Goal: Task Accomplishment & Management: Use online tool/utility

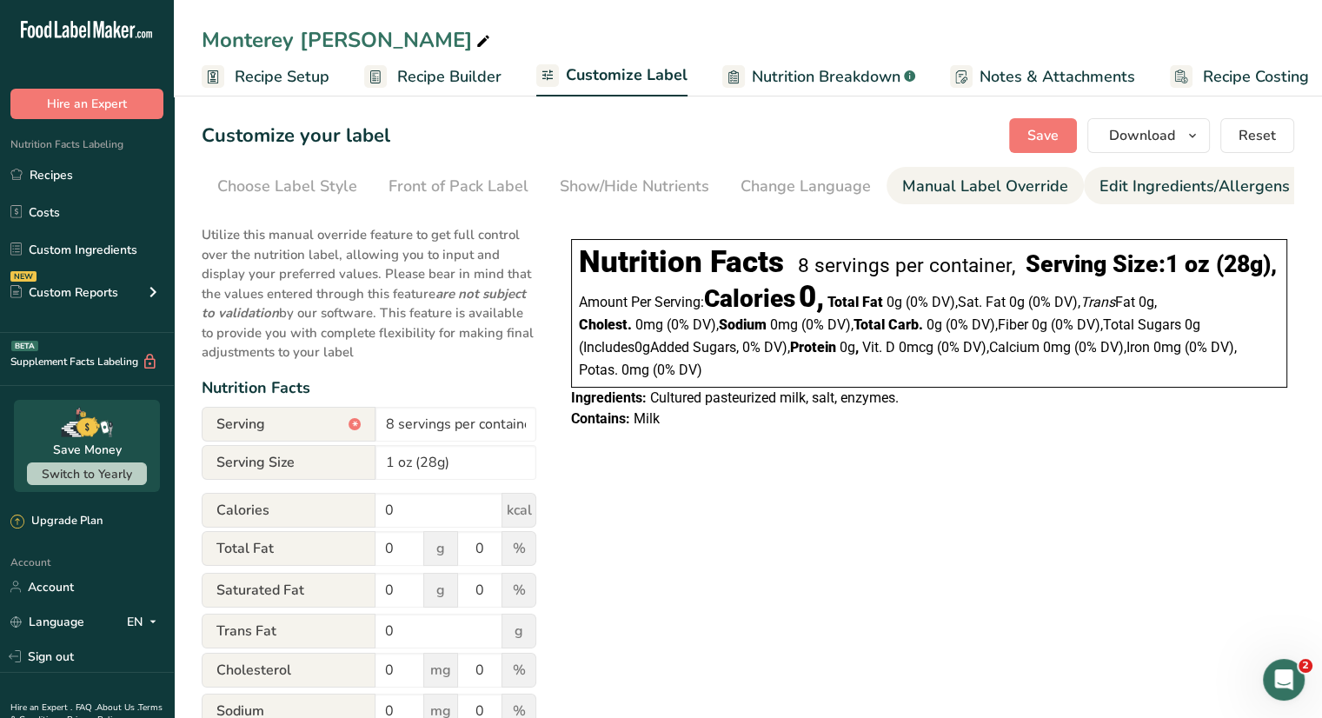
click at [1165, 184] on div "Edit Ingredients/Allergens List" at bounding box center [1210, 186] width 221 height 23
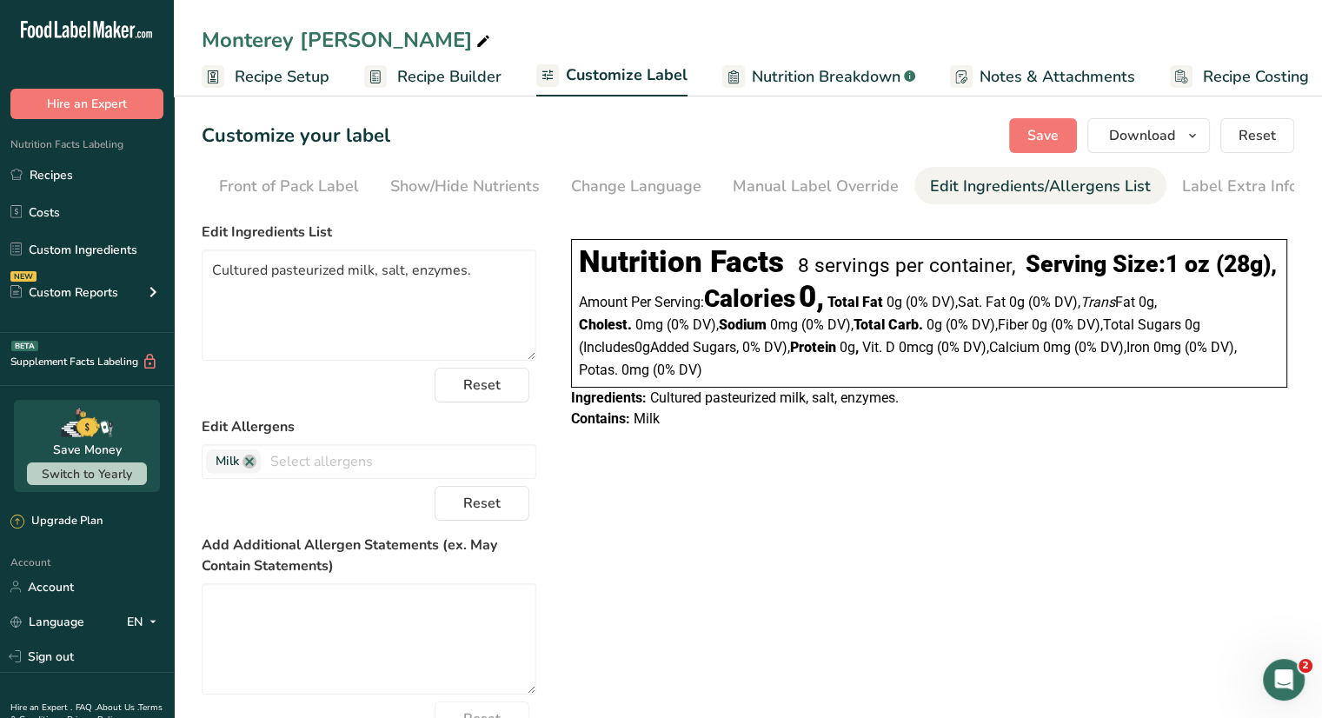
scroll to position [0, 170]
click at [820, 184] on div "Manual Label Override" at bounding box center [815, 186] width 166 height 23
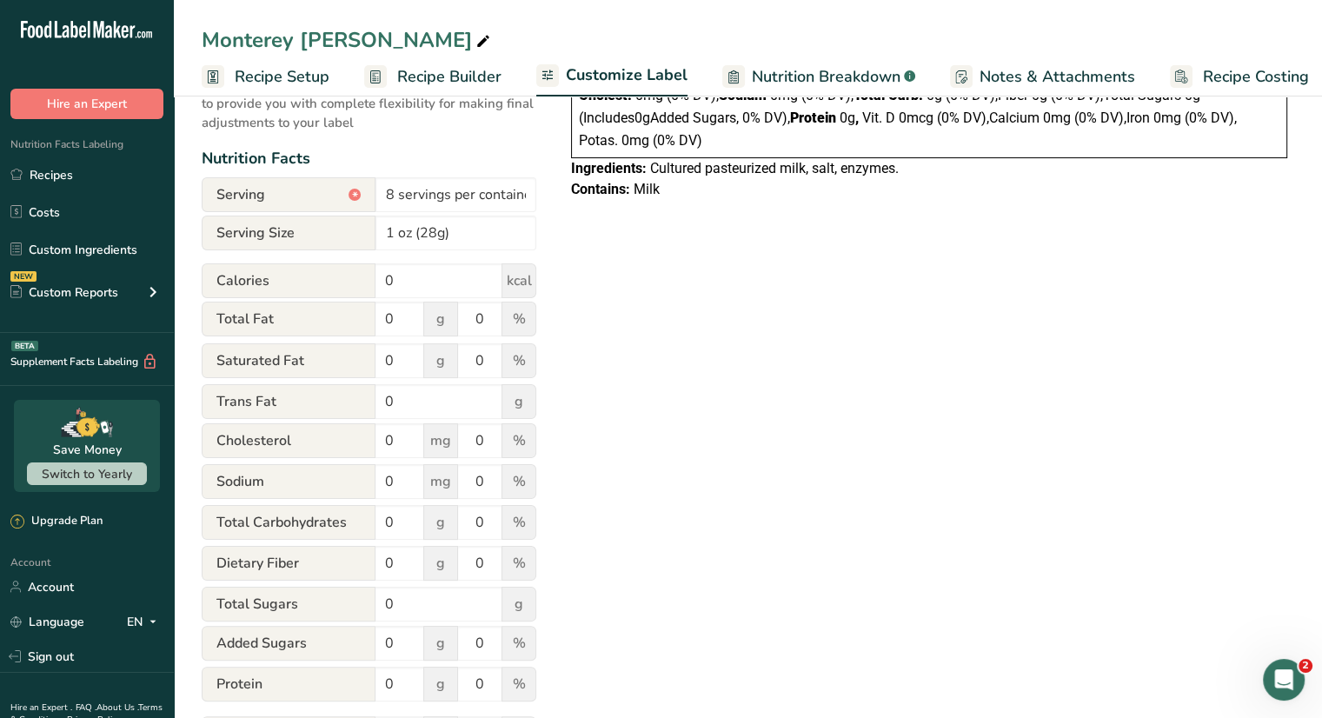
scroll to position [243, 0]
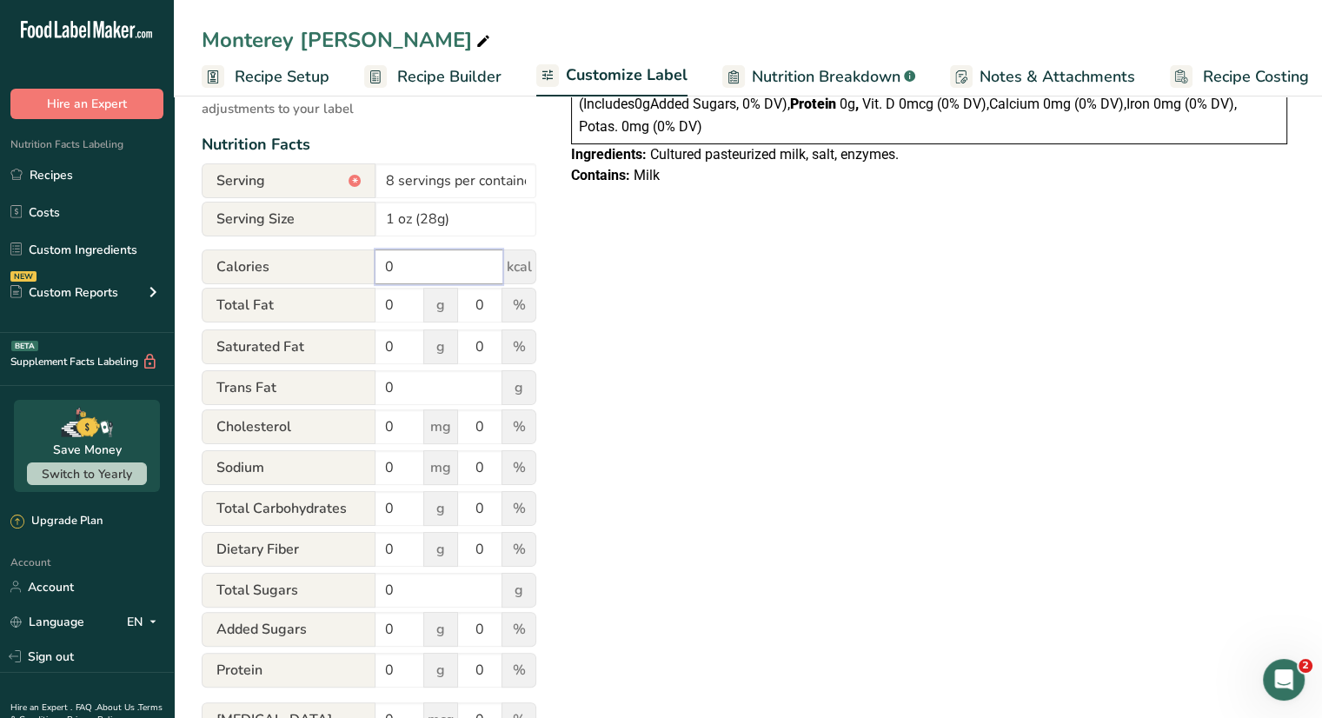
drag, startPoint x: 417, startPoint y: 275, endPoint x: 228, endPoint y: 249, distance: 191.3
click at [228, 249] on form "Serving * 8 servings per container Serving Size 1 oz (28g) Calories 0 kcal Tota…" at bounding box center [369, 532] width 335 height 738
type input "110"
drag, startPoint x: 394, startPoint y: 312, endPoint x: 348, endPoint y: 307, distance: 46.4
click at [348, 307] on div "Total Fat 0 g 0 %" at bounding box center [369, 306] width 335 height 37
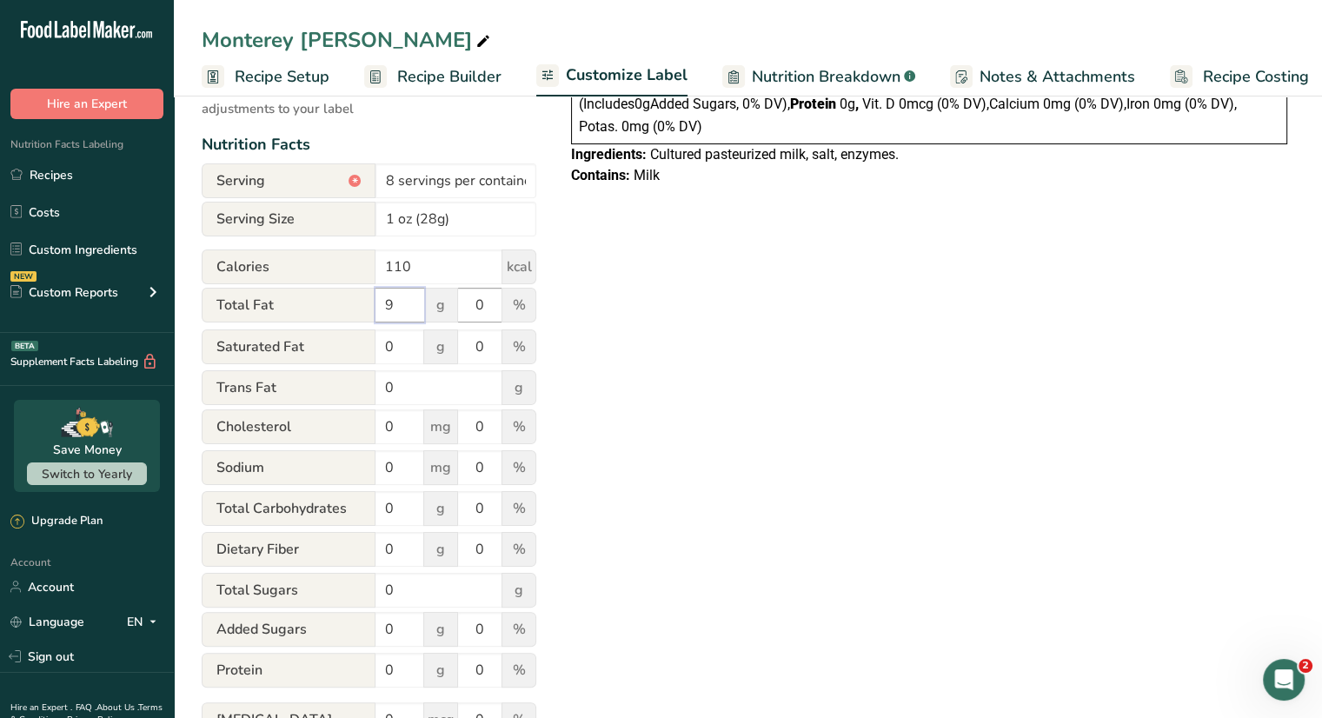
type input "9"
drag, startPoint x: 480, startPoint y: 314, endPoint x: 456, endPoint y: 310, distance: 23.7
drag, startPoint x: 456, startPoint y: 310, endPoint x: 491, endPoint y: 304, distance: 35.3
click at [491, 304] on input "0" at bounding box center [479, 305] width 43 height 35
drag, startPoint x: 489, startPoint y: 303, endPoint x: 458, endPoint y: 296, distance: 32.3
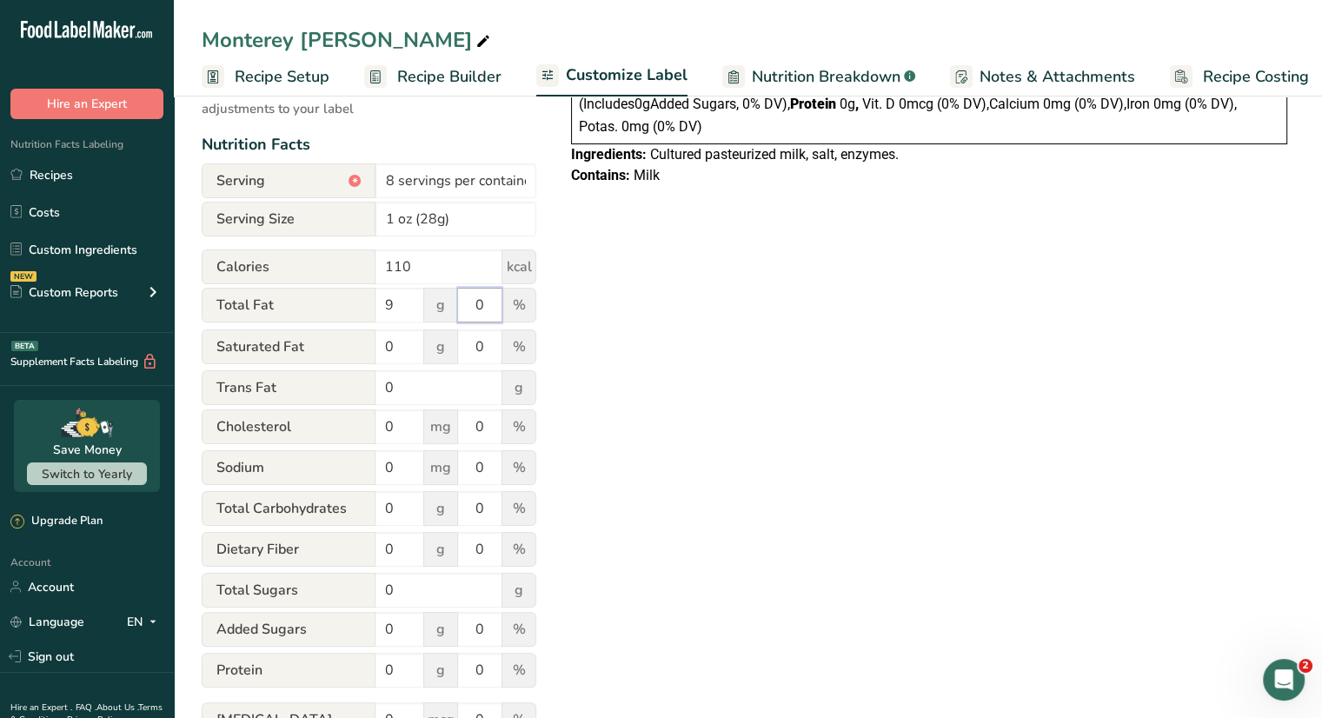
click at [458, 296] on input "0" at bounding box center [479, 305] width 43 height 35
type input "12"
drag, startPoint x: 403, startPoint y: 345, endPoint x: 314, endPoint y: 345, distance: 89.5
click at [314, 345] on div "Saturated Fat 0 g 0 %" at bounding box center [369, 347] width 335 height 37
type input "5"
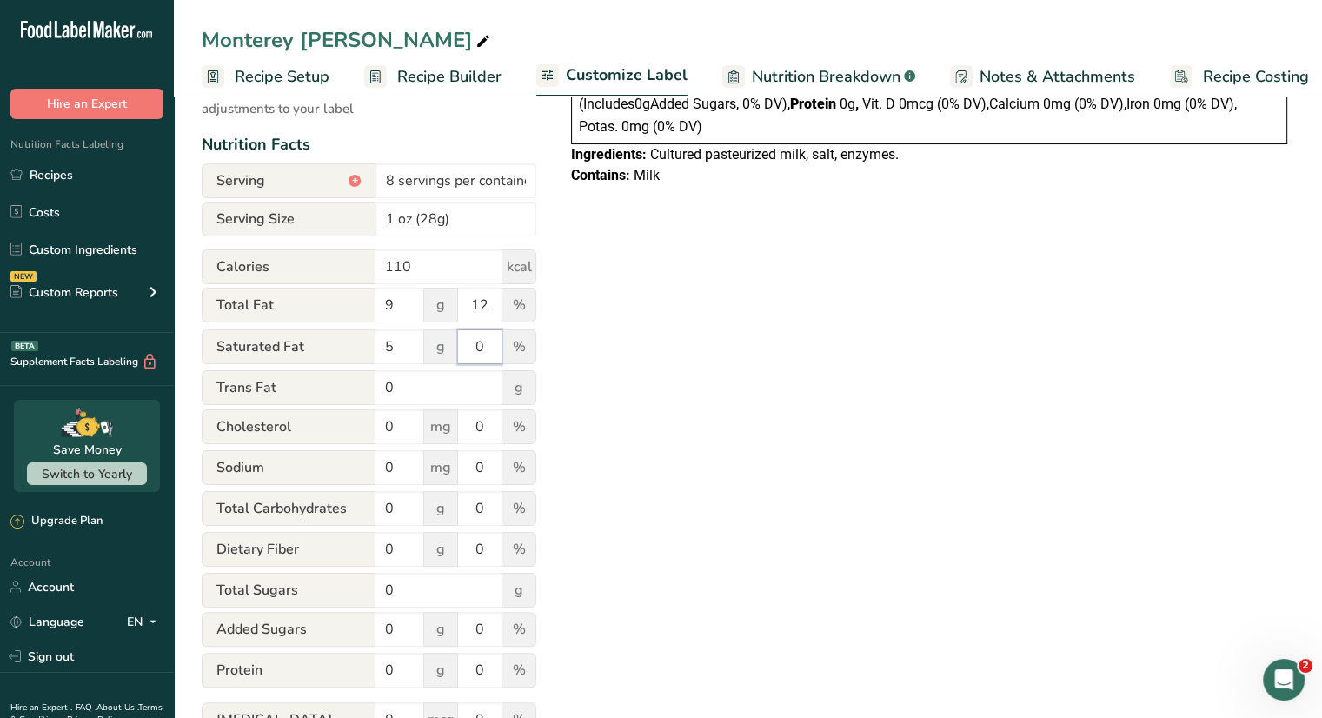
drag, startPoint x: 493, startPoint y: 348, endPoint x: 435, endPoint y: 345, distance: 58.3
click at [435, 345] on div "Saturated Fat 5 g 0 %" at bounding box center [369, 347] width 335 height 37
type input "25"
drag, startPoint x: 402, startPoint y: 434, endPoint x: 322, endPoint y: 430, distance: 80.0
click at [322, 430] on div "[MEDICAL_DATA] 0 mg 0 %" at bounding box center [369, 427] width 335 height 37
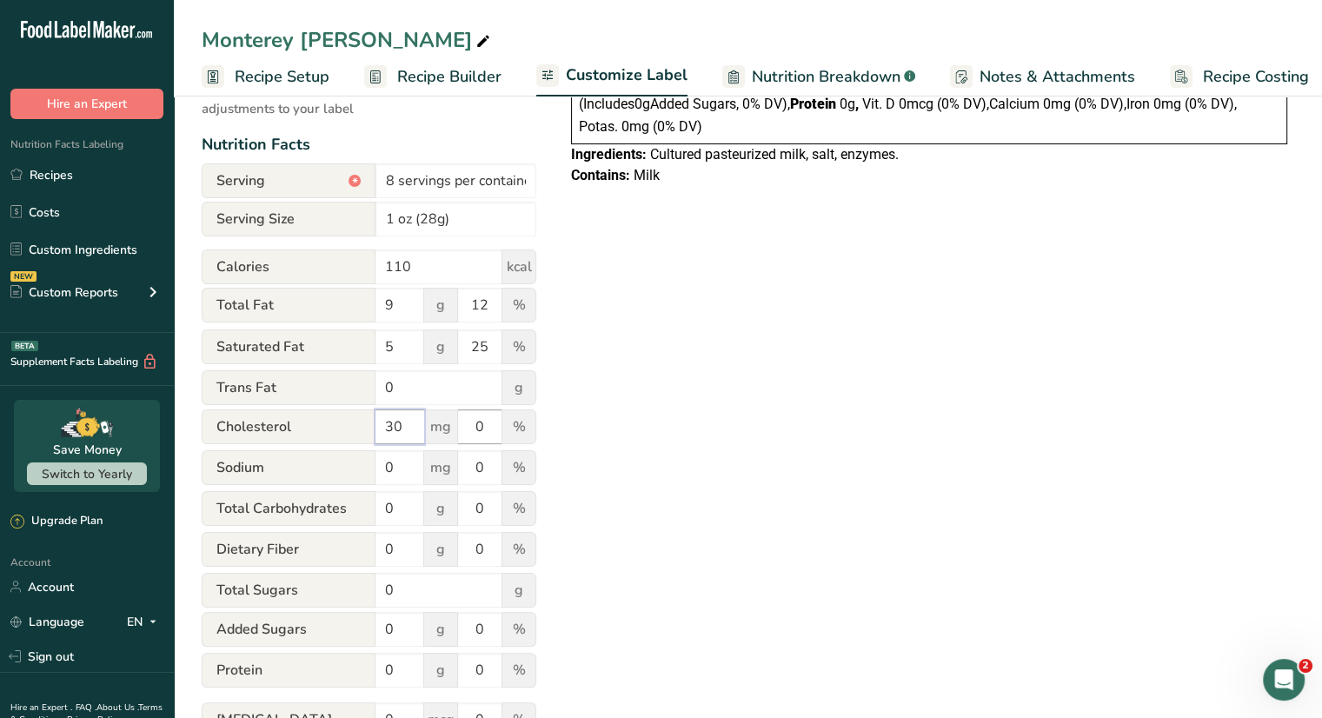
type input "30"
drag, startPoint x: 494, startPoint y: 430, endPoint x: 426, endPoint y: 417, distance: 69.0
drag, startPoint x: 426, startPoint y: 417, endPoint x: 482, endPoint y: 429, distance: 57.8
click at [482, 429] on input "0" at bounding box center [479, 426] width 43 height 35
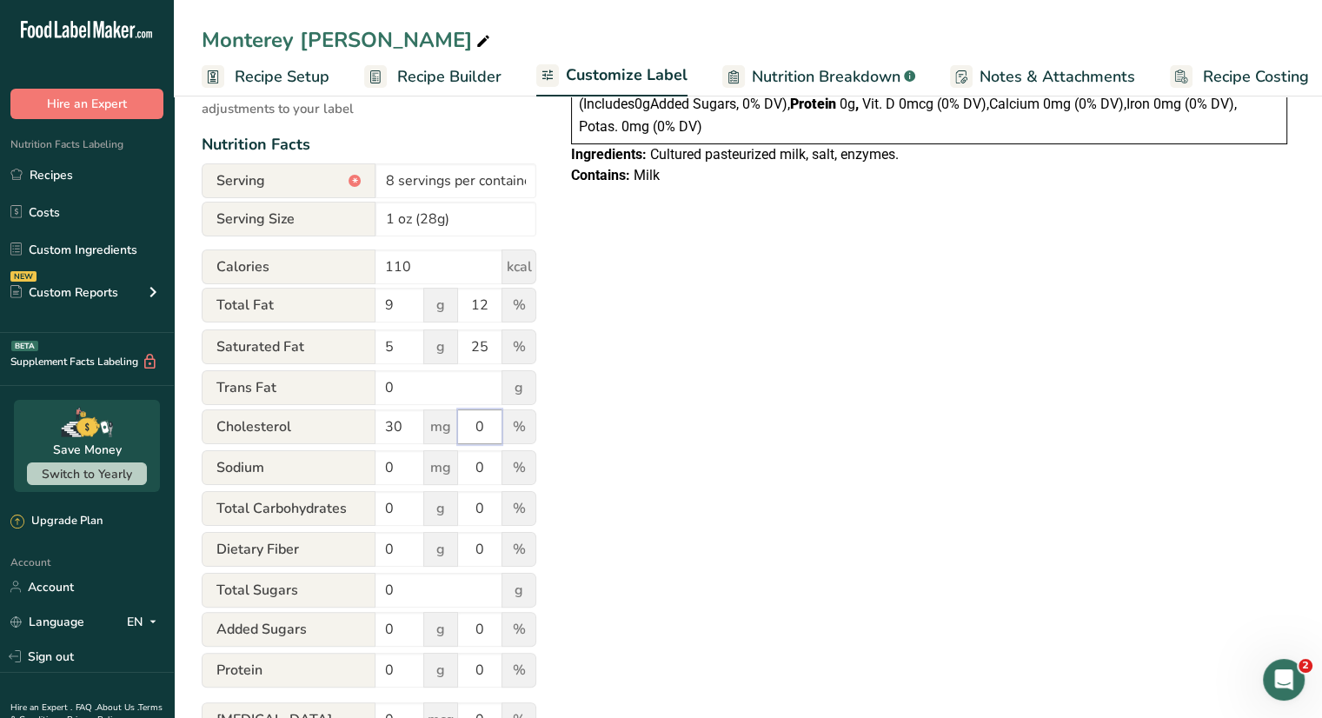
click at [482, 429] on input "0" at bounding box center [479, 426] width 43 height 35
type input "10"
drag, startPoint x: 400, startPoint y: 470, endPoint x: 348, endPoint y: 474, distance: 52.3
click at [348, 474] on div "Sodium 0 mg 0 %" at bounding box center [369, 468] width 335 height 37
type input "180"
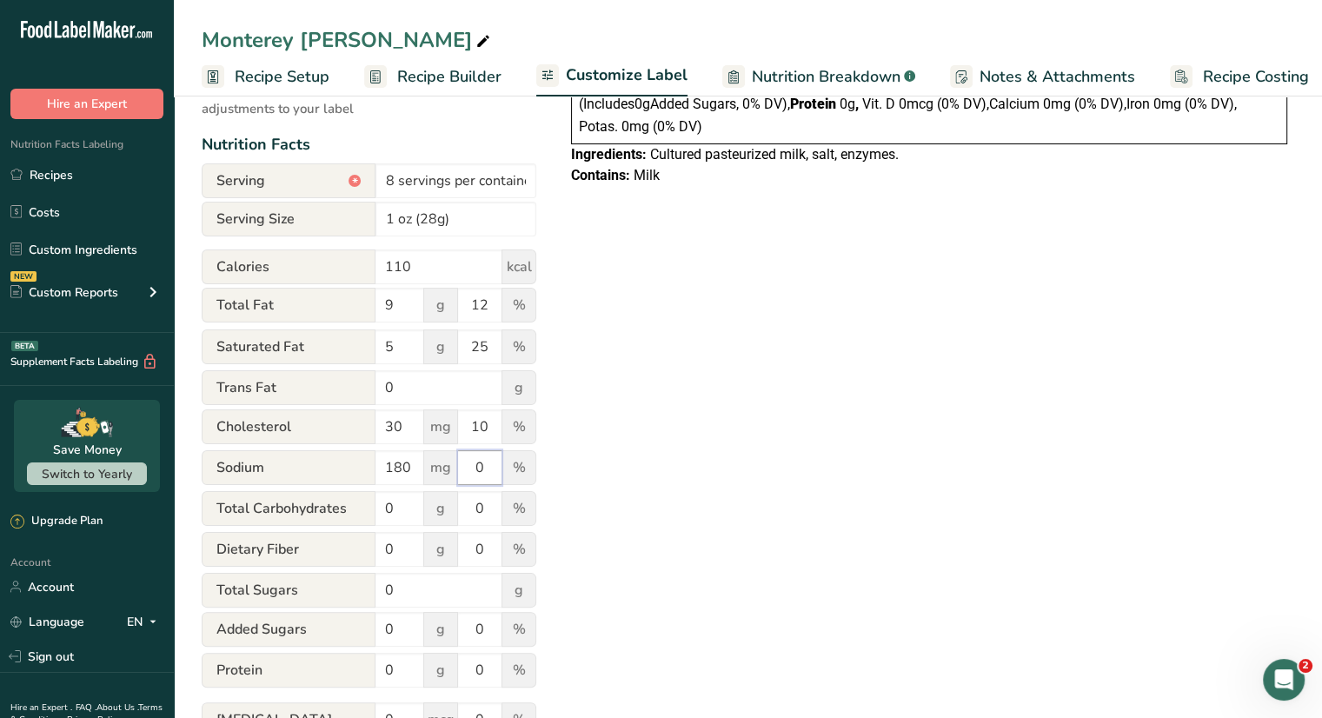
click at [484, 477] on input "0" at bounding box center [479, 467] width 43 height 35
type input "8"
click at [550, 471] on div "Choose your label style Linear FDA label USA (FDA) Standard FDA label Tabular F…" at bounding box center [748, 436] width 1093 height 930
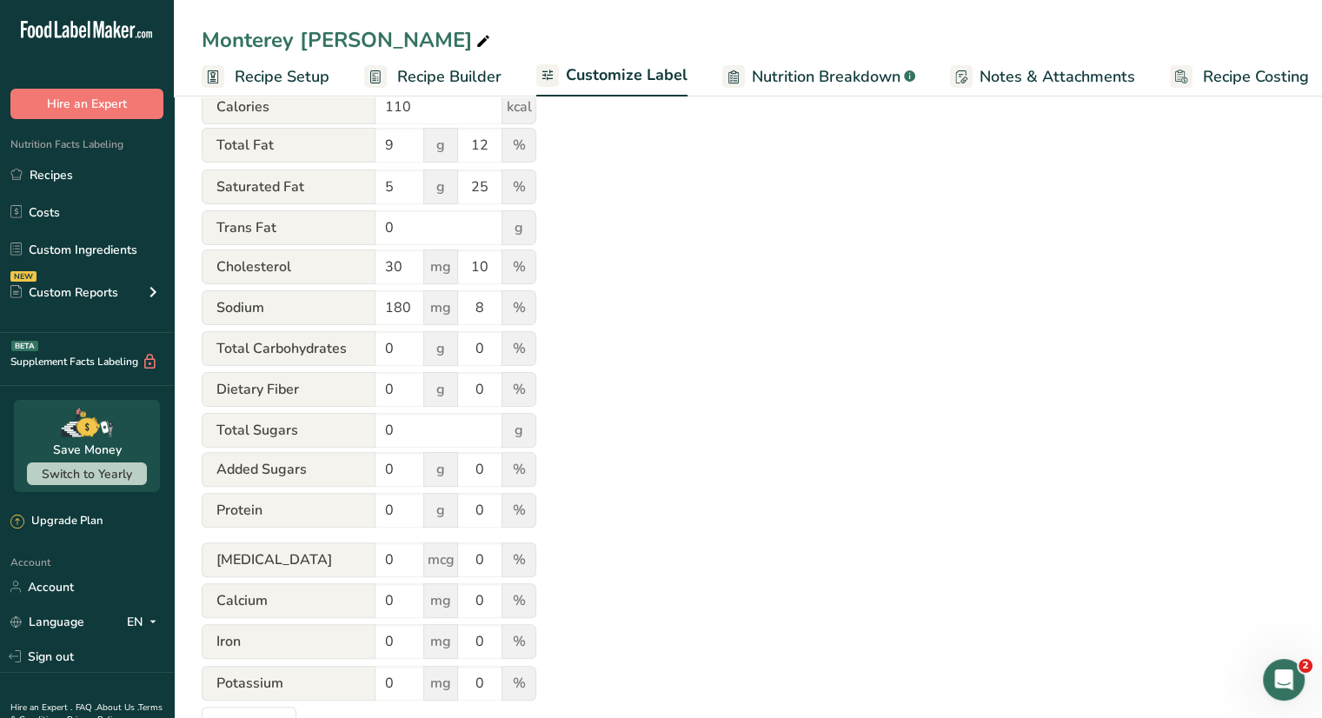
scroll to position [459, 0]
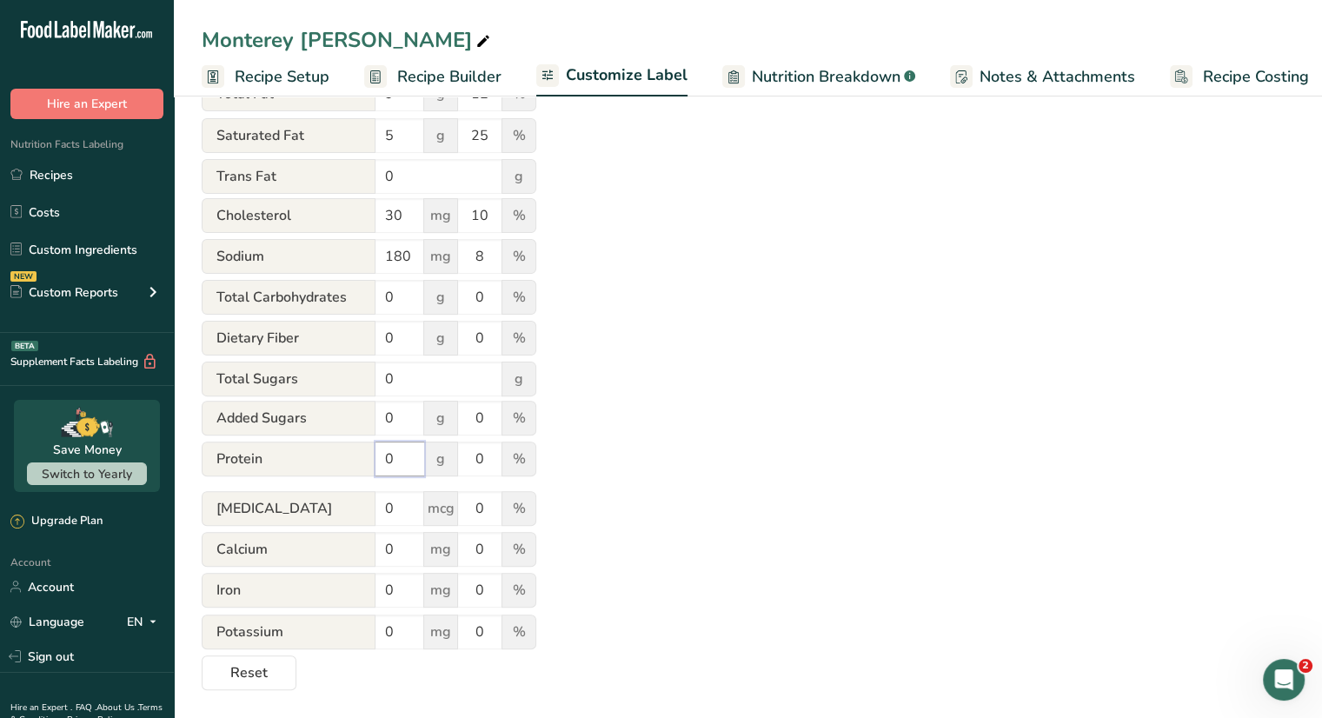
drag, startPoint x: 394, startPoint y: 468, endPoint x: 339, endPoint y: 455, distance: 56.1
click at [339, 455] on div "Protein 0 g 0 %" at bounding box center [369, 460] width 335 height 37
type input "6"
drag, startPoint x: 487, startPoint y: 461, endPoint x: 436, endPoint y: 453, distance: 51.0
click at [436, 453] on div "Protein 6 g 0 %" at bounding box center [369, 460] width 335 height 37
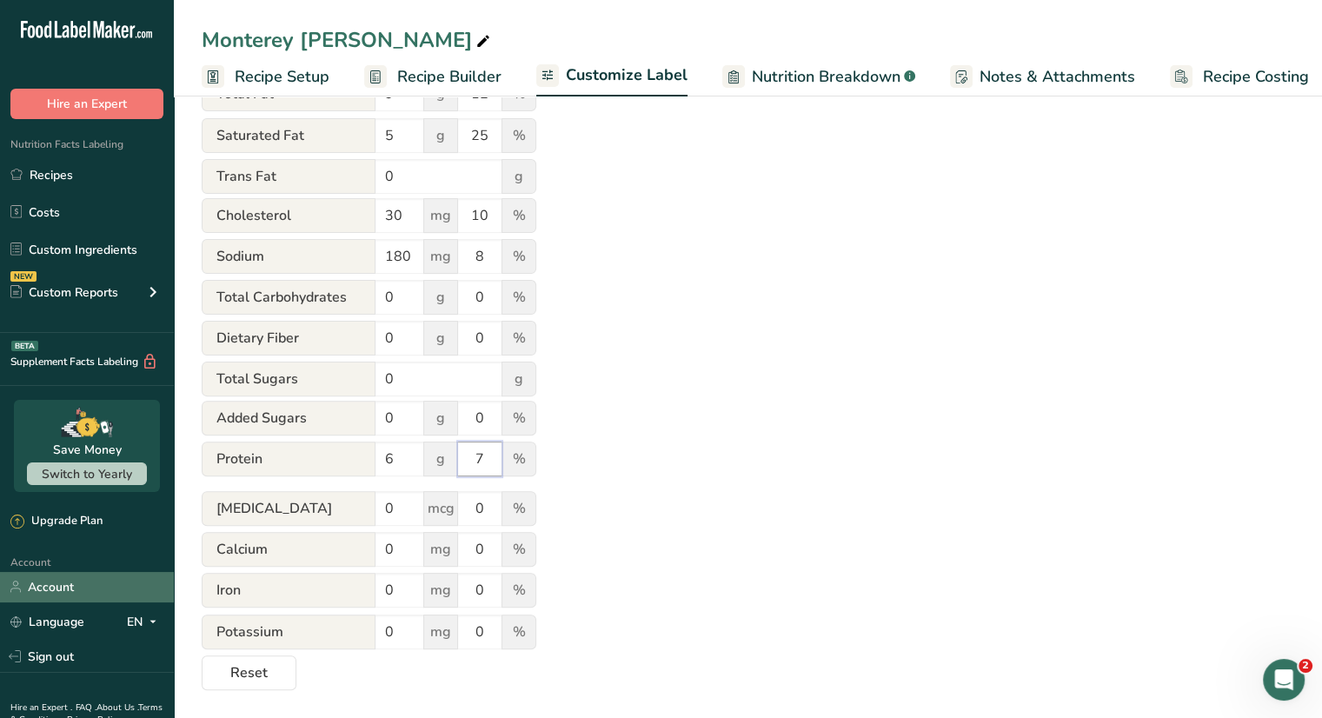
type input "7"
type input "12"
click at [223, 571] on form "Serving * 8 servings per container Serving Size 1 oz (28g) Calories 110 kcal To…" at bounding box center [369, 321] width 335 height 738
drag, startPoint x: 398, startPoint y: 552, endPoint x: 323, endPoint y: 554, distance: 74.8
click at [323, 554] on div "Calcium 0 mg 0 %" at bounding box center [369, 550] width 335 height 37
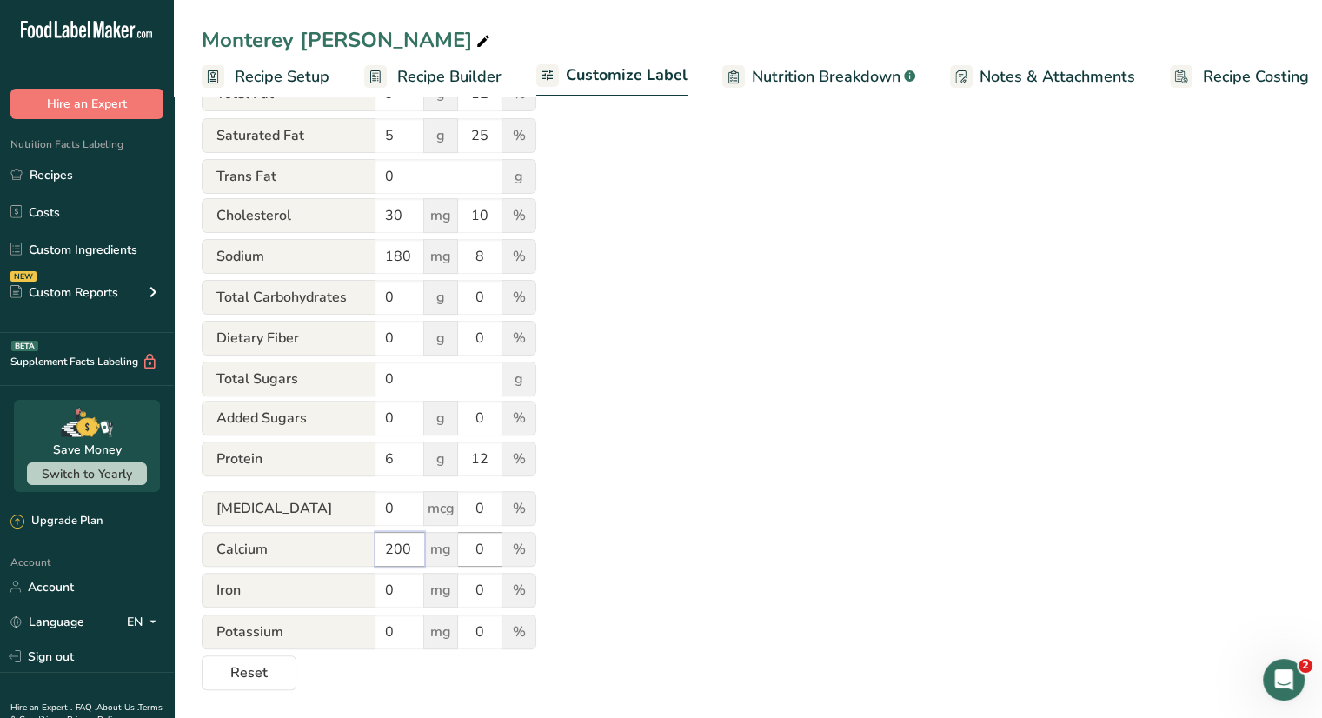
type input "200"
drag, startPoint x: 491, startPoint y: 544, endPoint x: 429, endPoint y: 529, distance: 63.5
click at [429, 529] on form "Serving * 8 servings per container Serving Size 1 oz (28g) Calories 110 kcal To…" at bounding box center [369, 321] width 335 height 738
type input "15"
drag, startPoint x: 405, startPoint y: 641, endPoint x: 307, endPoint y: 614, distance: 101.8
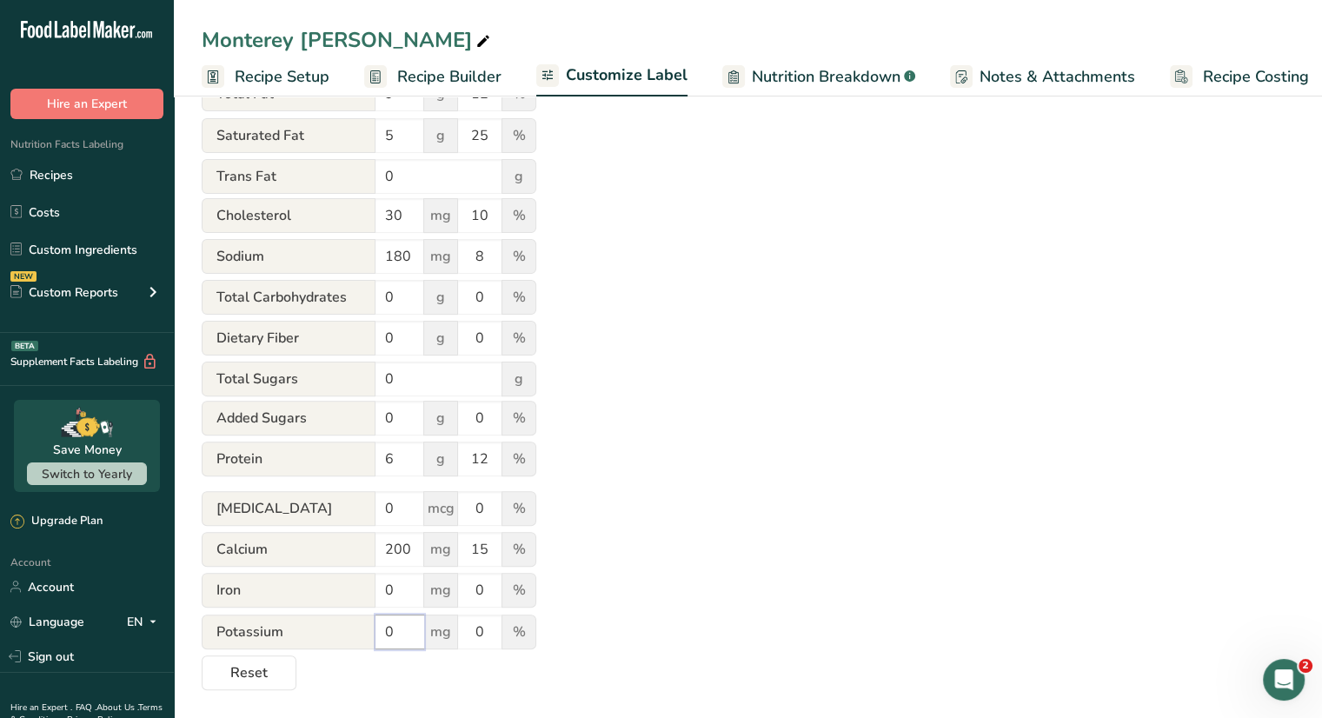
click at [307, 615] on div "Potassium 0 mg 0 %" at bounding box center [369, 633] width 335 height 37
type input "20"
click at [768, 523] on div "Choose your label style Linear FDA label USA (FDA) Standard FDA label Tabular F…" at bounding box center [748, 225] width 1093 height 930
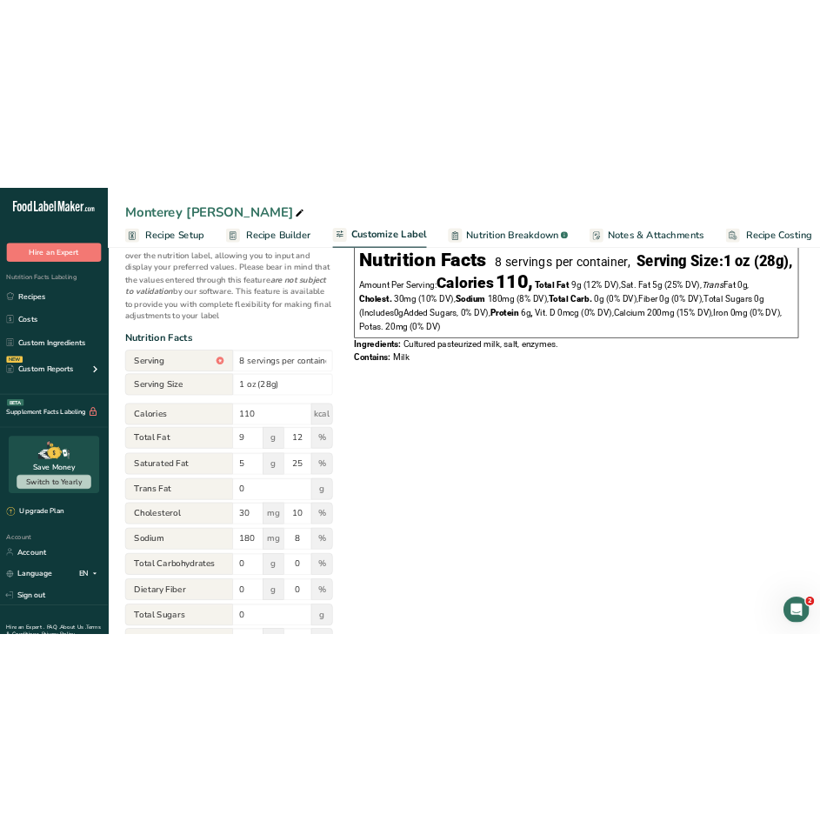
scroll to position [0, 0]
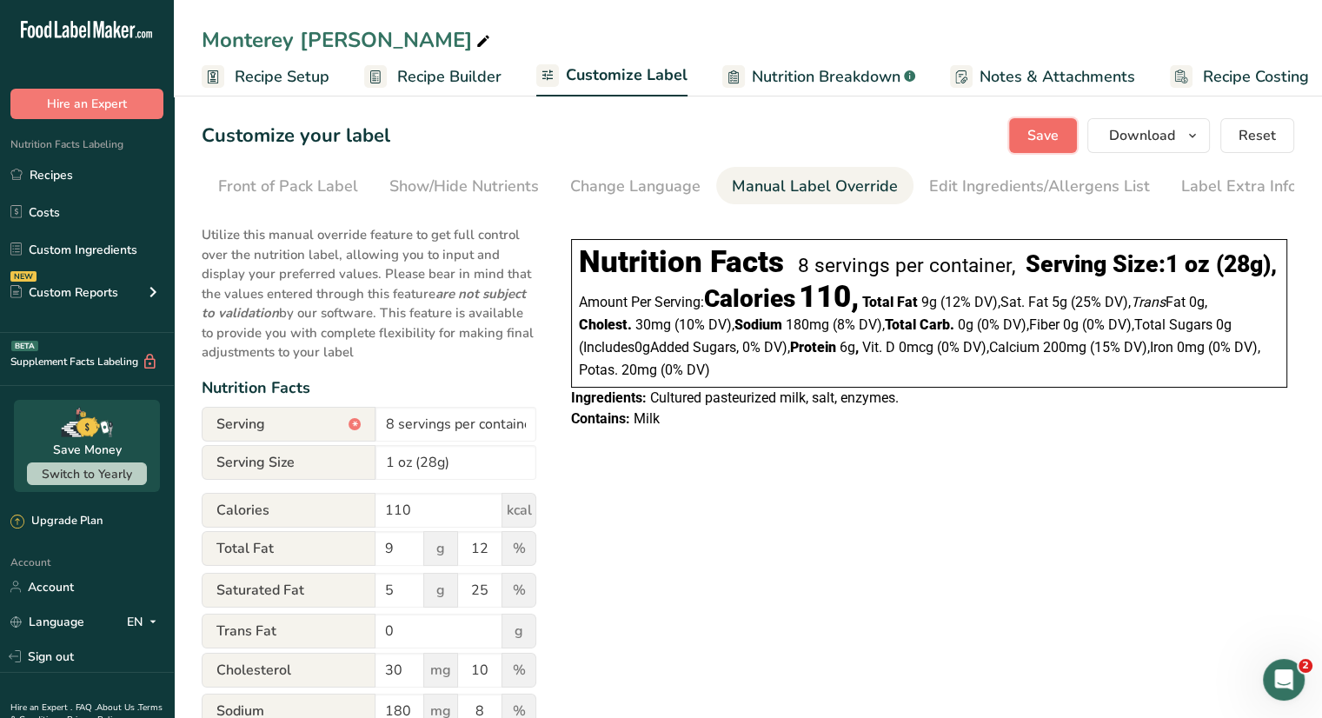
click at [1042, 130] on span "Save" at bounding box center [1042, 135] width 31 height 21
click at [56, 174] on link "Recipes" at bounding box center [87, 174] width 174 height 33
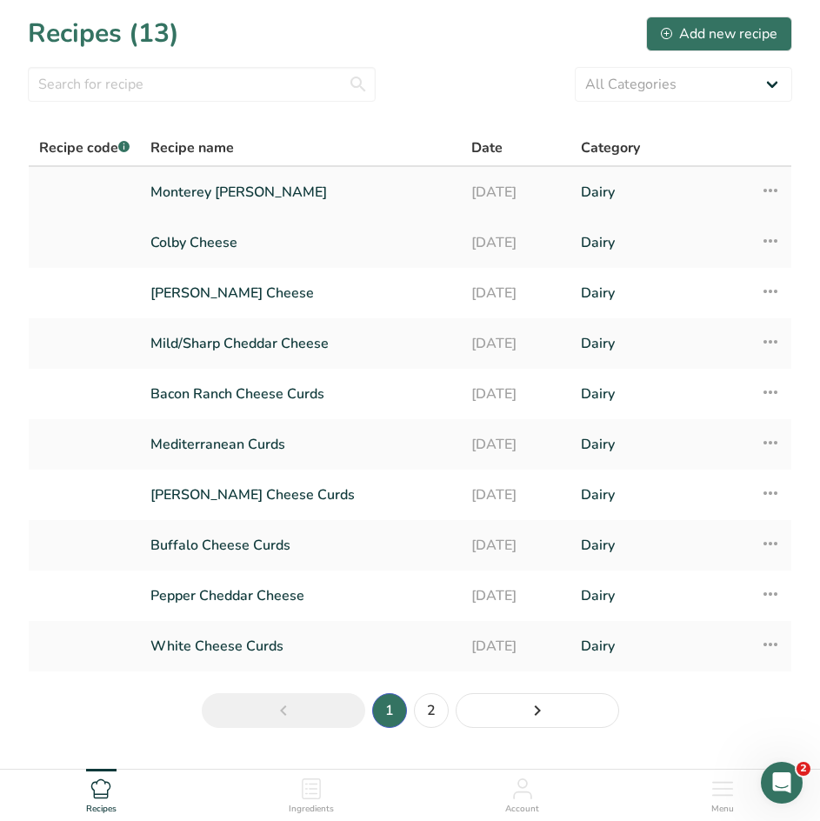
click at [769, 190] on icon at bounding box center [770, 190] width 21 height 31
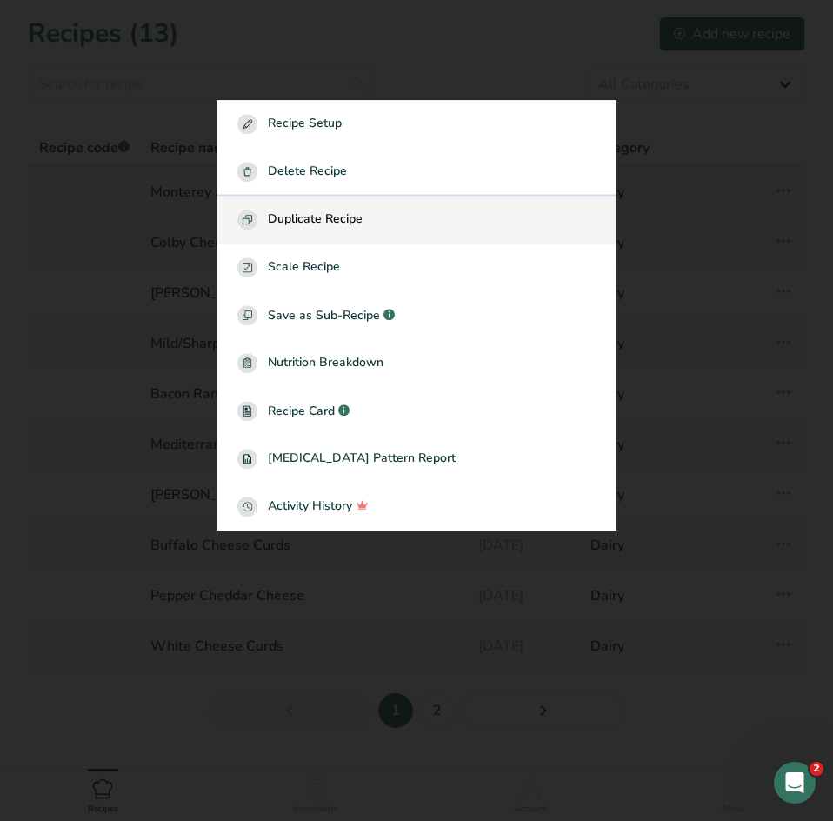
click at [348, 220] on span "Duplicate Recipe" at bounding box center [315, 219] width 95 height 20
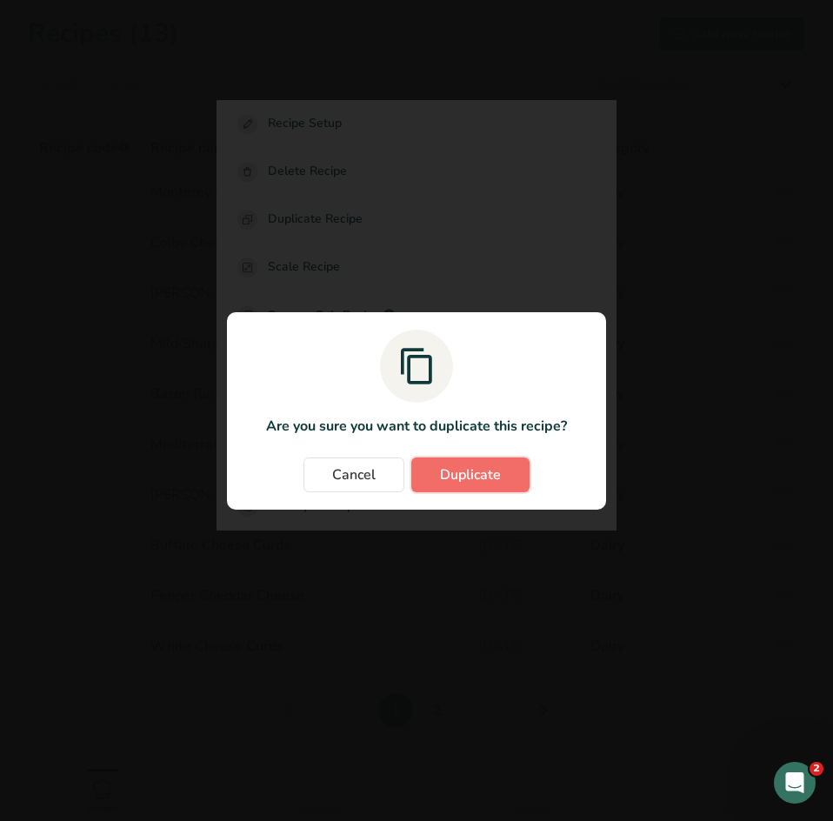
click at [498, 479] on span "Duplicate" at bounding box center [470, 474] width 61 height 21
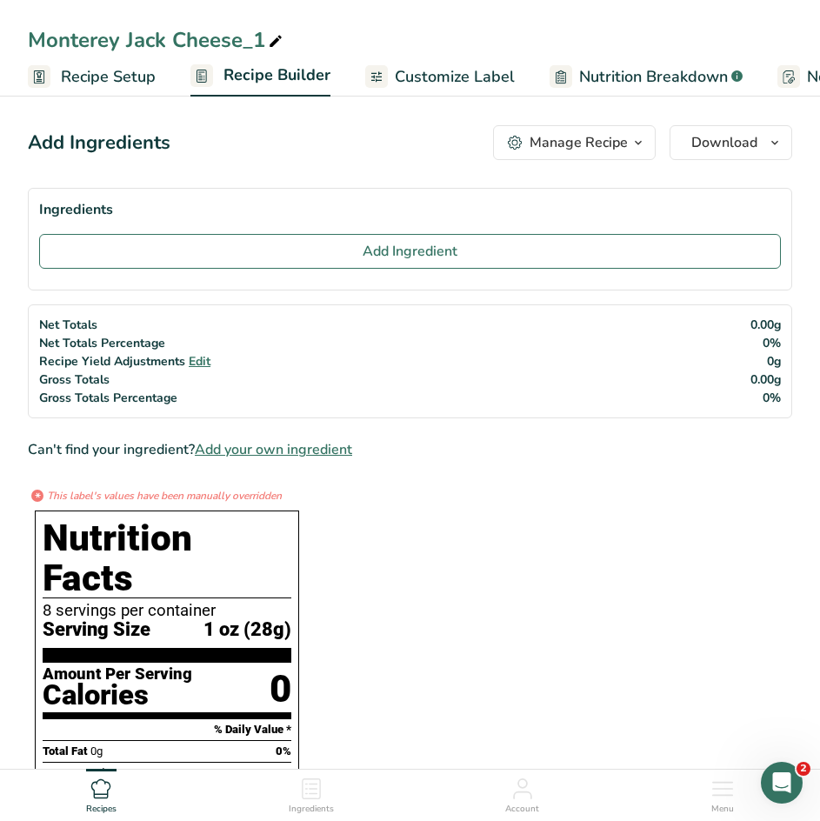
click at [422, 74] on span "Customize Label" at bounding box center [455, 76] width 120 height 23
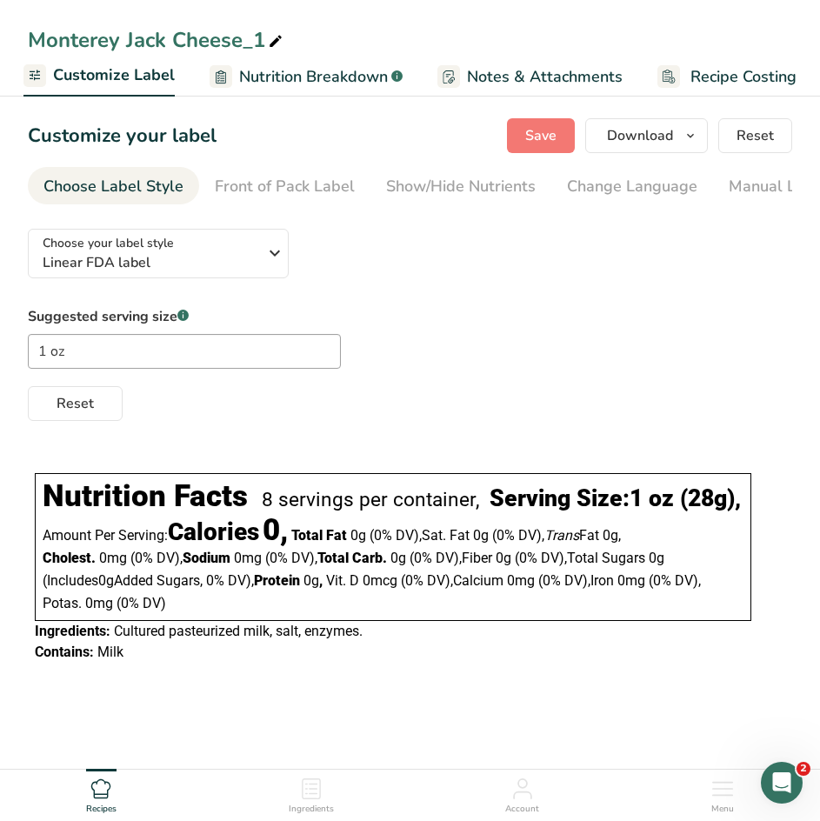
drag, startPoint x: 441, startPoint y: 209, endPoint x: 607, endPoint y: 206, distance: 166.0
click at [607, 206] on section "Customize your label Save Download Choose what to show on your downloaded label…" at bounding box center [410, 398] width 820 height 617
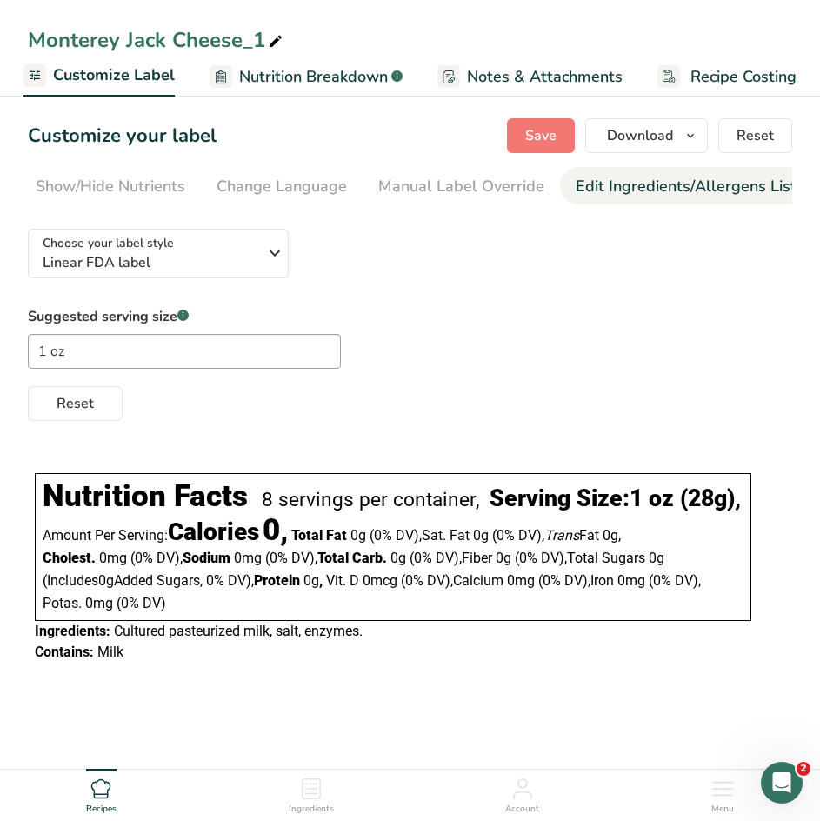
click at [632, 187] on div "Edit Ingredients/Allergens List" at bounding box center [685, 186] width 221 height 23
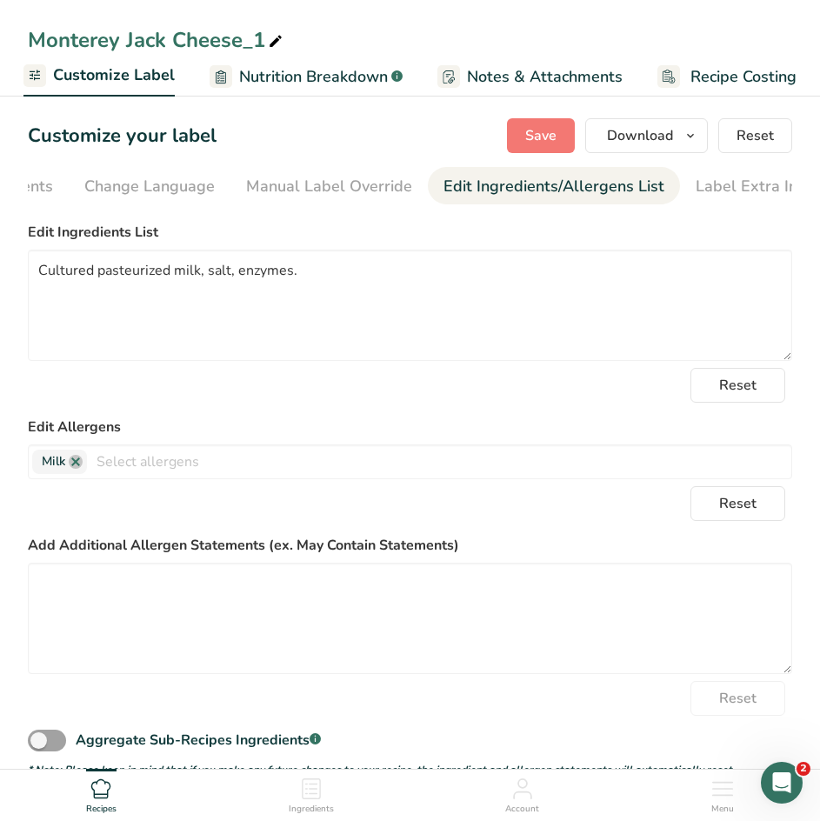
scroll to position [0, 499]
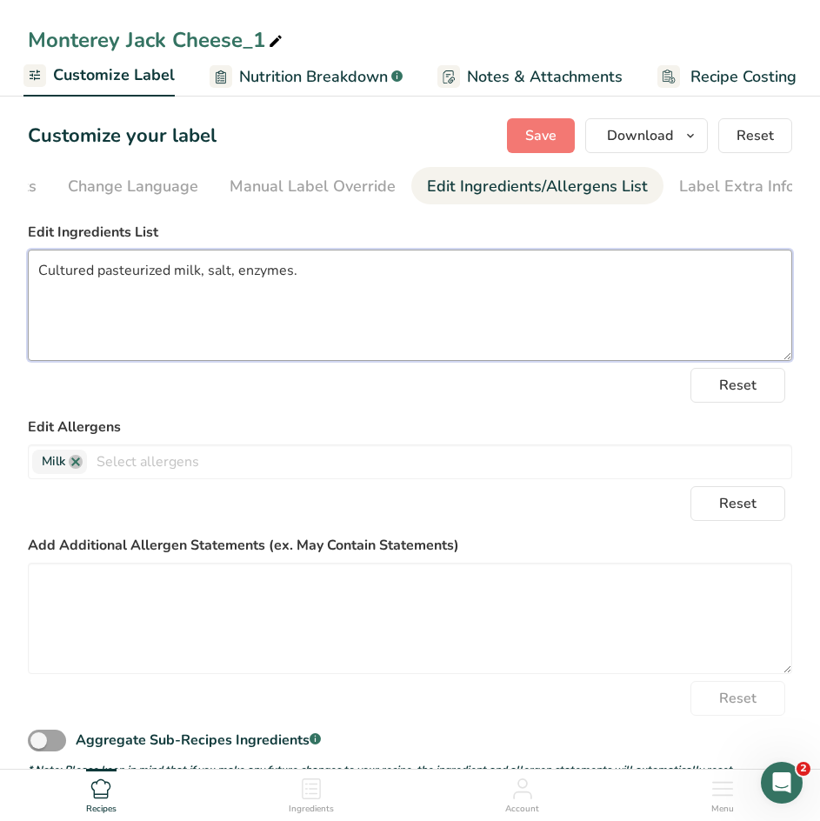
drag, startPoint x: 305, startPoint y: 276, endPoint x: -25, endPoint y: 208, distance: 337.2
click at [0, 208] on html "Monterey Jack Cheese_1 Recipe Setup Recipe Builder Customize Label Nutrition Br…" at bounding box center [410, 558] width 820 height 1116
paste textarea "Pasteurized milk, cheese cultures, salt, enzymes, and dried blueberries (cultiv…"
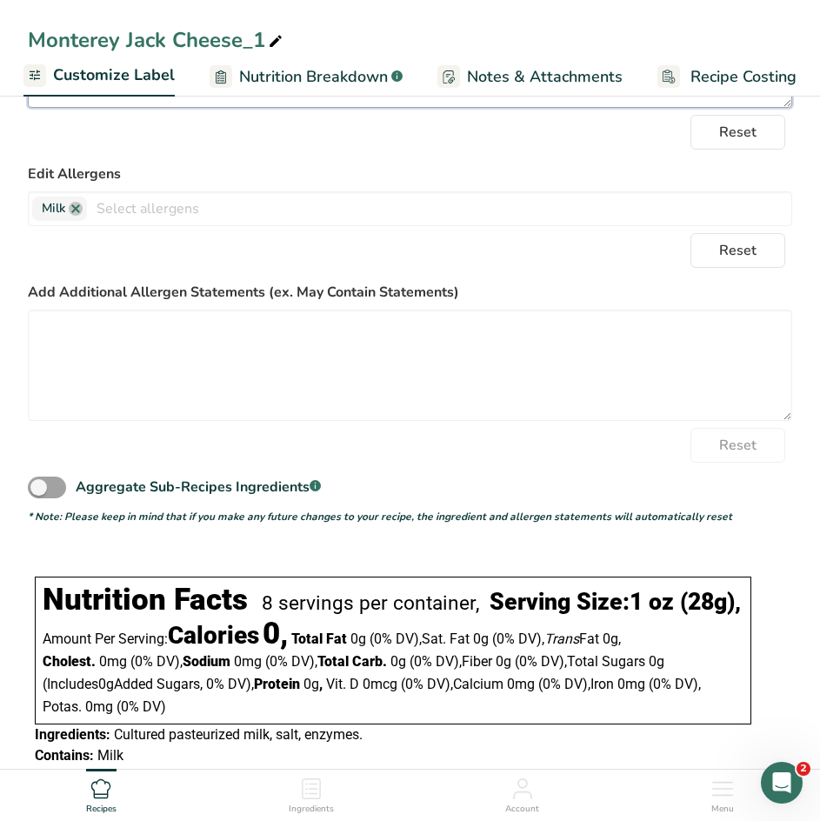
scroll to position [0, 0]
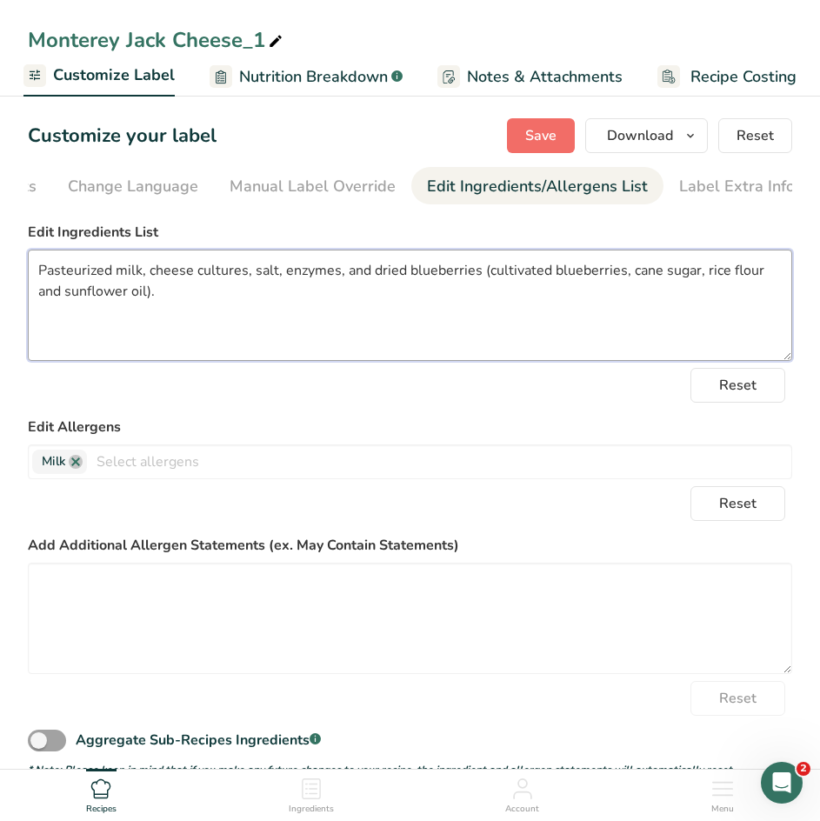
type textarea "Pasteurized milk, cheese cultures, salt, enzymes, and dried blueberries (cultiv…"
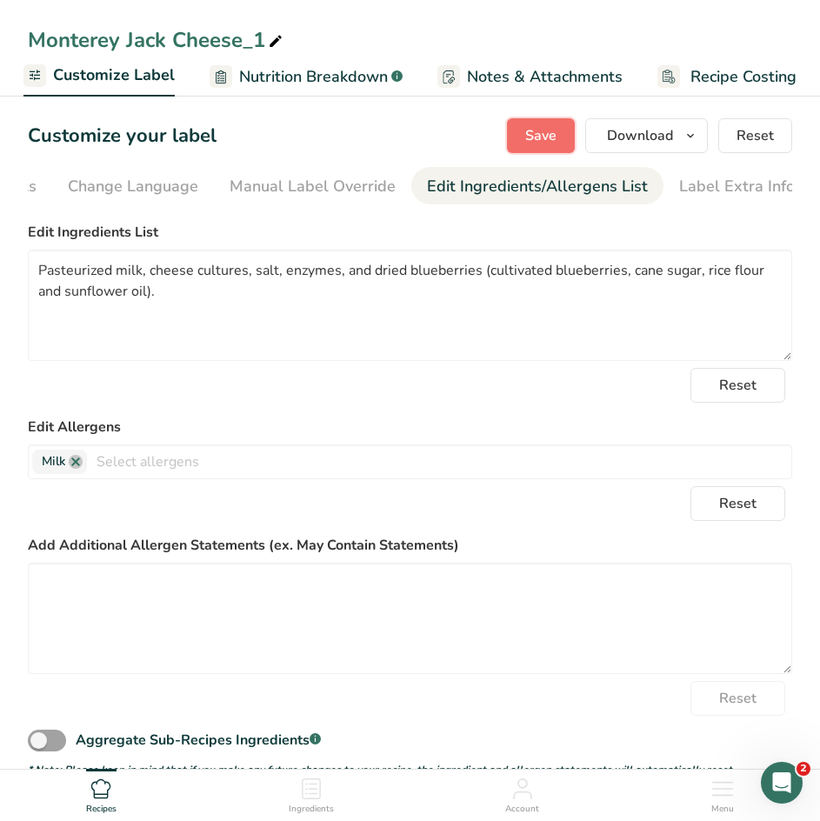
click at [542, 135] on span "Save" at bounding box center [540, 135] width 31 height 21
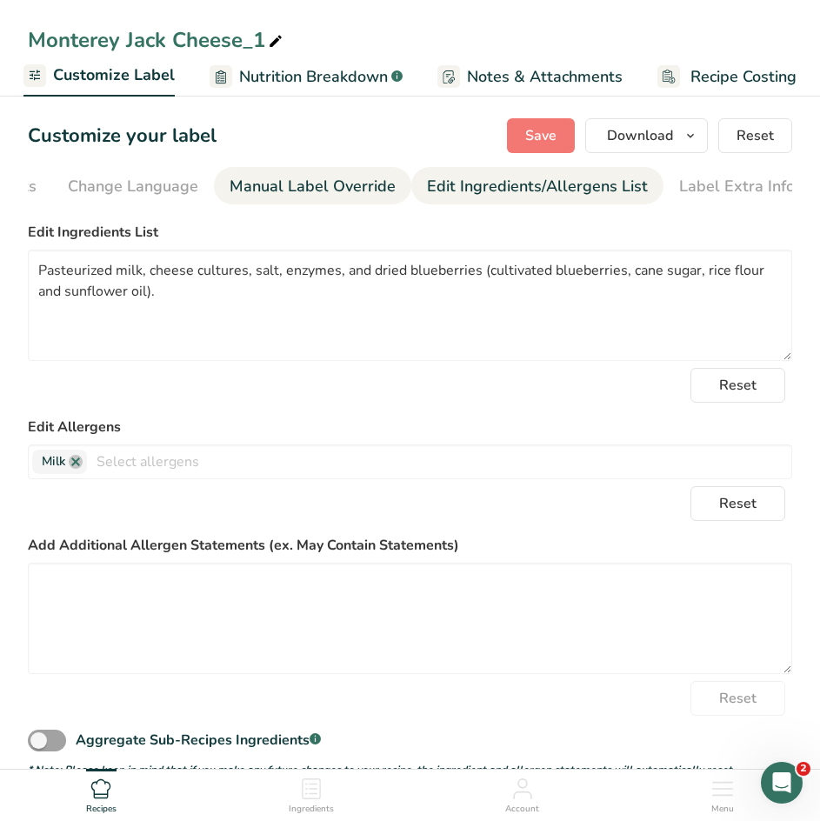
click at [335, 194] on div "Manual Label Override" at bounding box center [312, 186] width 166 height 23
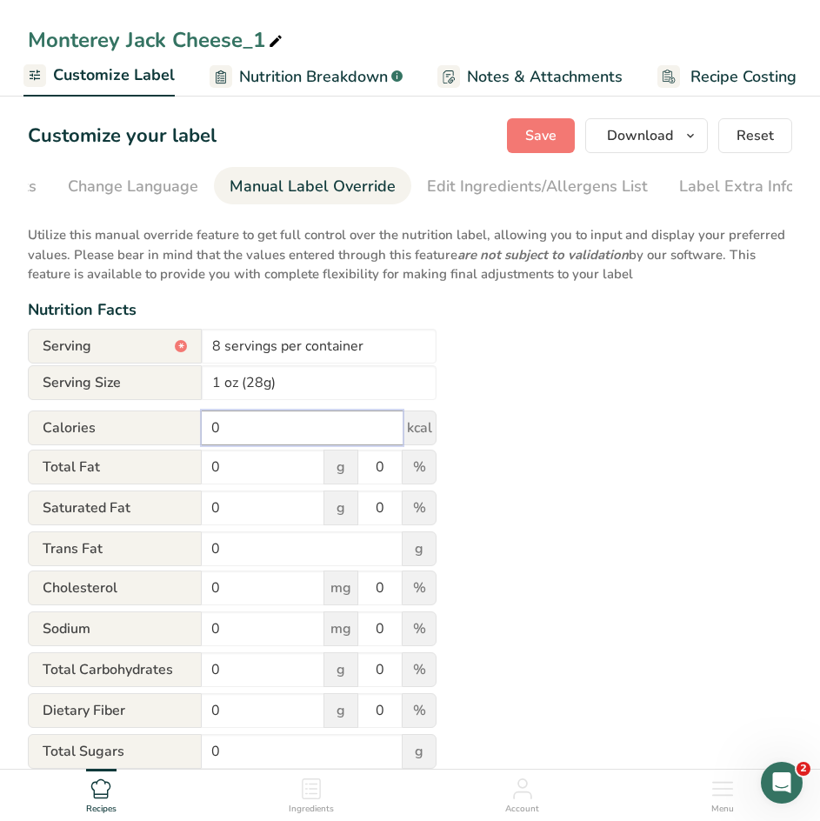
drag, startPoint x: 238, startPoint y: 431, endPoint x: 131, endPoint y: 424, distance: 107.1
click at [131, 424] on div "Calories 0 kcal" at bounding box center [232, 427] width 409 height 35
type input "110"
drag, startPoint x: 226, startPoint y: 477, endPoint x: 150, endPoint y: 472, distance: 75.8
click at [150, 472] on div "Total Fat 0 g 0 %" at bounding box center [232, 467] width 409 height 37
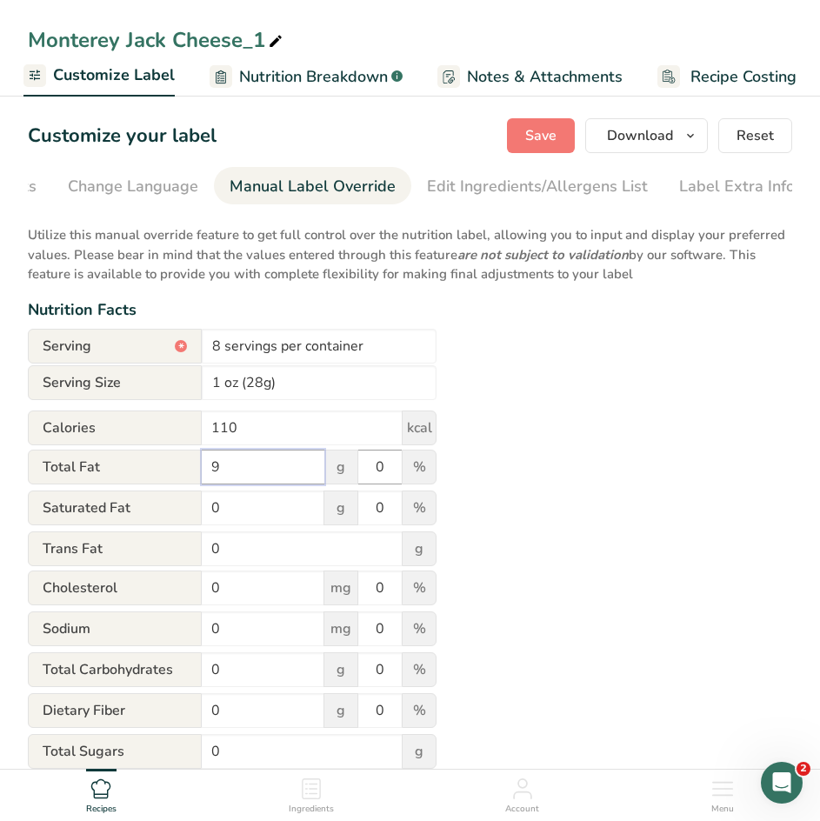
type input "9"
drag, startPoint x: 379, startPoint y: 472, endPoint x: 429, endPoint y: 486, distance: 52.3
click at [429, 486] on div "Total Fat 9 g 0 %" at bounding box center [232, 467] width 409 height 37
type input "12"
drag, startPoint x: 230, startPoint y: 511, endPoint x: 65, endPoint y: 501, distance: 165.5
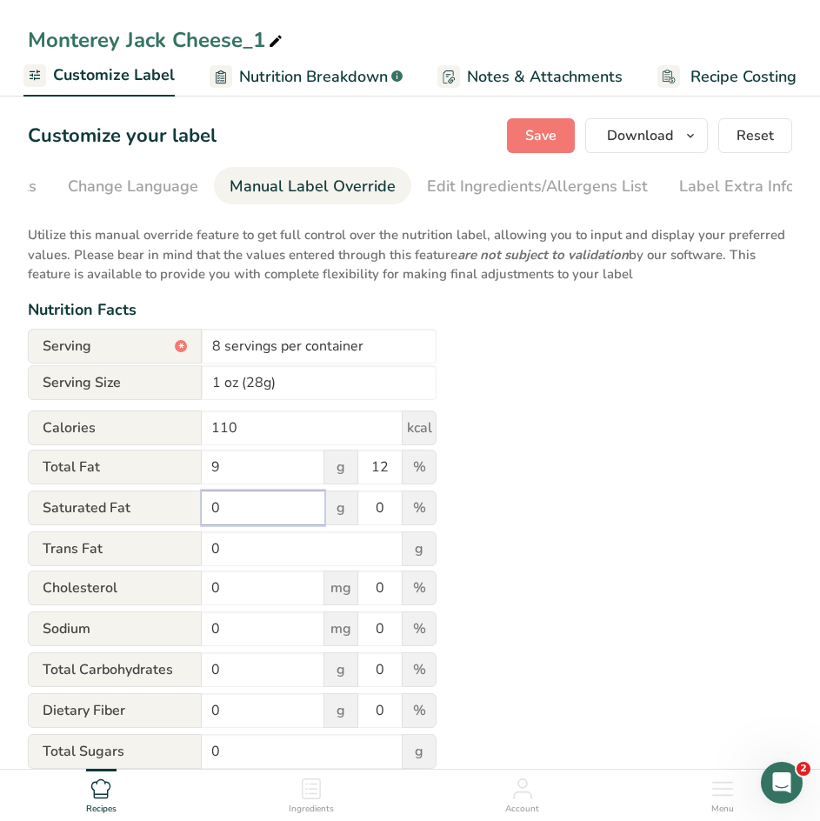
click at [65, 501] on div "Saturated Fat 0 g 0 %" at bounding box center [232, 508] width 409 height 37
type input "5"
drag, startPoint x: 390, startPoint y: 511, endPoint x: 275, endPoint y: 481, distance: 119.5
click at [275, 481] on form "Serving * 8 servings per container Serving Size 1 oz (28g) Calories 110 kcal To…" at bounding box center [232, 696] width 409 height 734
type input "25"
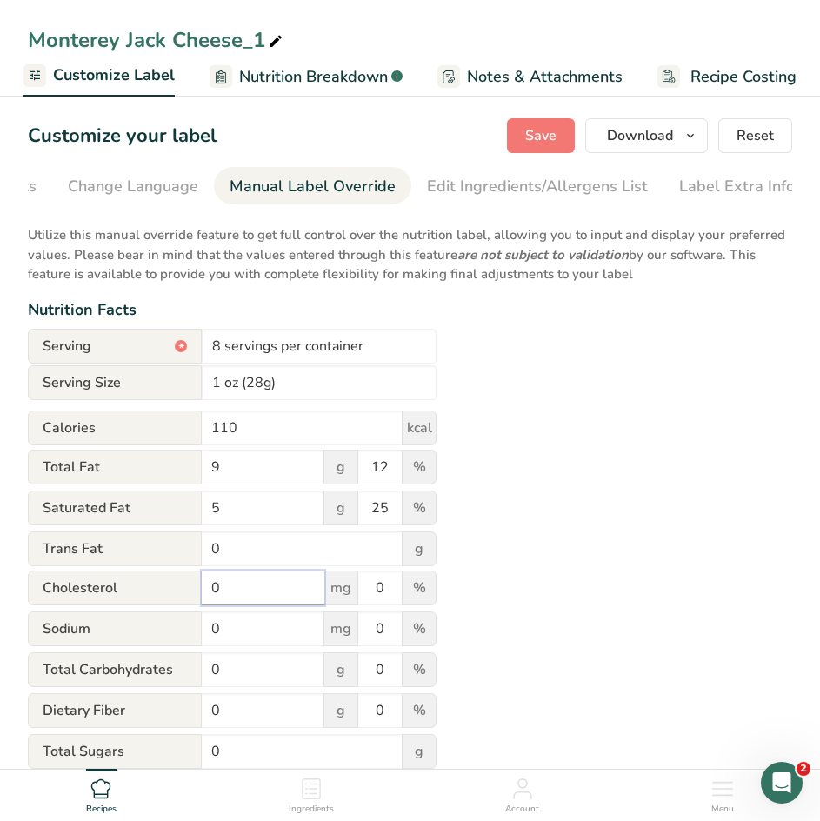
drag, startPoint x: 230, startPoint y: 602, endPoint x: 125, endPoint y: 574, distance: 109.0
click at [125, 574] on div "[MEDICAL_DATA] 0 mg 0 %" at bounding box center [232, 588] width 409 height 37
type input "30"
drag, startPoint x: 388, startPoint y: 593, endPoint x: 292, endPoint y: 583, distance: 96.1
click at [292, 583] on div "[MEDICAL_DATA] 30 mg 0 %" at bounding box center [232, 588] width 409 height 37
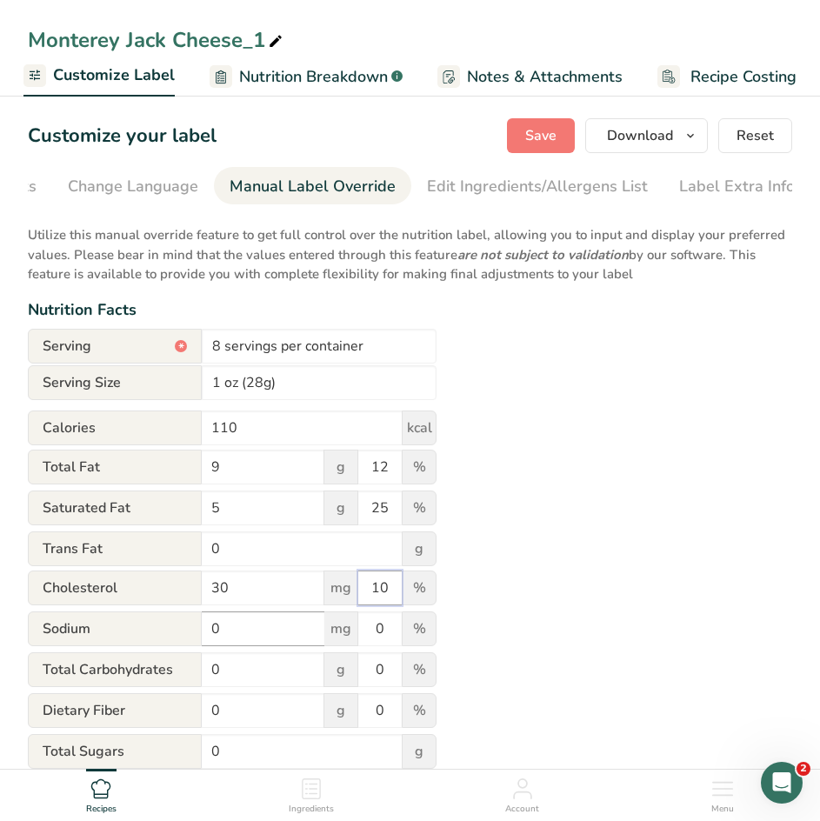
type input "10"
drag, startPoint x: 236, startPoint y: 641, endPoint x: 88, endPoint y: 633, distance: 148.9
click at [88, 633] on div "Sodium 0 mg 0 %" at bounding box center [232, 629] width 409 height 37
type input "180"
drag, startPoint x: 389, startPoint y: 638, endPoint x: 251, endPoint y: 628, distance: 137.7
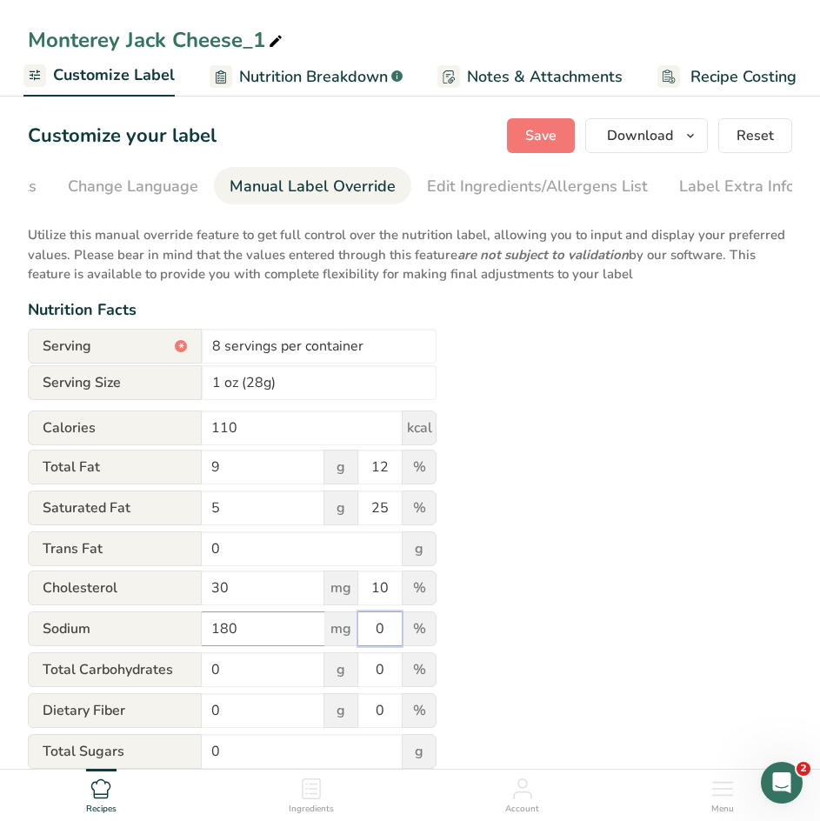
click at [251, 628] on div "Sodium 180 mg 0 %" at bounding box center [232, 629] width 409 height 37
type input "8"
click at [525, 482] on div "Utilize this manual override feature to get full control over the nutrition lab…" at bounding box center [410, 638] width 764 height 847
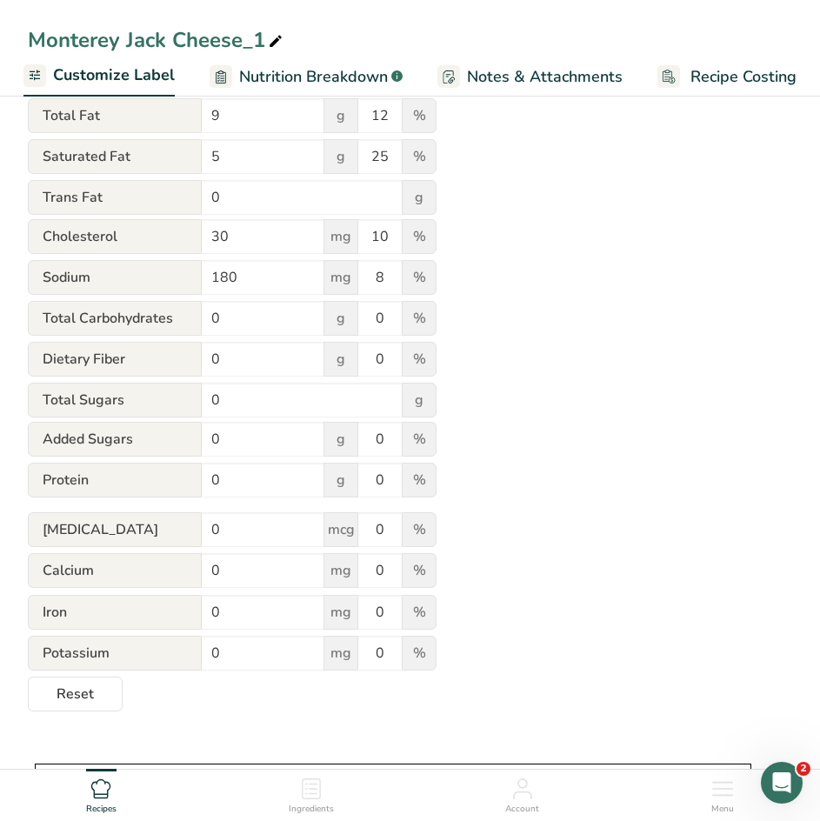
scroll to position [352, 0]
drag, startPoint x: 236, startPoint y: 482, endPoint x: 103, endPoint y: 467, distance: 133.9
click at [103, 467] on div "Protein 0 g 0 %" at bounding box center [232, 480] width 409 height 37
type input "7"
drag, startPoint x: 241, startPoint y: 537, endPoint x: 124, endPoint y: 522, distance: 117.4
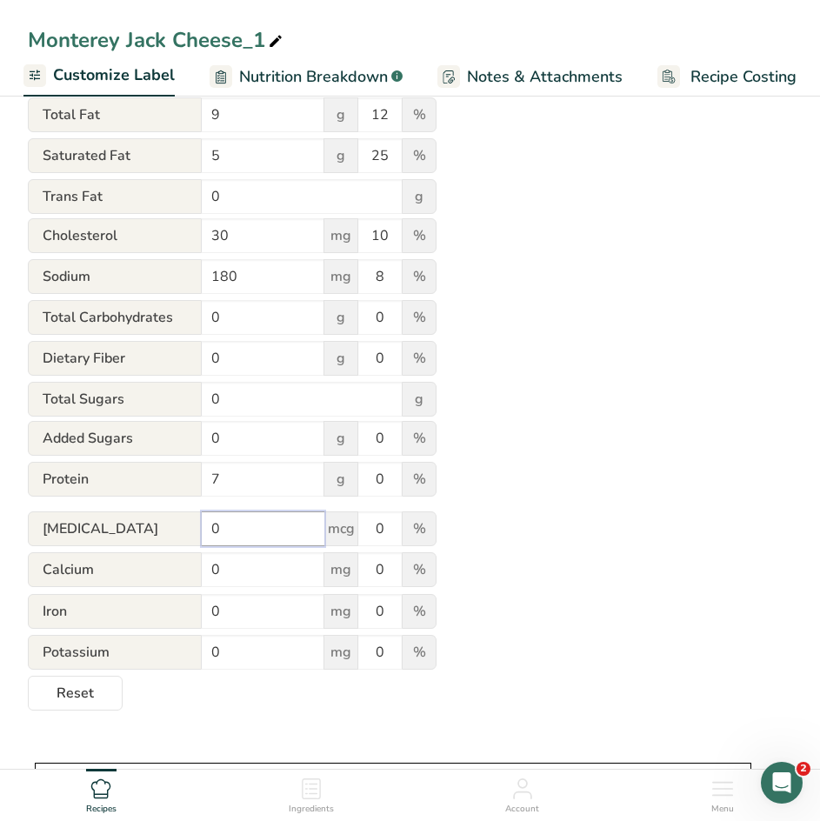
click at [124, 522] on div "[MEDICAL_DATA] 0 mcg 0 %" at bounding box center [232, 529] width 409 height 37
type input "."
type input "0.2"
drag, startPoint x: 252, startPoint y: 572, endPoint x: 102, endPoint y: 559, distance: 150.9
click at [102, 559] on div "Calcium 0 mg 0 %" at bounding box center [232, 570] width 409 height 37
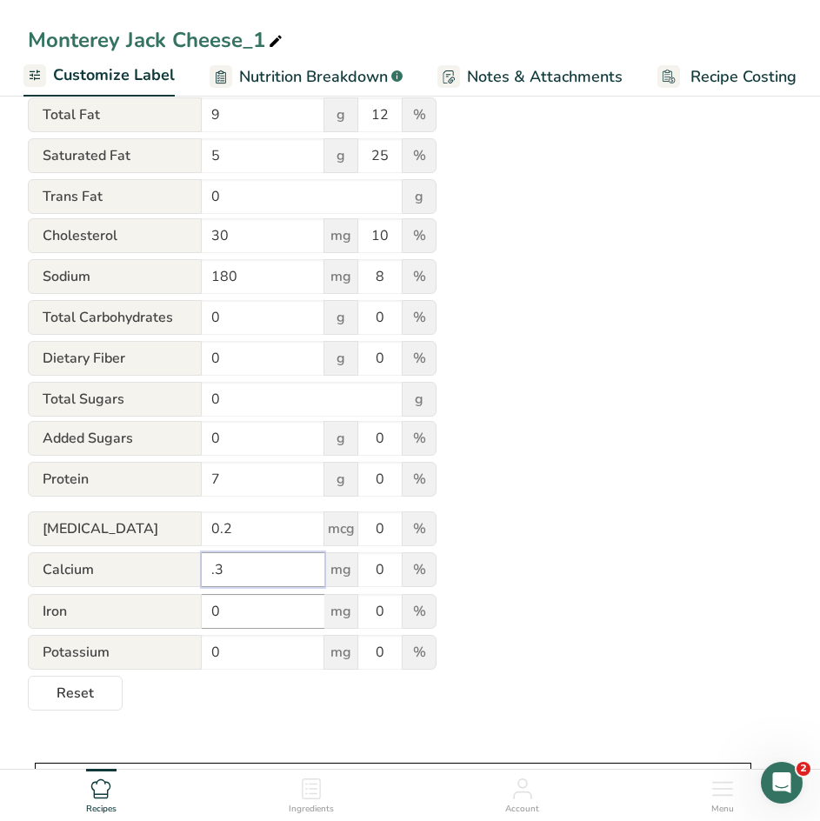
type input ".3"
drag, startPoint x: 228, startPoint y: 618, endPoint x: 146, endPoint y: 613, distance: 81.9
click at [146, 613] on div "Iron 0 mg 0 %" at bounding box center [232, 612] width 409 height 37
type input "206"
drag, startPoint x: 381, startPoint y: 620, endPoint x: 338, endPoint y: 612, distance: 43.3
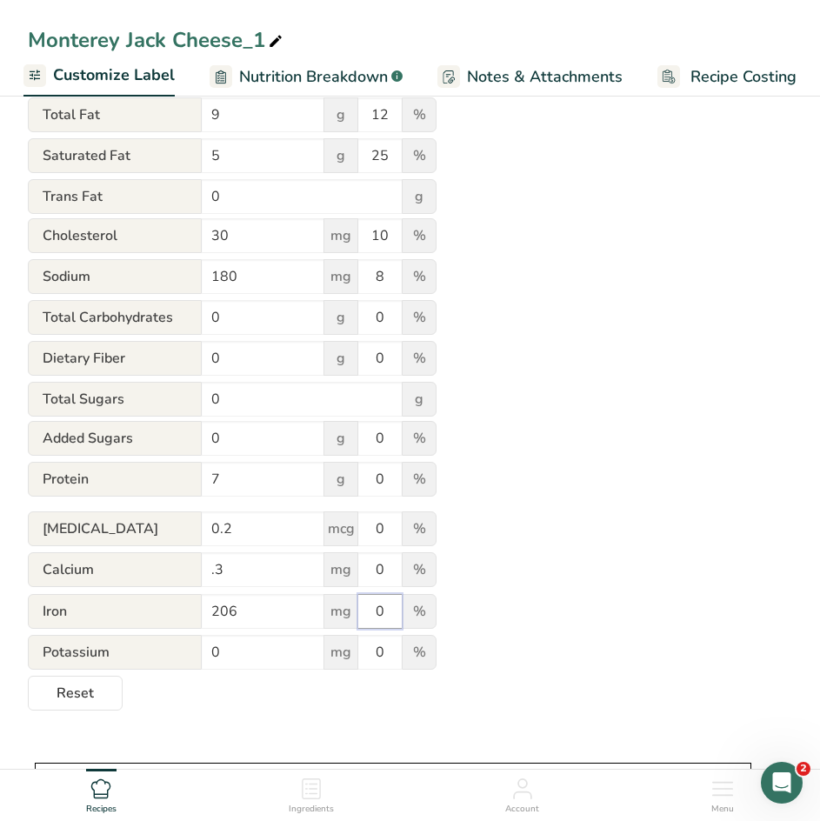
click at [338, 612] on div "Iron 206 mg 0 %" at bounding box center [232, 612] width 409 height 37
type input "16"
drag, startPoint x: 243, startPoint y: 656, endPoint x: 103, endPoint y: 660, distance: 140.9
click at [103, 660] on div "Potassium 0 mg 0 %" at bounding box center [232, 653] width 409 height 37
type input "21"
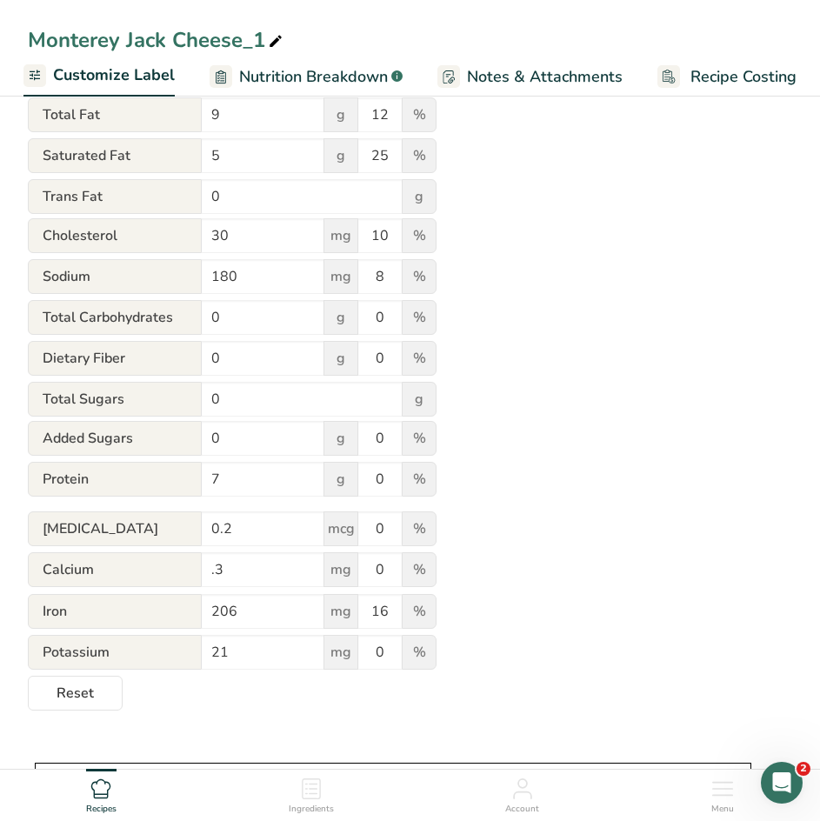
click at [537, 524] on div "Utilize this manual override feature to get full control over the nutrition lab…" at bounding box center [410, 286] width 764 height 847
drag, startPoint x: 363, startPoint y: 478, endPoint x: 421, endPoint y: 482, distance: 57.5
click at [421, 482] on div "Protein 7 g 0 %" at bounding box center [232, 480] width 409 height 37
type input "14"
click at [509, 481] on div "Utilize this manual override feature to get full control over the nutrition lab…" at bounding box center [410, 286] width 764 height 847
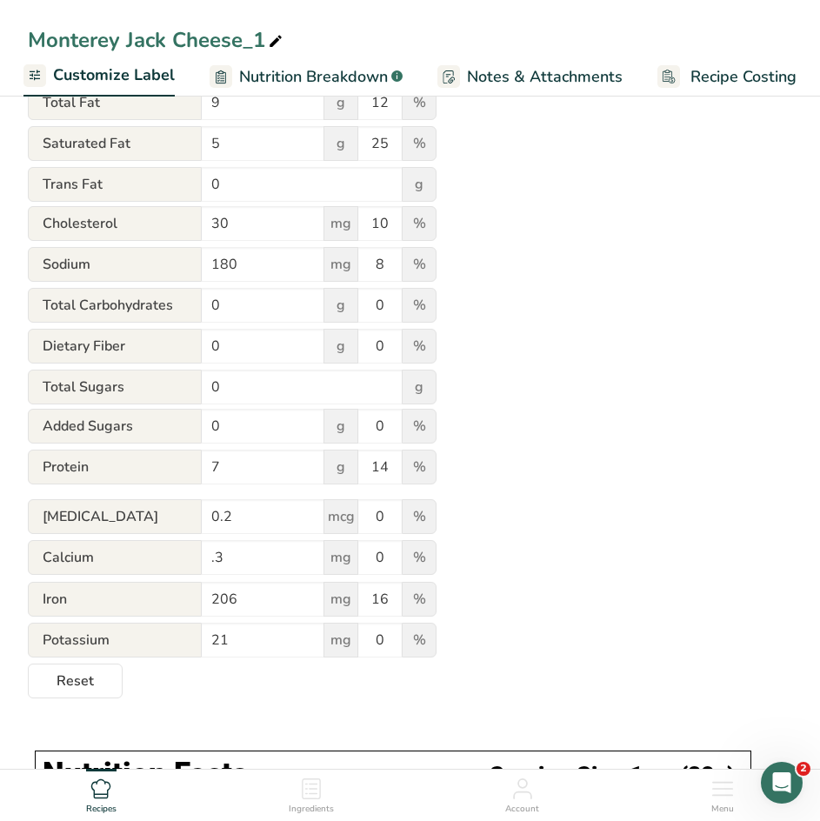
scroll to position [366, 0]
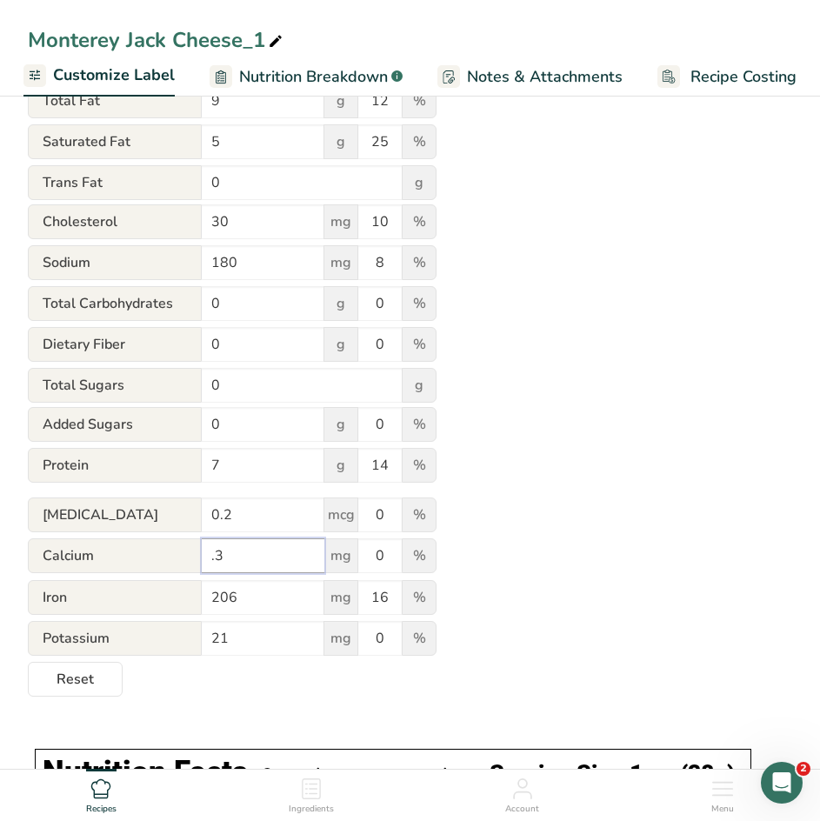
click at [207, 559] on input ".3" at bounding box center [263, 555] width 123 height 35
type input "0.3"
click at [504, 516] on div "Utilize this manual override feature to get full control over the nutrition lab…" at bounding box center [410, 272] width 764 height 847
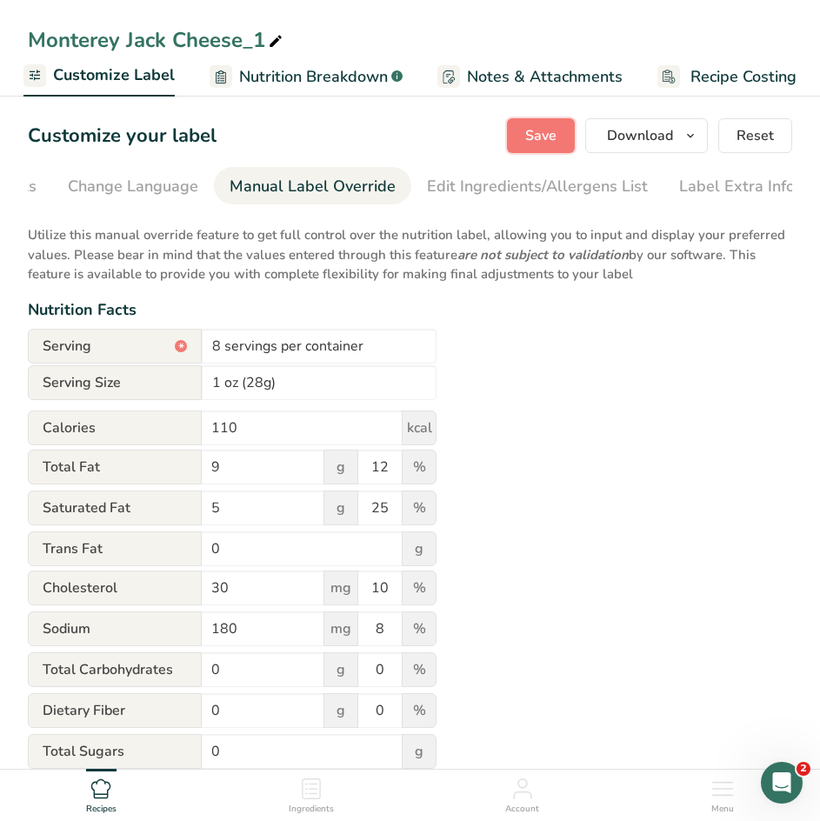
click at [528, 129] on button "Save" at bounding box center [541, 135] width 68 height 35
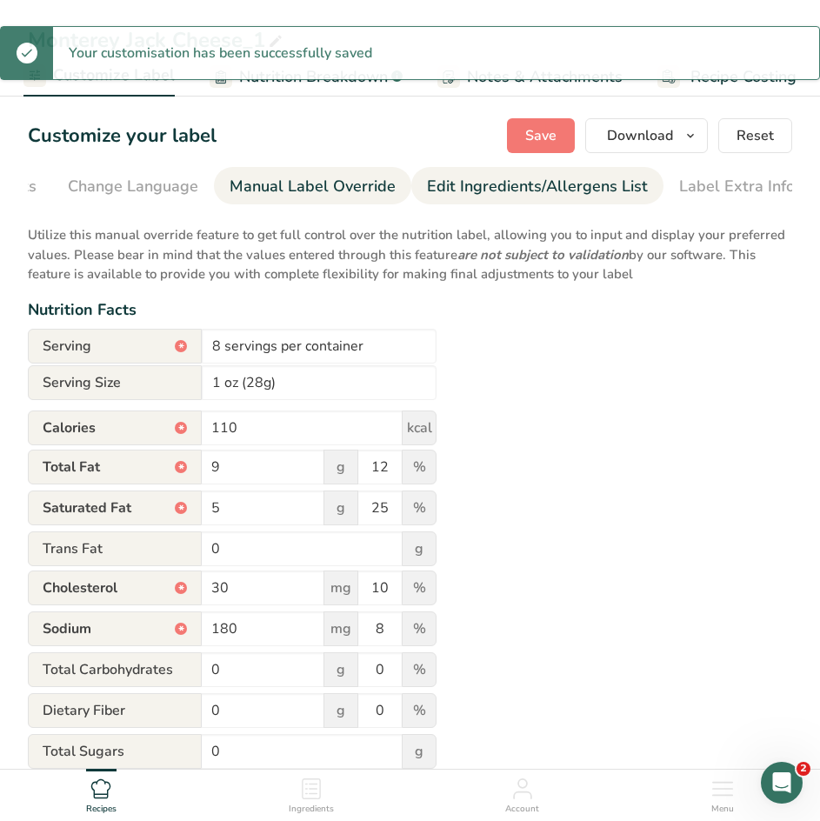
click at [515, 192] on div "Edit Ingredients/Allergens List" at bounding box center [537, 186] width 221 height 23
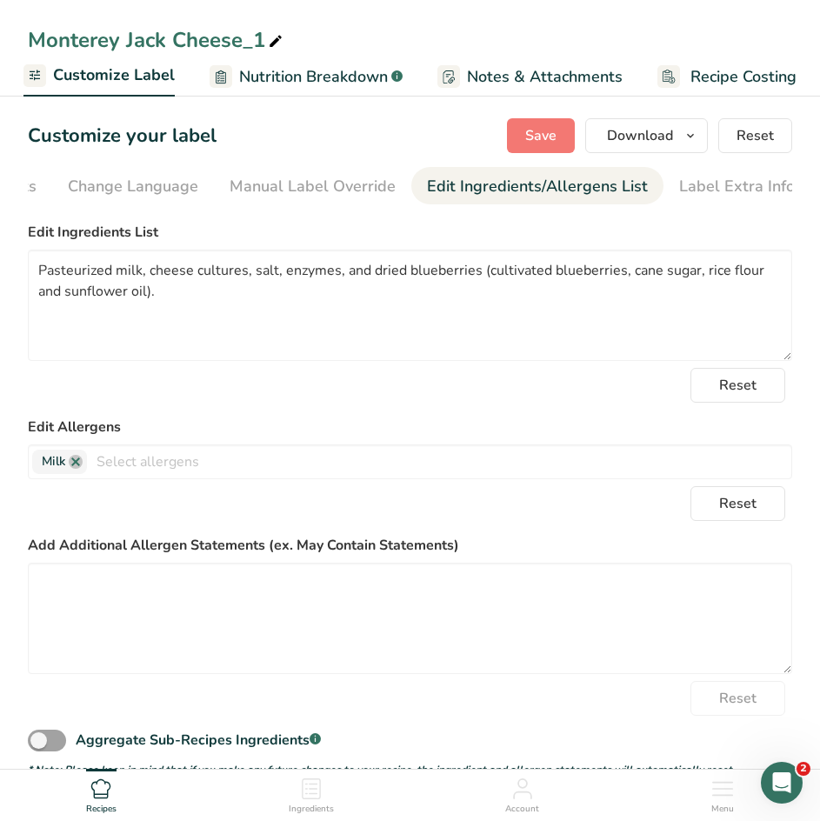
click at [270, 40] on icon at bounding box center [276, 42] width 16 height 24
drag, startPoint x: 263, startPoint y: 40, endPoint x: -26, endPoint y: 8, distance: 291.2
click at [0, 8] on html "Monterey Jack Cheese_1 Recipe Setup Recipe Builder Customize Label Nutrition Br…" at bounding box center [410, 568] width 820 height 1137
type input "Blueberry Cheddar"
click at [528, 138] on span "Save" at bounding box center [540, 135] width 31 height 21
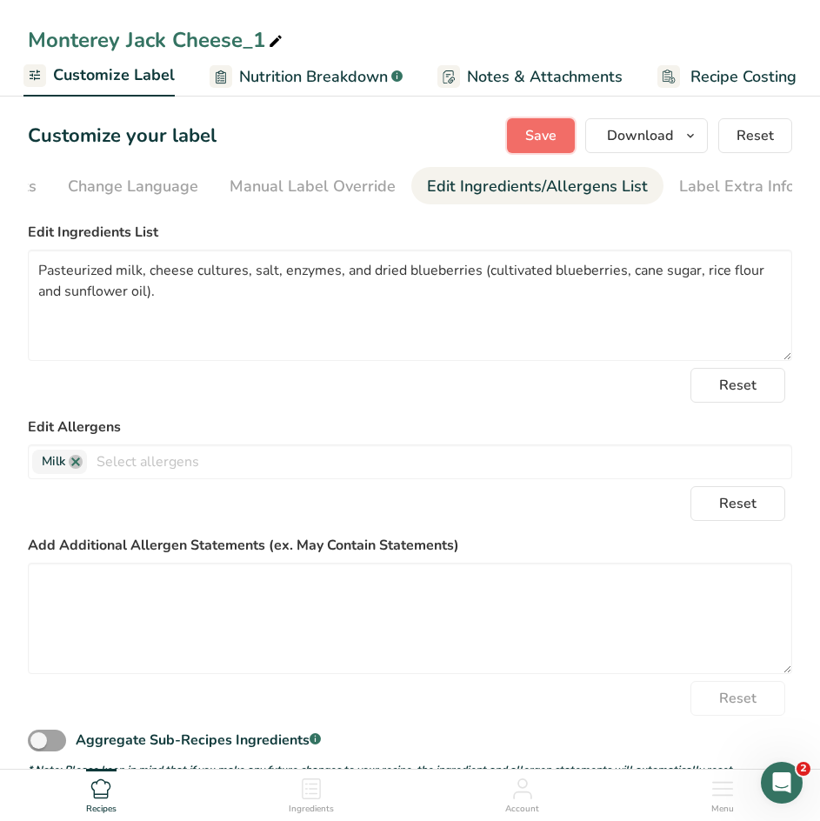
click at [528, 139] on span "Save" at bounding box center [540, 135] width 31 height 21
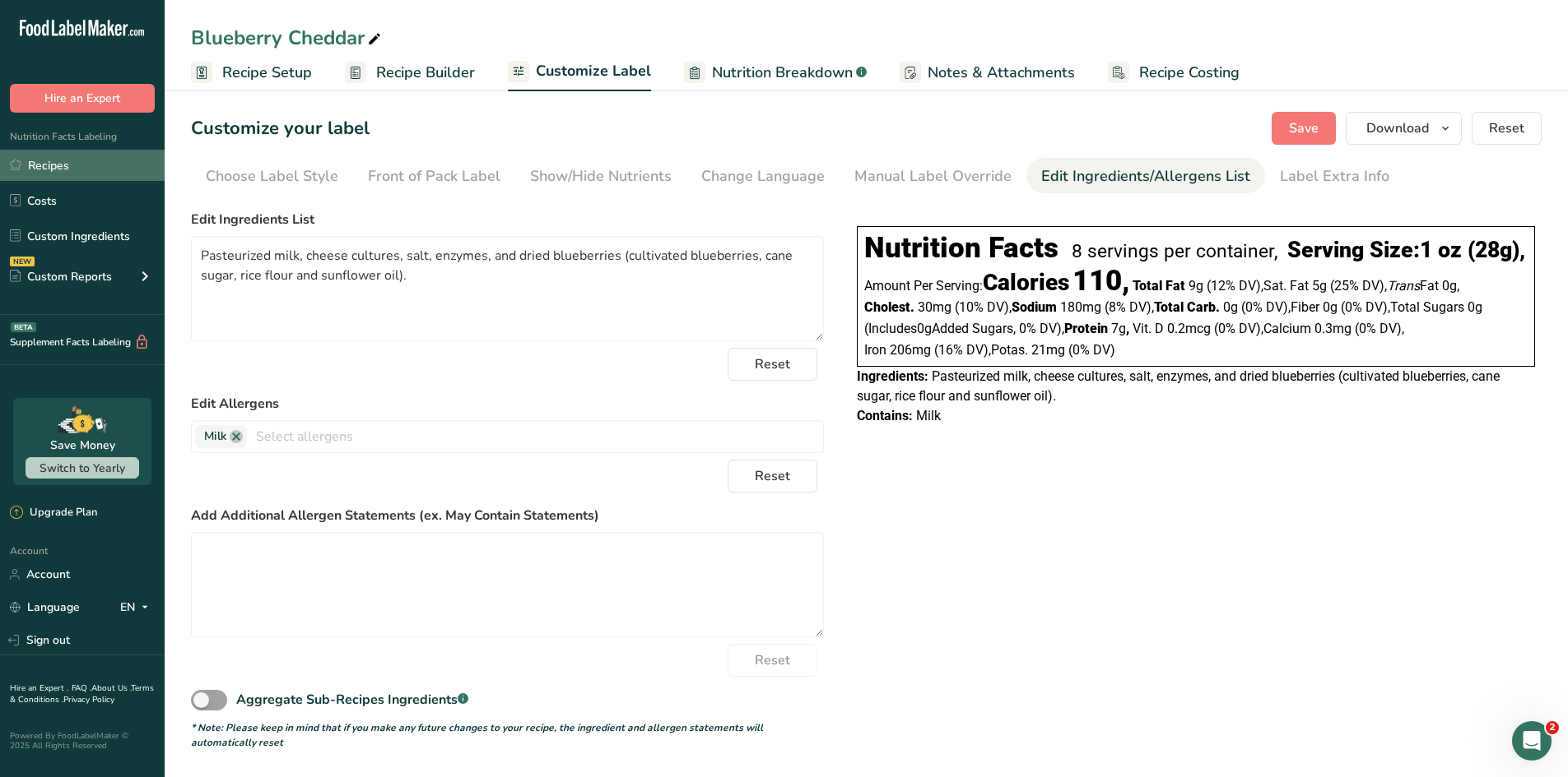
click at [47, 168] on link "Recipes" at bounding box center [82, 165] width 165 height 31
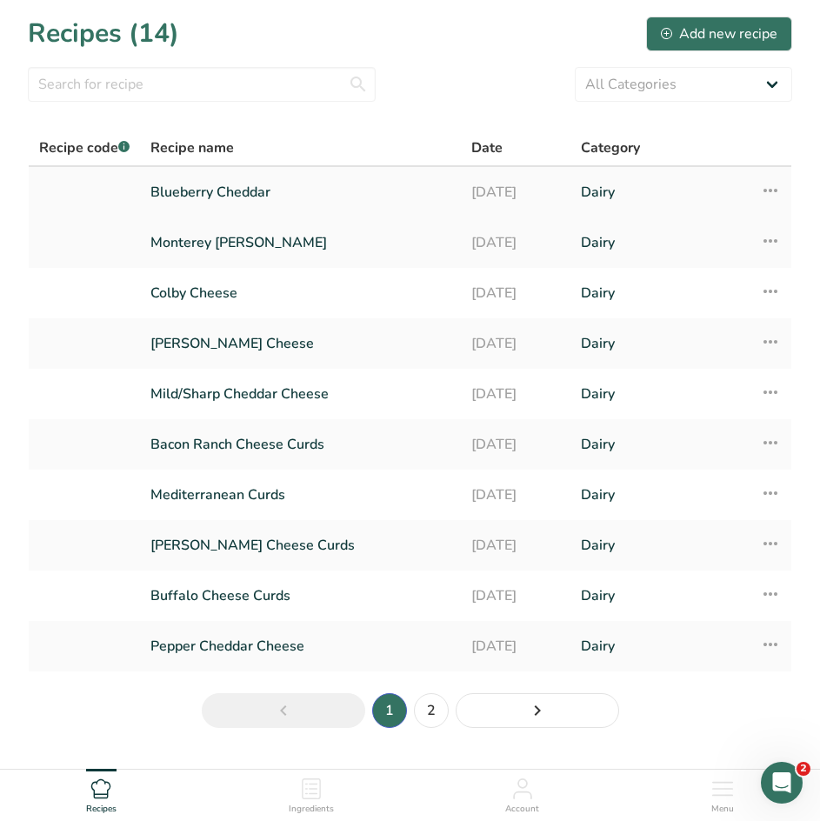
click at [765, 183] on icon at bounding box center [770, 190] width 21 height 31
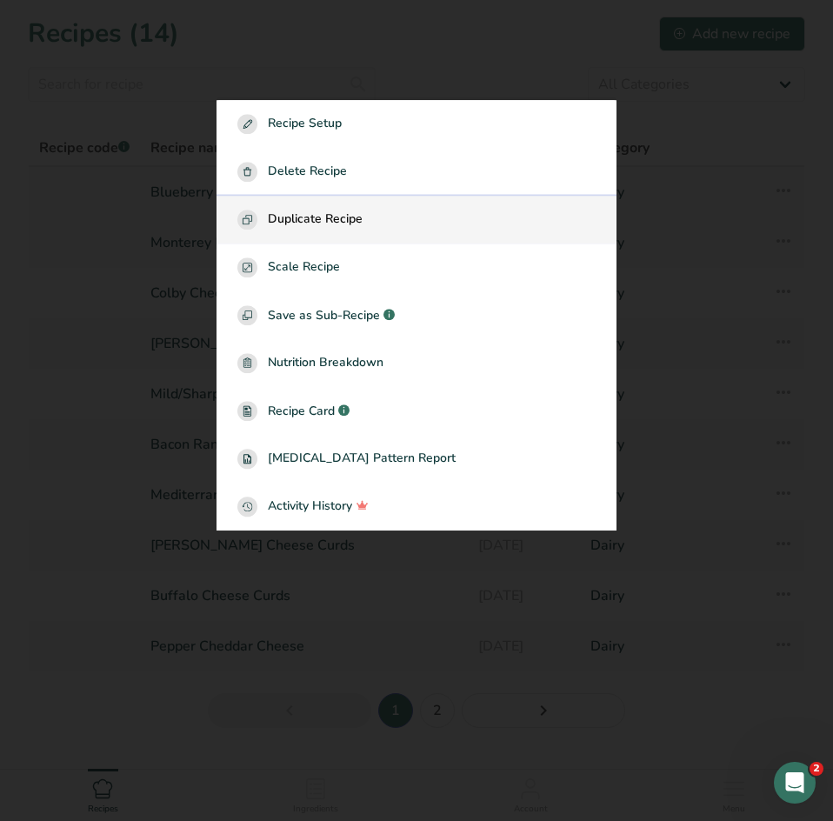
click at [352, 218] on span "Duplicate Recipe" at bounding box center [315, 219] width 95 height 20
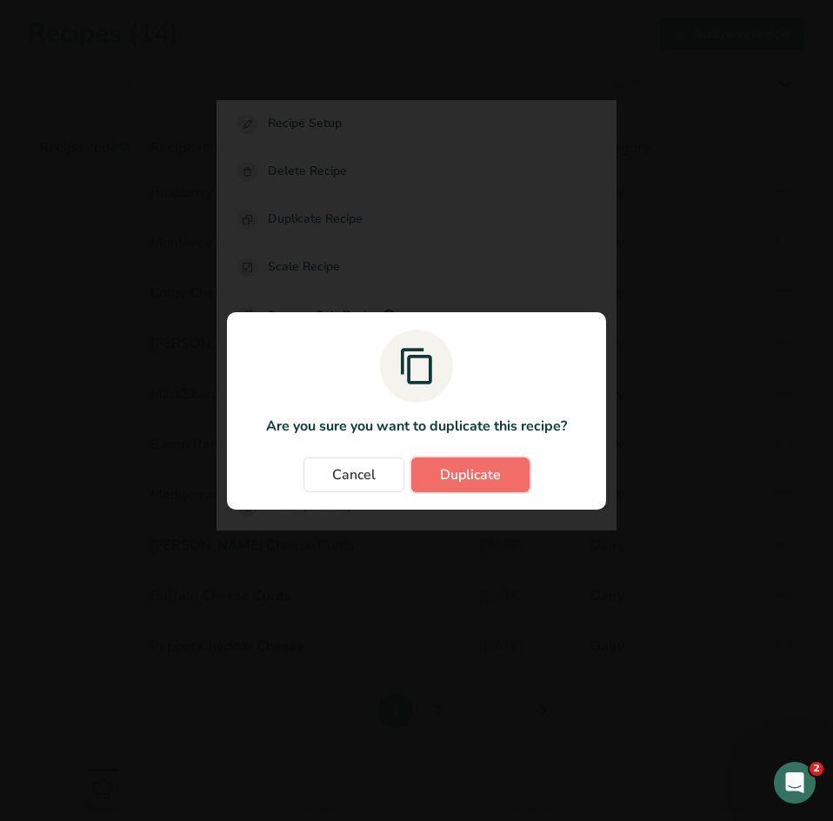
click at [455, 480] on span "Duplicate" at bounding box center [470, 474] width 61 height 21
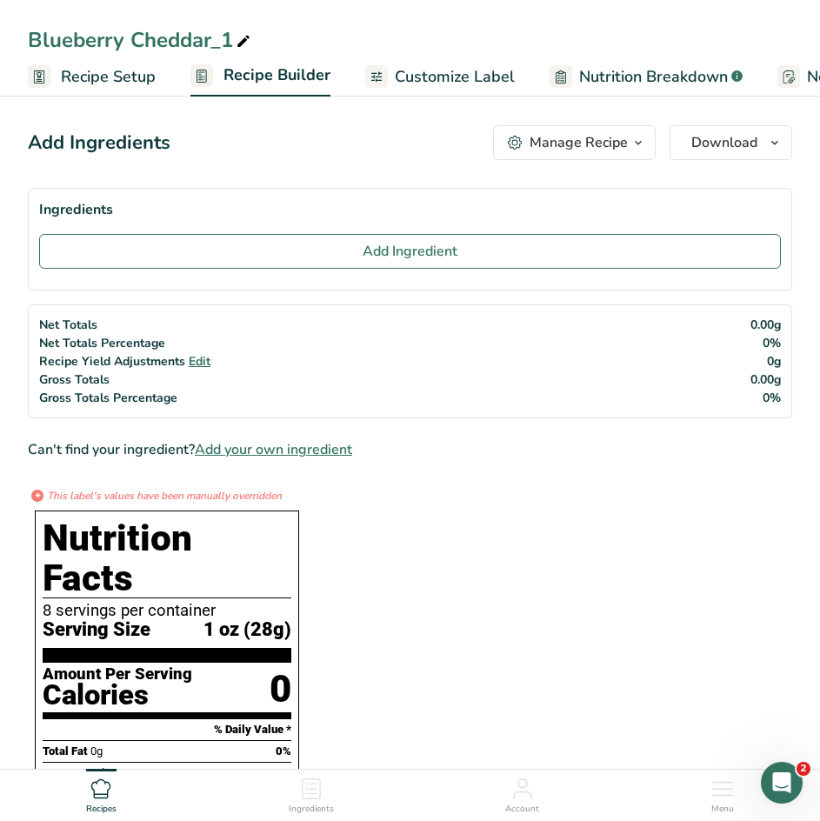
click at [426, 82] on span "Customize Label" at bounding box center [455, 76] width 120 height 23
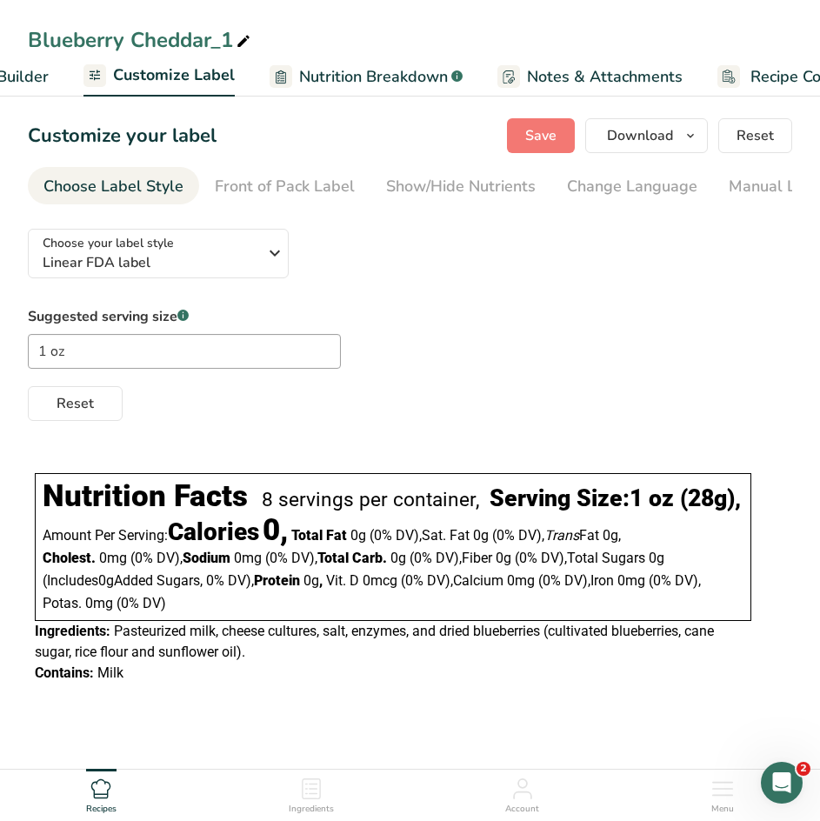
scroll to position [0, 339]
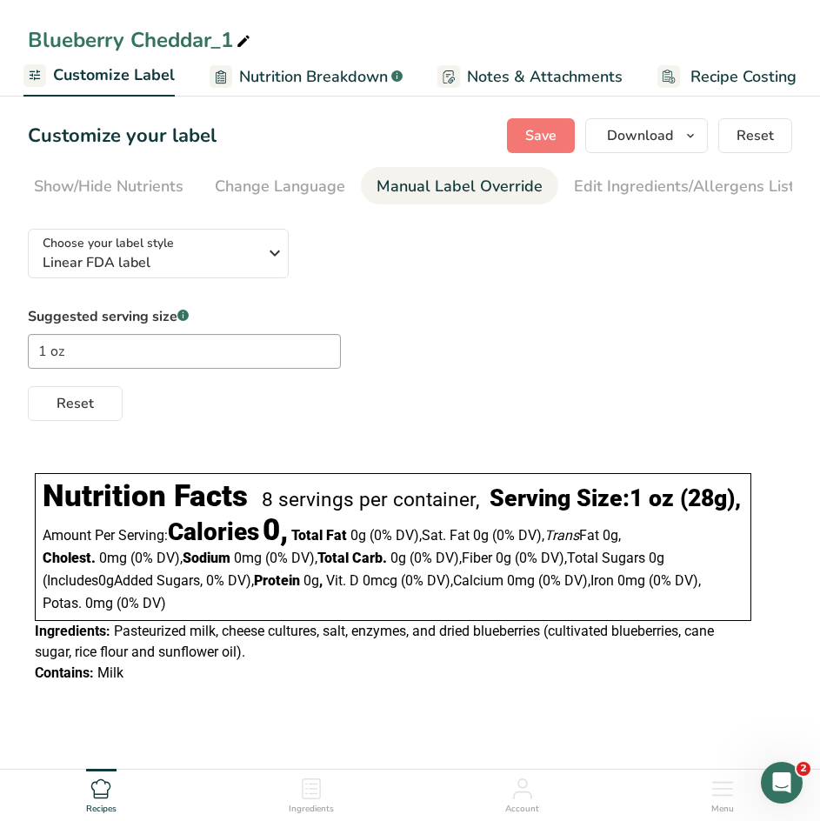
click at [438, 192] on div "Manual Label Override" at bounding box center [459, 186] width 166 height 23
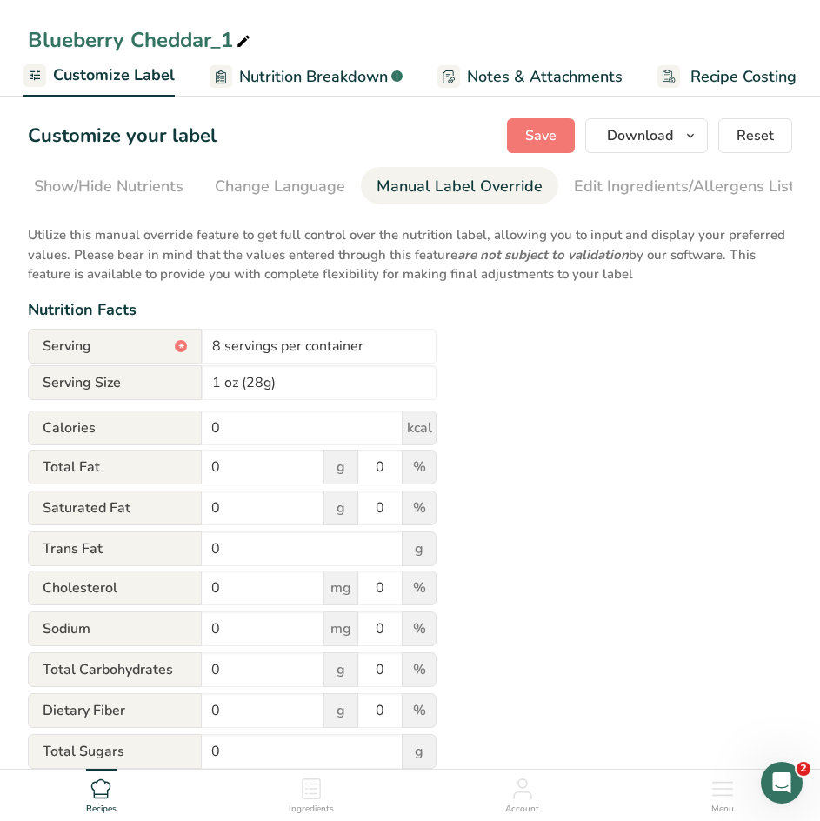
scroll to position [0, 499]
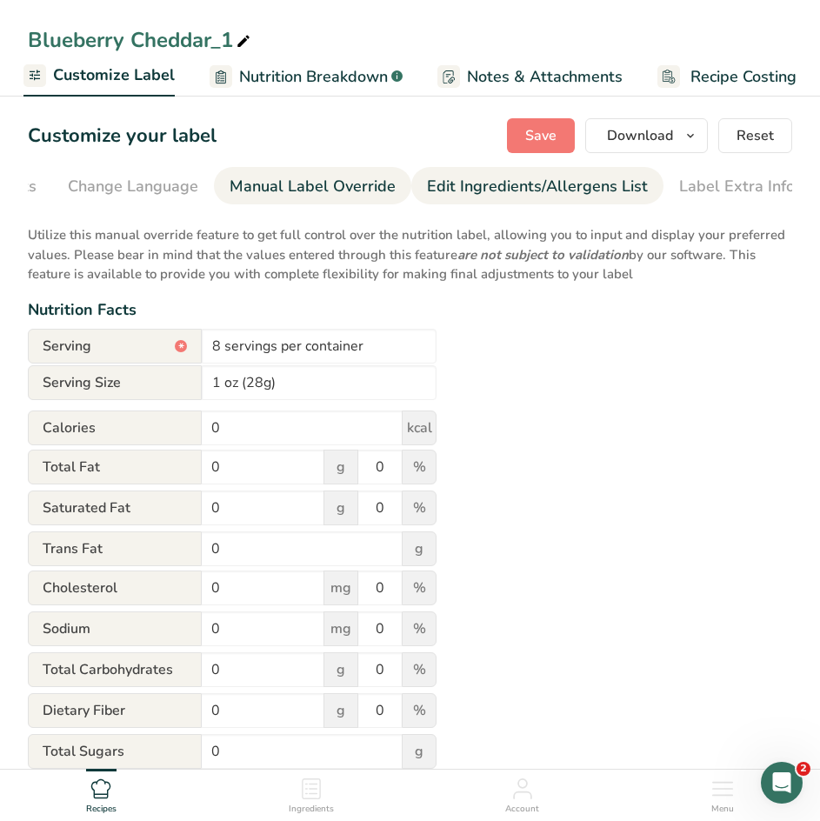
click at [470, 188] on div "Edit Ingredients/Allergens List" at bounding box center [537, 186] width 221 height 23
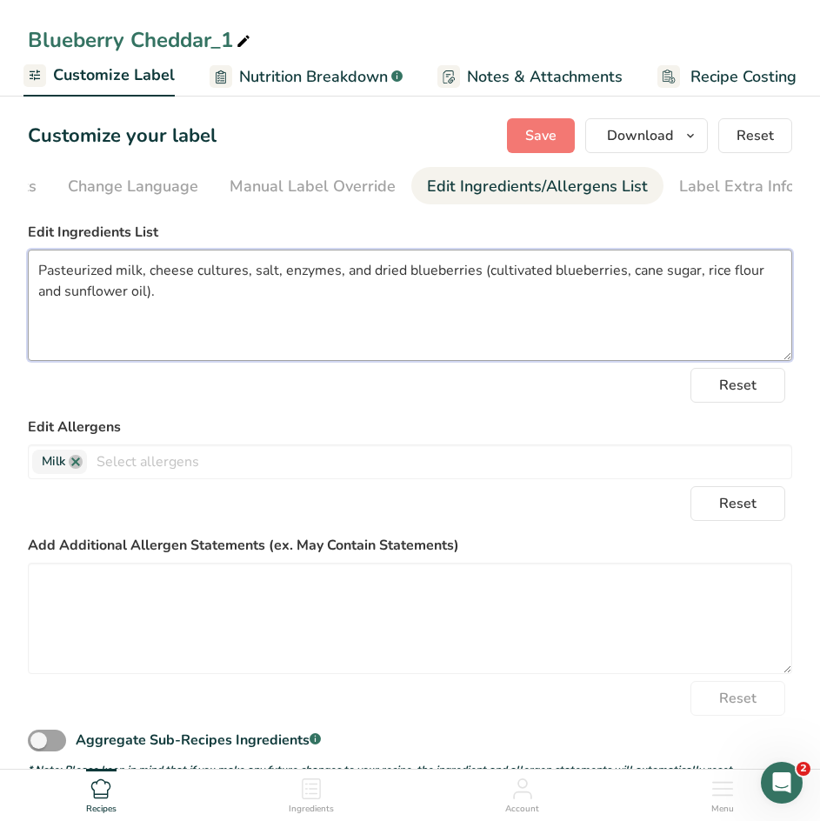
drag, startPoint x: 144, startPoint y: 304, endPoint x: -37, endPoint y: 251, distance: 188.4
click at [0, 251] on html "Blueberry Cheddar_1 Recipe Setup Recipe Builder Customize Label Nutrition Break…" at bounding box center [410, 568] width 820 height 1137
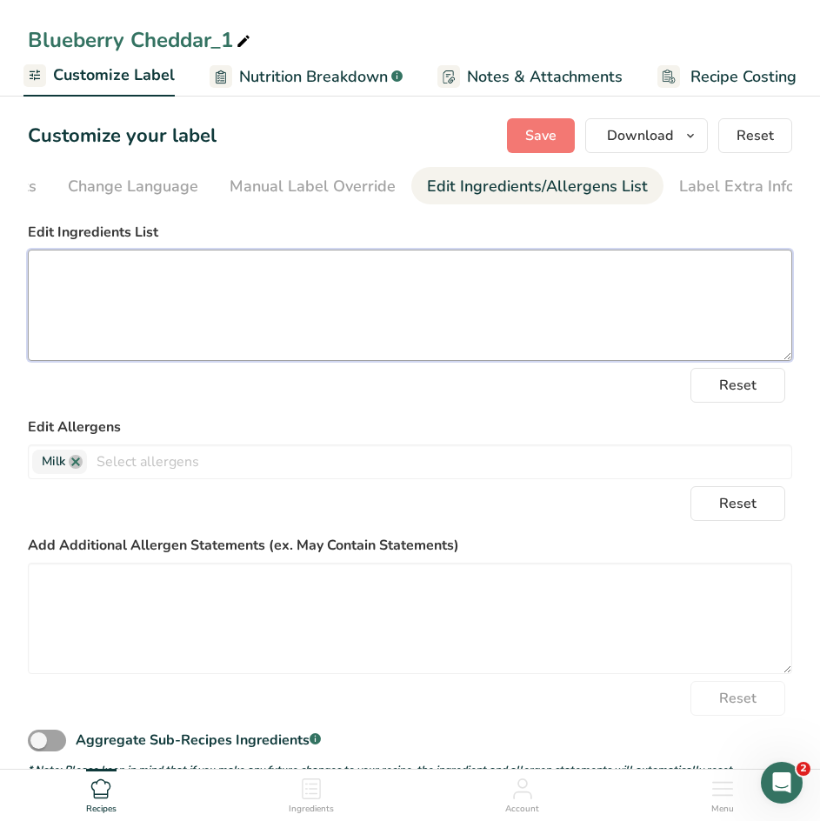
click at [114, 269] on textarea at bounding box center [410, 304] width 764 height 111
paste textarea "Pasteurized milk, cheese cultures, salt, enzymes, and cracked black peppercorns."
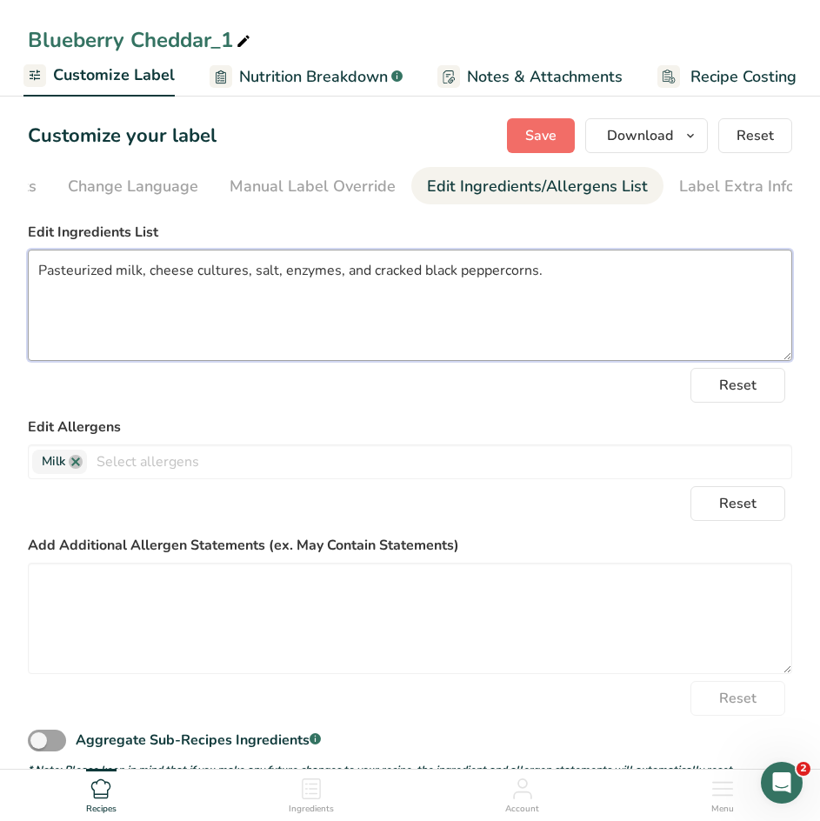
type textarea "Pasteurized milk, cheese cultures, salt, enzymes, and cracked black peppercorns."
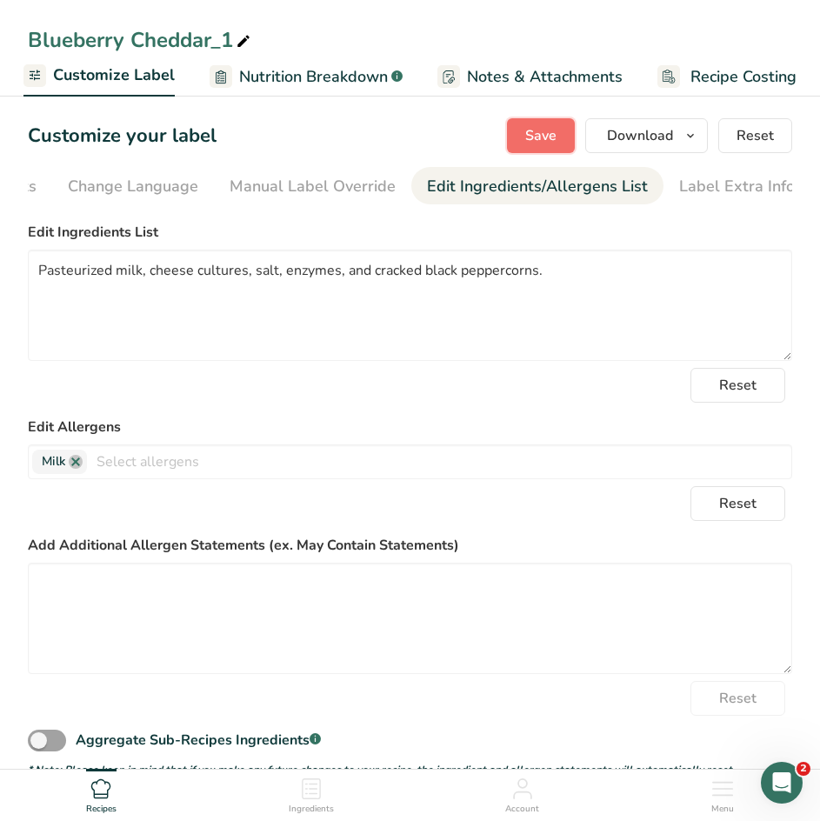
click at [537, 128] on span "Save" at bounding box center [540, 135] width 31 height 21
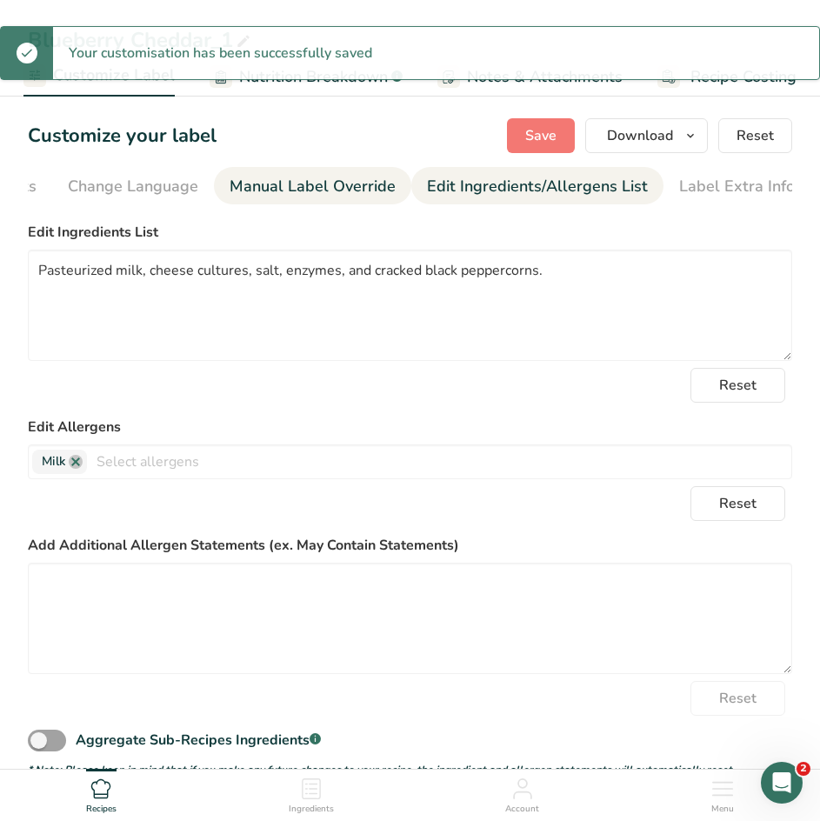
click at [300, 195] on div "Manual Label Override" at bounding box center [312, 186] width 166 height 23
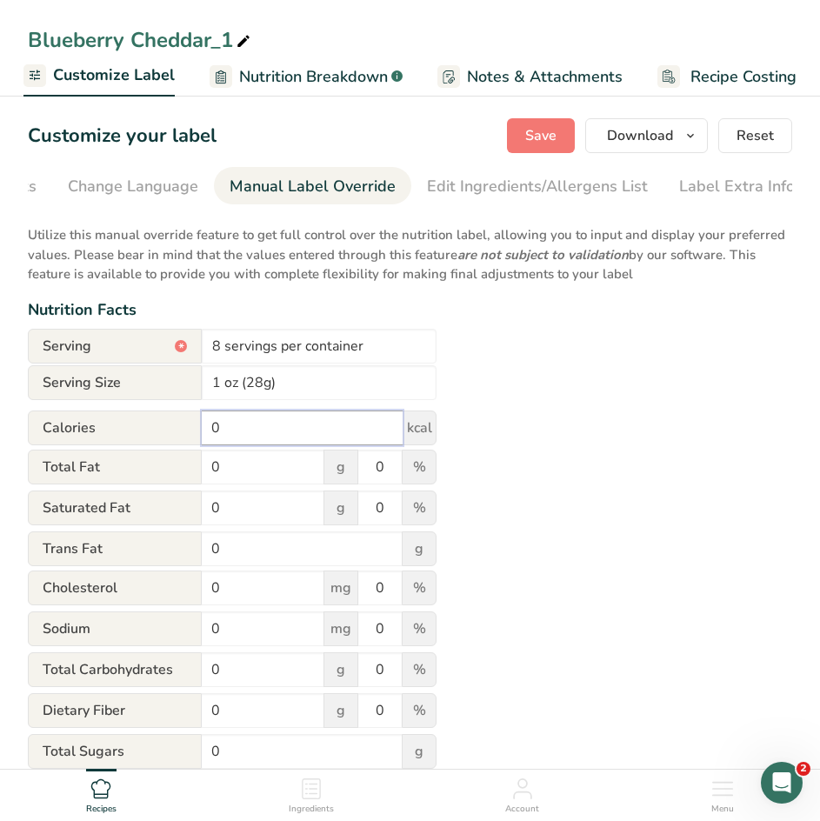
click at [256, 434] on input "0" at bounding box center [302, 427] width 201 height 35
type input "110"
drag, startPoint x: 250, startPoint y: 466, endPoint x: 111, endPoint y: 464, distance: 139.1
click at [111, 464] on div "Total Fat 0 g 0 %" at bounding box center [232, 467] width 409 height 37
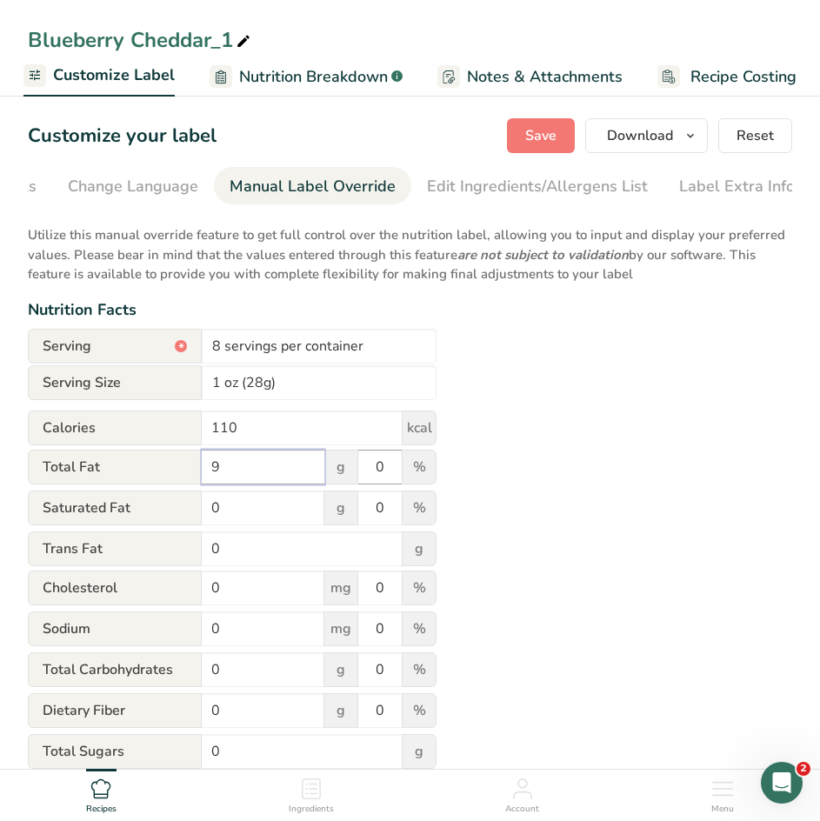
type input "9"
drag, startPoint x: 392, startPoint y: 473, endPoint x: 282, endPoint y: 455, distance: 111.0
click at [282, 455] on div "Total Fat 9 g 0 %" at bounding box center [232, 467] width 409 height 37
type input "12"
drag, startPoint x: 231, startPoint y: 515, endPoint x: 127, endPoint y: 513, distance: 104.3
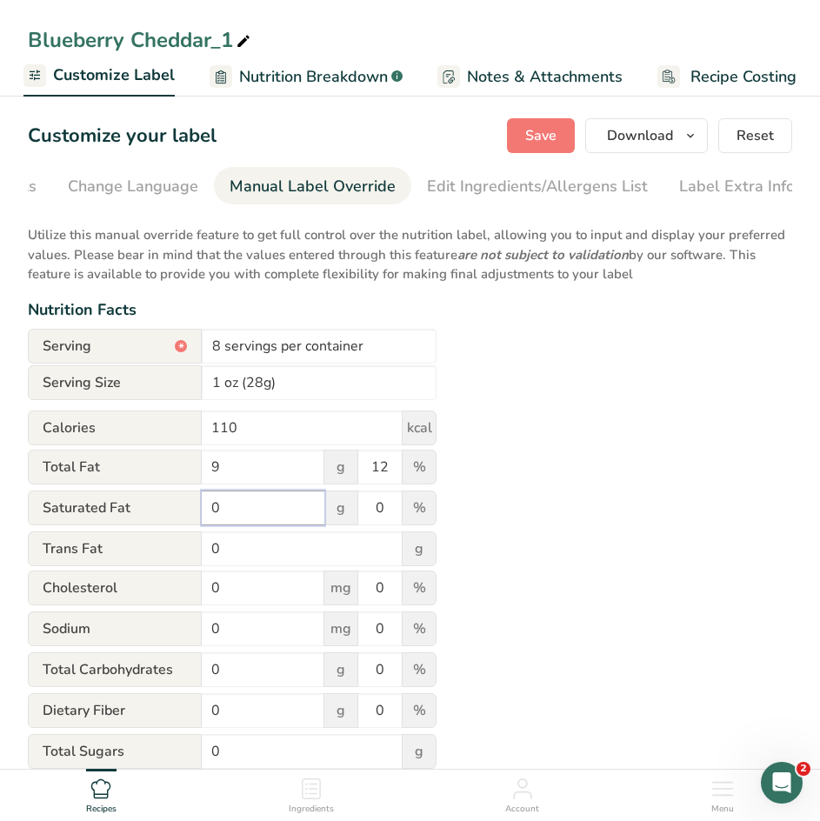
click at [127, 513] on div "Saturated Fat 0 g 0 %" at bounding box center [232, 508] width 409 height 37
type input "5"
drag, startPoint x: 384, startPoint y: 515, endPoint x: 350, endPoint y: 512, distance: 34.0
click at [350, 512] on div "Saturated Fat 5 g 0 %" at bounding box center [232, 508] width 409 height 37
type input "25"
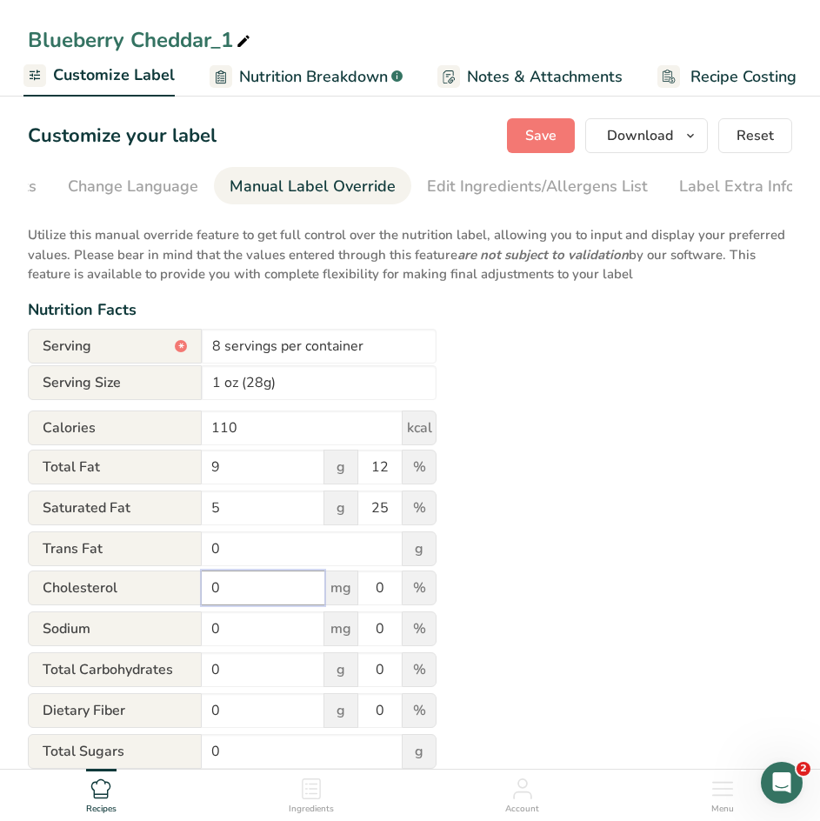
drag, startPoint x: 239, startPoint y: 602, endPoint x: 142, endPoint y: 604, distance: 97.4
click at [142, 604] on div "[MEDICAL_DATA] 0 mg 0 %" at bounding box center [232, 588] width 409 height 37
type input "30"
drag, startPoint x: 395, startPoint y: 592, endPoint x: 337, endPoint y: 586, distance: 57.7
click at [337, 586] on div "[MEDICAL_DATA] 30 mg 0 %" at bounding box center [232, 588] width 409 height 37
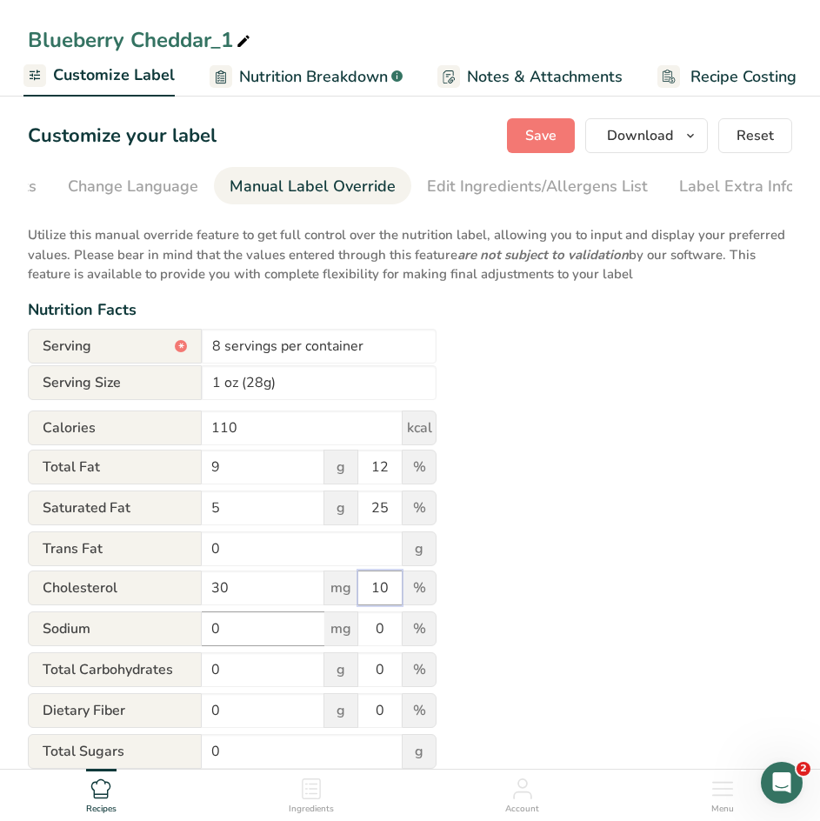
type input "10"
drag, startPoint x: 212, startPoint y: 642, endPoint x: 194, endPoint y: 639, distance: 18.6
click at [194, 639] on div "Sodium 0 mg 0 %" at bounding box center [232, 629] width 409 height 37
drag, startPoint x: 255, startPoint y: 624, endPoint x: 139, endPoint y: 599, distance: 118.3
click at [139, 599] on form "Serving * 8 servings per container Serving Size 1 oz (28g) Calories 110 kcal To…" at bounding box center [232, 696] width 409 height 734
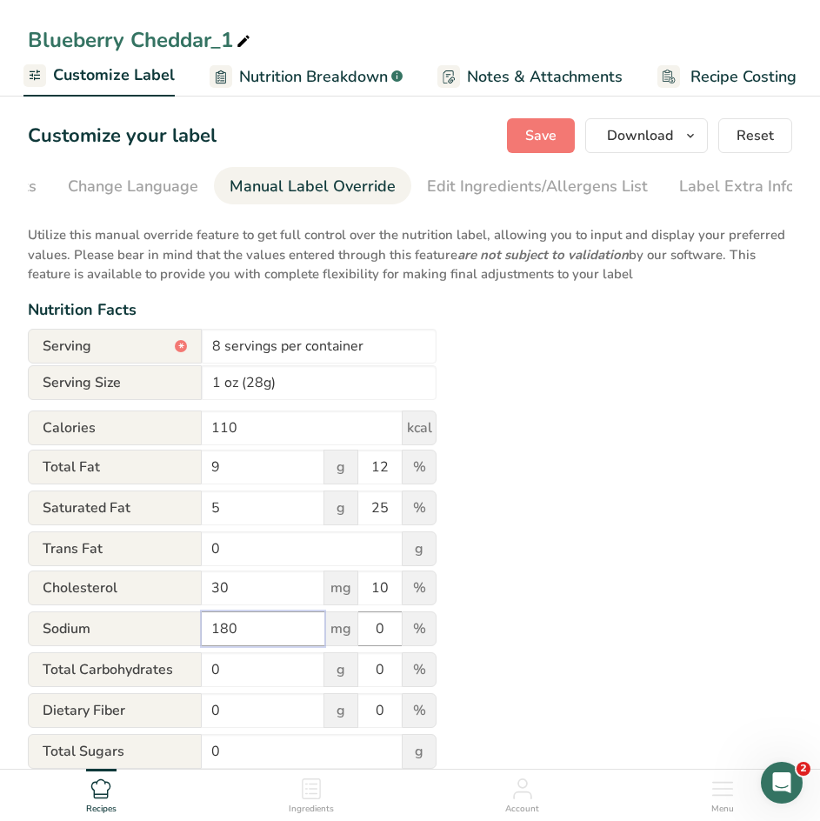
type input "180"
drag, startPoint x: 386, startPoint y: 636, endPoint x: 362, endPoint y: 635, distance: 23.5
click at [362, 635] on input "0" at bounding box center [379, 628] width 43 height 35
type input "8"
click at [483, 619] on div "Utilize this manual override feature to get full control over the nutrition lab…" at bounding box center [410, 638] width 764 height 847
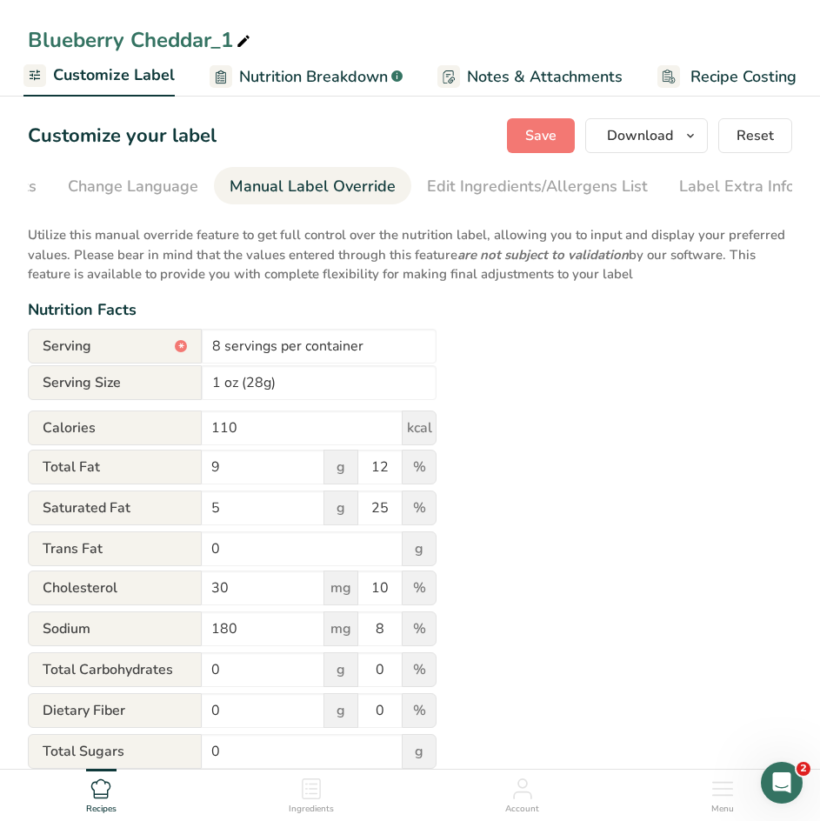
click at [548, 542] on div "Utilize this manual override feature to get full control over the nutrition lab…" at bounding box center [410, 638] width 764 height 847
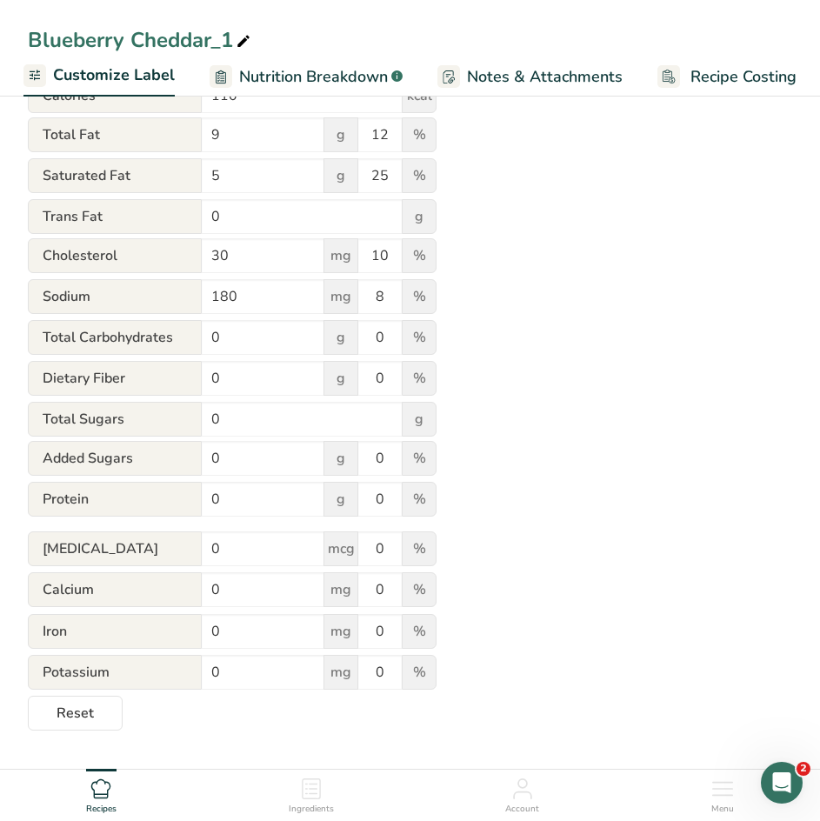
scroll to position [333, 0]
drag, startPoint x: 231, startPoint y: 556, endPoint x: 164, endPoint y: 559, distance: 67.0
click at [164, 559] on div "[MEDICAL_DATA] 0 mcg 0 %" at bounding box center [232, 548] width 409 height 37
type input "0.2"
drag, startPoint x: 262, startPoint y: 592, endPoint x: 89, endPoint y: 583, distance: 173.2
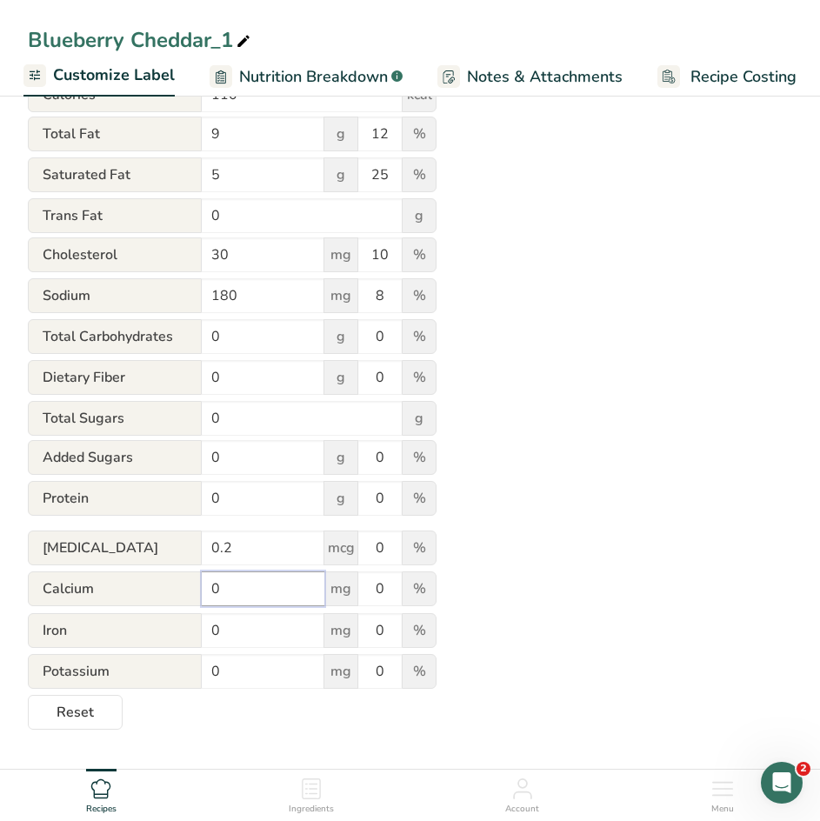
click at [89, 583] on div "Calcium 0 mg 0 %" at bounding box center [232, 589] width 409 height 37
drag, startPoint x: 242, startPoint y: 645, endPoint x: 111, endPoint y: 634, distance: 130.9
click at [111, 634] on div "Iron 0 mg 0 %" at bounding box center [232, 631] width 409 height 37
drag, startPoint x: 250, startPoint y: 595, endPoint x: 71, endPoint y: 566, distance: 181.3
click at [71, 566] on form "Serving * 8 servings per container Serving Size 1 oz (28g) Calories 110 kcal To…" at bounding box center [232, 363] width 409 height 734
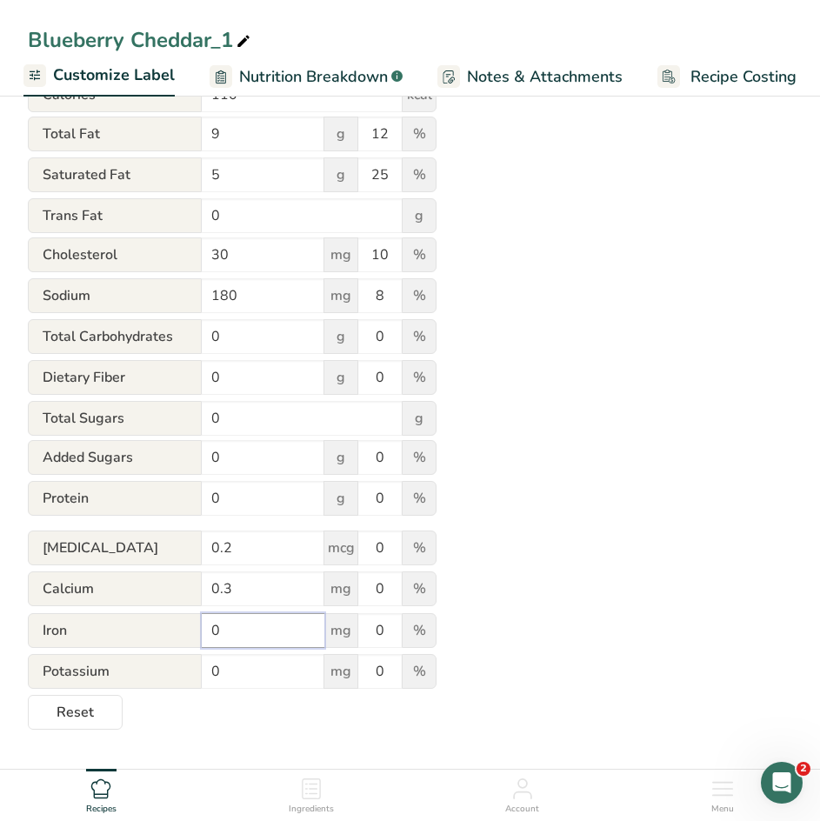
drag, startPoint x: 259, startPoint y: 637, endPoint x: 83, endPoint y: 628, distance: 175.8
click at [83, 628] on div "Iron 0 mg 0 %" at bounding box center [232, 631] width 409 height 37
drag, startPoint x: 249, startPoint y: 605, endPoint x: 121, endPoint y: 588, distance: 128.9
click at [121, 588] on div "Calcium 0.3 mg 0 %" at bounding box center [232, 589] width 409 height 37
type input "200"
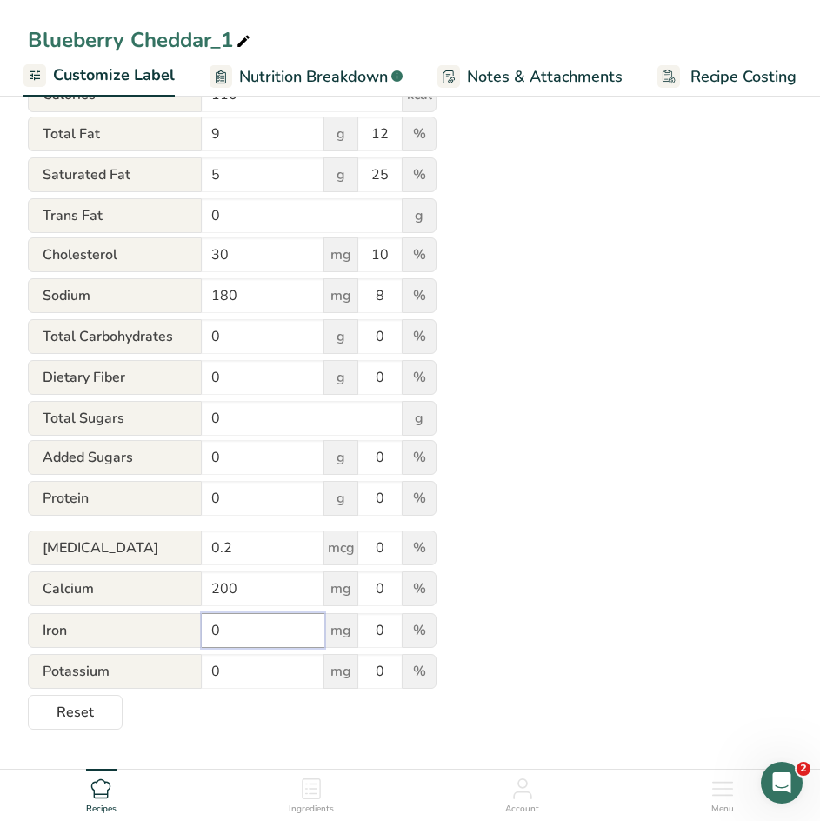
drag, startPoint x: 243, startPoint y: 644, endPoint x: 118, endPoint y: 644, distance: 124.3
click at [118, 644] on div "Iron 0 mg 0 %" at bounding box center [232, 631] width 409 height 37
type input "0.3"
drag, startPoint x: 242, startPoint y: 676, endPoint x: 105, endPoint y: 666, distance: 136.9
click at [105, 666] on div "Potassium 0 mg 0 %" at bounding box center [232, 672] width 409 height 37
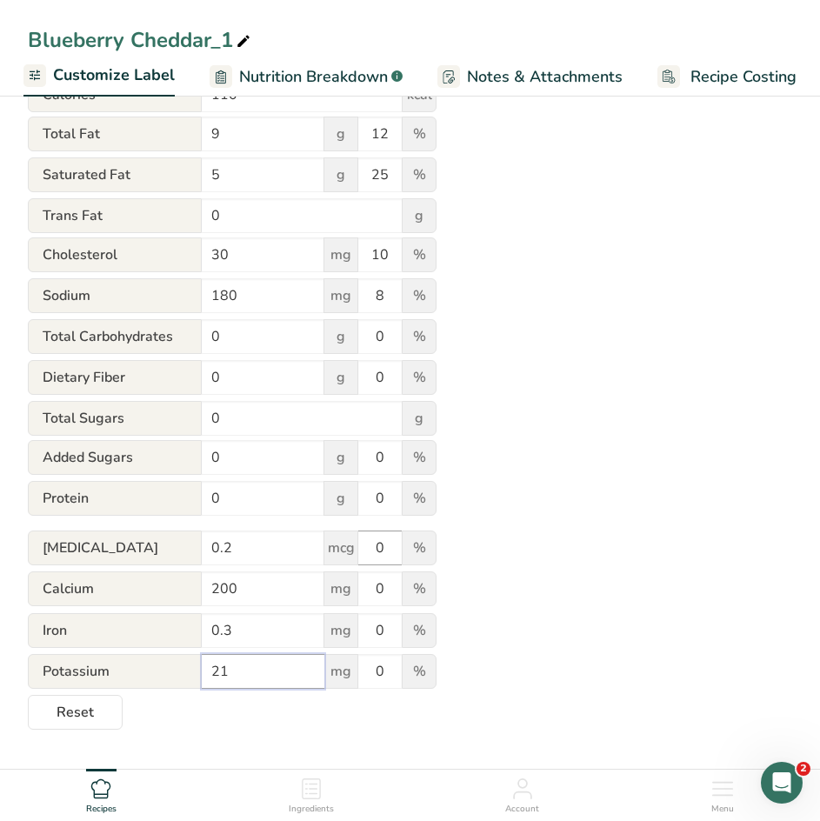
type input "21"
drag, startPoint x: 376, startPoint y: 551, endPoint x: 430, endPoint y: 541, distance: 54.9
drag, startPoint x: 430, startPoint y: 541, endPoint x: 381, endPoint y: 596, distance: 74.5
click at [381, 596] on input "0" at bounding box center [379, 588] width 43 height 35
drag, startPoint x: 365, startPoint y: 593, endPoint x: 418, endPoint y: 590, distance: 53.1
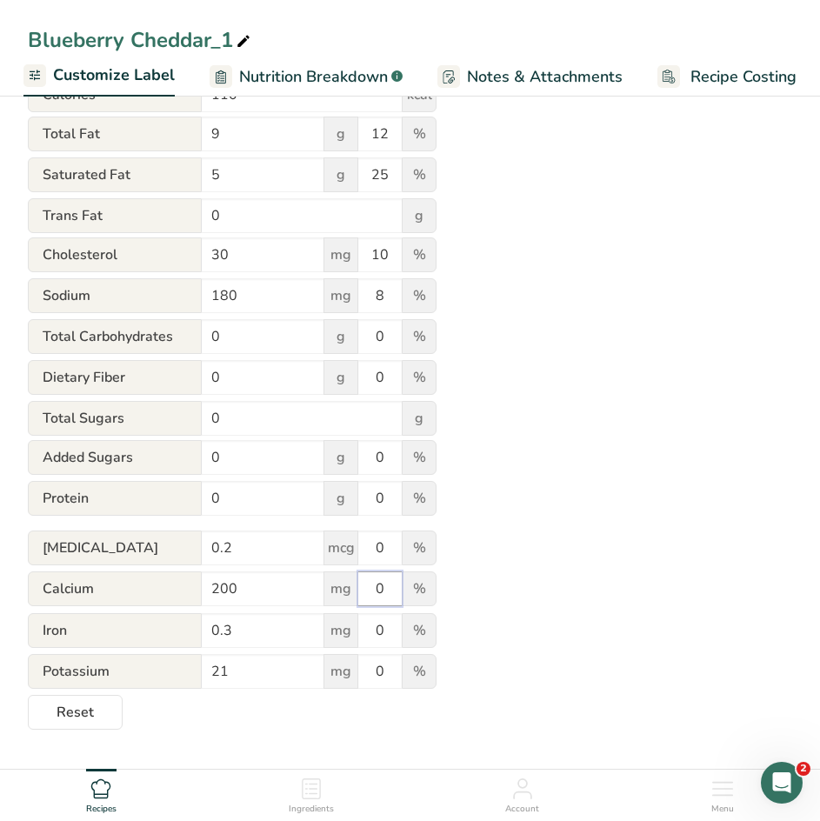
click at [418, 590] on div "Calcium 200 mg 0 %" at bounding box center [232, 589] width 409 height 37
type input "15"
click at [247, 50] on icon at bounding box center [244, 42] width 16 height 24
type input "B"
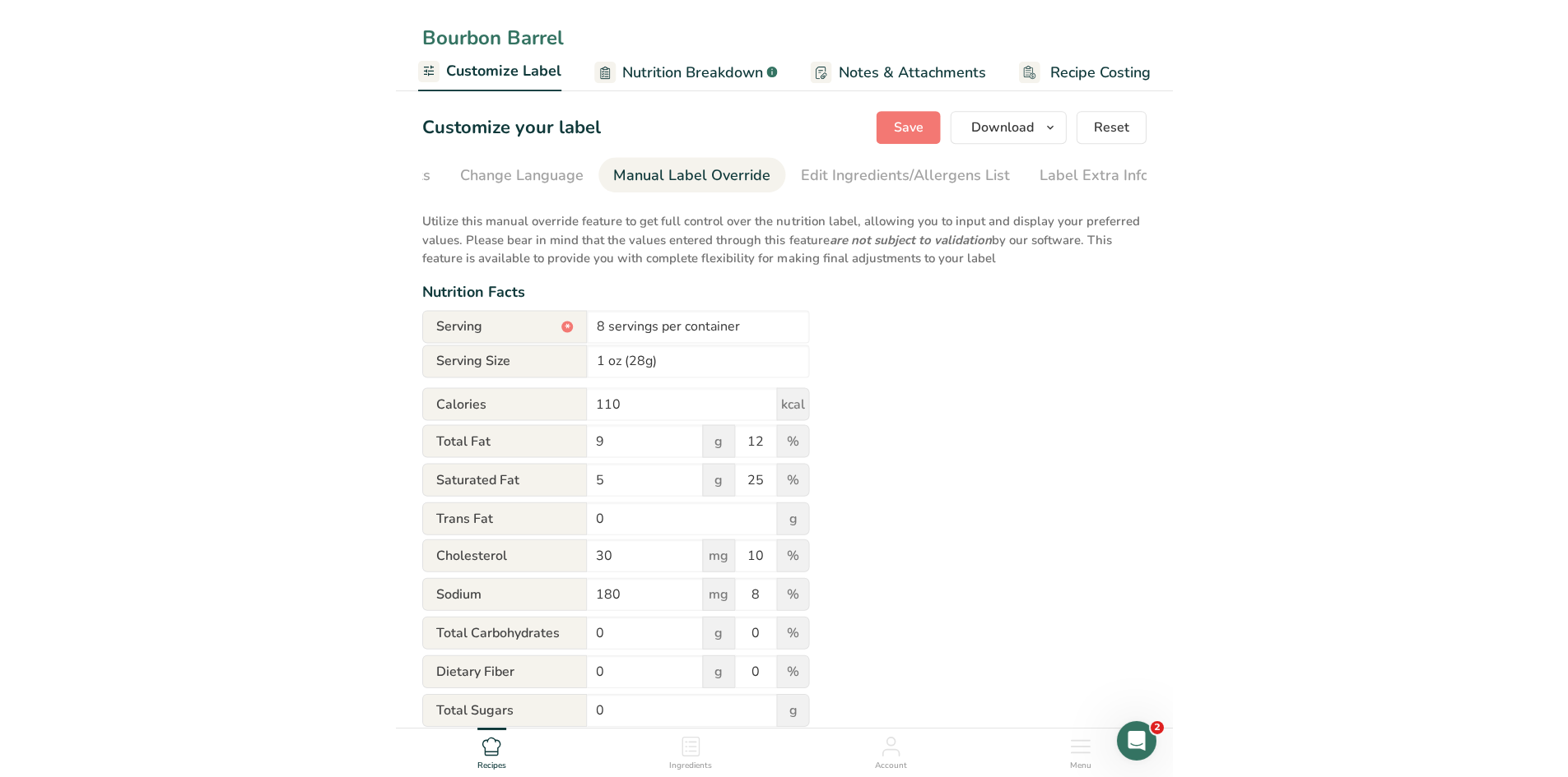
scroll to position [0, 0]
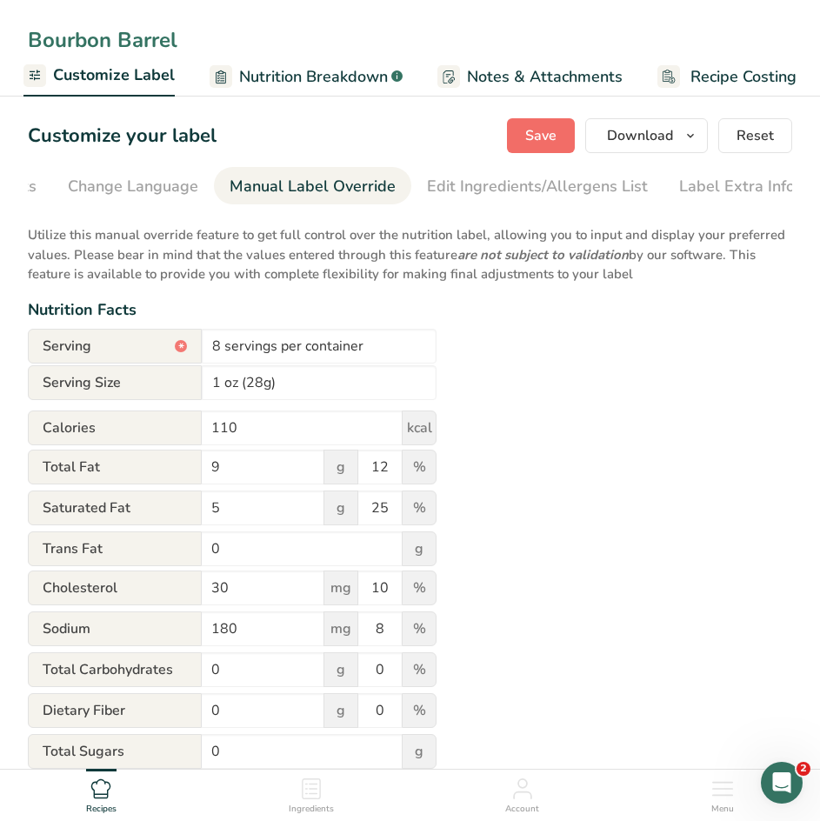
type input "Bourbon Barrel"
click at [545, 143] on span "Save" at bounding box center [540, 135] width 31 height 21
type input "0"
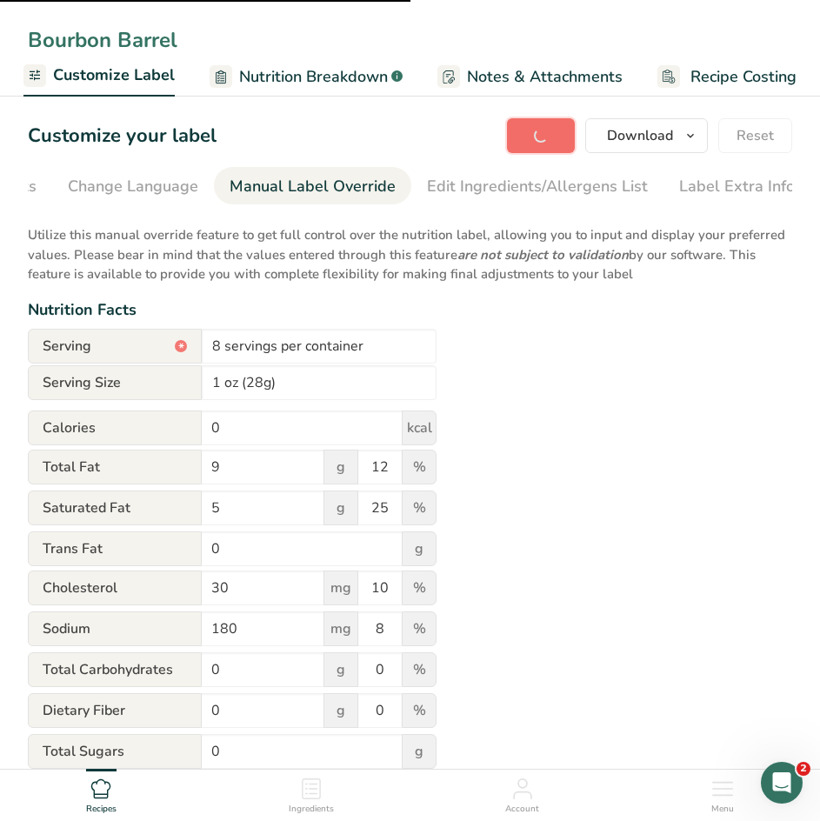
type input "0"
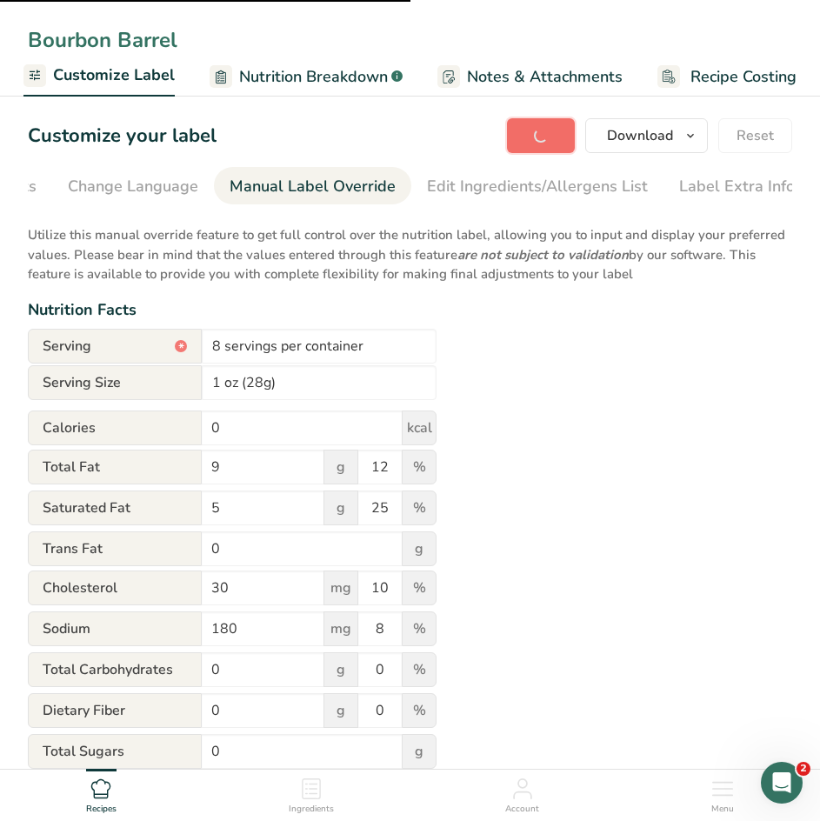
type input "0"
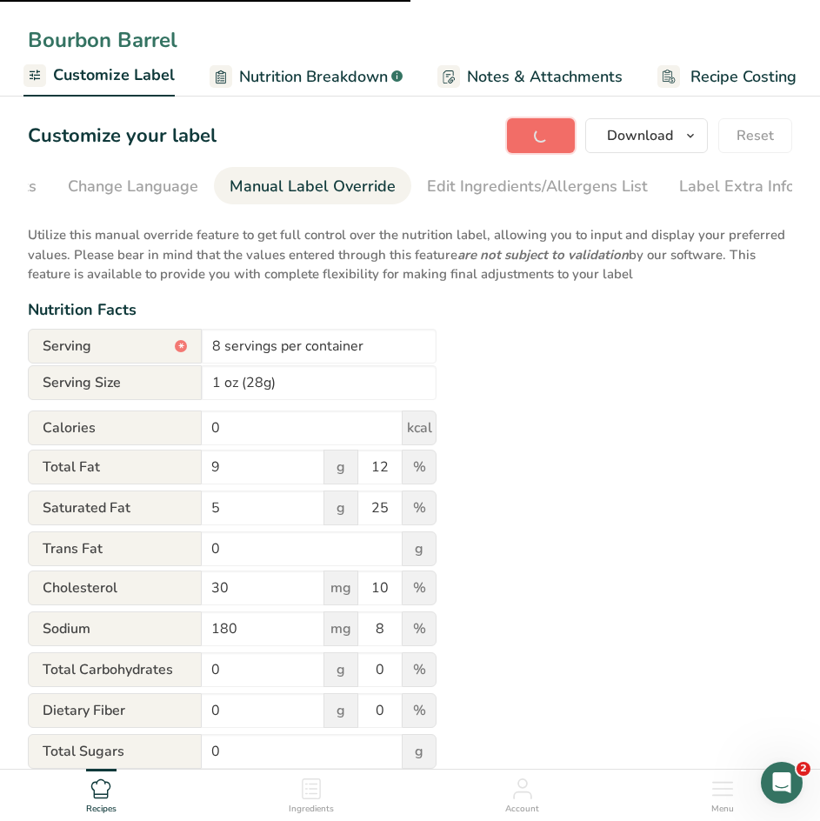
type input "0"
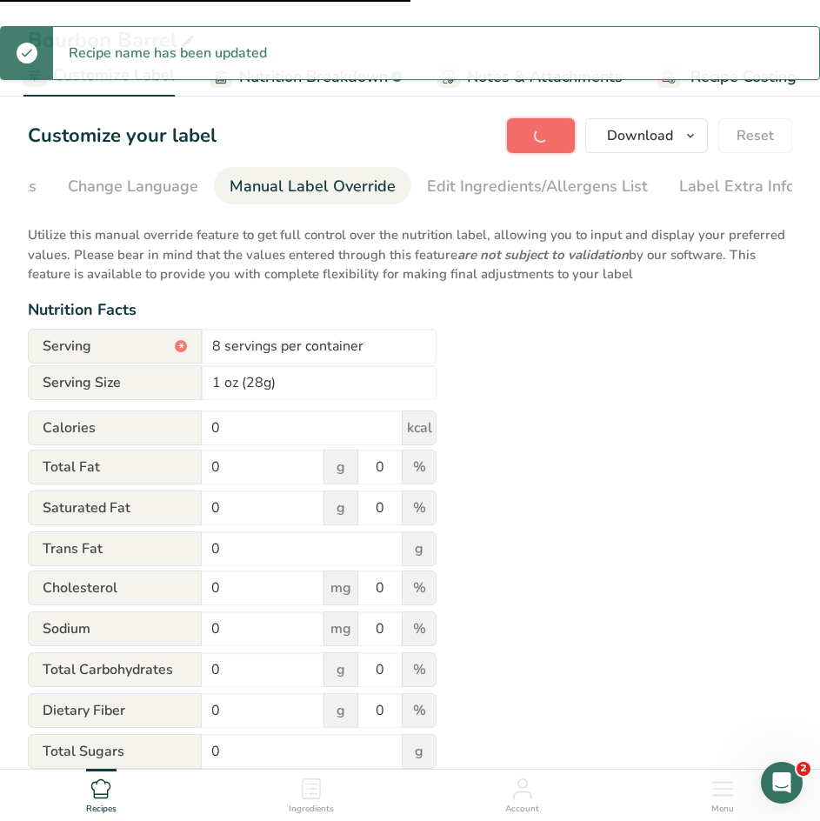
type input "110"
type input "9"
type input "12"
type input "5"
type input "25"
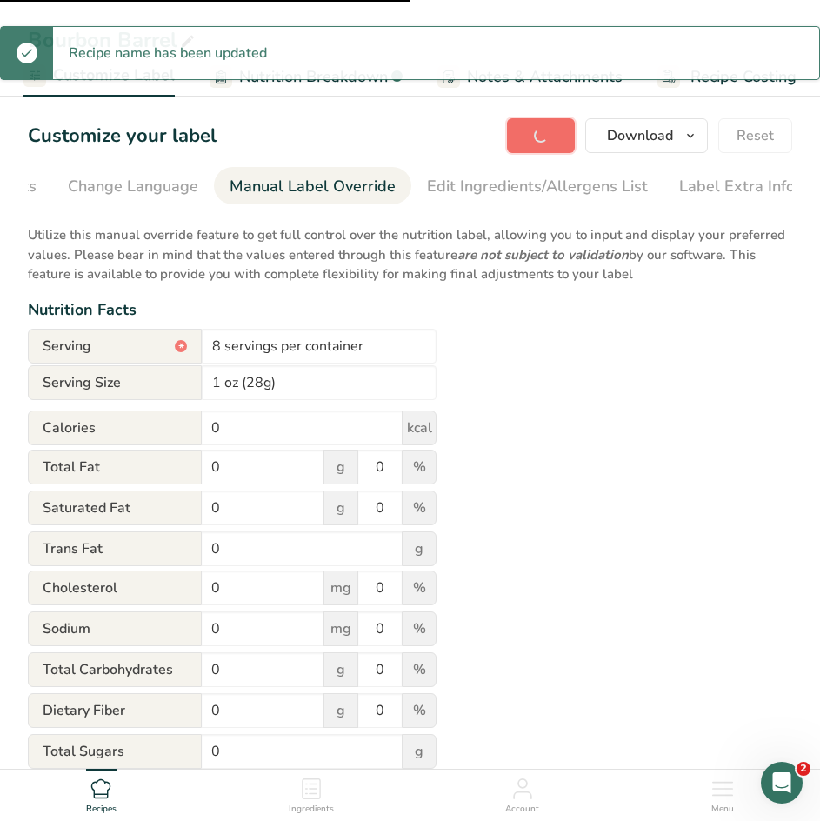
type input "30"
type input "10"
type input "180"
type input "8"
type input "0.2"
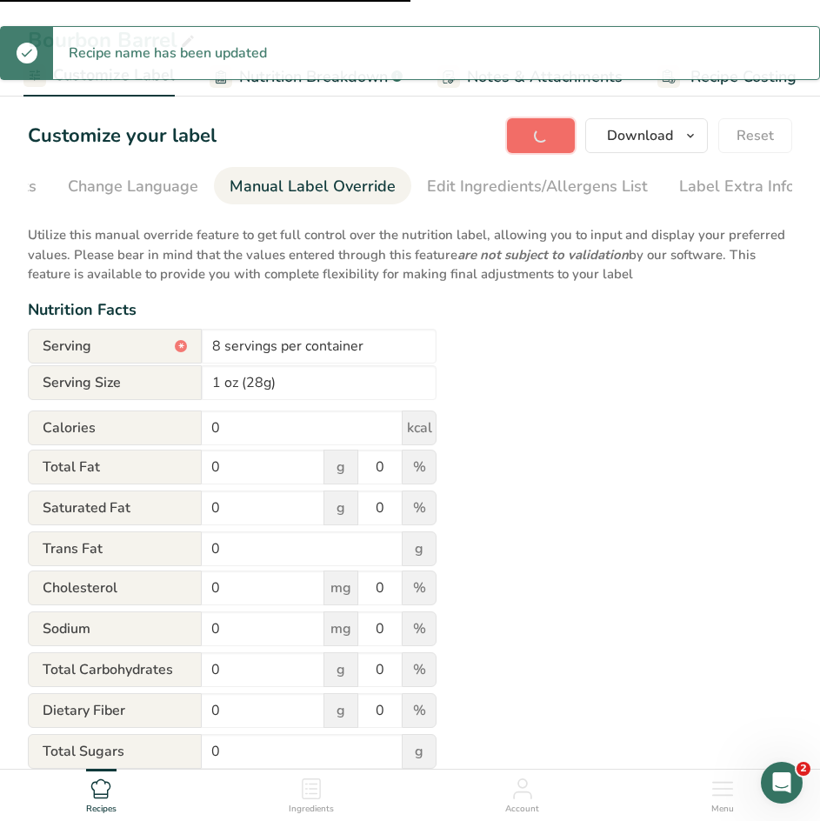
type input "200"
type input "15"
type input "0.3"
type input "21"
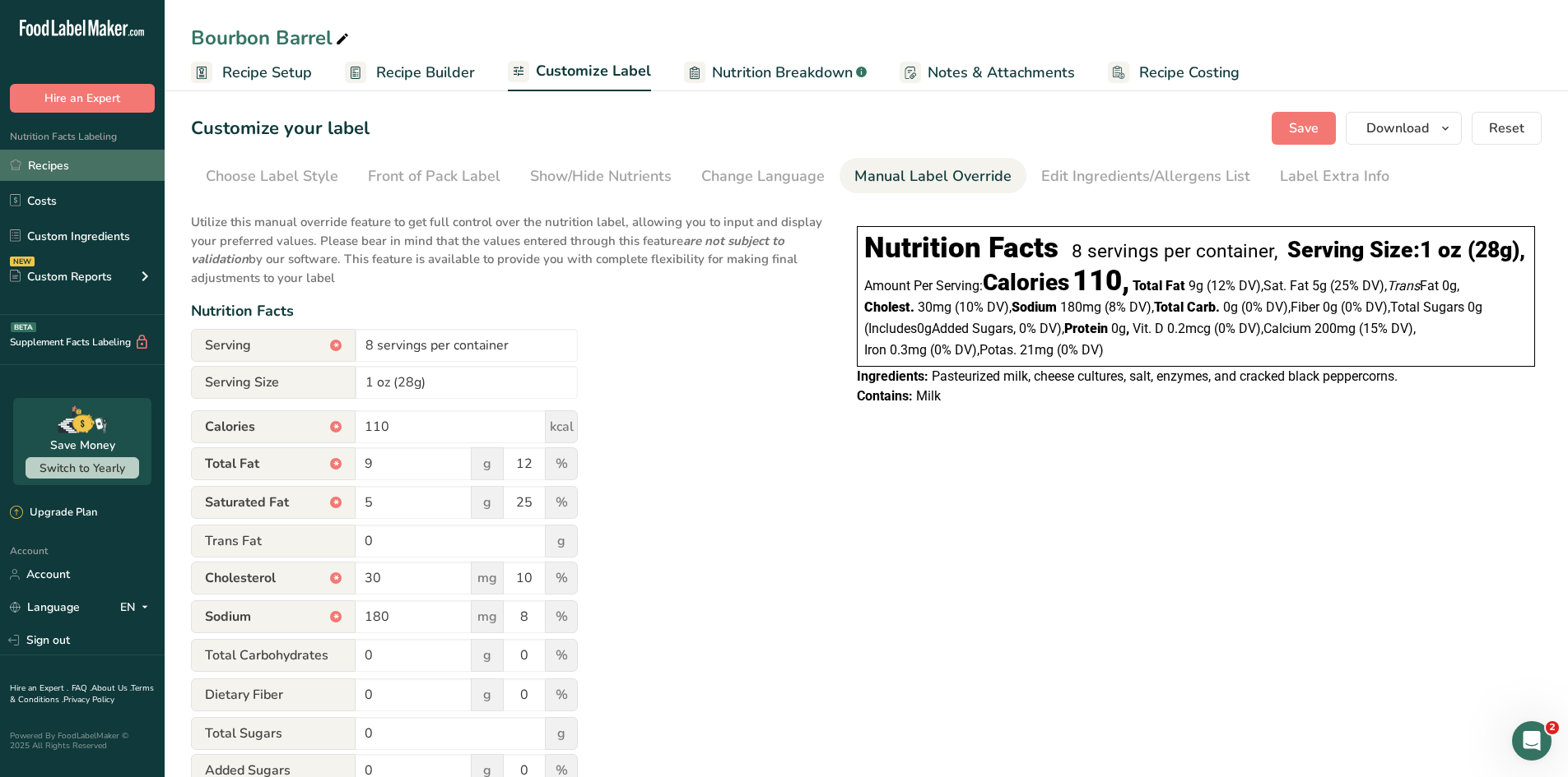
click at [84, 167] on link "Recipes" at bounding box center [82, 165] width 165 height 31
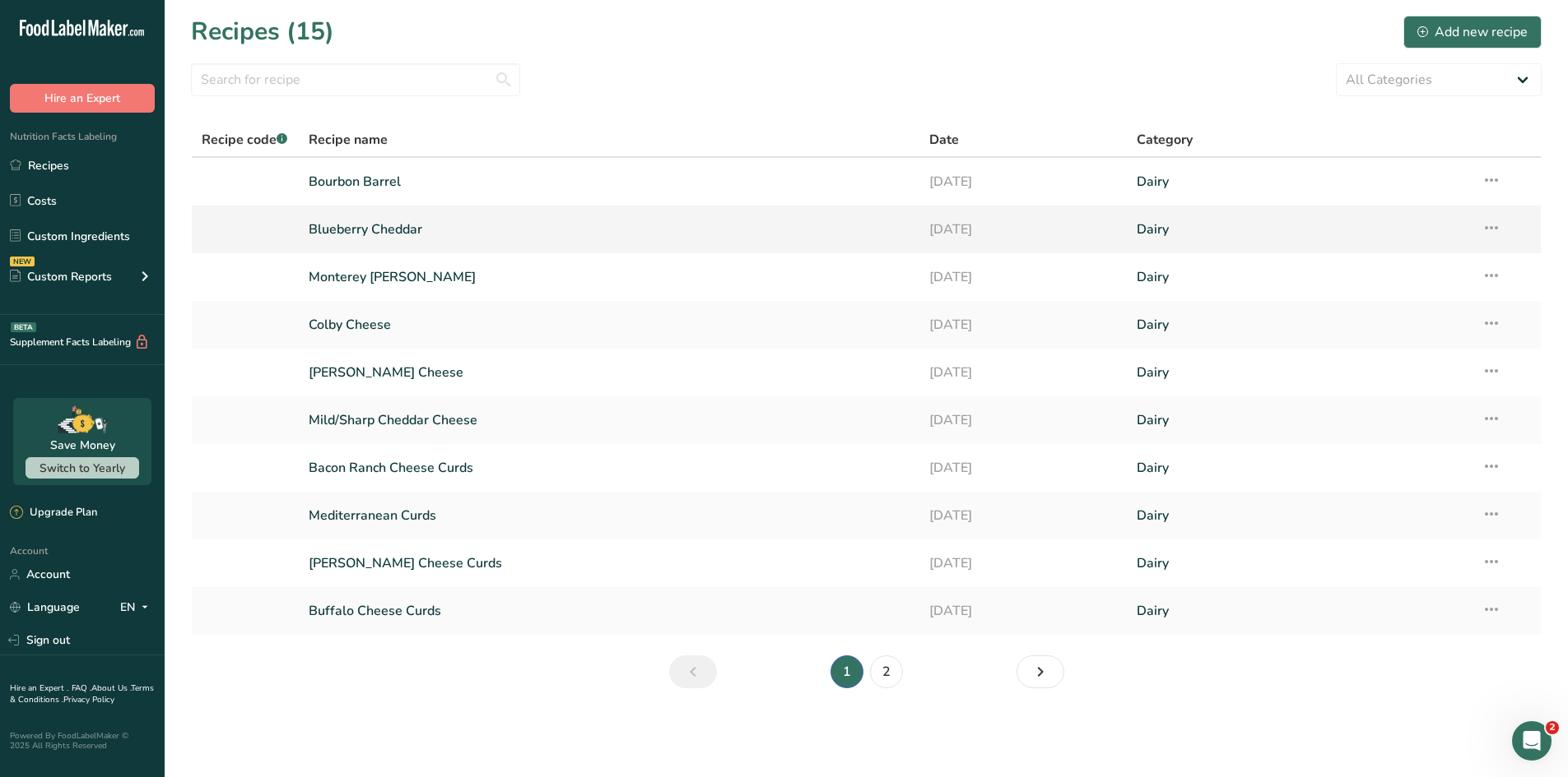
click at [1251, 236] on icon at bounding box center [1491, 227] width 20 height 29
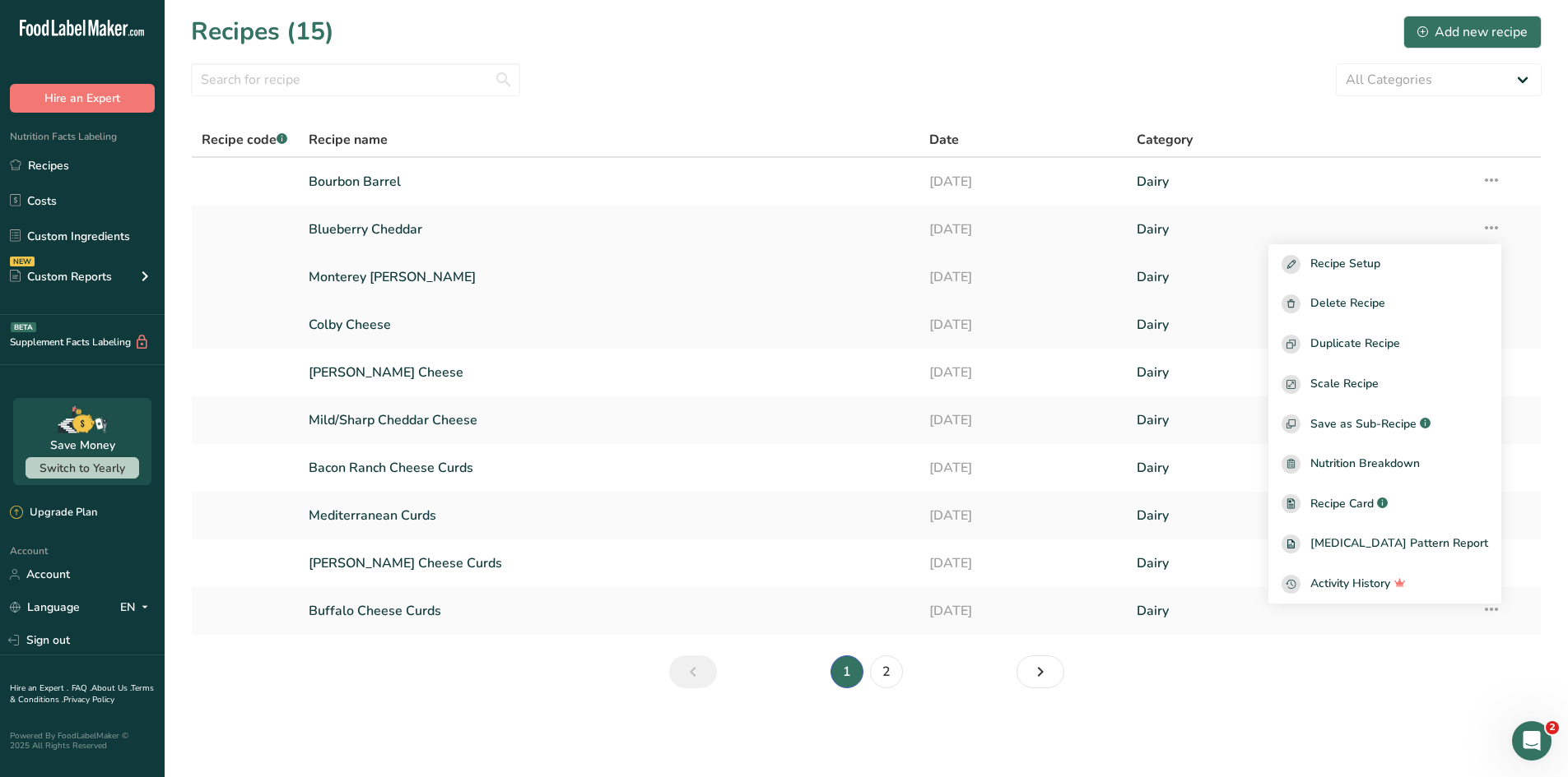
click at [1156, 284] on link "Dairy" at bounding box center [1298, 277] width 325 height 35
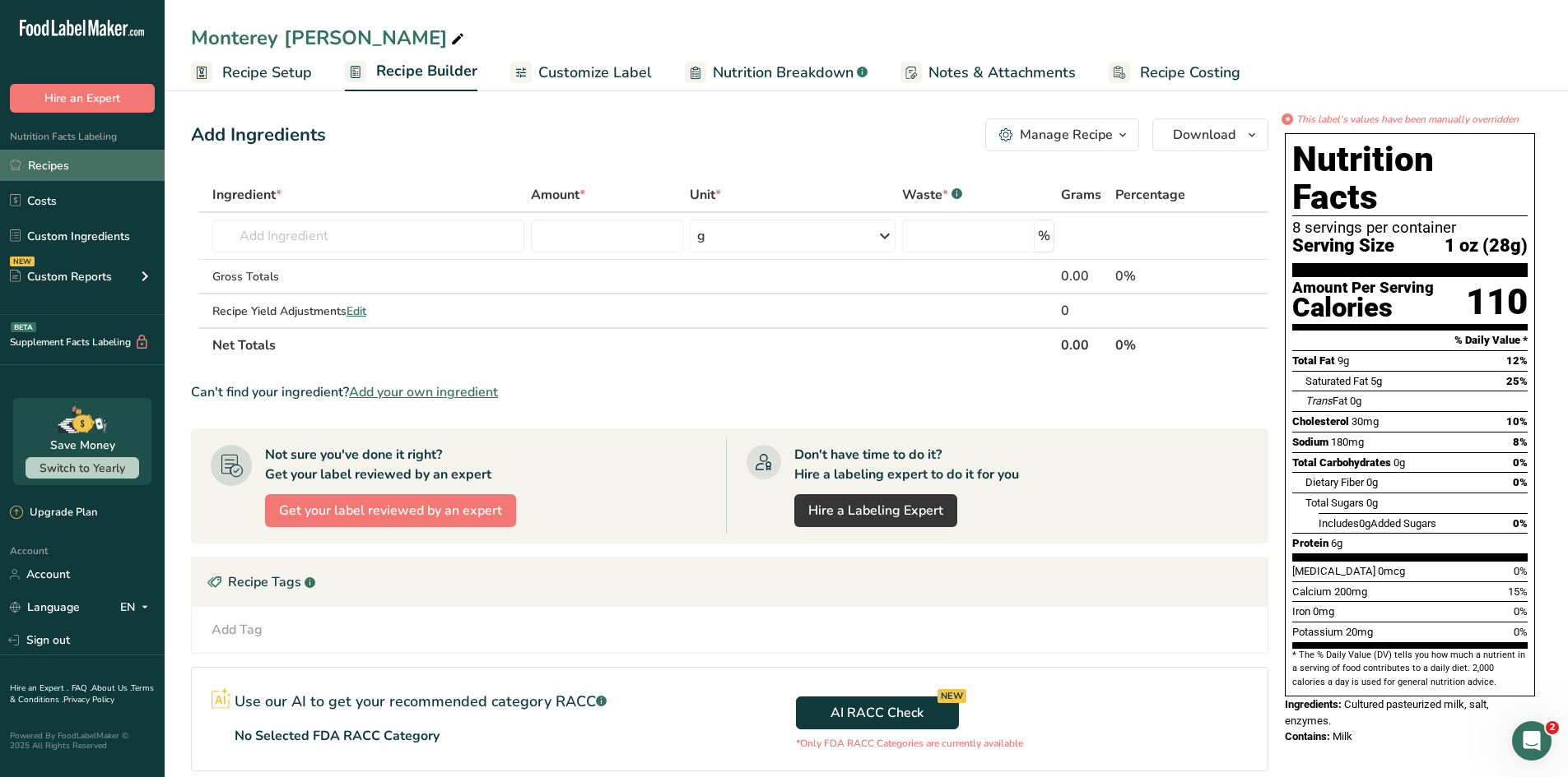
click at [44, 164] on link "Recipes" at bounding box center [82, 165] width 165 height 31
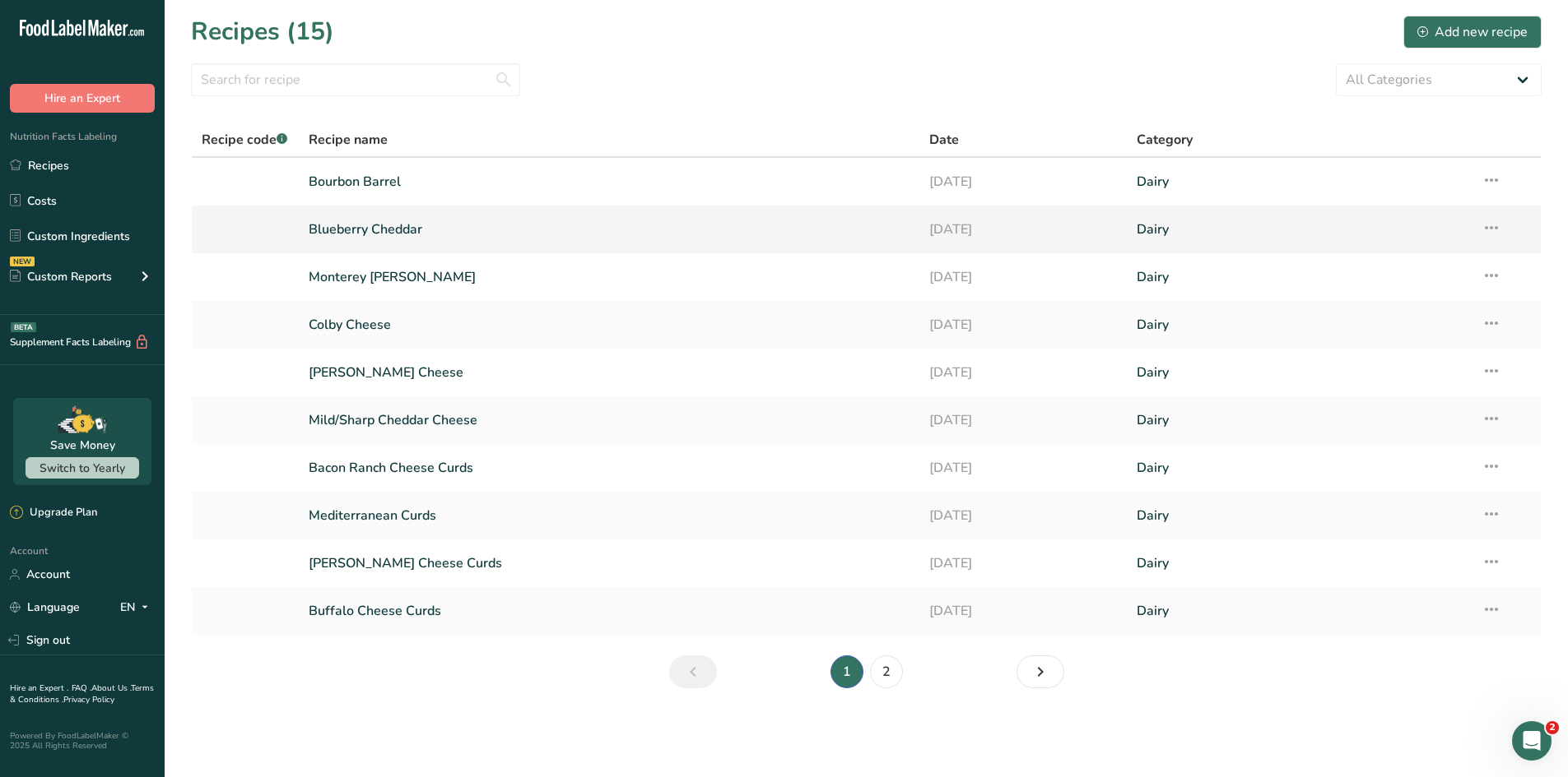
click at [374, 230] on link "Blueberry Cheddar" at bounding box center [609, 229] width 601 height 35
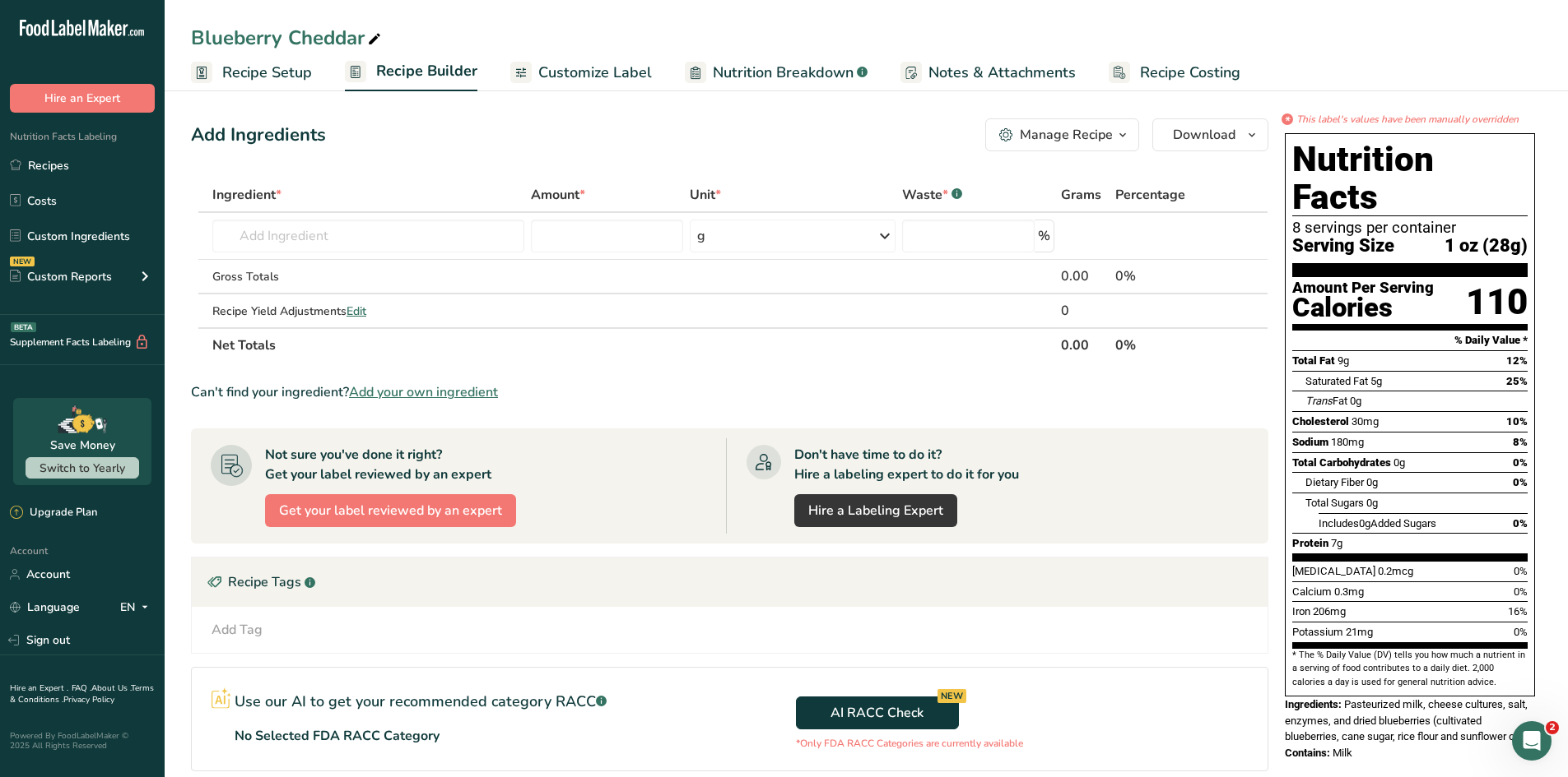
click at [582, 71] on span "Customize Label" at bounding box center [595, 72] width 114 height 22
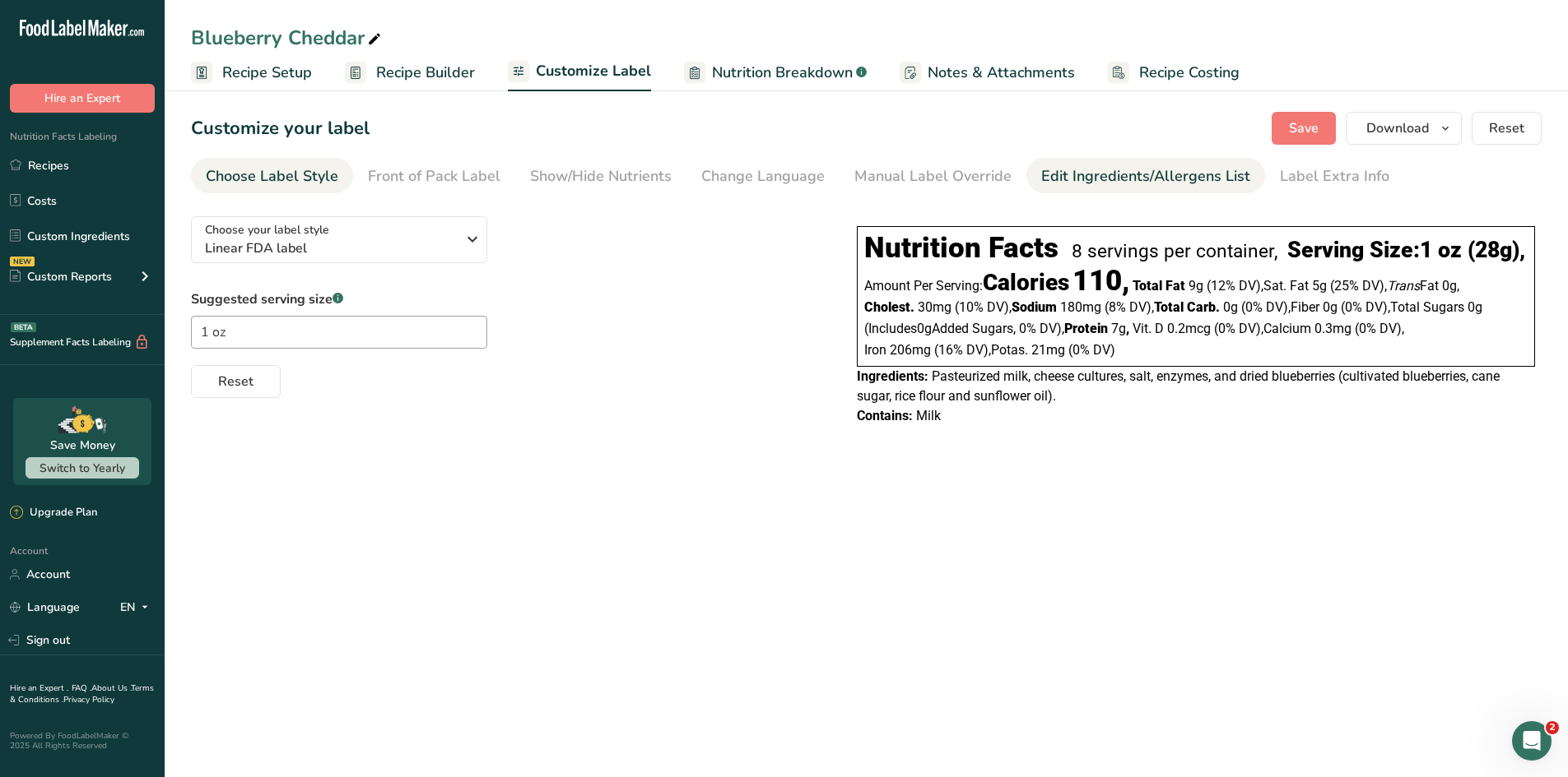
click at [1083, 185] on div "Edit Ingredients/Allergens List" at bounding box center [1146, 176] width 209 height 22
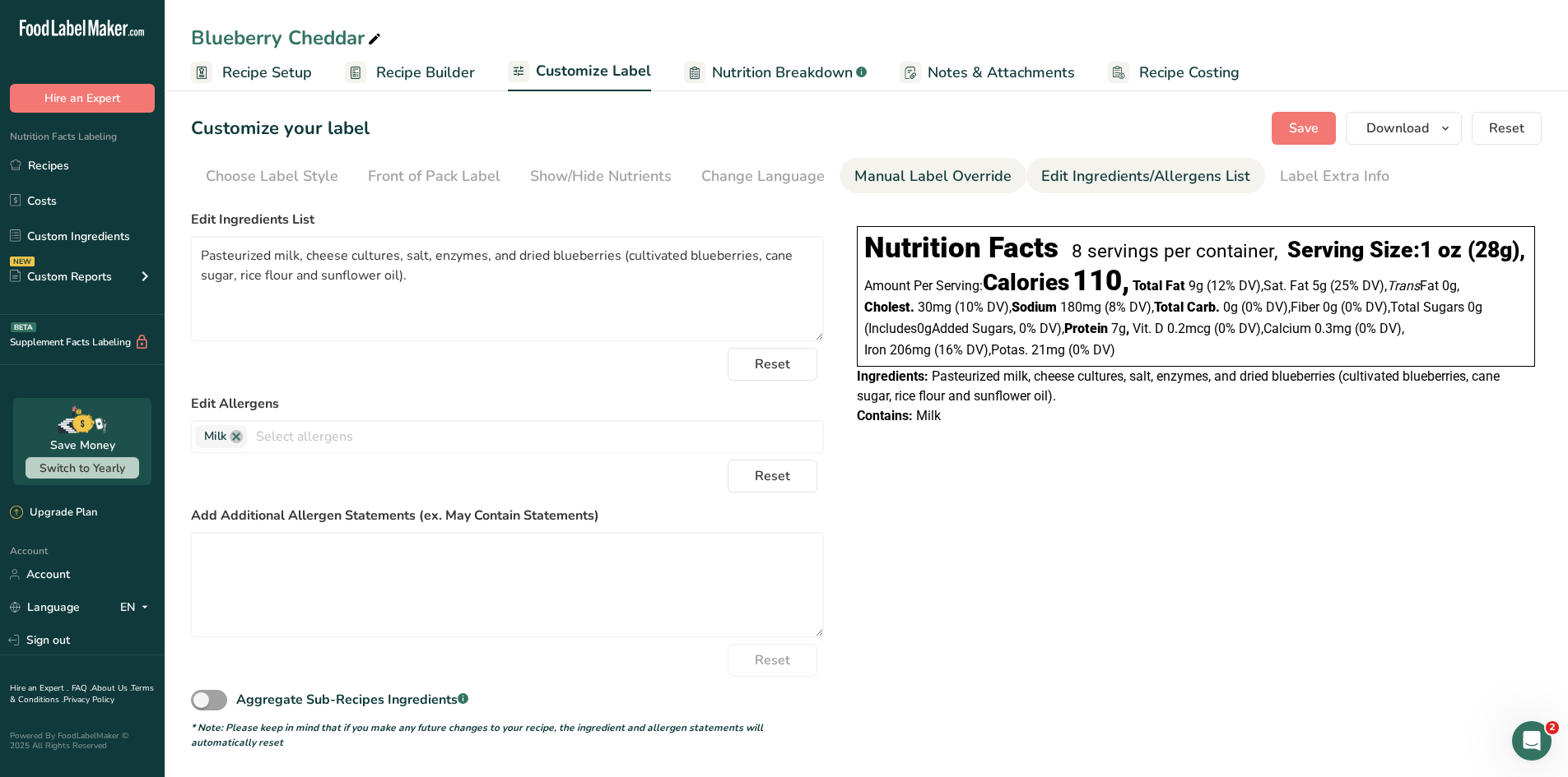
click at [876, 180] on div "Manual Label Override" at bounding box center [933, 176] width 157 height 22
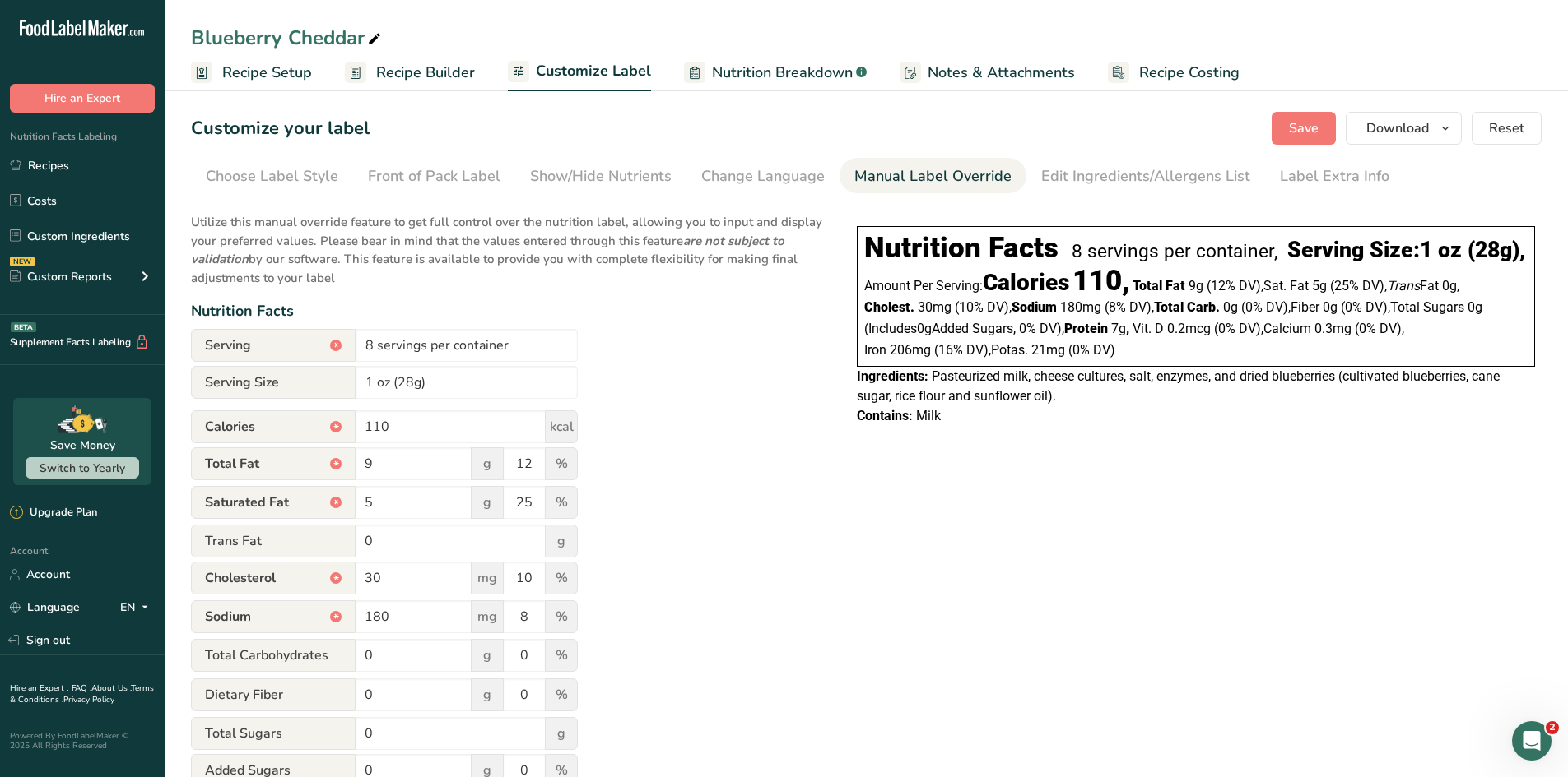
scroll to position [276, 0]
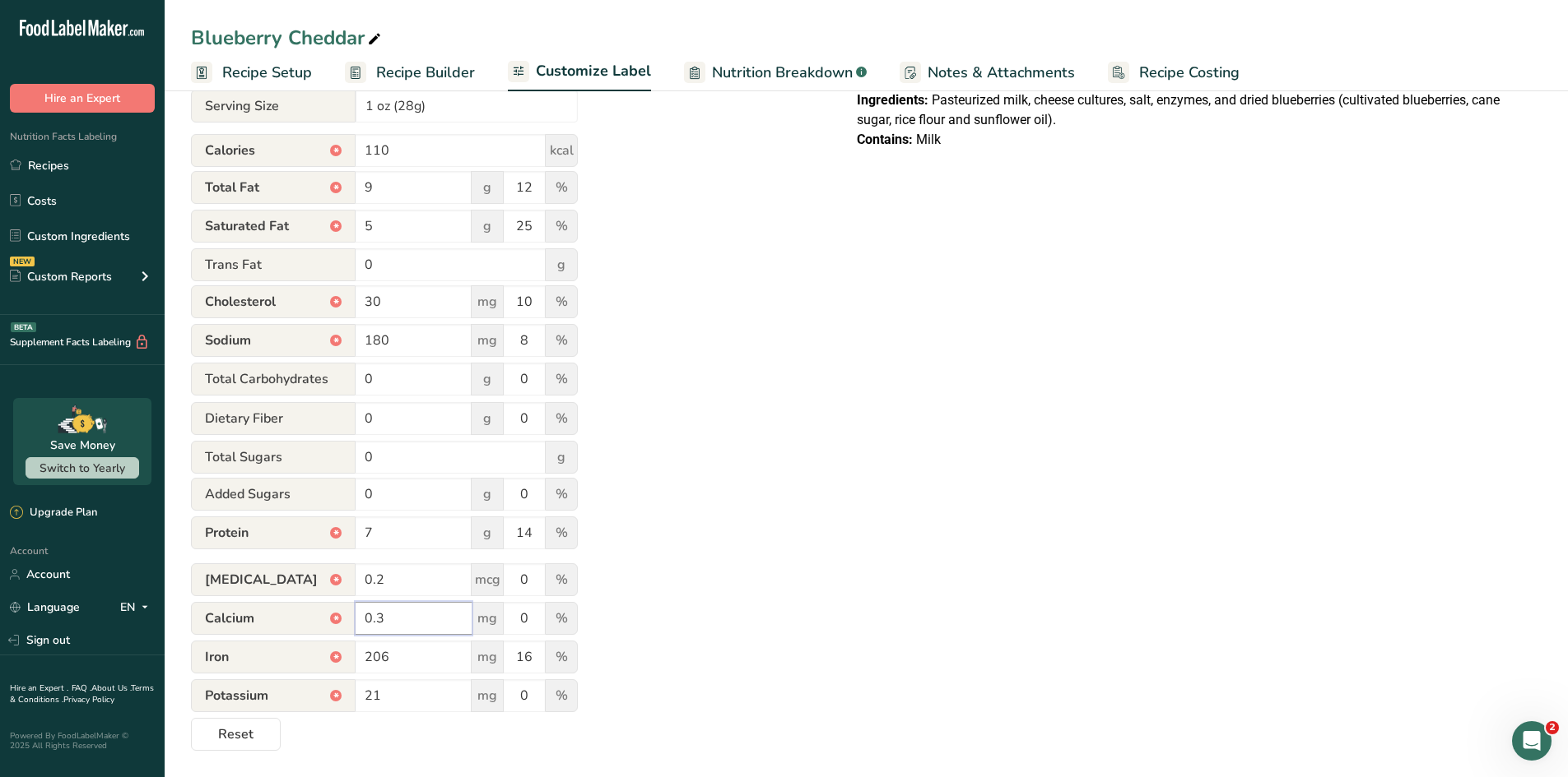
drag, startPoint x: 407, startPoint y: 624, endPoint x: 261, endPoint y: 608, distance: 146.9
click at [261, 608] on div "Calcium * 0.3 mg 0 %" at bounding box center [384, 619] width 387 height 35
type input "206"
drag, startPoint x: 538, startPoint y: 619, endPoint x: 471, endPoint y: 617, distance: 67.0
click at [471, 617] on div "Calcium * 206 mg 0 %" at bounding box center [384, 619] width 387 height 35
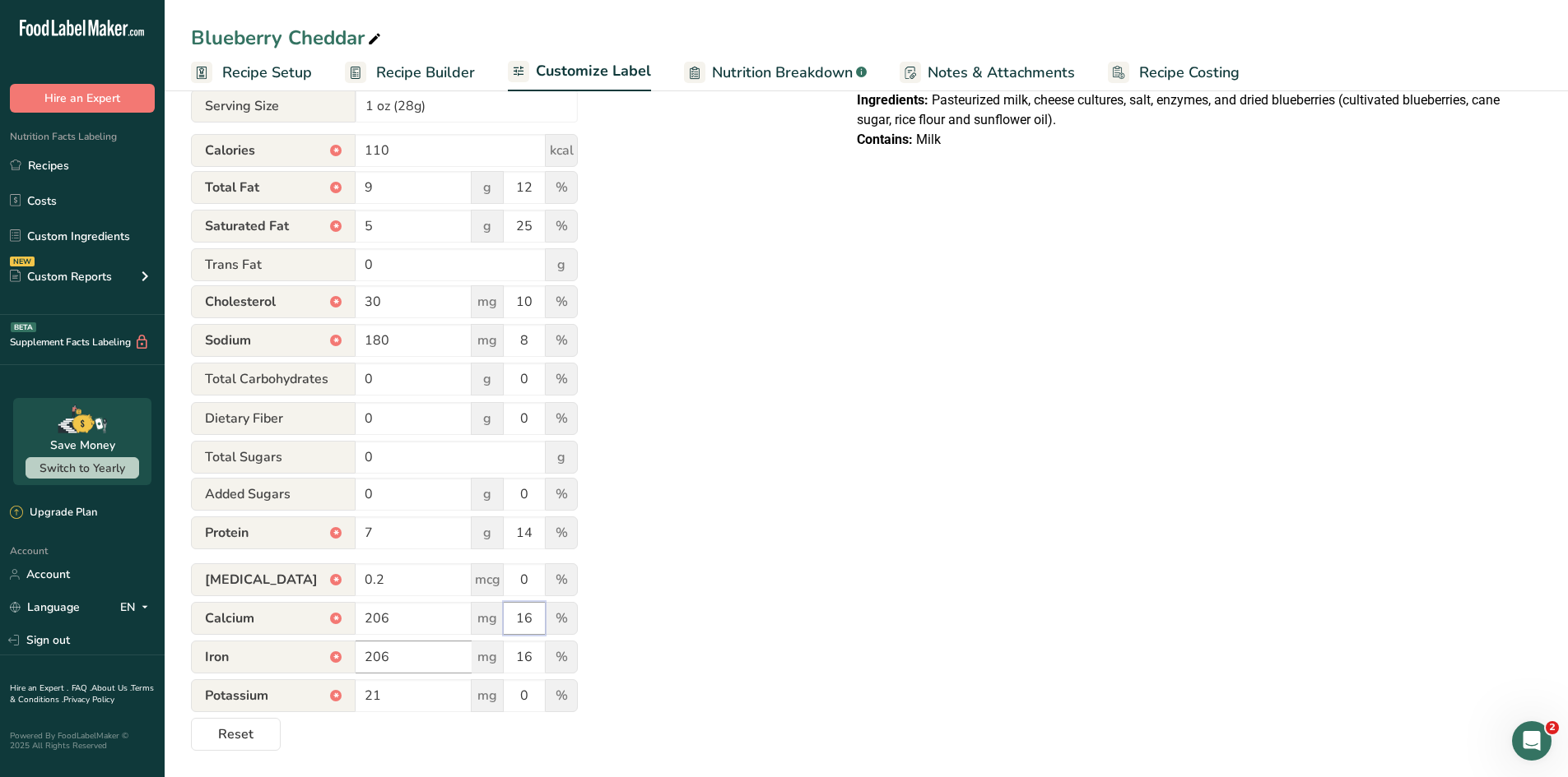
type input "16"
drag, startPoint x: 408, startPoint y: 663, endPoint x: 309, endPoint y: 663, distance: 99.0
click at [309, 663] on div "Iron * 206 mg 16 %" at bounding box center [384, 658] width 387 height 35
click at [678, 586] on div "Utilize this manual override feature to get full control over the nutrition lab…" at bounding box center [508, 339] width 633 height 824
drag, startPoint x: 411, startPoint y: 657, endPoint x: 267, endPoint y: 657, distance: 144.0
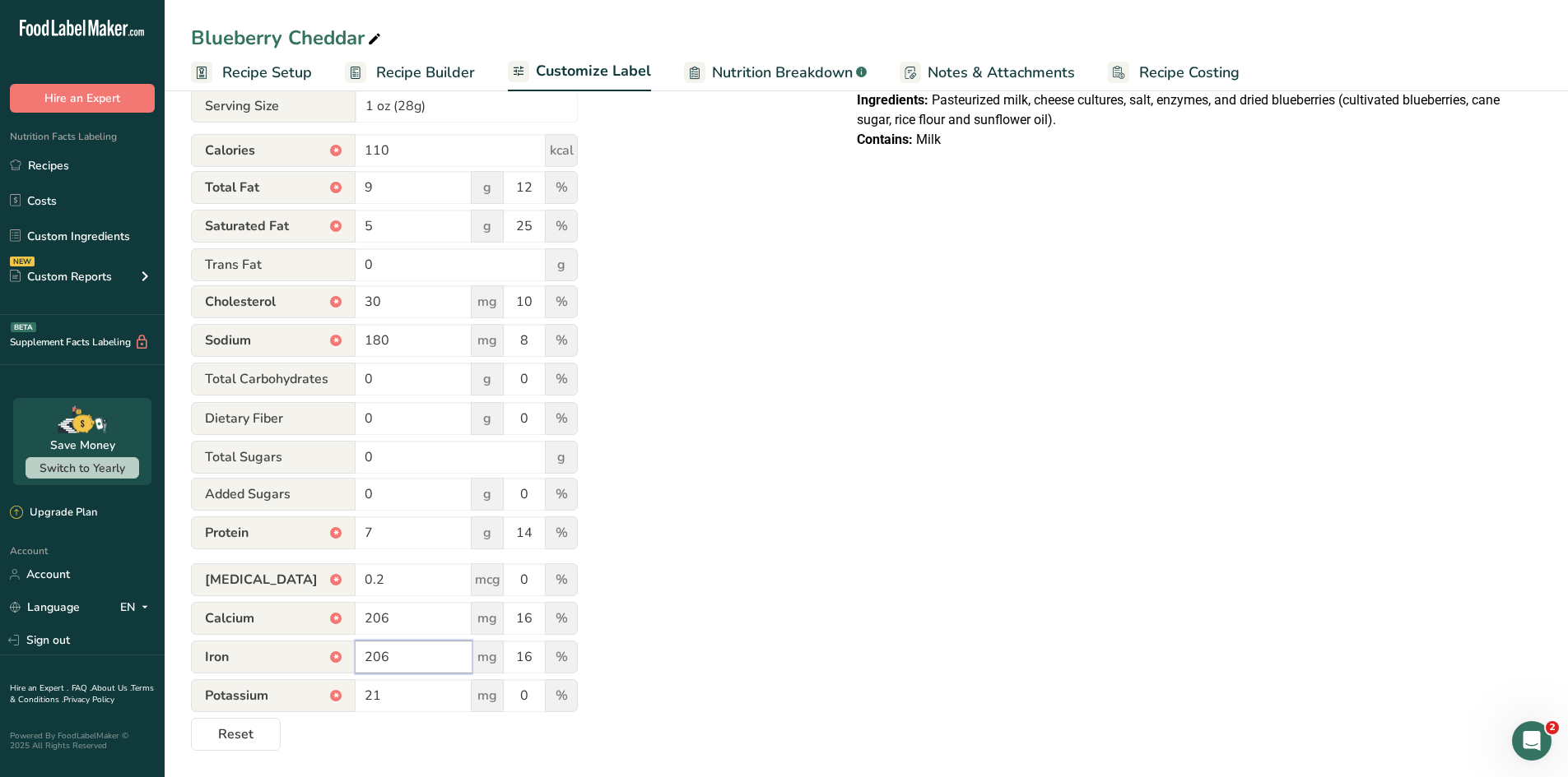
click at [267, 657] on div "Iron * 206 mg 16 %" at bounding box center [384, 658] width 387 height 35
type input "0.3"
drag, startPoint x: 534, startPoint y: 662, endPoint x: 469, endPoint y: 659, distance: 65.1
click at [469, 659] on div "Iron * 0.3 mg 16 %" at bounding box center [384, 658] width 387 height 35
type input "0"
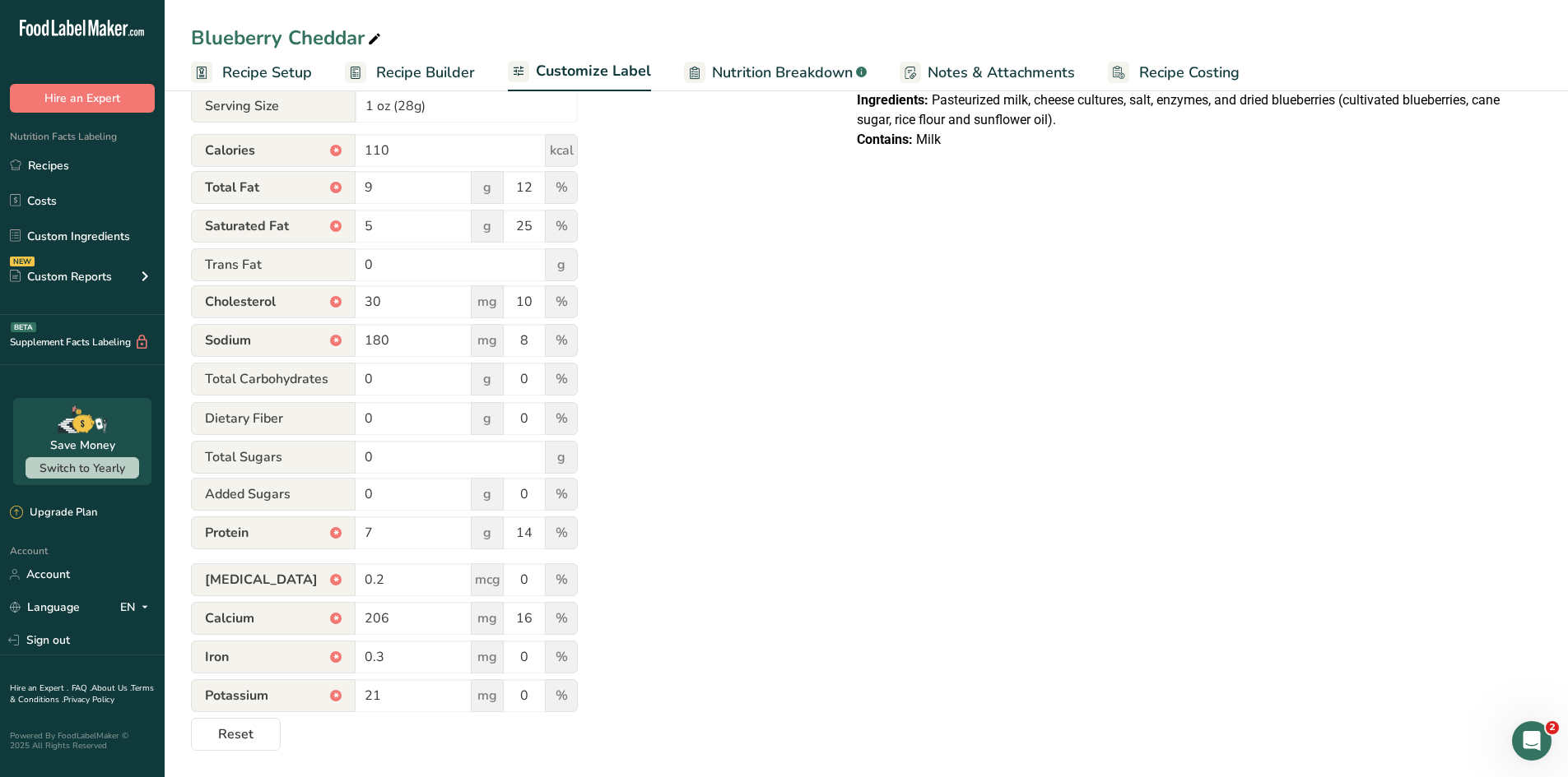
click at [982, 668] on div "Choose your label style Linear FDA label USA (FDA) Standard FDA label Tabular F…" at bounding box center [866, 339] width 1350 height 824
click at [51, 167] on link "Recipes" at bounding box center [82, 165] width 165 height 31
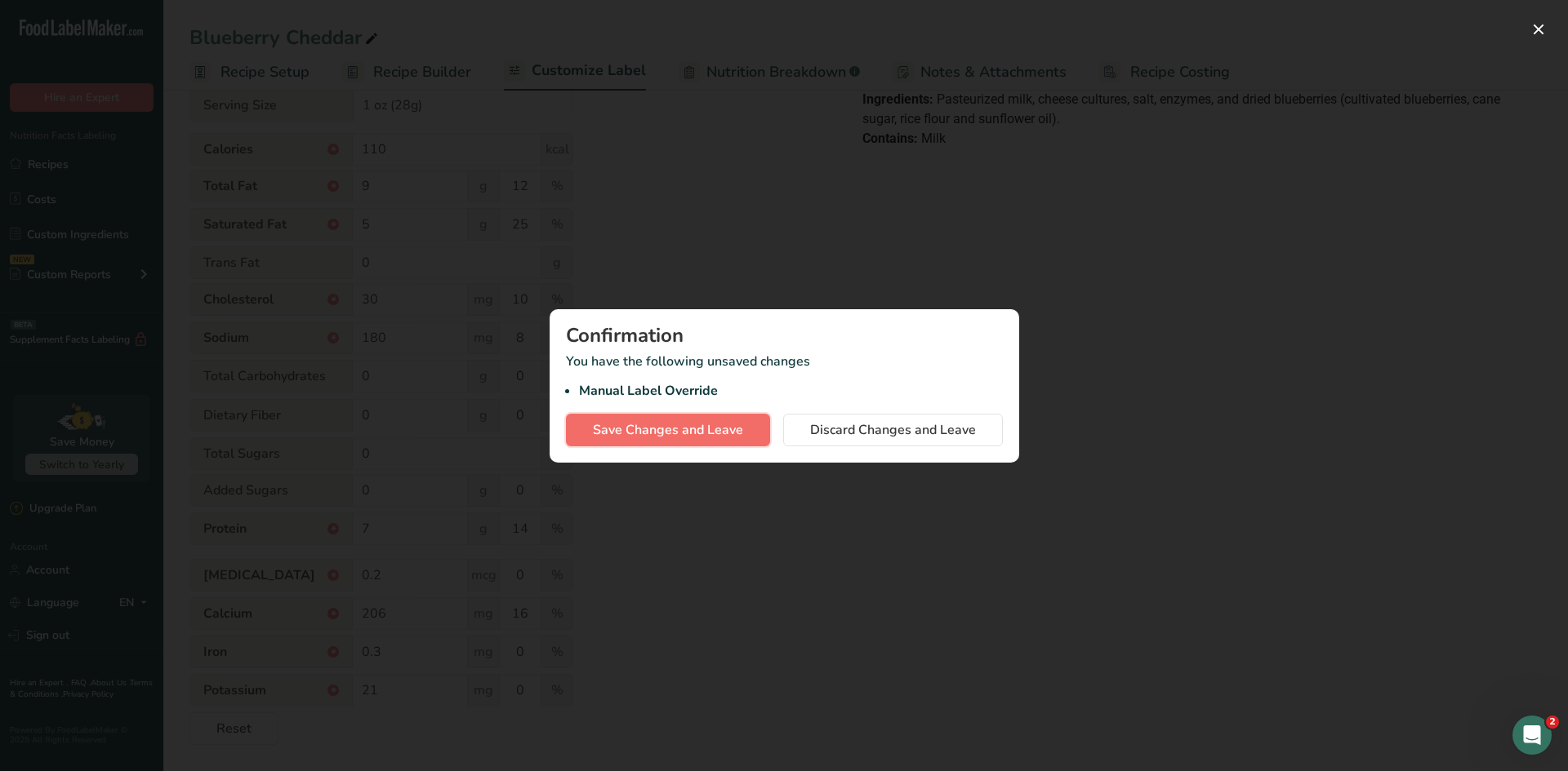
click at [675, 434] on span "Save Changes and Leave" at bounding box center [668, 430] width 150 height 20
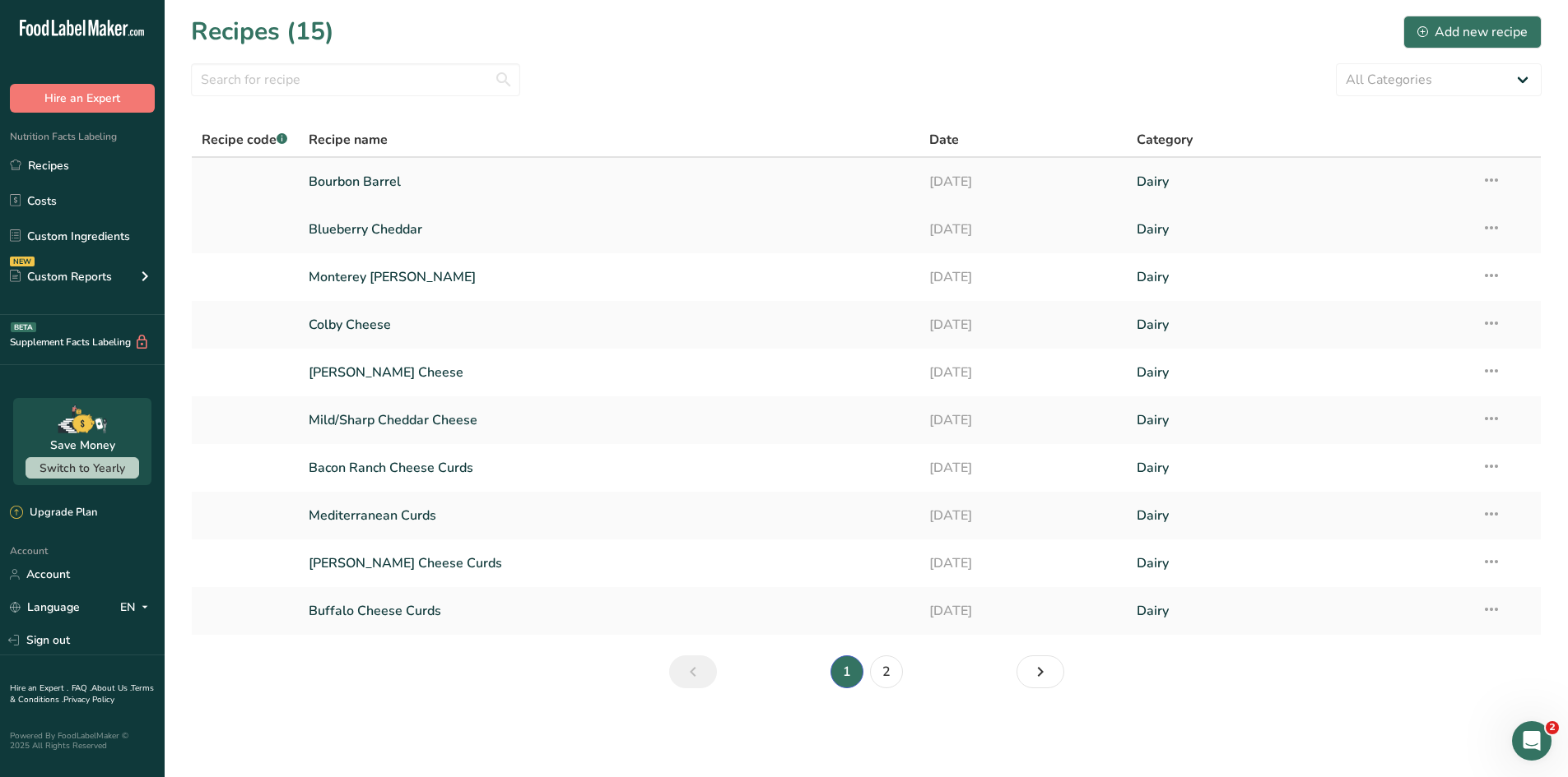
click at [1251, 181] on icon at bounding box center [1491, 180] width 20 height 29
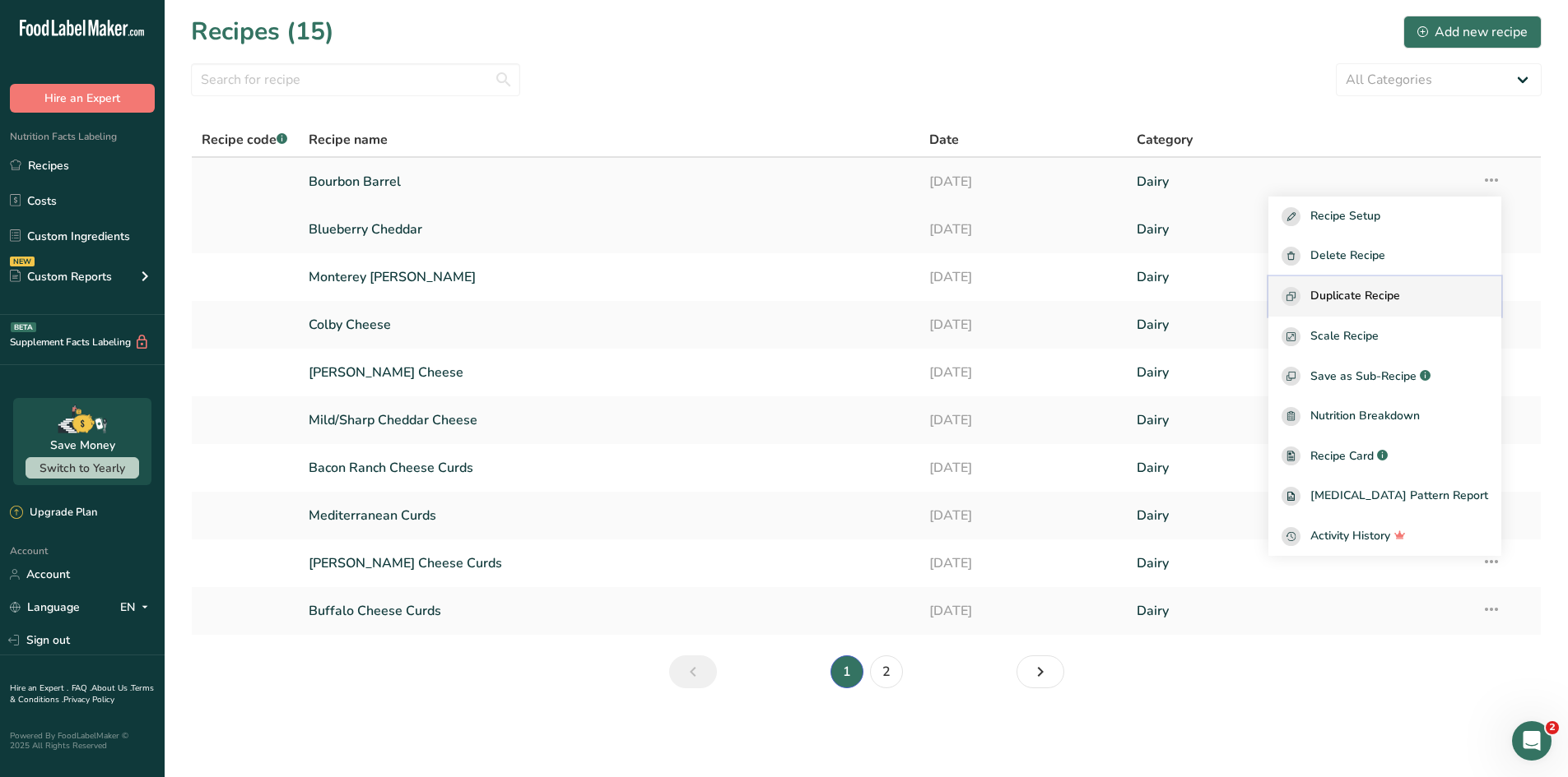
click at [1251, 299] on span "Duplicate Recipe" at bounding box center [1355, 296] width 90 height 19
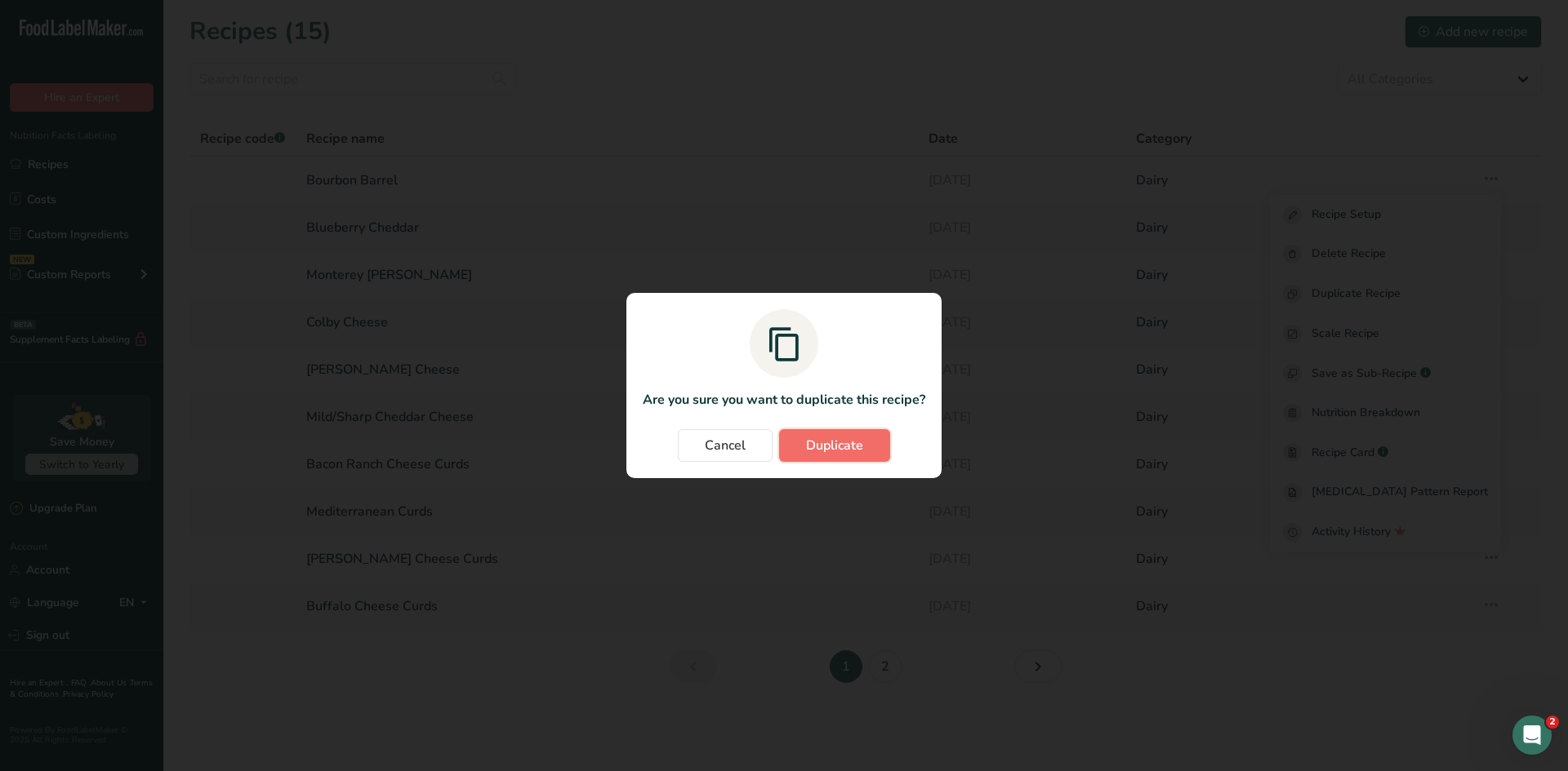
click at [817, 456] on button "Duplicate" at bounding box center [834, 445] width 111 height 33
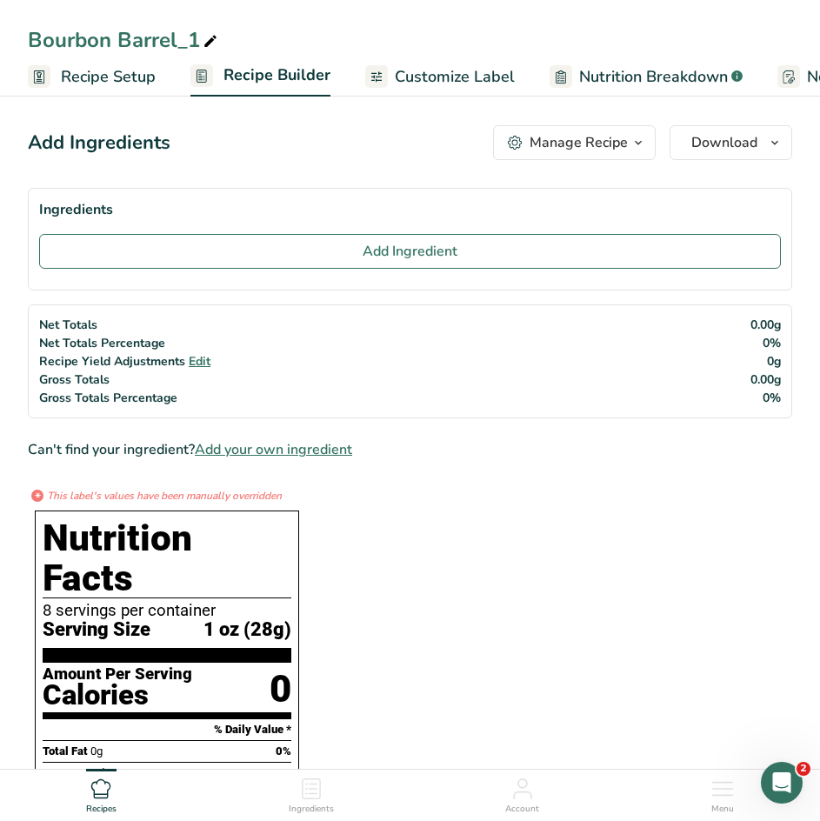
click at [212, 37] on icon at bounding box center [211, 42] width 16 height 24
drag, startPoint x: 199, startPoint y: 39, endPoint x: -9, endPoint y: 4, distance: 210.6
type input "Buffalo Wing Cheddar Block Cheese"
click at [466, 79] on span "Customize Label" at bounding box center [455, 76] width 120 height 23
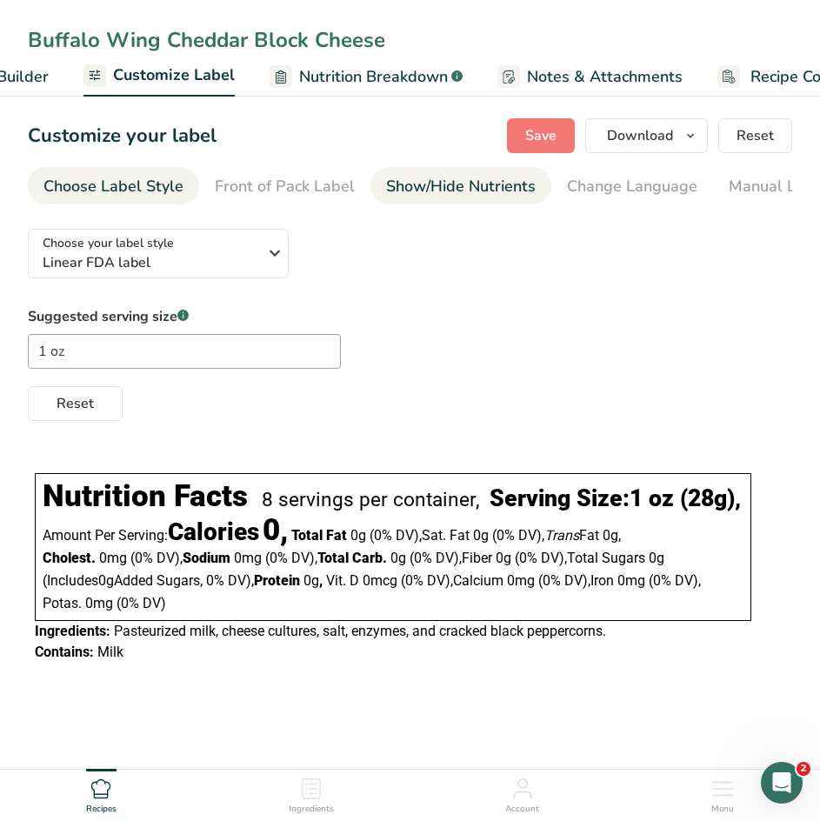
scroll to position [0, 339]
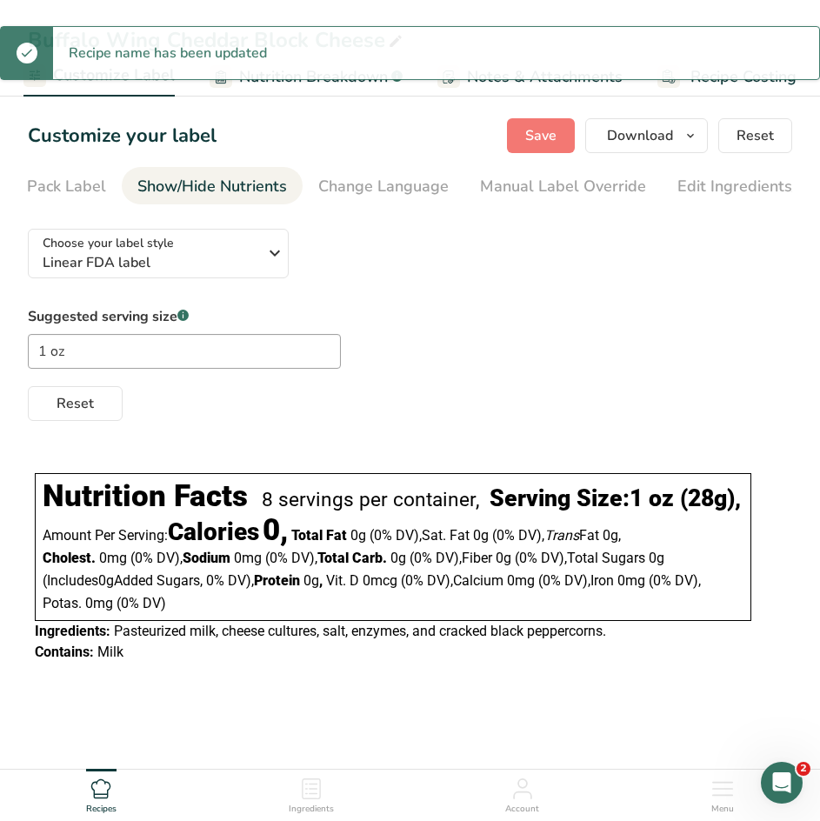
click at [493, 188] on div "Manual Label Override" at bounding box center [563, 186] width 166 height 23
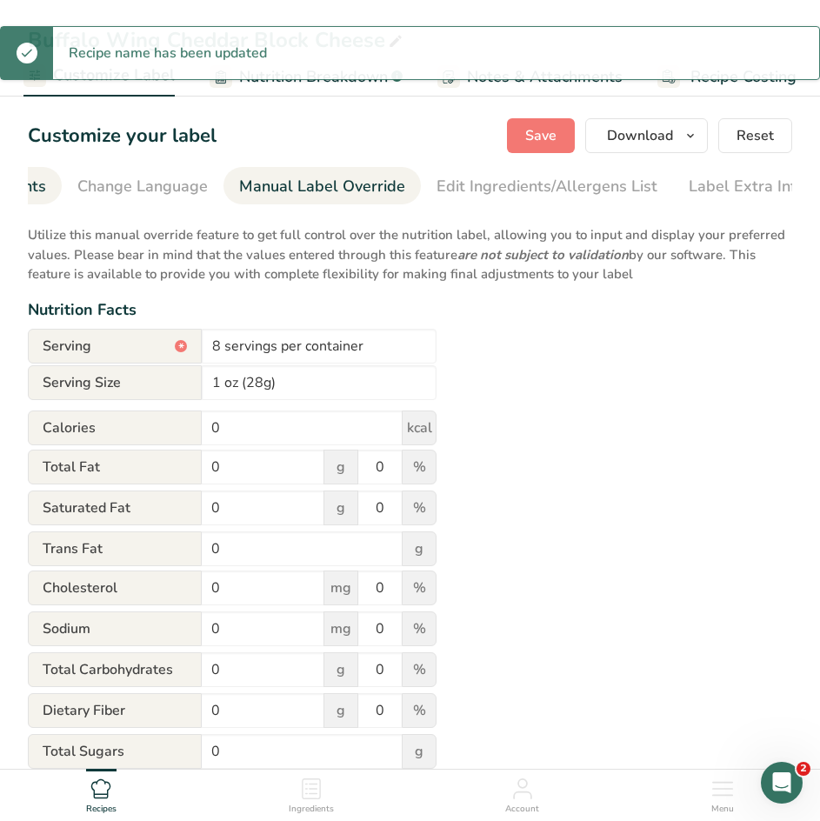
scroll to position [0, 499]
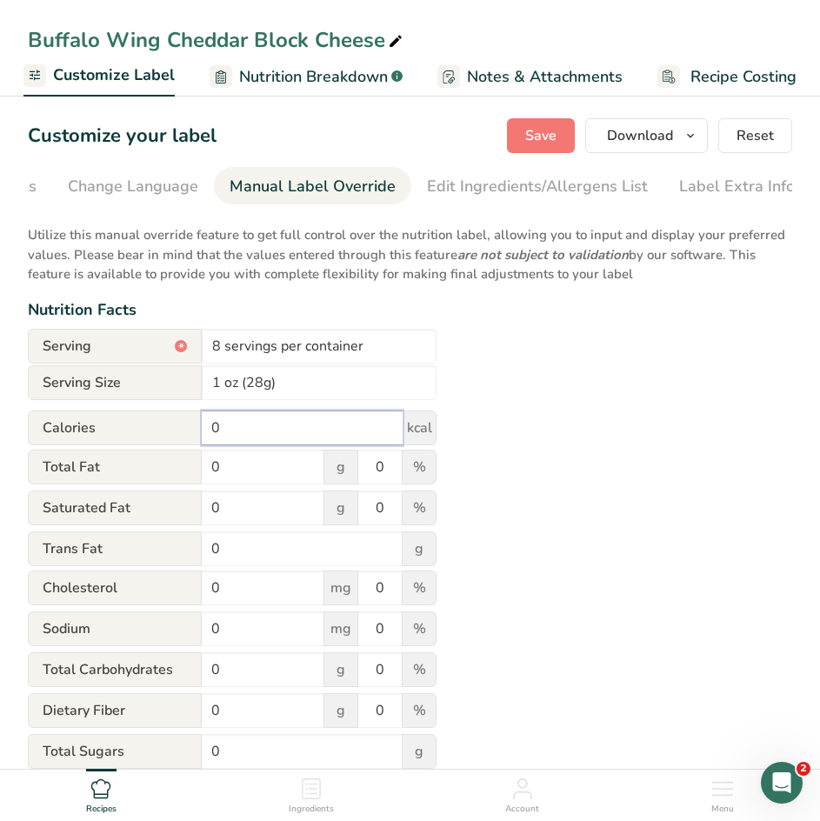
drag, startPoint x: 229, startPoint y: 429, endPoint x: 124, endPoint y: 409, distance: 107.1
click at [124, 409] on form "Serving * 8 servings per container Serving Size 1 oz (28g) Calories 0 kcal Tota…" at bounding box center [232, 696] width 409 height 734
type input "110"
drag, startPoint x: 234, startPoint y: 477, endPoint x: 96, endPoint y: 480, distance: 138.2
click at [96, 480] on div "Total Fat 0 g 0 %" at bounding box center [232, 467] width 409 height 37
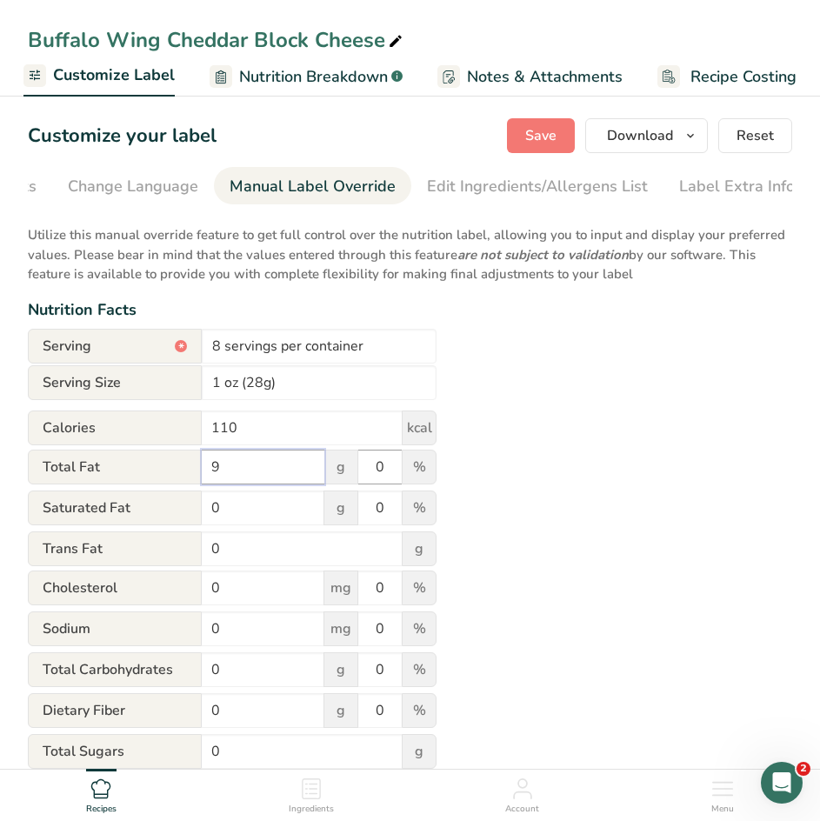
type input "9"
drag, startPoint x: 398, startPoint y: 469, endPoint x: 316, endPoint y: 466, distance: 81.8
click at [316, 466] on div "Total Fat 9 g 0 %" at bounding box center [232, 467] width 409 height 37
type input "12"
drag, startPoint x: 216, startPoint y: 508, endPoint x: 150, endPoint y: 512, distance: 66.2
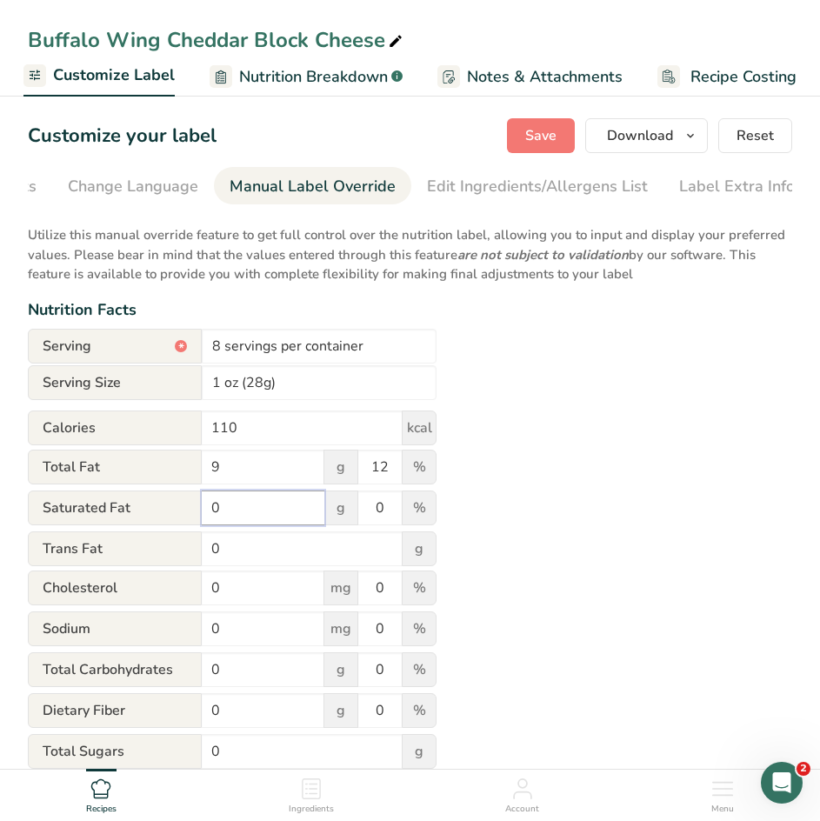
click at [150, 512] on div "Saturated Fat 0 g 0 %" at bounding box center [232, 508] width 409 height 37
type input "5"
drag, startPoint x: 388, startPoint y: 515, endPoint x: 339, endPoint y: 512, distance: 48.8
click at [339, 512] on div "Saturated Fat 5 g 0 %" at bounding box center [232, 508] width 409 height 37
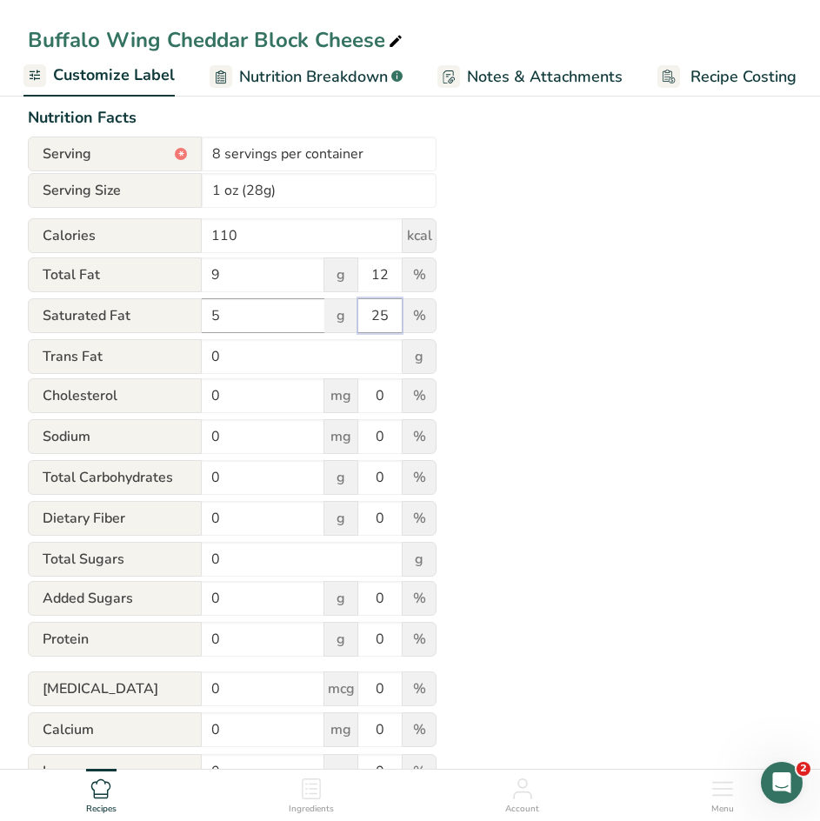
scroll to position [194, 0]
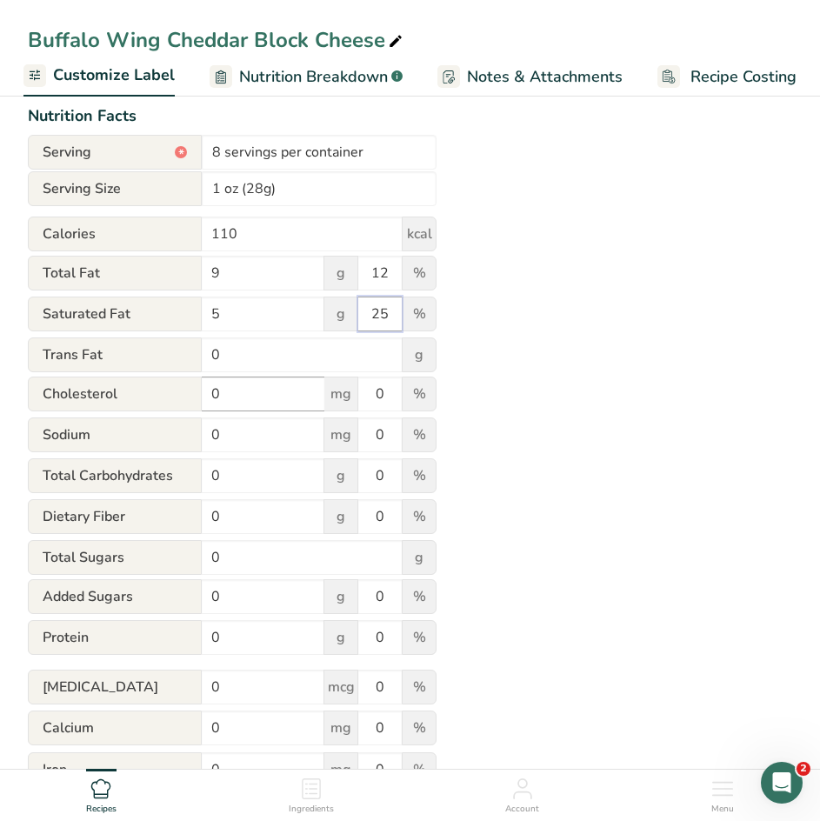
type input "25"
drag, startPoint x: 229, startPoint y: 391, endPoint x: 131, endPoint y: 380, distance: 98.0
click at [131, 380] on div "[MEDICAL_DATA] 0 mg 0 %" at bounding box center [232, 394] width 409 height 37
type input "30"
click at [388, 402] on input "0" at bounding box center [379, 393] width 43 height 35
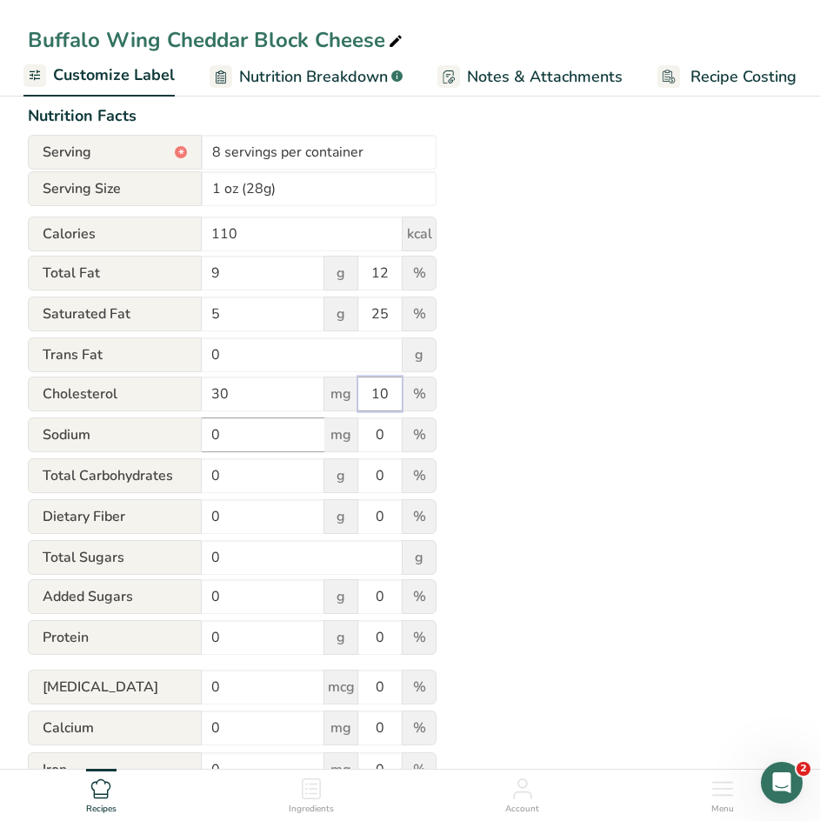
type input "10"
click at [226, 431] on input "0" at bounding box center [263, 434] width 123 height 35
type input "180"
click at [395, 441] on input "0" at bounding box center [379, 434] width 43 height 35
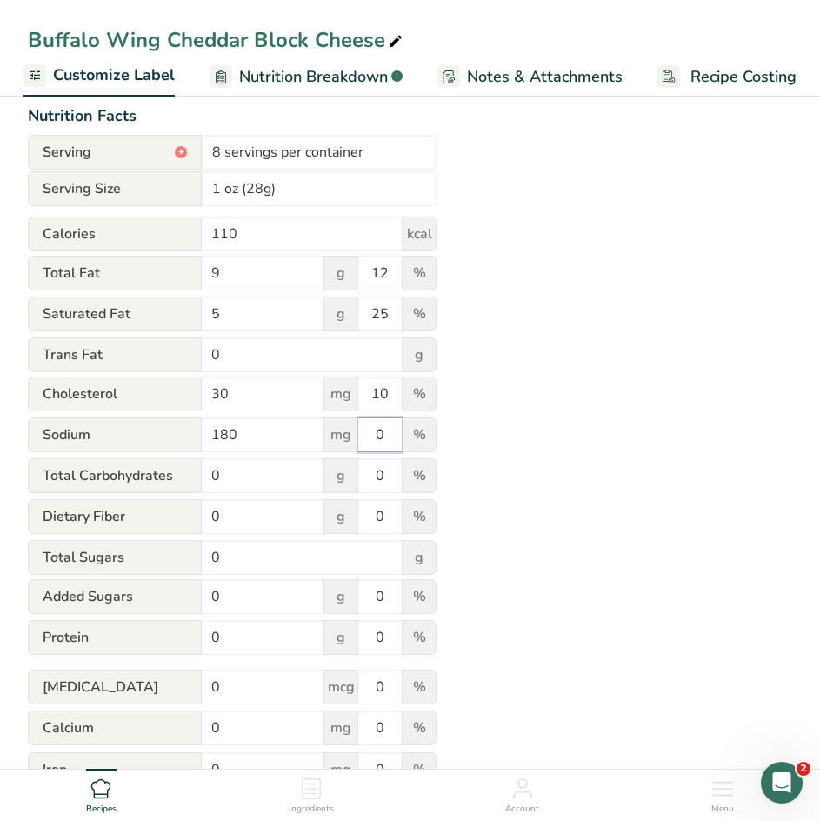
click at [395, 441] on input "0" at bounding box center [379, 434] width 43 height 35
type input "8"
click at [469, 395] on div "Utilize this manual override feature to get full control over the nutrition lab…" at bounding box center [410, 444] width 764 height 847
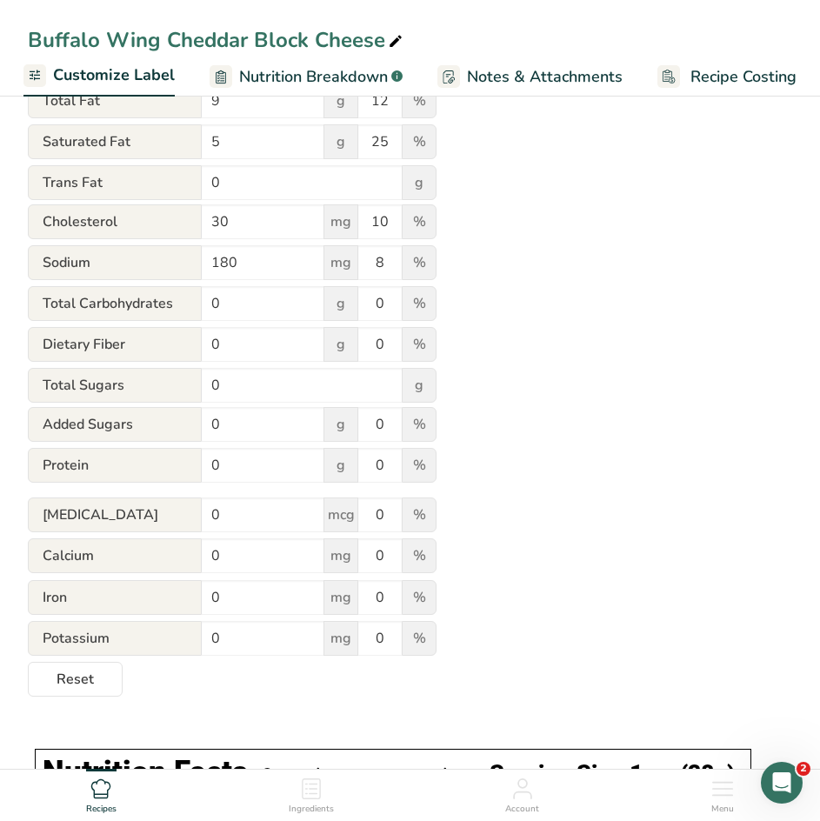
scroll to position [374, 0]
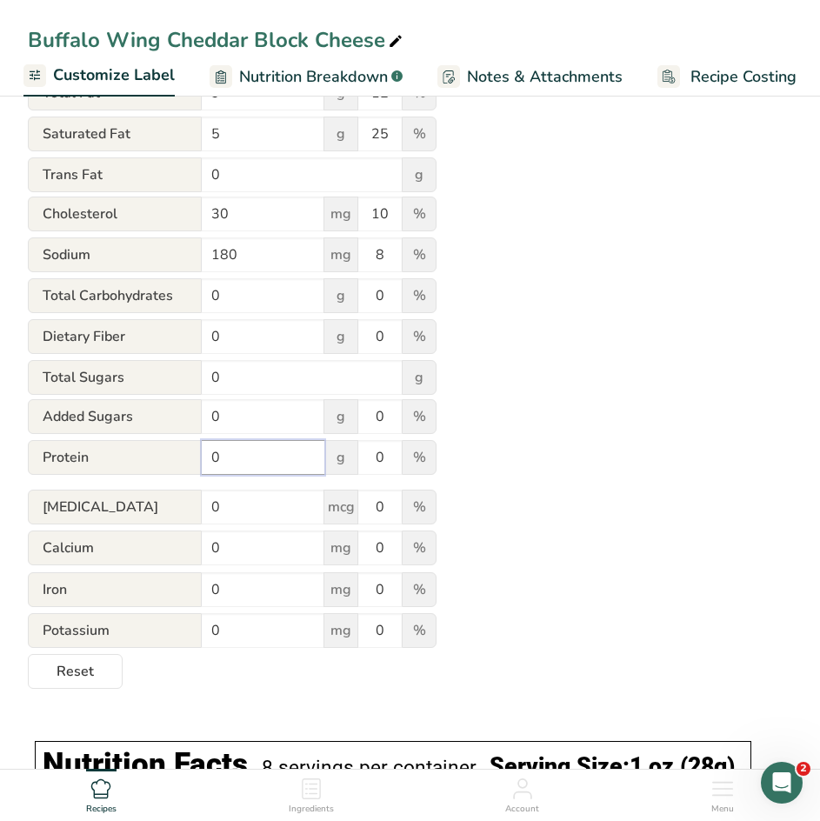
drag, startPoint x: 219, startPoint y: 463, endPoint x: 169, endPoint y: 464, distance: 50.4
click at [169, 464] on div "Protein 0 g 0 %" at bounding box center [232, 458] width 409 height 37
type input "7"
drag, startPoint x: 386, startPoint y: 464, endPoint x: 328, endPoint y: 461, distance: 58.3
click at [328, 461] on div "Protein 7 g 0 %" at bounding box center [232, 458] width 409 height 37
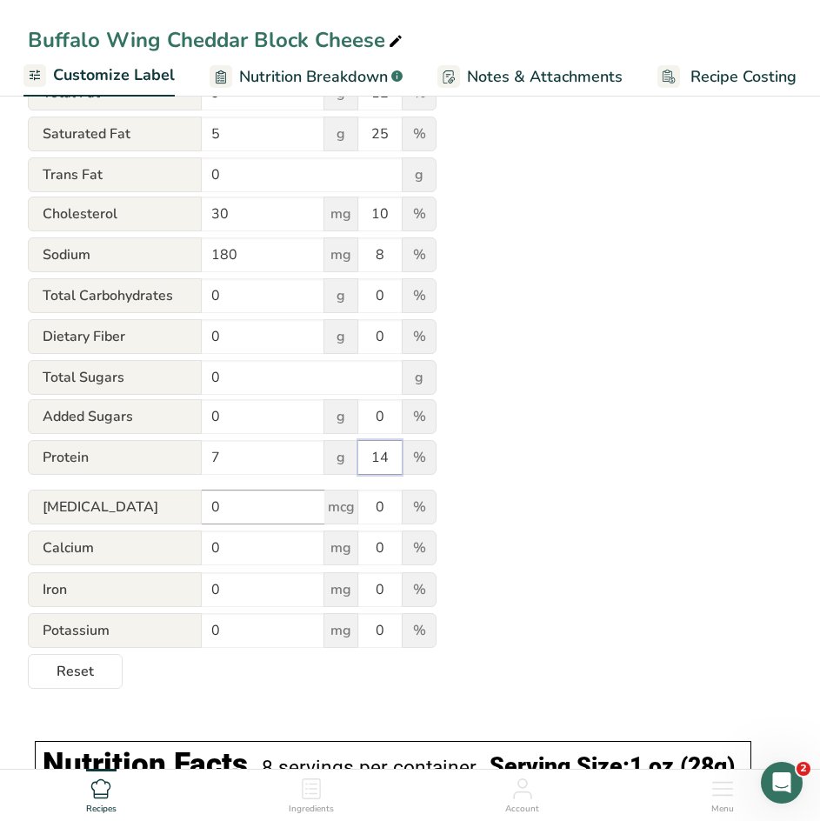
type input "14"
drag, startPoint x: 245, startPoint y: 519, endPoint x: 143, endPoint y: 504, distance: 102.8
click at [143, 504] on div "[MEDICAL_DATA] 0 mcg 0 %" at bounding box center [232, 507] width 409 height 37
type input "0.2"
drag, startPoint x: 247, startPoint y: 601, endPoint x: 123, endPoint y: 593, distance: 123.7
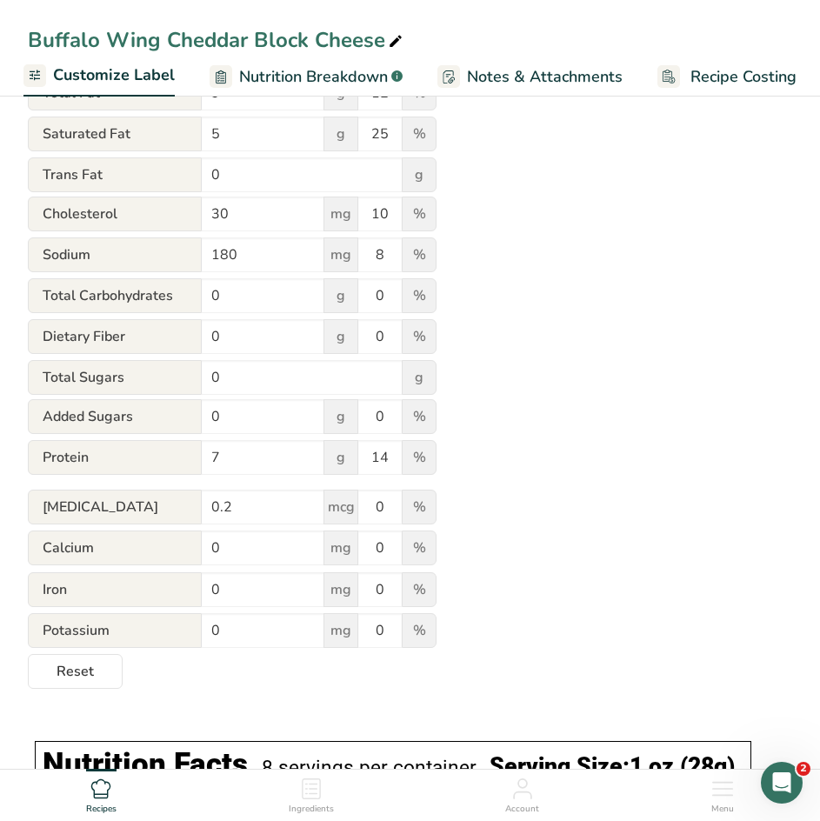
drag, startPoint x: 123, startPoint y: 593, endPoint x: 519, endPoint y: 528, distance: 400.7
click at [519, 528] on div "Utilize this manual override feature to get full control over the nutrition lab…" at bounding box center [410, 264] width 764 height 847
drag, startPoint x: 390, startPoint y: 508, endPoint x: 351, endPoint y: 504, distance: 39.4
click at [351, 504] on div "[MEDICAL_DATA] 0.2 mcg 0 %" at bounding box center [232, 507] width 409 height 37
drag, startPoint x: 228, startPoint y: 558, endPoint x: 161, endPoint y: 547, distance: 67.9
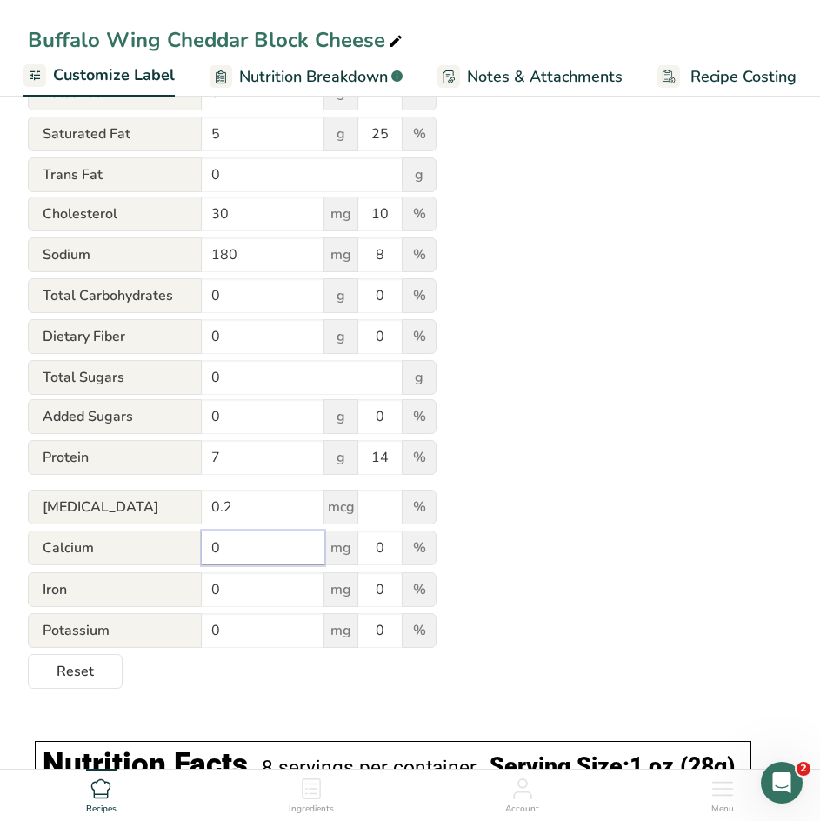
click at [161, 547] on div "Calcium 0 mg 0 %" at bounding box center [232, 548] width 409 height 37
type input "200"
drag, startPoint x: 393, startPoint y: 560, endPoint x: 338, endPoint y: 556, distance: 54.9
click at [338, 556] on div "Calcium 200 mg 0 %" at bounding box center [232, 548] width 409 height 37
type input "15"
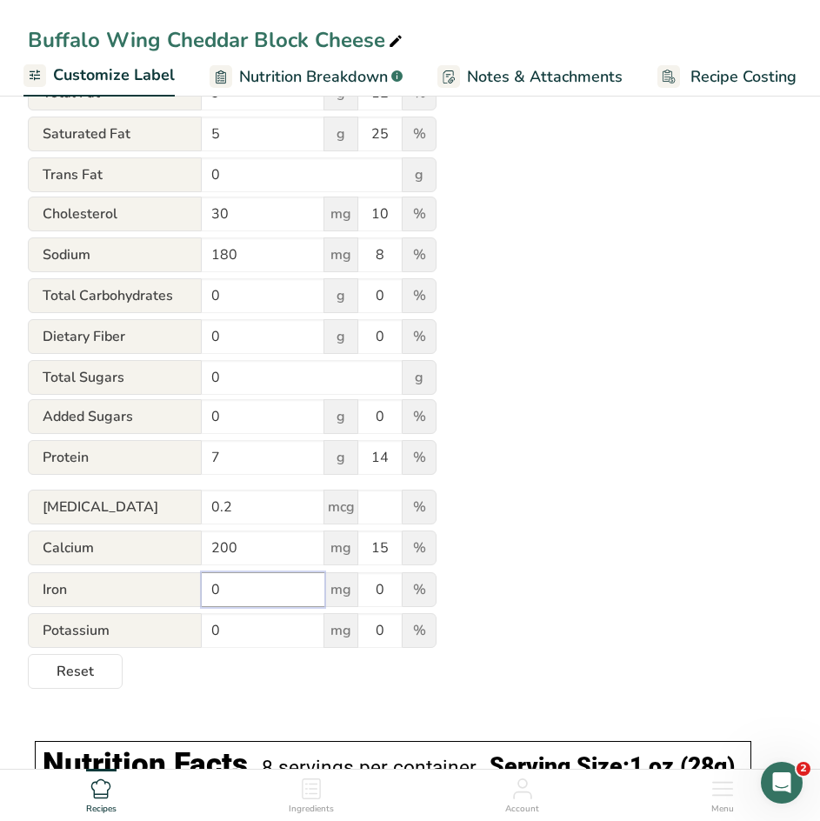
drag, startPoint x: 261, startPoint y: 591, endPoint x: 111, endPoint y: 594, distance: 149.5
click at [111, 594] on div "Iron 0 mg 0 %" at bounding box center [232, 590] width 409 height 37
type input "."
type input "0.3"
drag, startPoint x: 243, startPoint y: 632, endPoint x: 156, endPoint y: 628, distance: 87.9
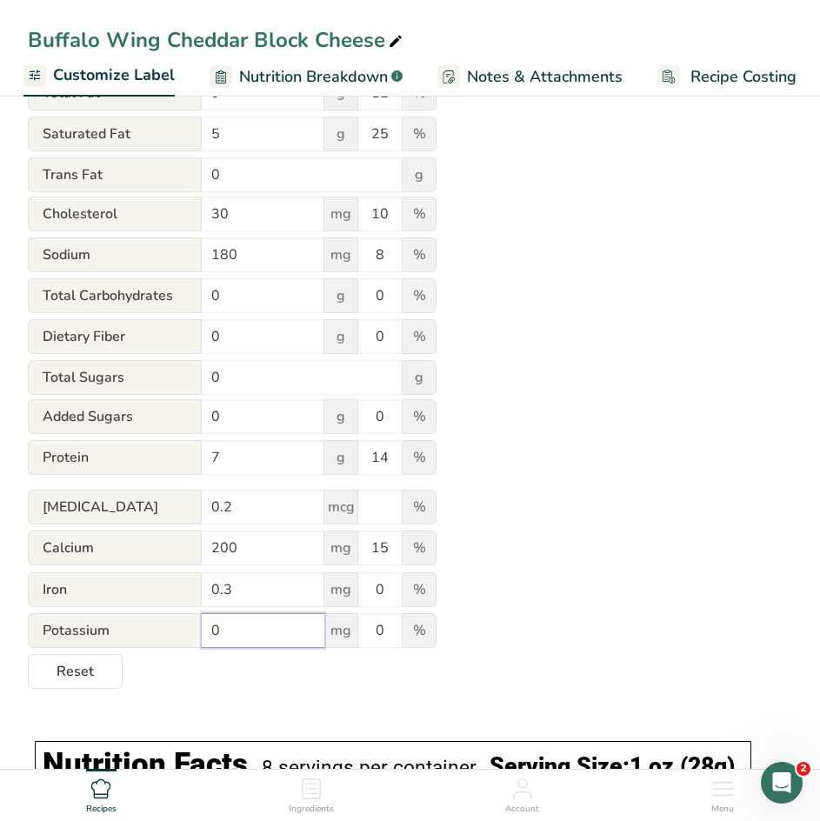
click at [156, 628] on div "Potassium 0 mg 0 %" at bounding box center [232, 631] width 409 height 37
type input "21"
click at [519, 591] on div "Utilize this manual override feature to get full control over the nutrition lab…" at bounding box center [410, 264] width 764 height 847
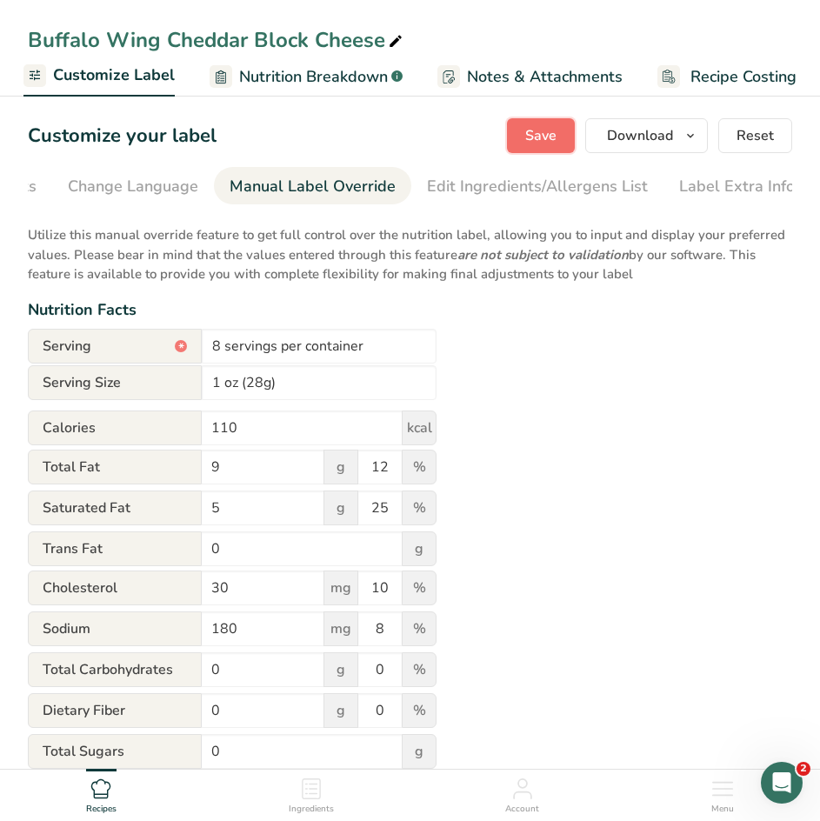
click at [529, 141] on span "Save" at bounding box center [540, 135] width 31 height 21
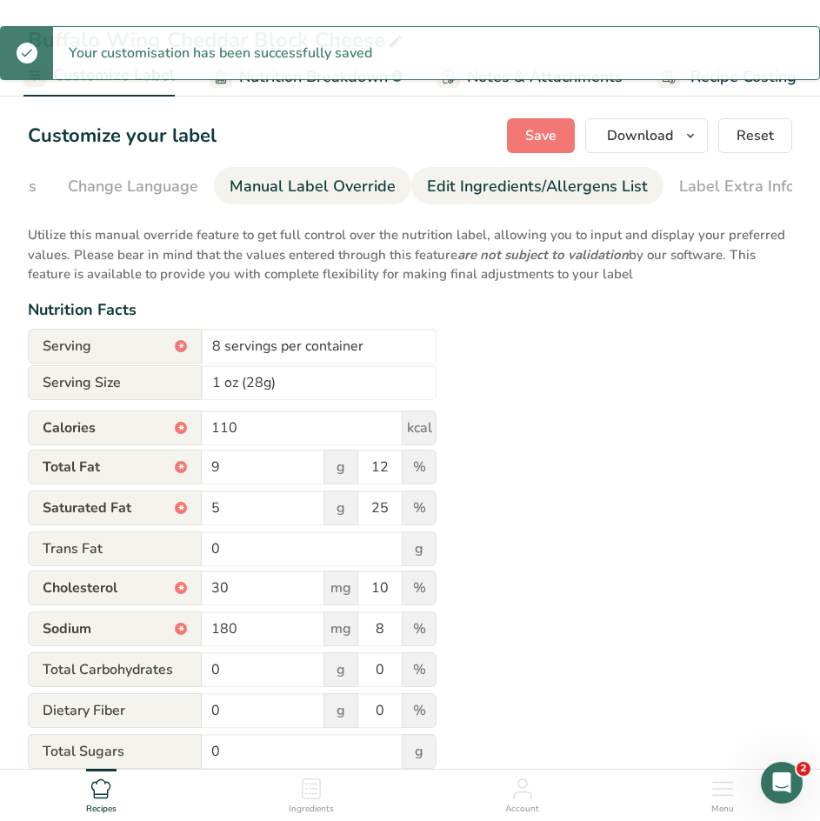
click at [524, 184] on div "Edit Ingredients/Allergens List" at bounding box center [537, 186] width 221 height 23
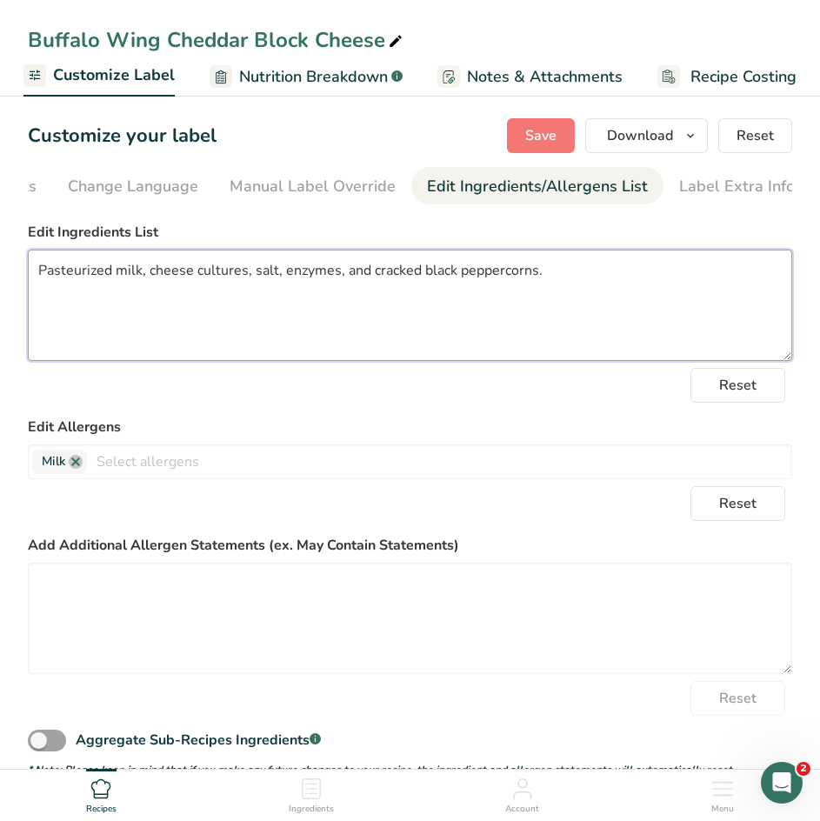
drag, startPoint x: 565, startPoint y: 292, endPoint x: 1, endPoint y: 310, distance: 564.4
click at [1, 310] on section "Customize your label Save Download Choose what to show on your downloaded label…" at bounding box center [410, 577] width 820 height 974
click at [71, 282] on textarea at bounding box center [410, 304] width 764 height 111
paste textarea "Pasteurized milk, cheese cultures, salt, enzymes, color added and Buffalo Wing …"
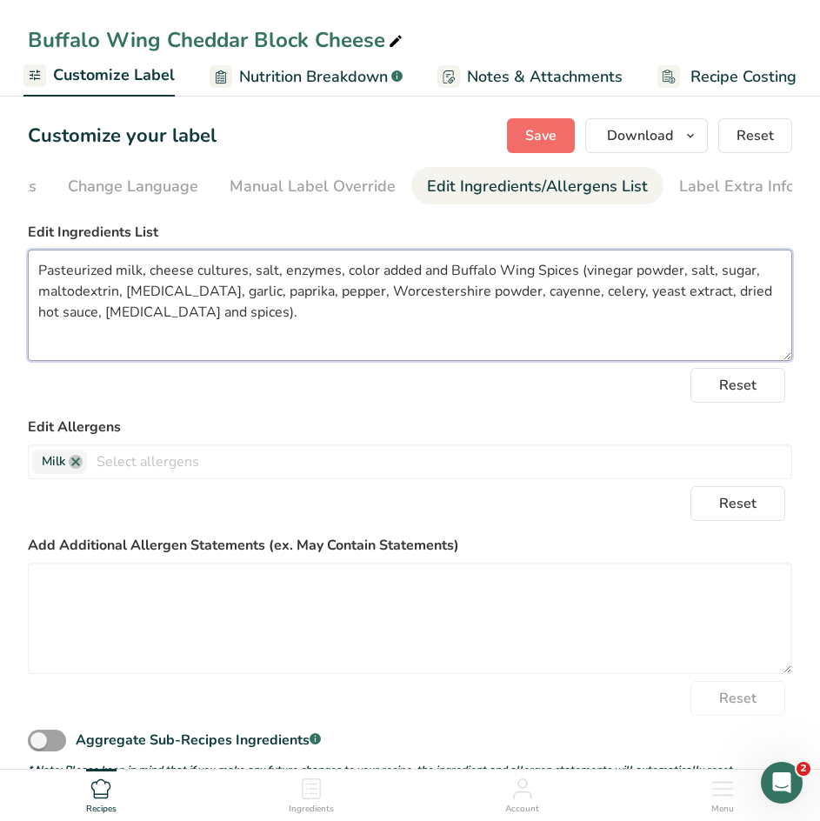
type textarea "Pasteurized milk, cheese cultures, salt, enzymes, color added and Buffalo Wing …"
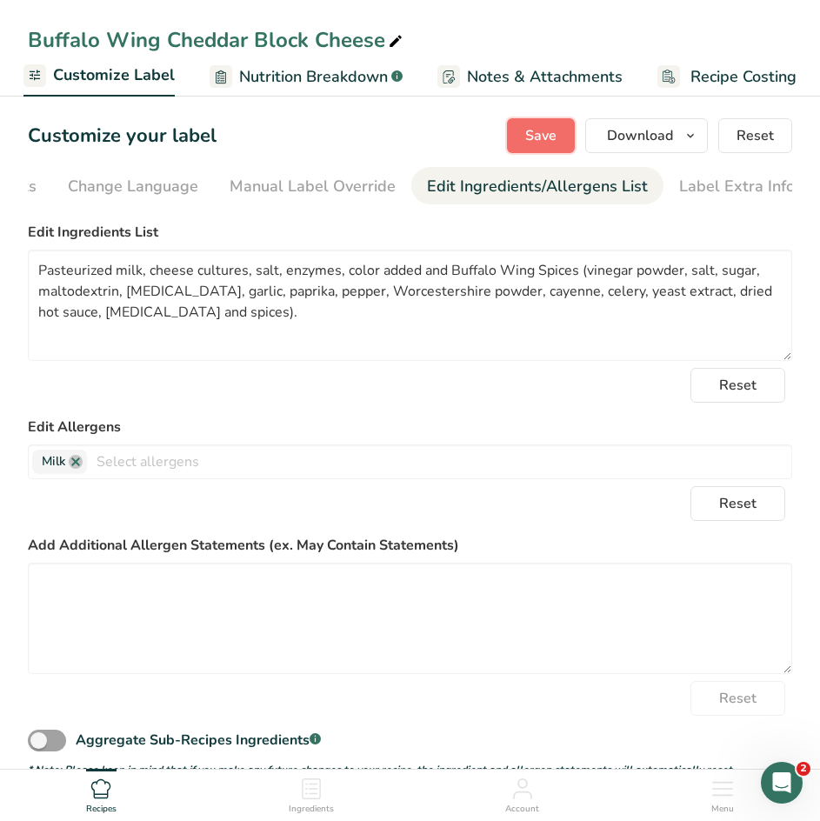
click at [532, 136] on span "Save" at bounding box center [540, 135] width 31 height 21
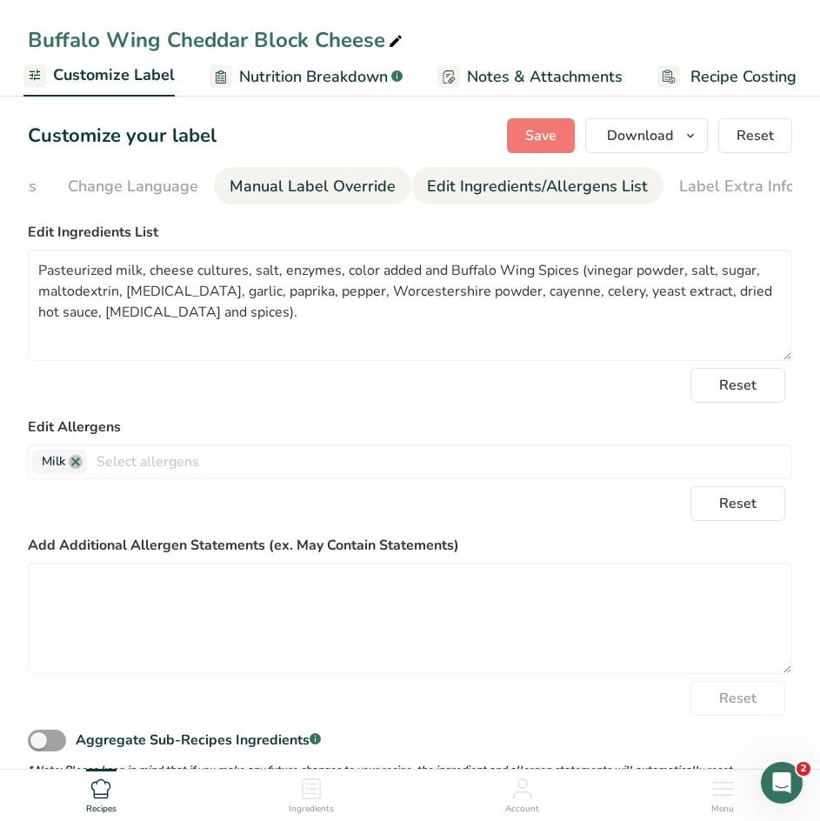
click at [283, 194] on div "Manual Label Override" at bounding box center [312, 186] width 166 height 23
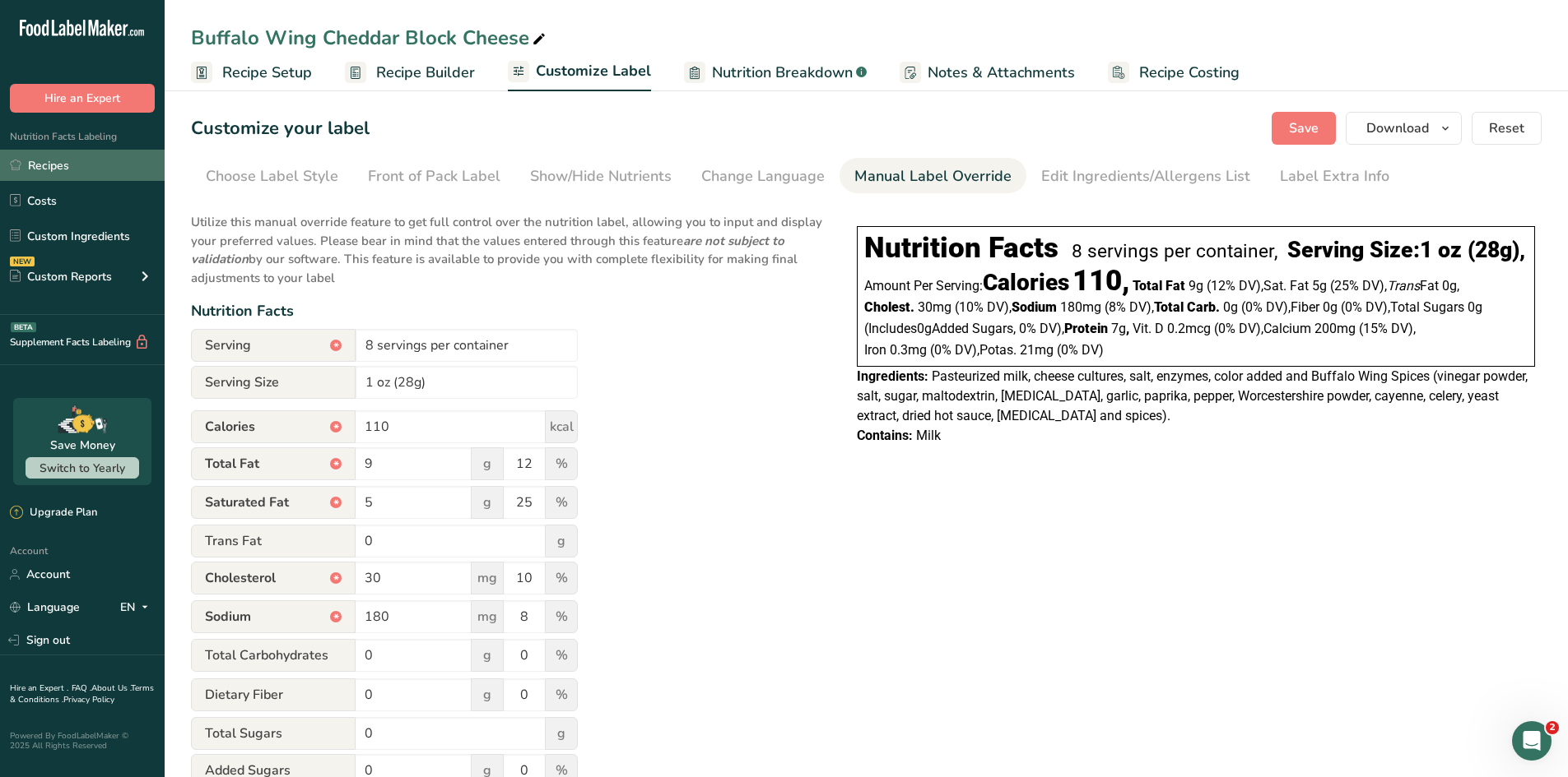
click at [40, 173] on link "Recipes" at bounding box center [82, 165] width 165 height 31
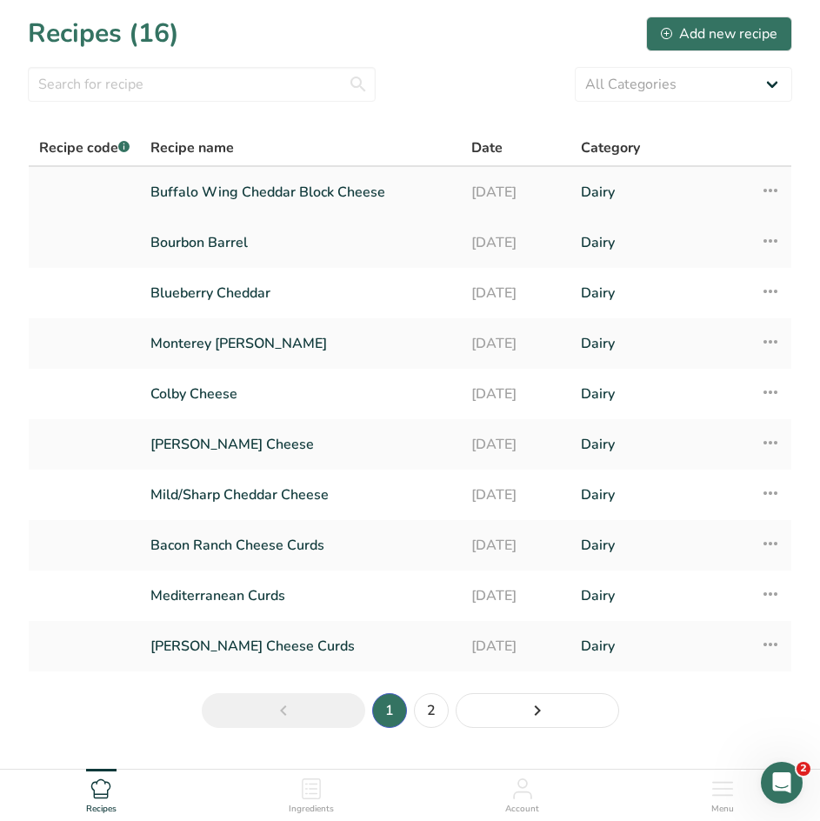
click at [774, 189] on icon at bounding box center [770, 190] width 21 height 31
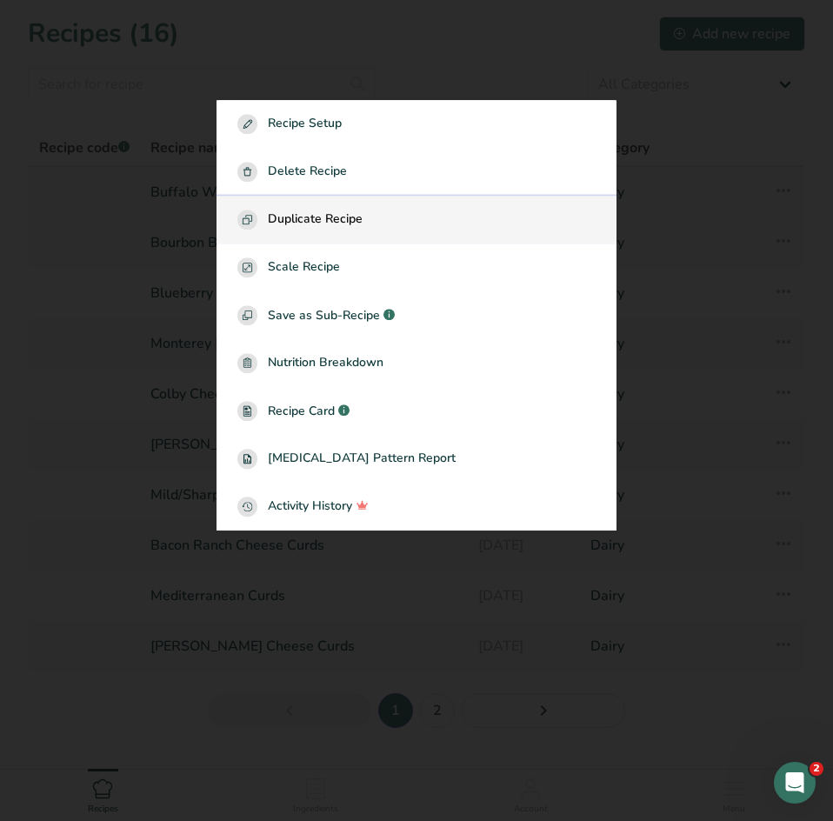
click at [338, 219] on span "Duplicate Recipe" at bounding box center [315, 219] width 95 height 20
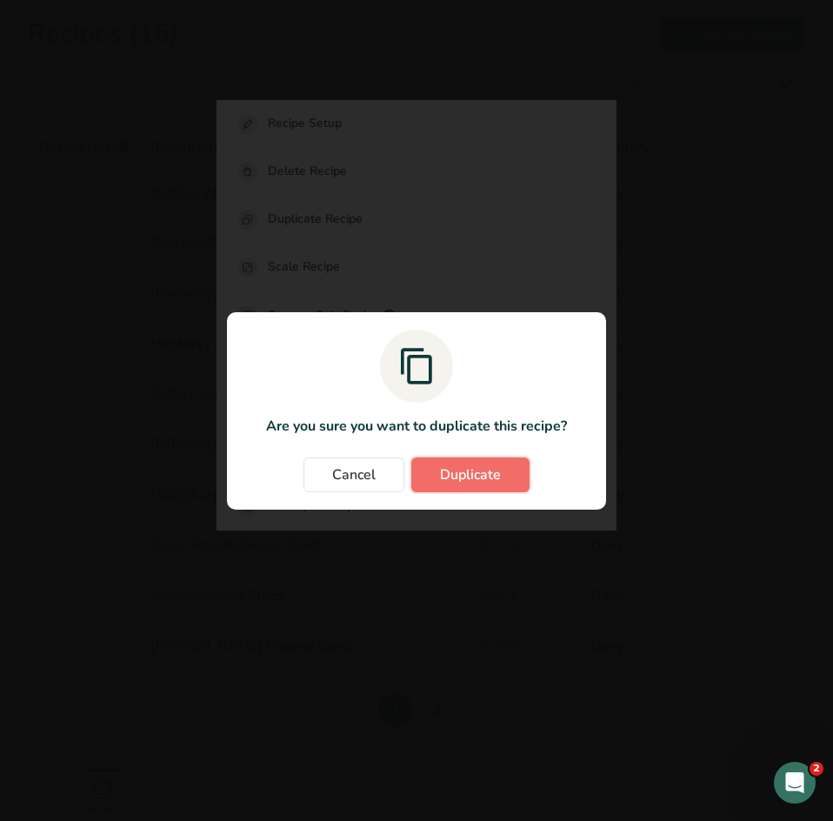
click at [449, 470] on span "Duplicate" at bounding box center [470, 474] width 61 height 21
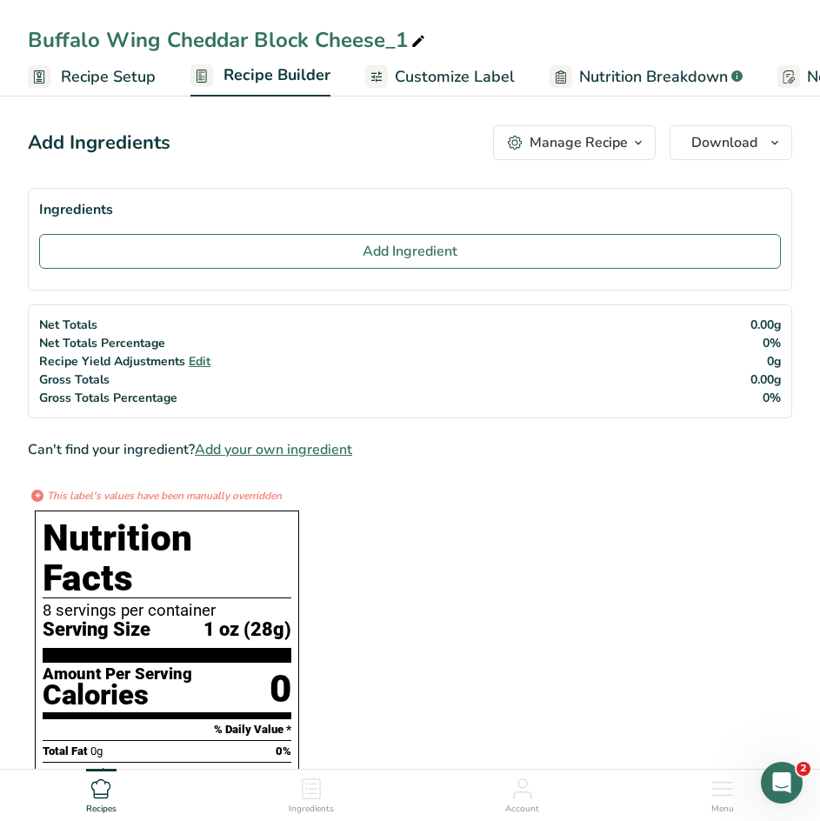
click at [449, 83] on span "Customize Label" at bounding box center [455, 76] width 120 height 23
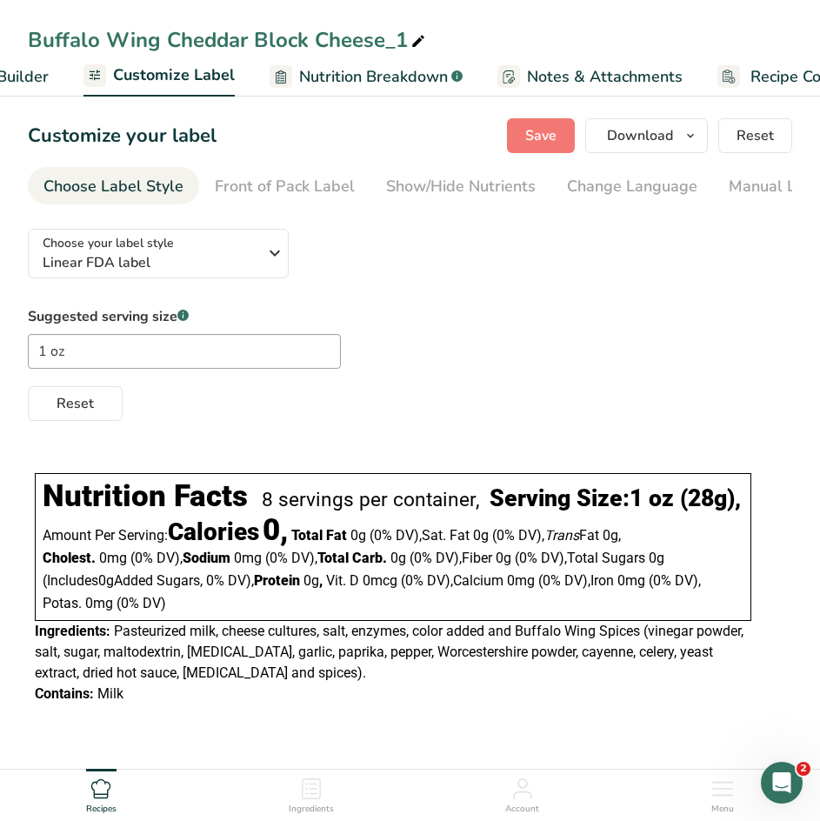
scroll to position [0, 339]
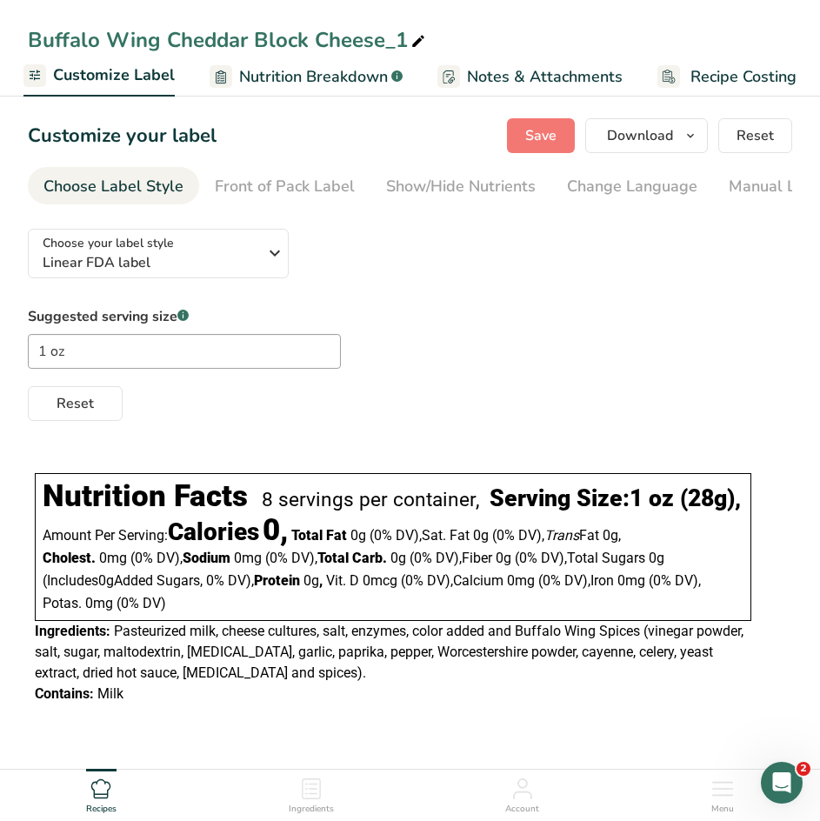
click at [420, 41] on icon at bounding box center [418, 42] width 16 height 24
drag, startPoint x: 415, startPoint y: 43, endPoint x: -60, endPoint y: 34, distance: 474.7
click at [0, 34] on html "Buffalo Wing Cheddar Block Cheese_1 Recipe Setup Recipe Builder Customize Label…" at bounding box center [410, 436] width 820 height 873
type input "Cranberry Chipotle Che"
click at [273, 43] on icon at bounding box center [266, 42] width 16 height 24
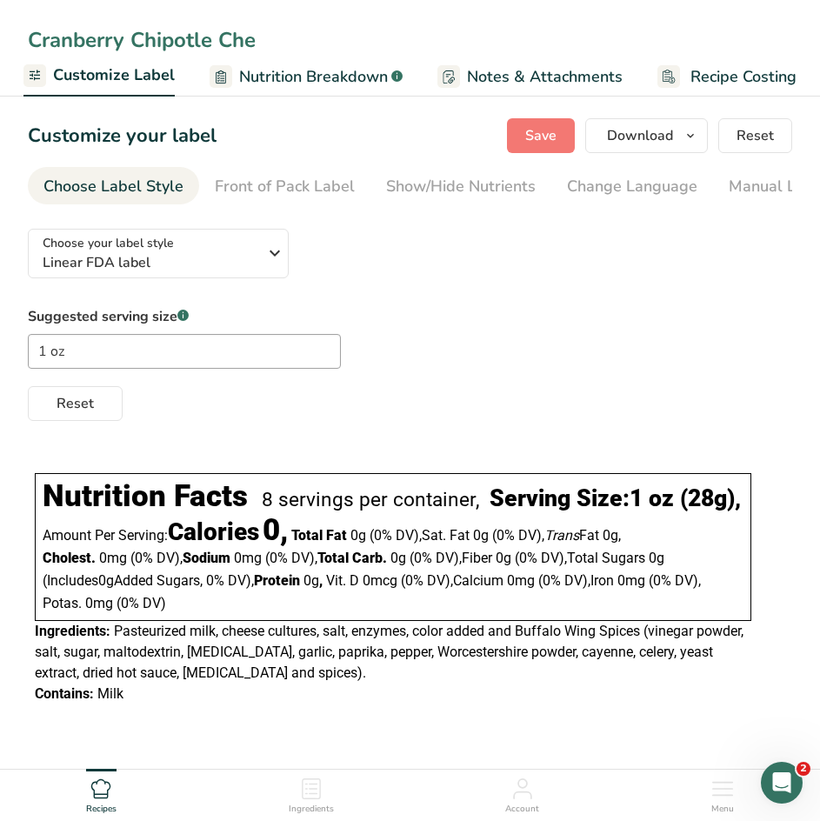
click at [273, 43] on input "Cranberry Chipotle Che" at bounding box center [410, 39] width 764 height 31
type input "Cranberry Chipotle Cheddar"
click at [531, 138] on span "Save" at bounding box center [540, 135] width 31 height 21
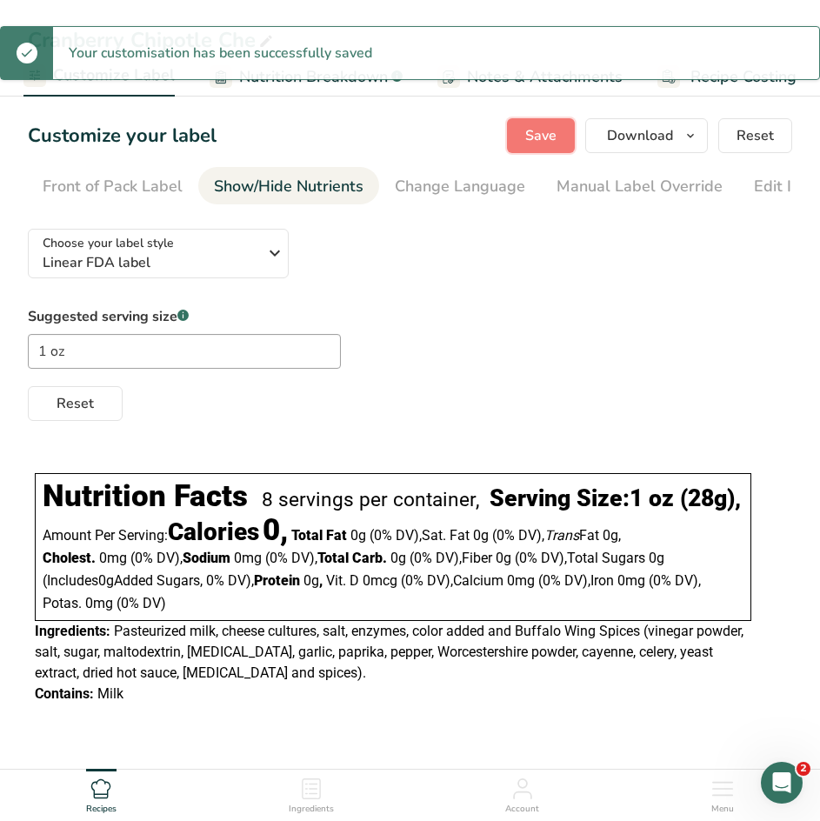
scroll to position [0, 224]
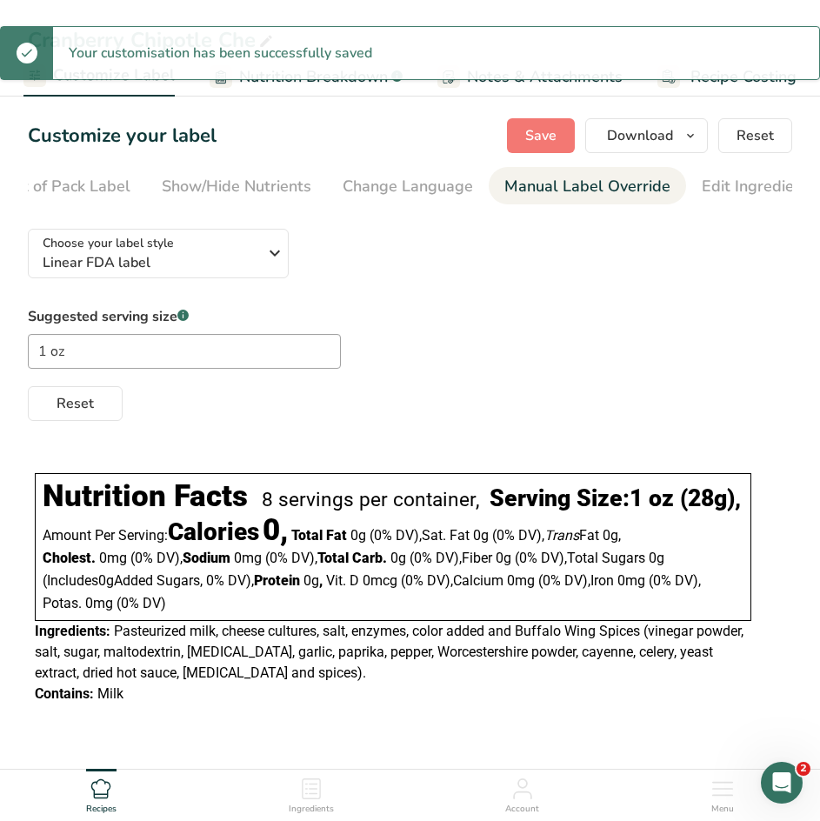
click at [569, 176] on div "Manual Label Override" at bounding box center [587, 186] width 166 height 23
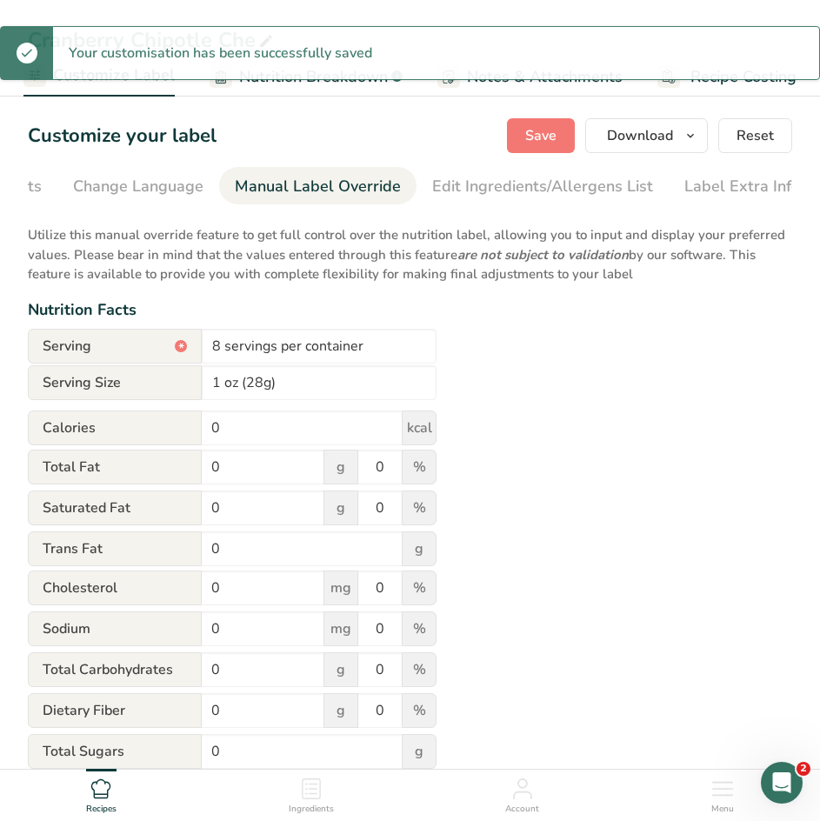
scroll to position [0, 499]
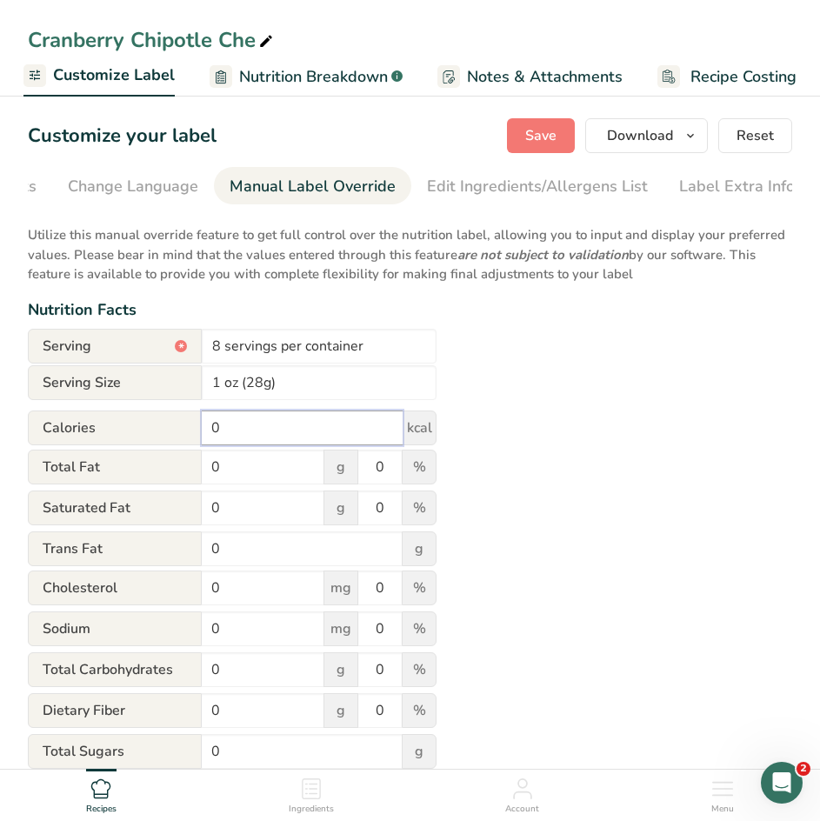
drag, startPoint x: 239, startPoint y: 442, endPoint x: 128, endPoint y: 437, distance: 111.3
click at [128, 437] on div "Calories 0 kcal" at bounding box center [232, 427] width 409 height 35
type input "110"
click at [230, 478] on input "0" at bounding box center [263, 466] width 123 height 35
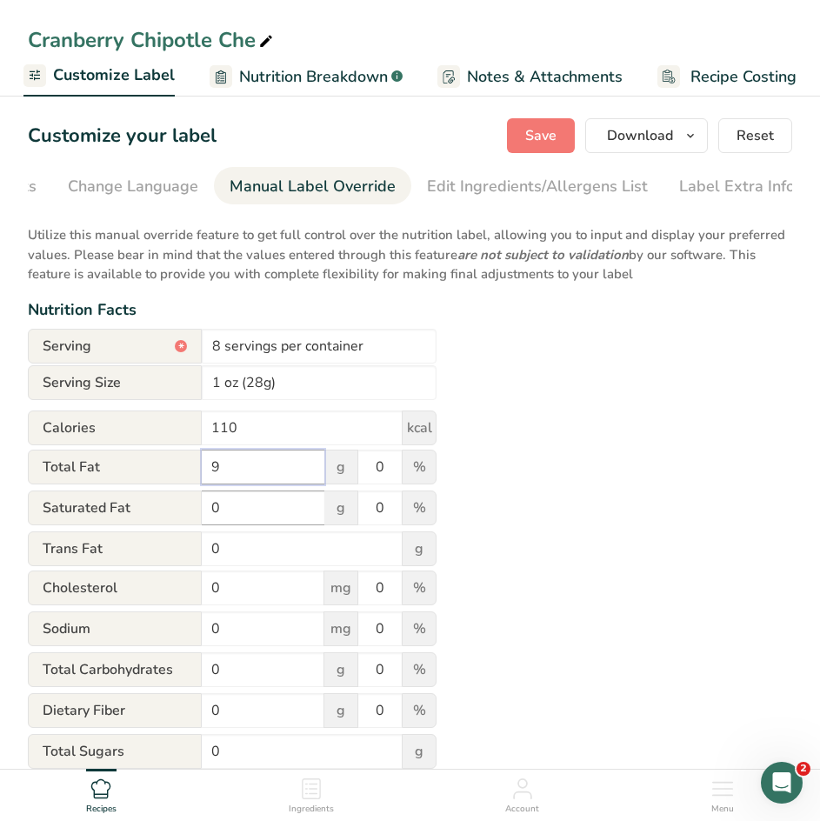
type input "9"
click at [226, 516] on input "0" at bounding box center [263, 507] width 123 height 35
type input "5"
drag, startPoint x: 388, startPoint y: 473, endPoint x: 326, endPoint y: 482, distance: 62.4
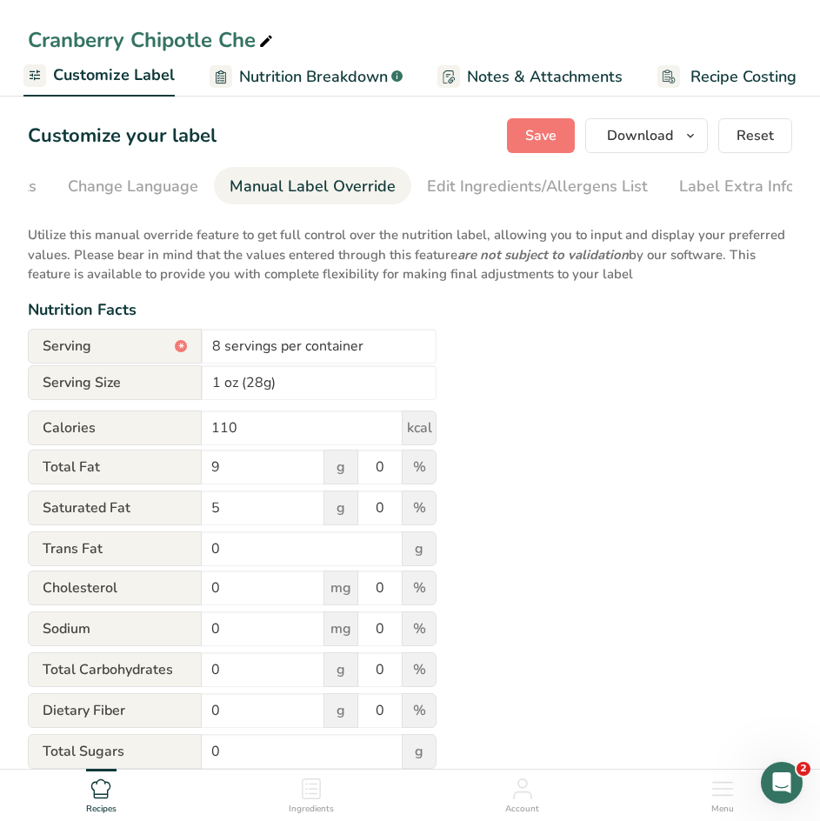
drag, startPoint x: 326, startPoint y: 482, endPoint x: 509, endPoint y: 516, distance: 186.5
click at [509, 516] on div "Utilize this manual override feature to get full control over the nutrition lab…" at bounding box center [410, 638] width 764 height 847
click at [387, 475] on input "0" at bounding box center [379, 466] width 43 height 35
type input "12"
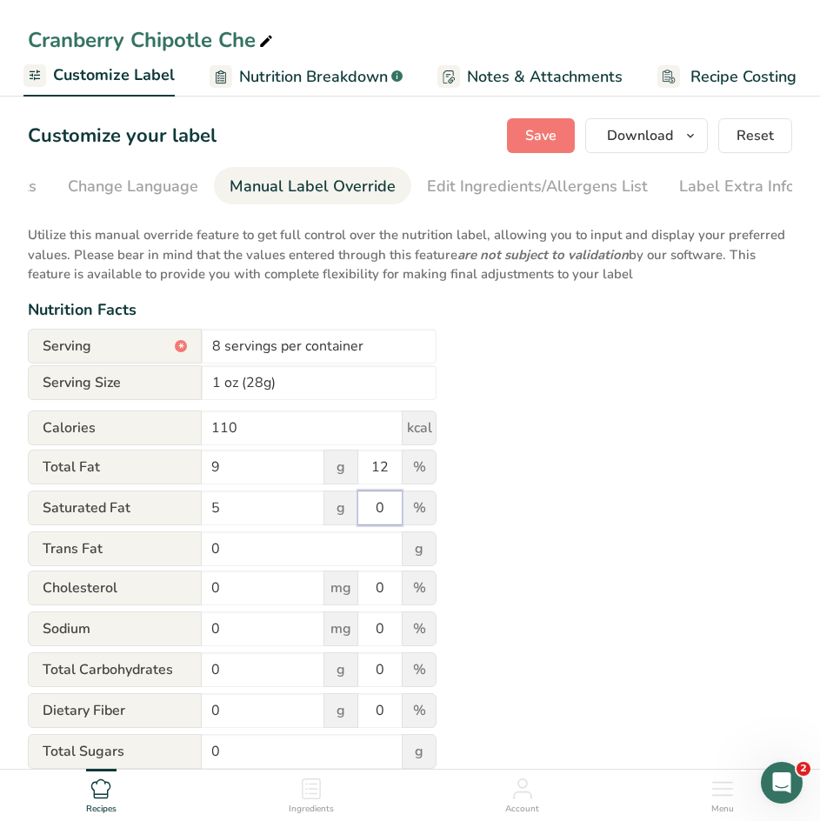
click at [386, 511] on input "0" at bounding box center [379, 507] width 43 height 35
type input "25"
drag, startPoint x: 524, startPoint y: 539, endPoint x: 507, endPoint y: 529, distance: 19.8
click at [507, 529] on div "Utilize this manual override feature to get full control over the nutrition lab…" at bounding box center [410, 638] width 764 height 847
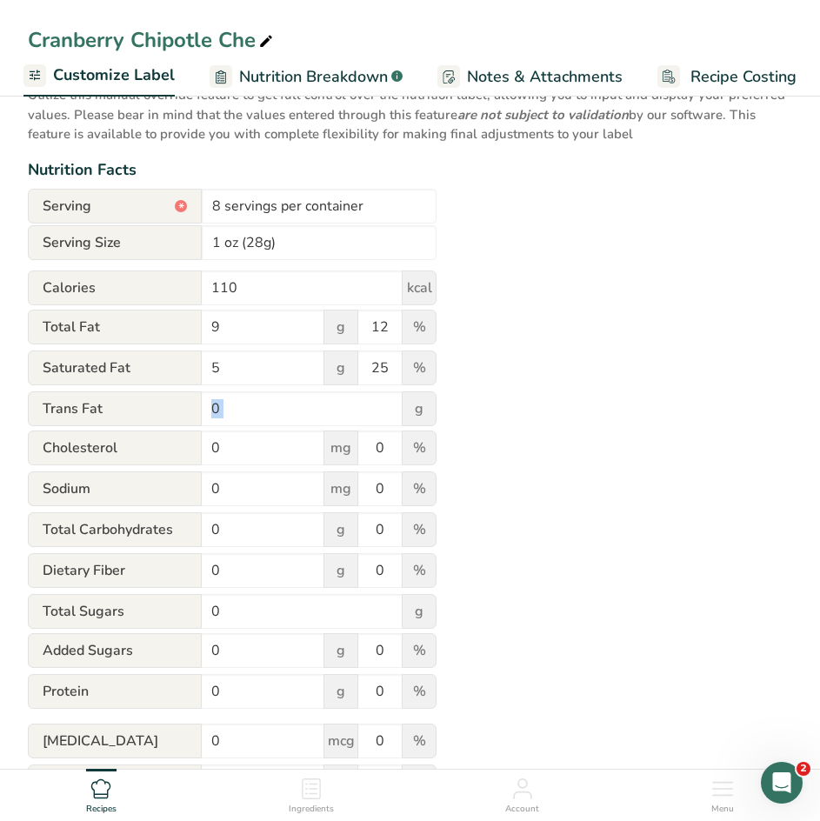
scroll to position [174, 0]
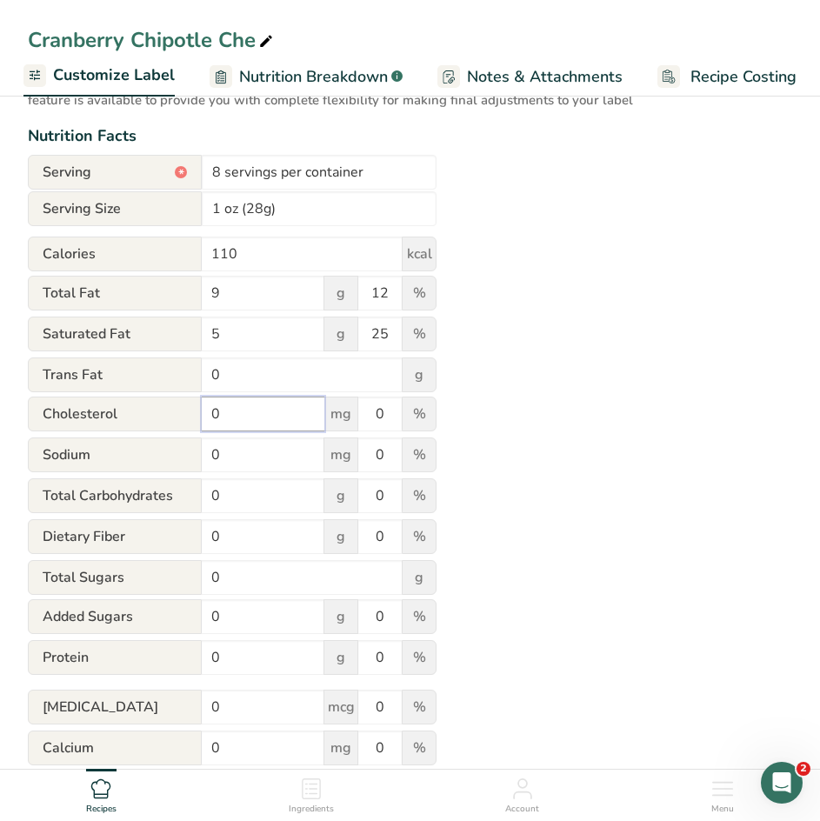
click at [226, 416] on input "0" at bounding box center [263, 413] width 123 height 35
type input "30"
click at [372, 414] on input "0" at bounding box center [379, 413] width 43 height 35
type input "10"
click at [247, 463] on input "0" at bounding box center [263, 454] width 123 height 35
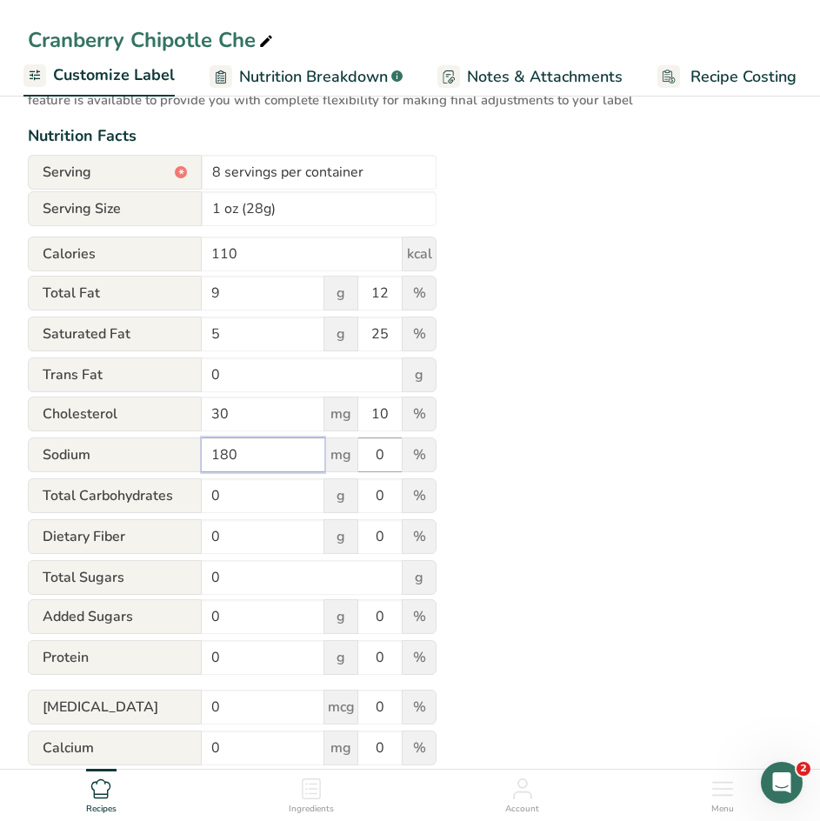
type input "180"
drag, startPoint x: 381, startPoint y: 463, endPoint x: 371, endPoint y: 455, distance: 12.4
click at [371, 455] on input "0" at bounding box center [379, 454] width 43 height 35
type input "8"
drag, startPoint x: 492, startPoint y: 491, endPoint x: 481, endPoint y: 483, distance: 13.7
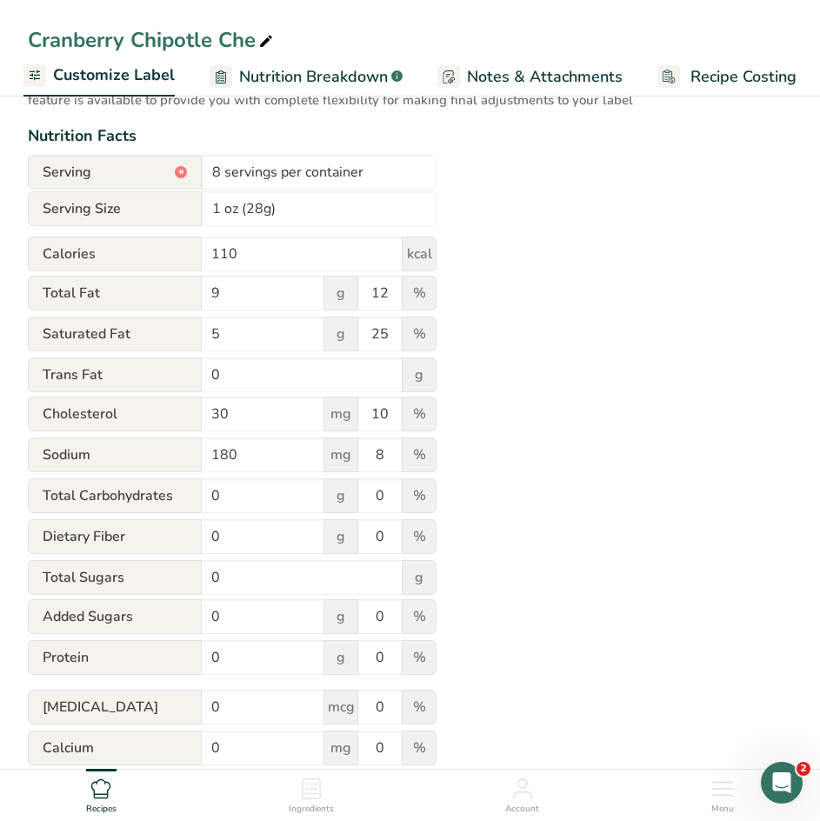
click at [488, 488] on div "Utilize this manual override feature to get full control over the nutrition lab…" at bounding box center [410, 464] width 764 height 847
drag, startPoint x: 227, startPoint y: 664, endPoint x: 177, endPoint y: 653, distance: 50.8
click at [177, 653] on div "Protein 0 g 0 %" at bounding box center [232, 658] width 409 height 37
type input "7"
drag, startPoint x: 381, startPoint y: 663, endPoint x: 360, endPoint y: 662, distance: 20.9
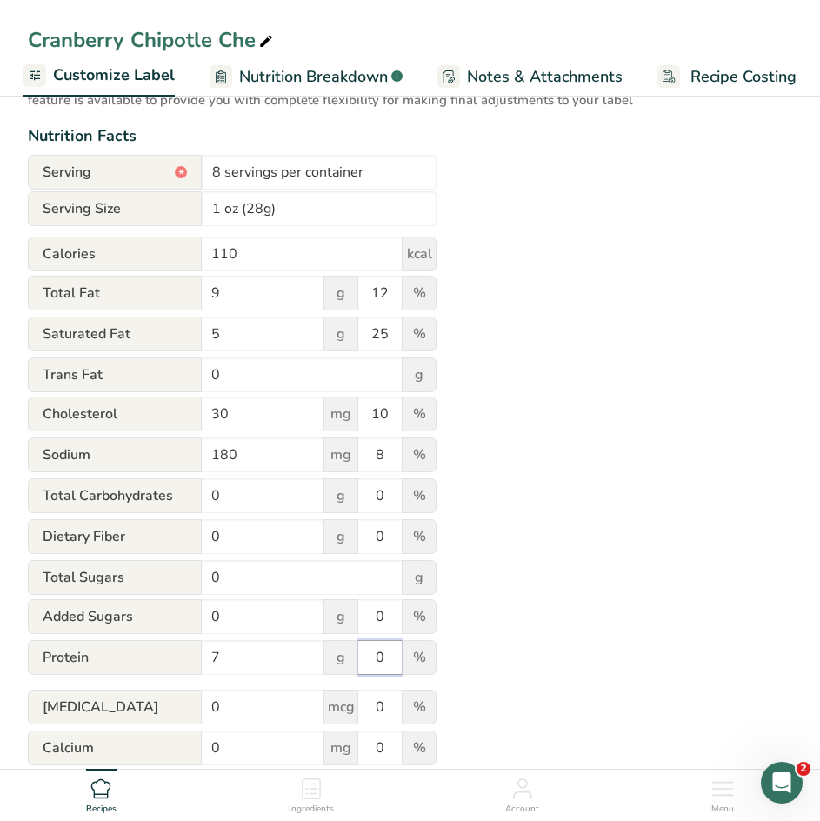
click at [360, 662] on input "0" at bounding box center [379, 657] width 43 height 35
type input "14"
click at [485, 606] on div "Utilize this manual override feature to get full control over the nutrition lab…" at bounding box center [410, 464] width 764 height 847
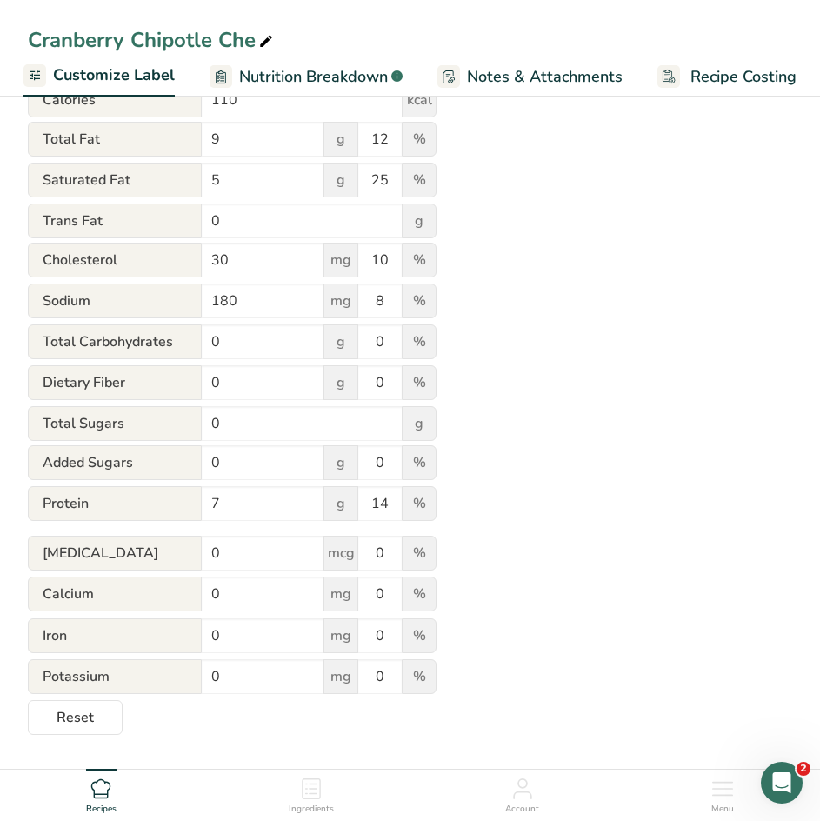
scroll to position [330, 0]
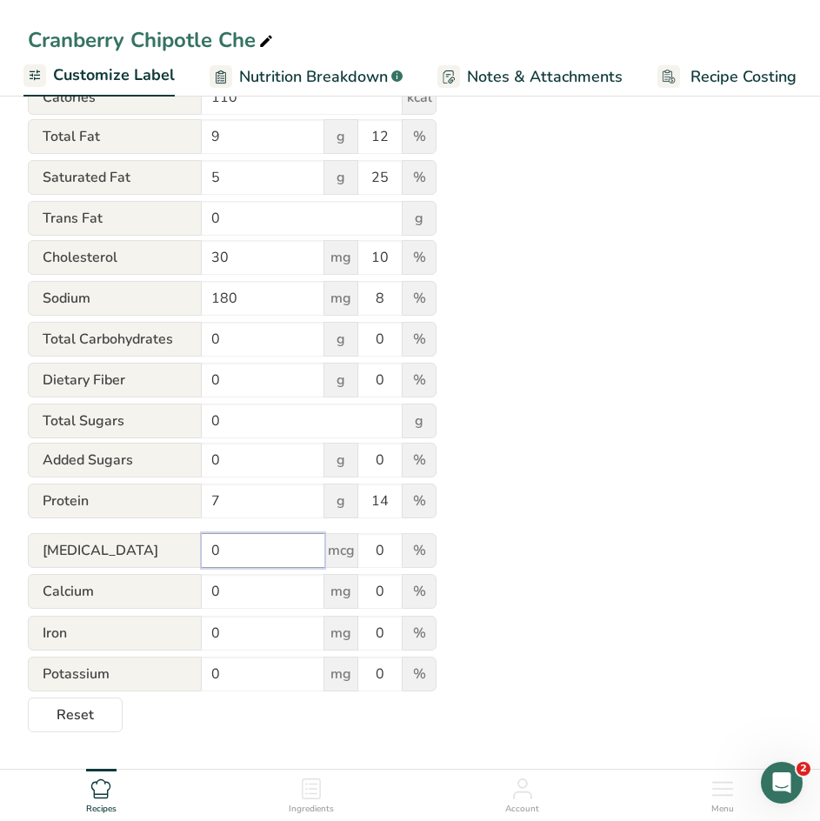
drag, startPoint x: 231, startPoint y: 565, endPoint x: 130, endPoint y: 562, distance: 100.9
click at [130, 562] on div "[MEDICAL_DATA] 0 mcg 0 %" at bounding box center [232, 551] width 409 height 37
type input "0.2"
drag, startPoint x: 234, startPoint y: 596, endPoint x: 150, endPoint y: 592, distance: 83.6
click at [150, 592] on div "Calcium 0 mg 0 %" at bounding box center [232, 592] width 409 height 37
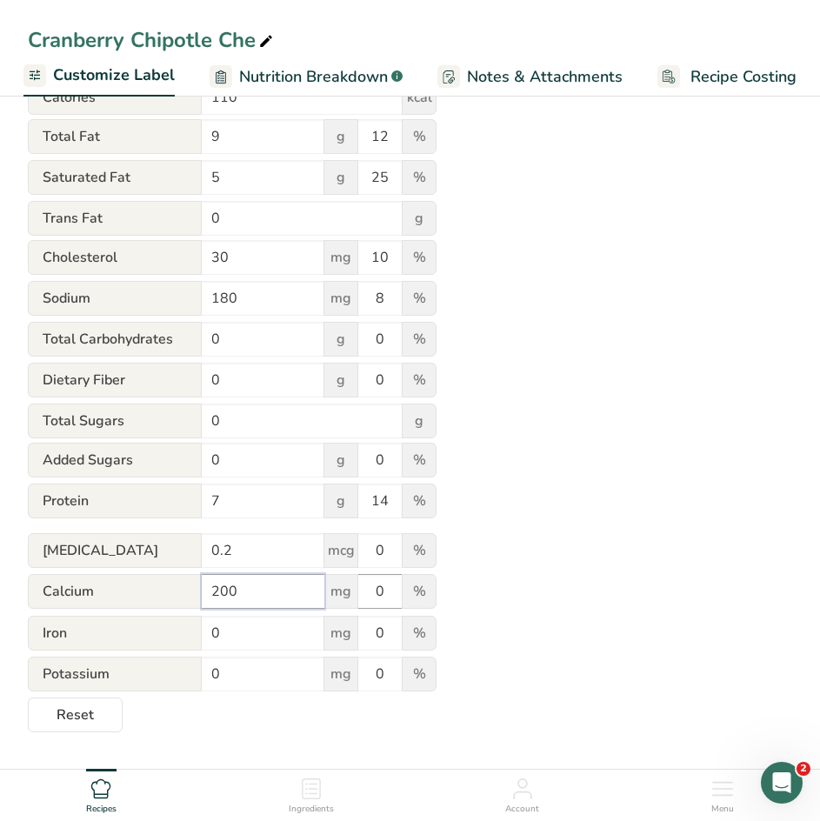
type input "200"
drag, startPoint x: 381, startPoint y: 596, endPoint x: 351, endPoint y: 595, distance: 29.6
click at [351, 595] on div "Calcium 200 mg 0 %" at bounding box center [232, 592] width 409 height 37
type input "15"
drag, startPoint x: 250, startPoint y: 649, endPoint x: 144, endPoint y: 636, distance: 106.8
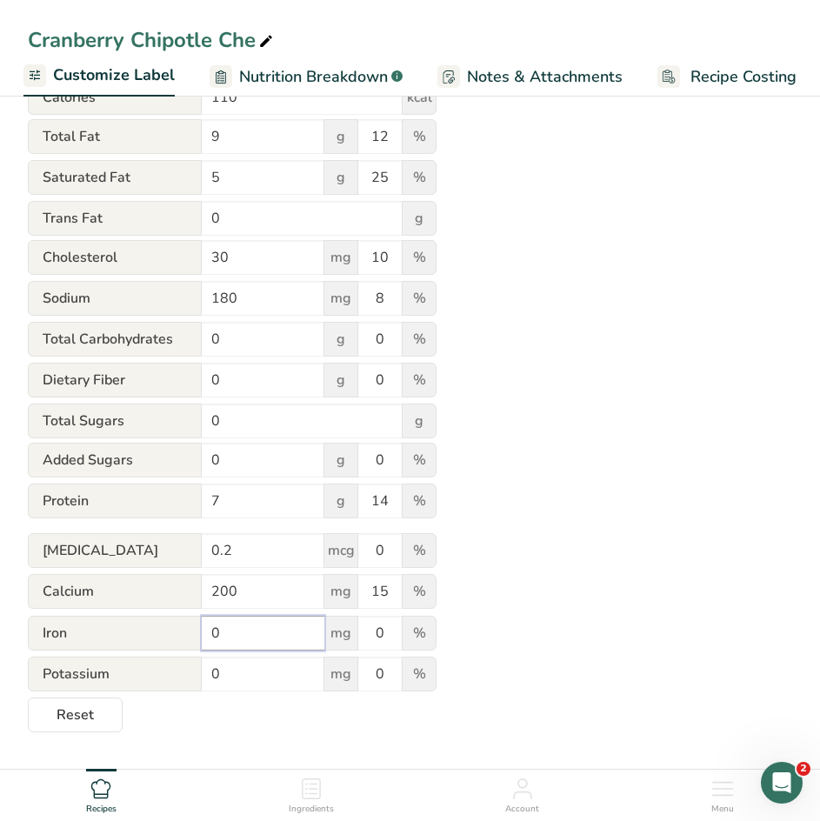
click at [144, 636] on div "Iron 0 mg 0 %" at bounding box center [232, 633] width 409 height 37
type input "0.3"
click at [548, 257] on div "Utilize this manual override feature to get full control over the nutrition lab…" at bounding box center [410, 307] width 764 height 847
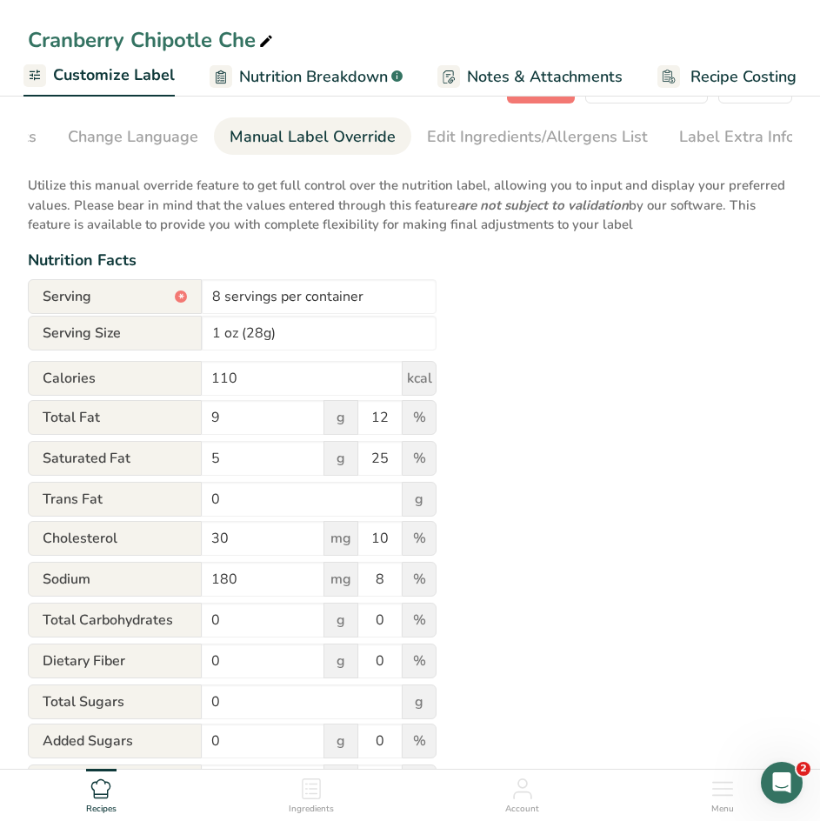
scroll to position [0, 0]
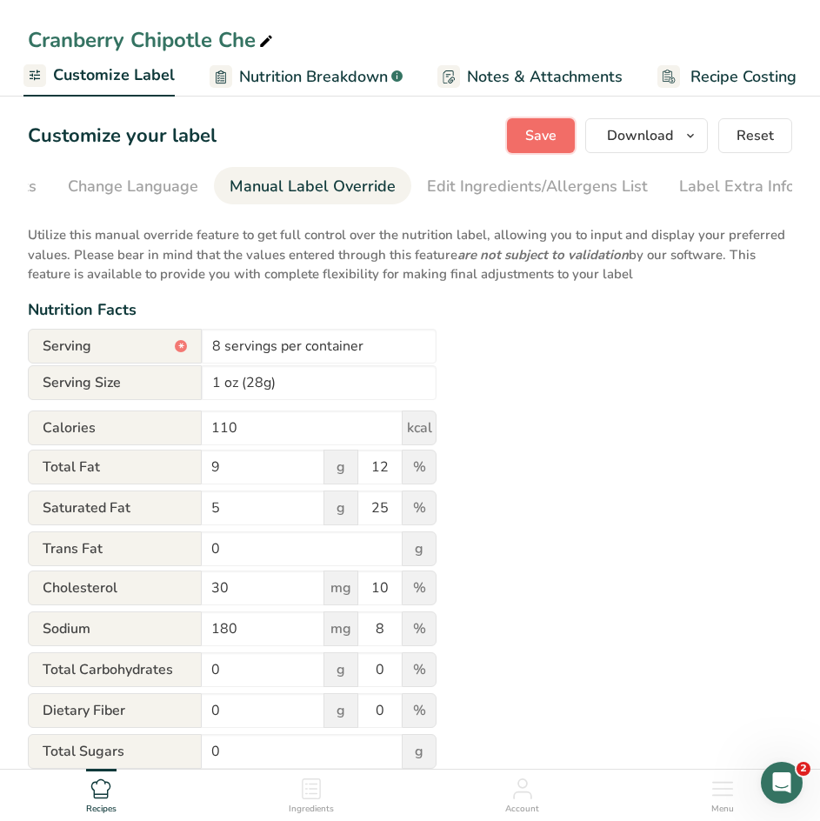
click at [535, 137] on span "Save" at bounding box center [540, 135] width 31 height 21
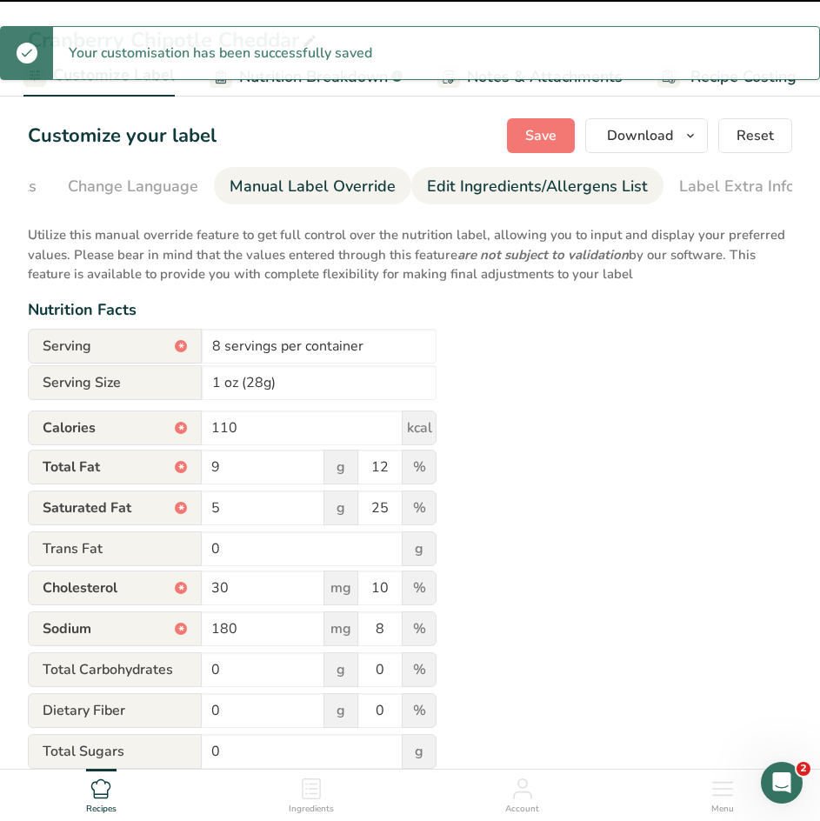
click at [486, 190] on div "Edit Ingredients/Allergens List" at bounding box center [537, 186] width 221 height 23
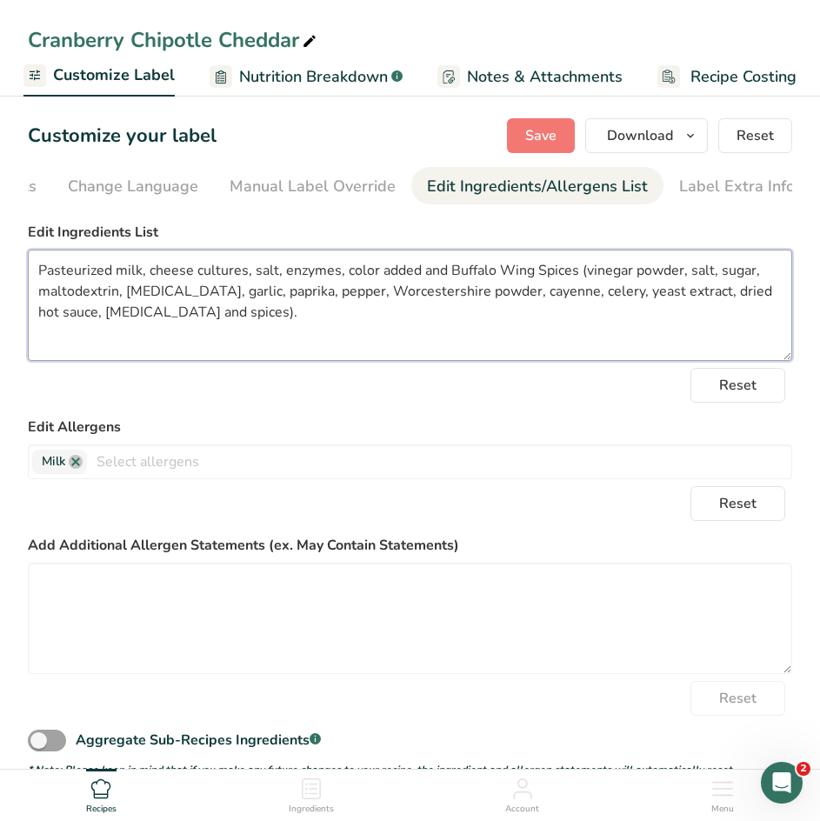
drag, startPoint x: 197, startPoint y: 319, endPoint x: -78, endPoint y: 234, distance: 288.4
click at [0, 234] on html "Cranberry Chipotle Cheddar Recipe Setup Recipe Builder Customize Label Nutritio…" at bounding box center [410, 579] width 820 height 1158
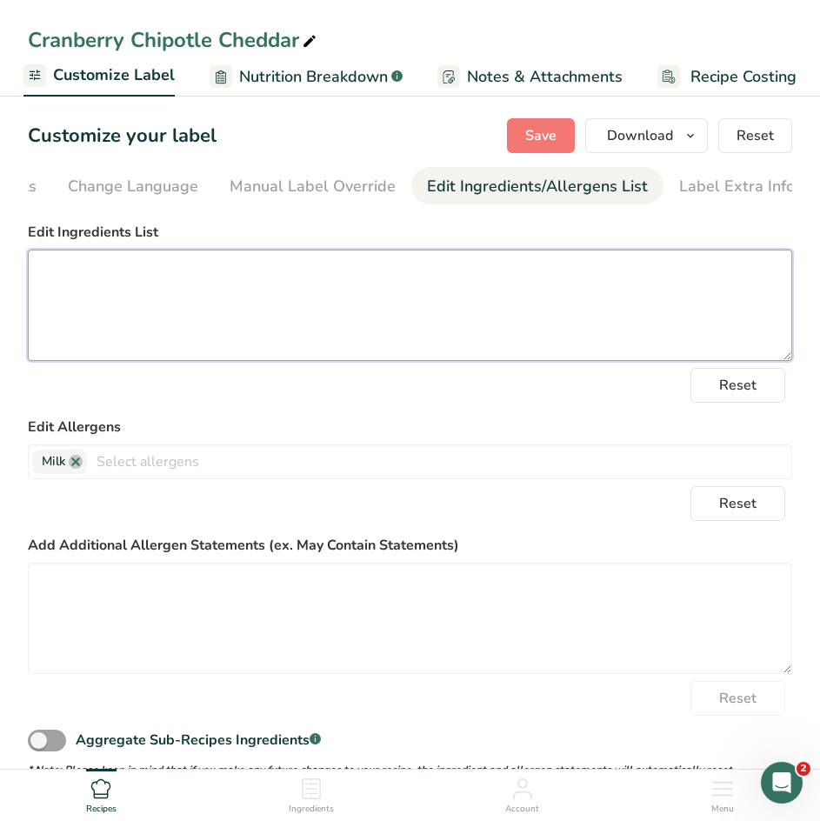
click at [70, 280] on textarea at bounding box center [410, 304] width 764 height 111
paste textarea "Cultured pasteurized milk, salt, enzymes, dried cranberries (cranberries, cane …"
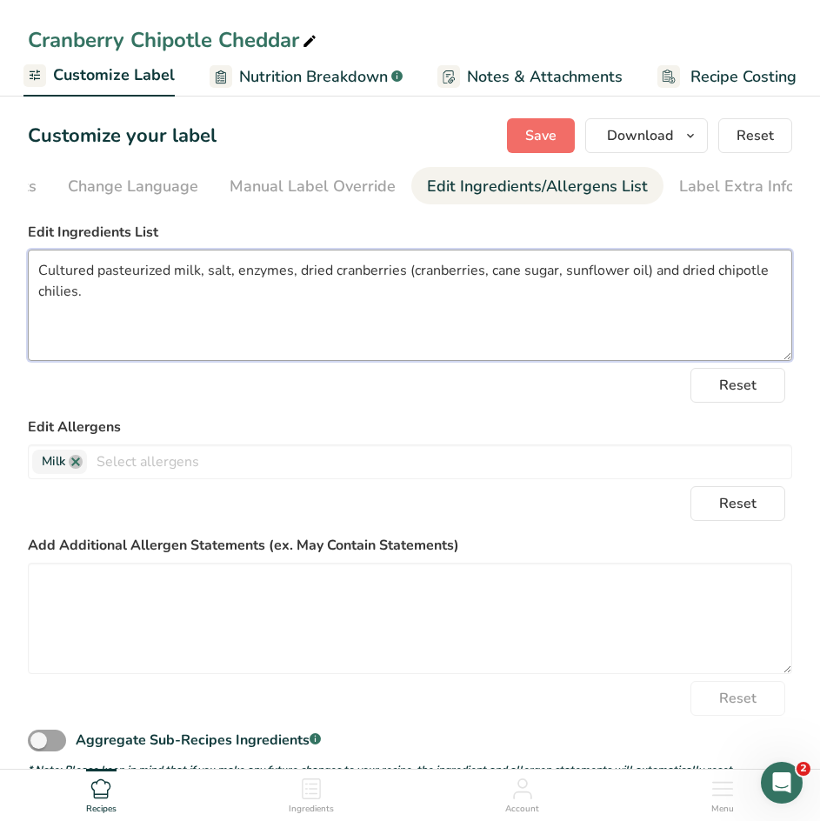
type textarea "Cultured pasteurized milk, salt, enzymes, dried cranberries (cranberries, cane …"
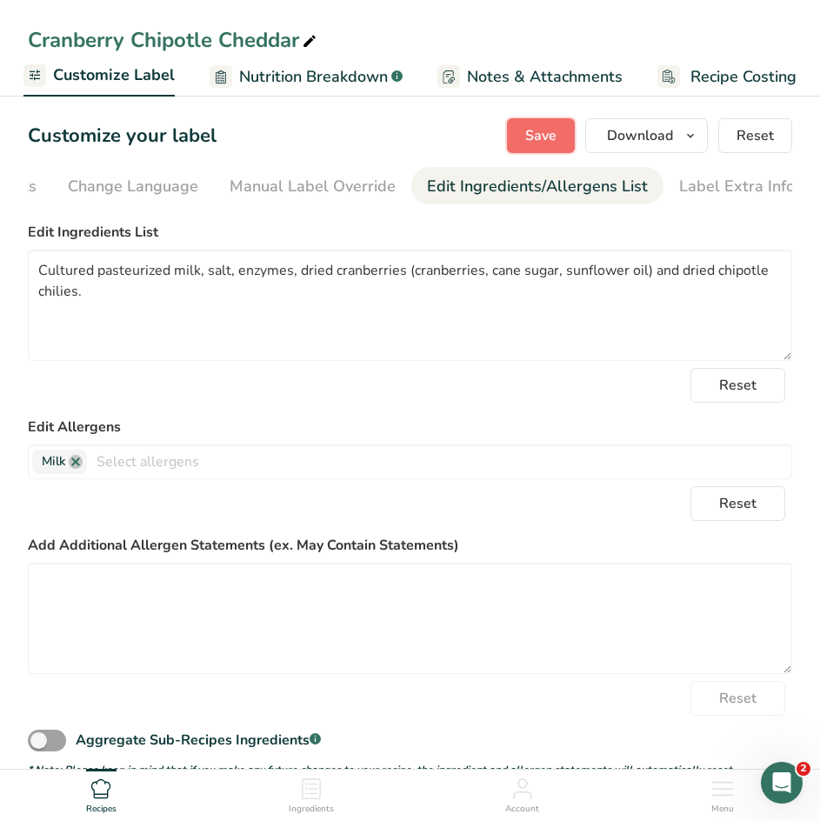
click at [543, 134] on span "Save" at bounding box center [540, 135] width 31 height 21
click at [552, 137] on span "Save" at bounding box center [540, 135] width 31 height 21
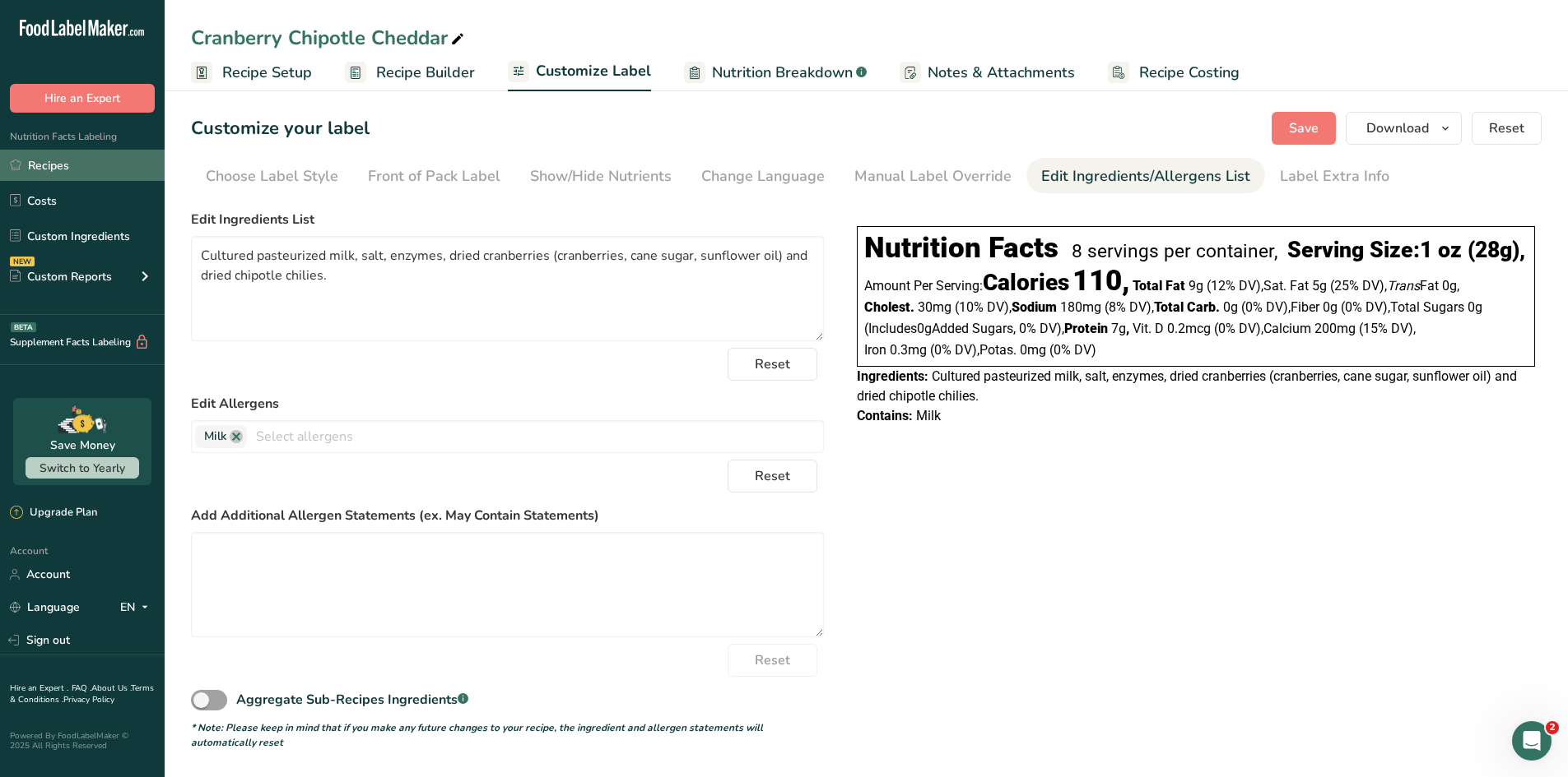
click at [59, 167] on link "Recipes" at bounding box center [82, 165] width 165 height 31
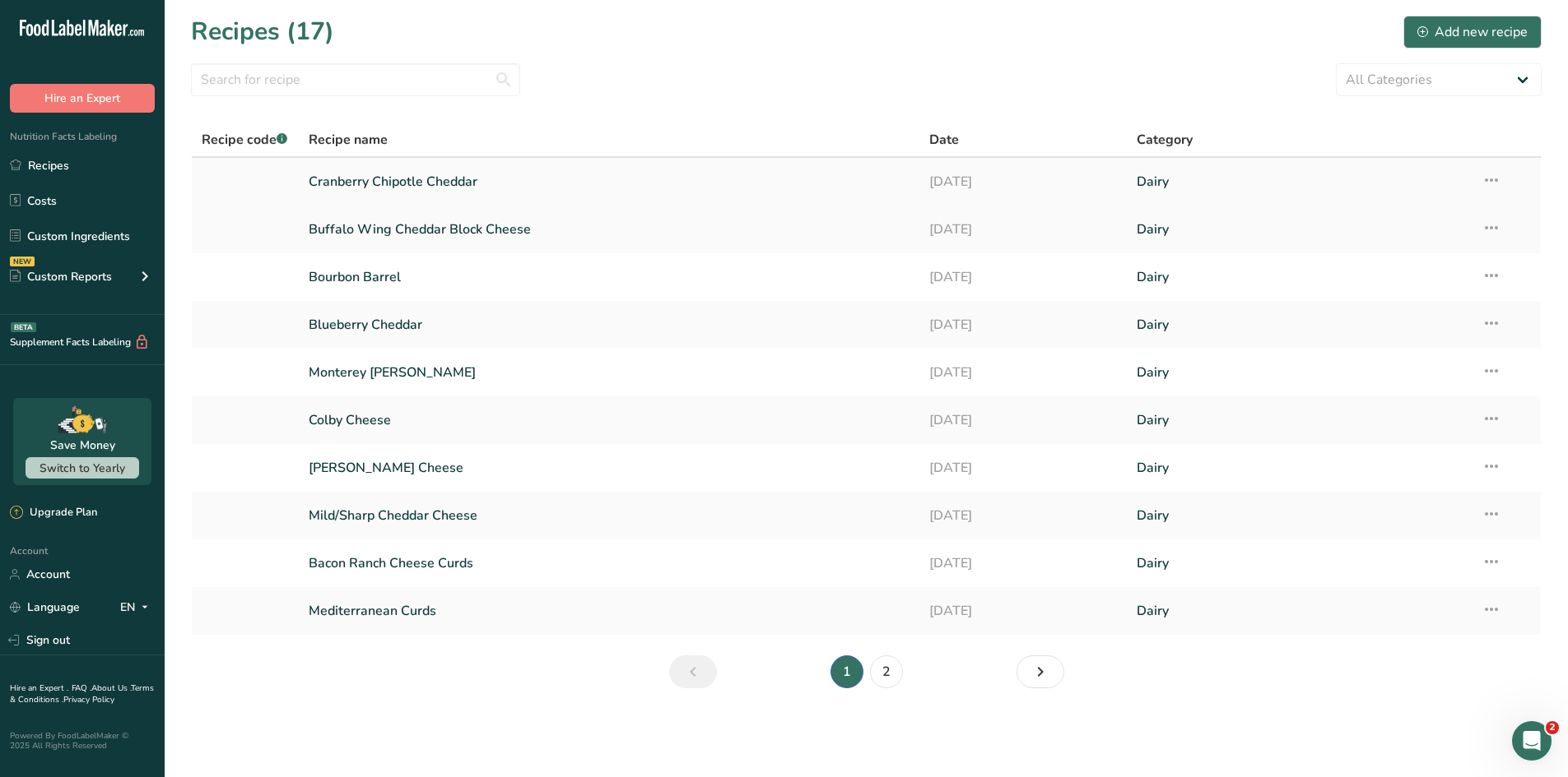
click at [1251, 179] on icon at bounding box center [1491, 180] width 20 height 29
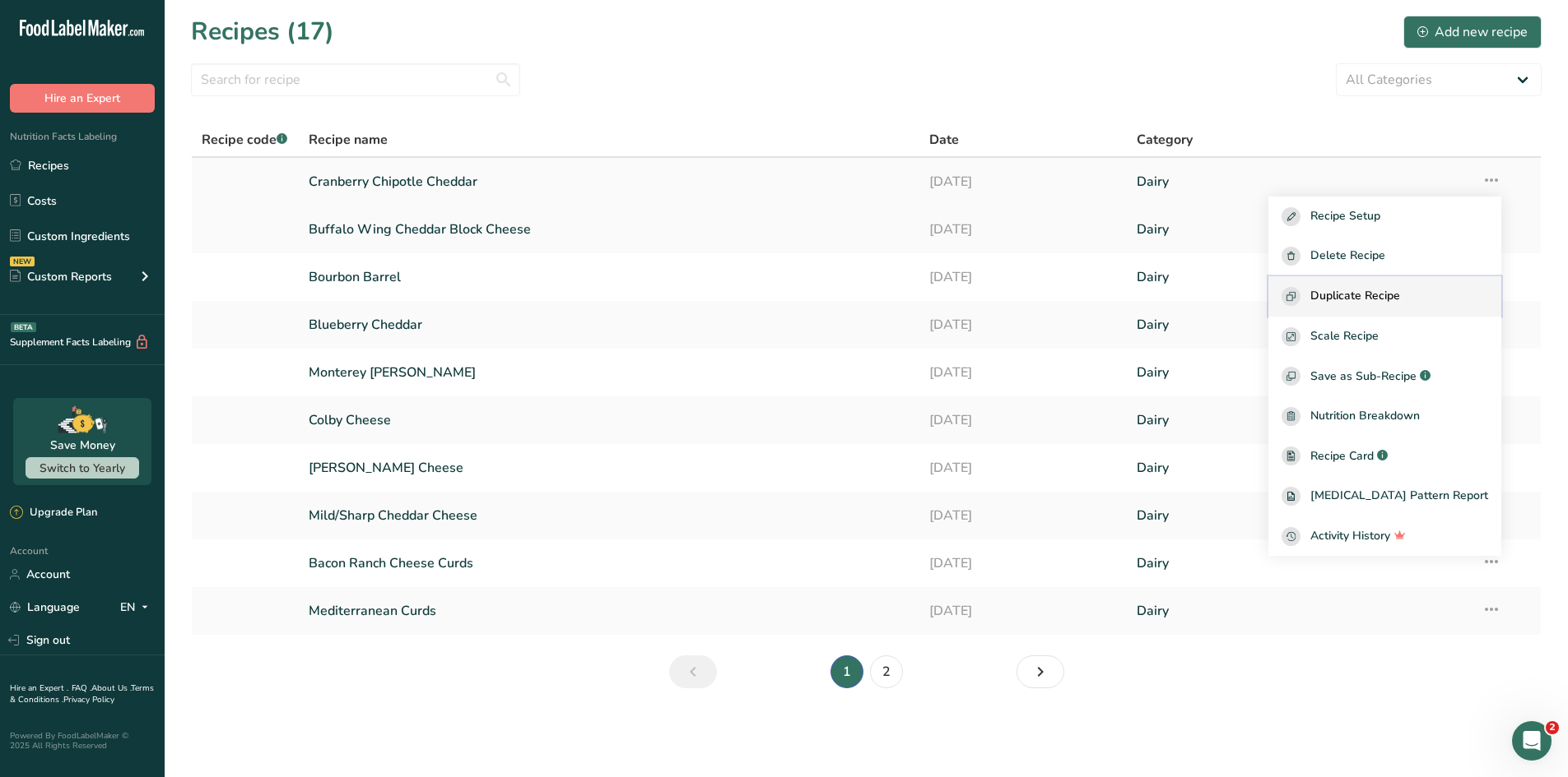
click at [1251, 302] on span "Duplicate Recipe" at bounding box center [1355, 296] width 90 height 19
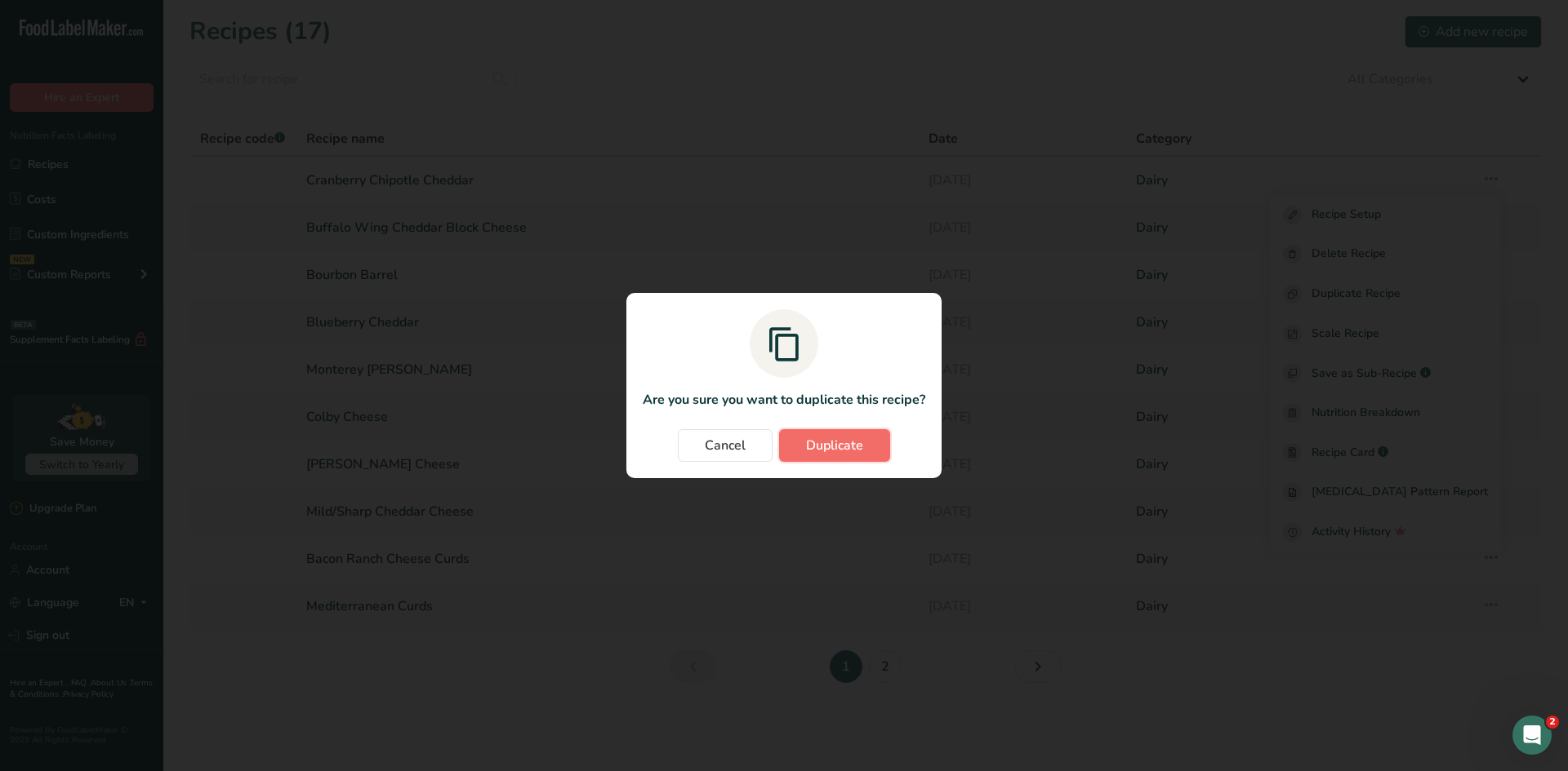
click at [836, 452] on span "Duplicate" at bounding box center [834, 445] width 57 height 20
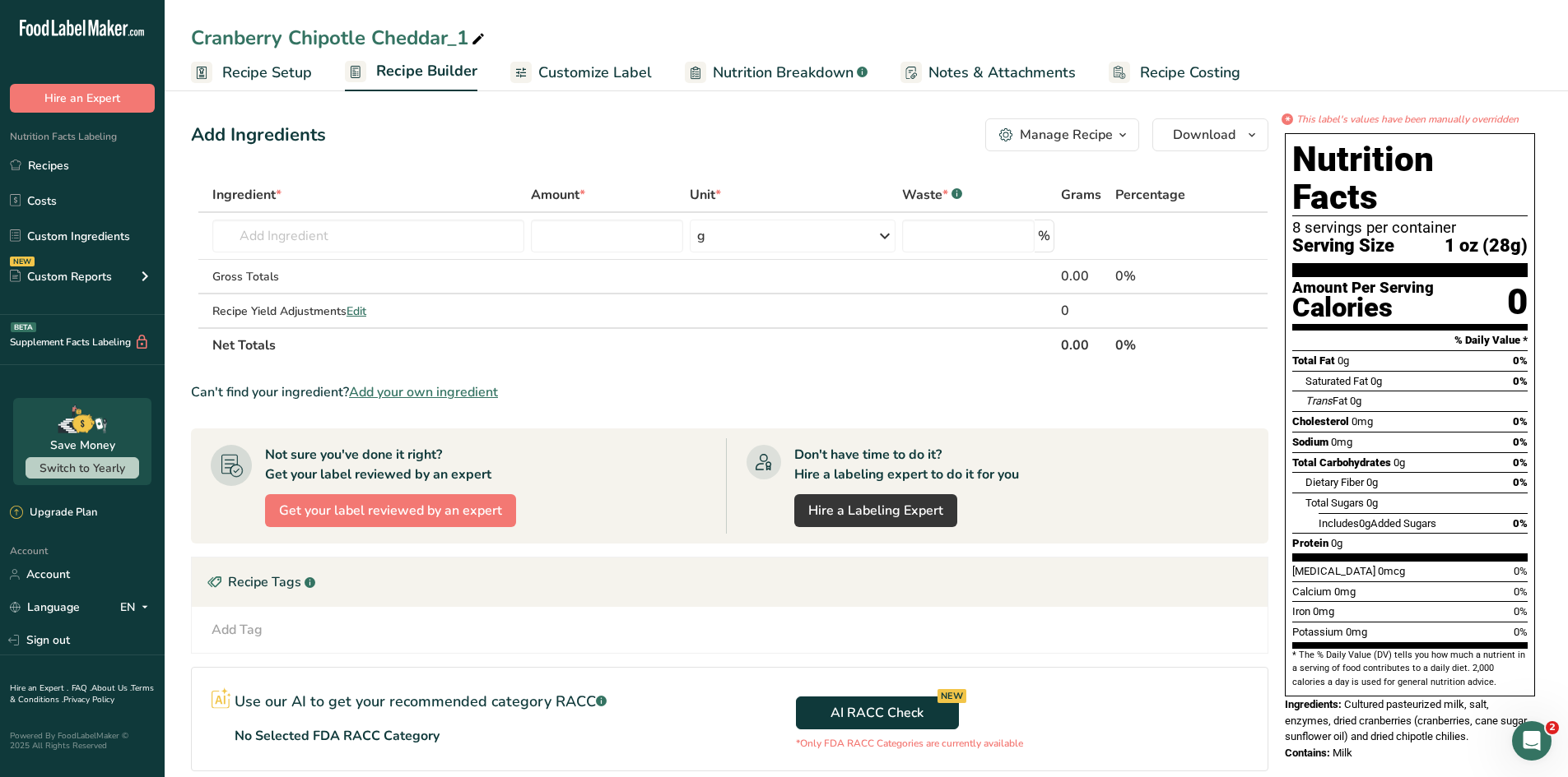
click at [477, 35] on icon at bounding box center [478, 40] width 15 height 23
drag, startPoint x: 477, startPoint y: 35, endPoint x: 165, endPoint y: -62, distance: 326.7
click at [165, 0] on html ".a-20{fill:#fff;} Hire an Expert Nutrition Facts Labeling Recipes Costs Custom …" at bounding box center [784, 486] width 1568 height 972
type input "[PERSON_NAME] Cheddar Block"
click at [581, 78] on span "Customize Label" at bounding box center [595, 72] width 114 height 22
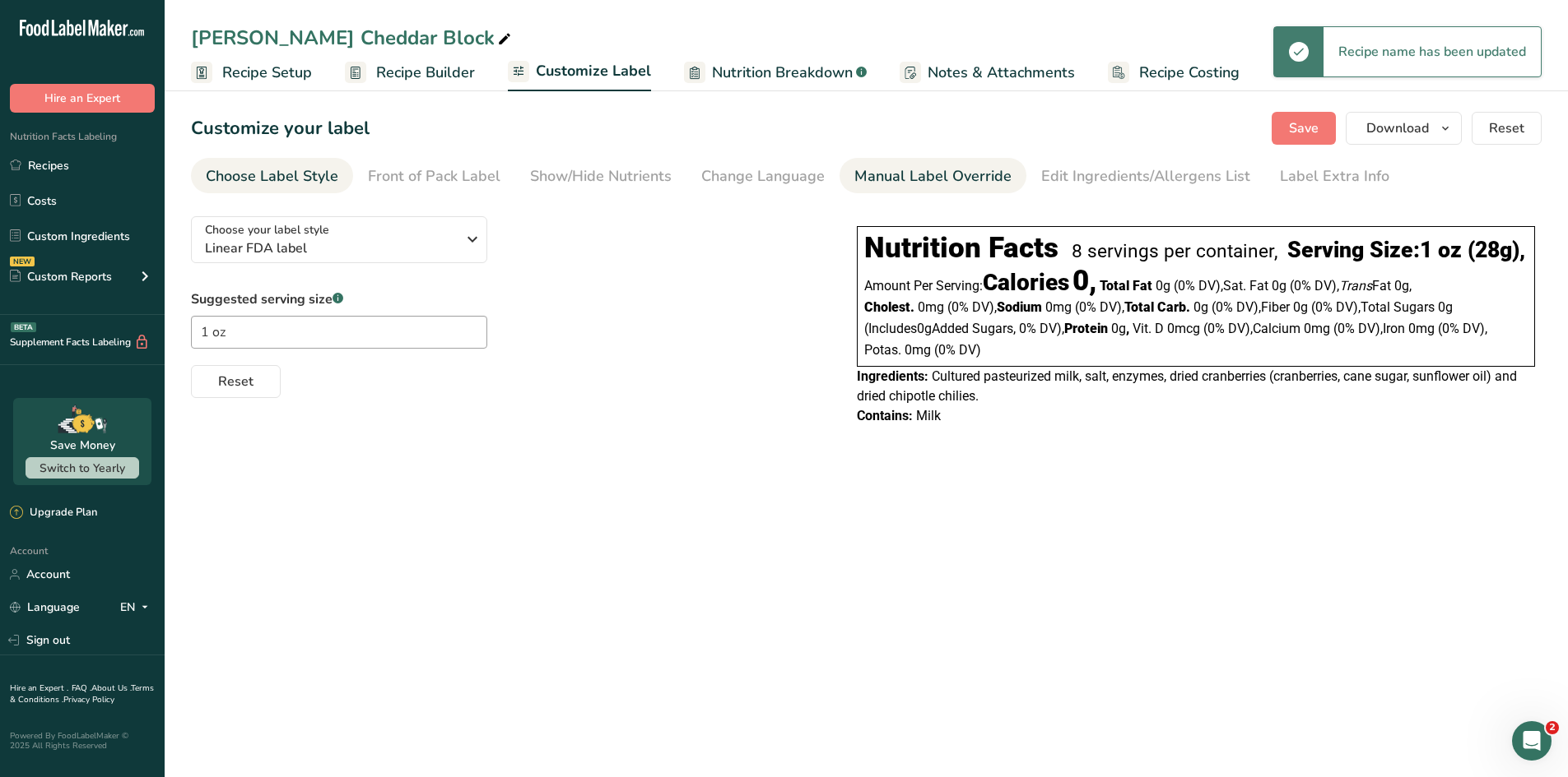
click at [924, 176] on div "Manual Label Override" at bounding box center [933, 176] width 157 height 22
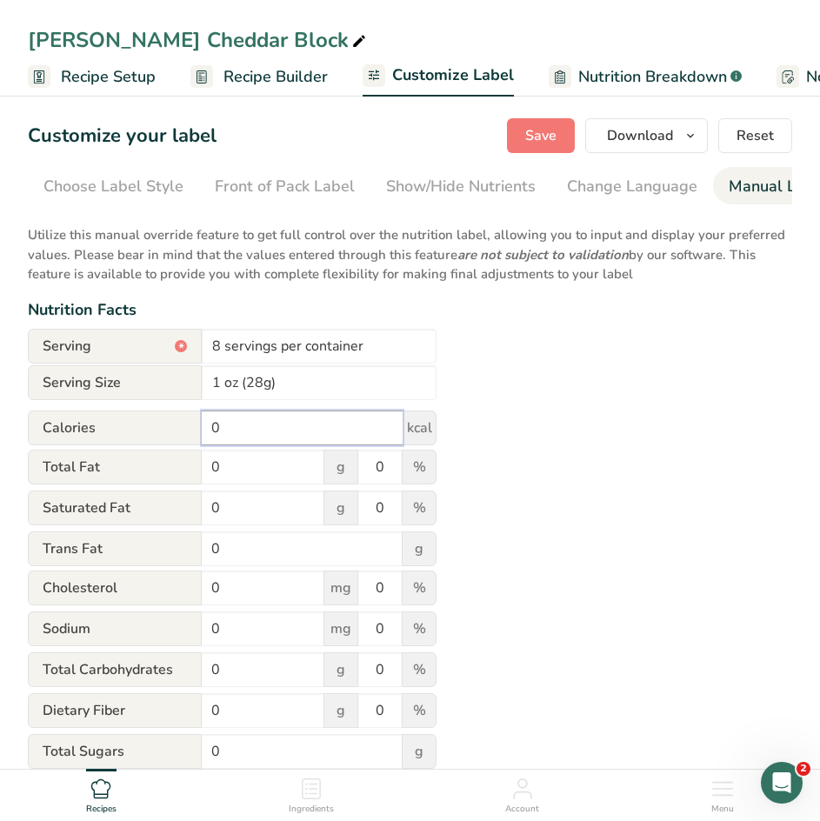
click at [254, 426] on input "0" at bounding box center [302, 427] width 201 height 35
type input "110"
drag, startPoint x: 232, startPoint y: 475, endPoint x: 110, endPoint y: 455, distance: 124.0
click at [110, 455] on div "Total Fat 0 g 0 %" at bounding box center [232, 467] width 409 height 37
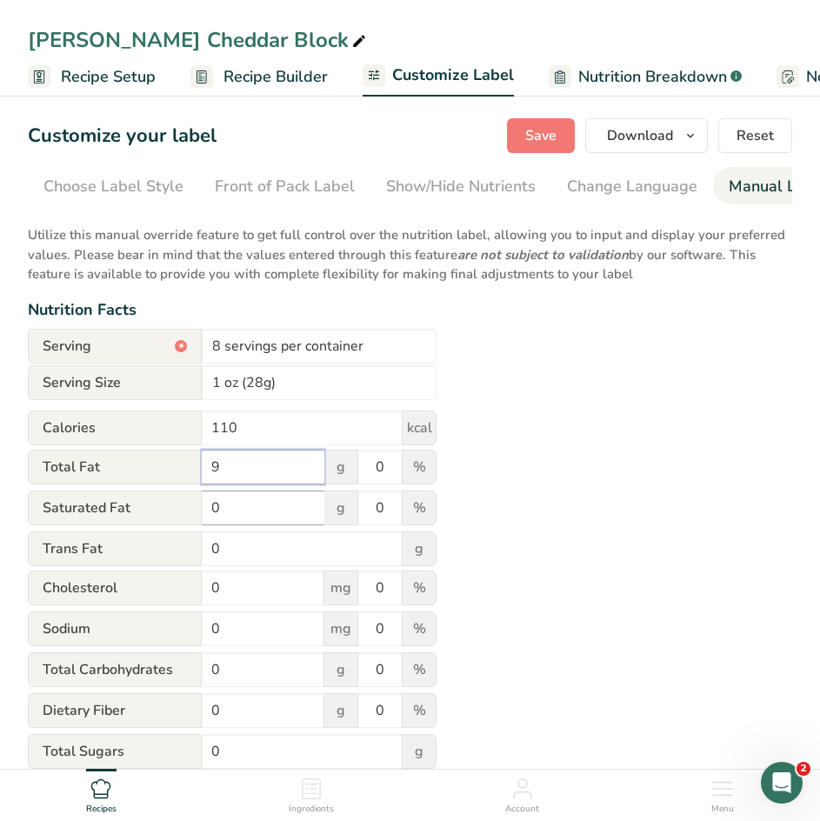
type input "9"
drag, startPoint x: 224, startPoint y: 511, endPoint x: 164, endPoint y: 493, distance: 62.7
click at [164, 493] on form "Serving * 8 servings per container Serving Size 1 oz (28g) Calories 110 kcal To…" at bounding box center [232, 696] width 409 height 734
type input "5"
drag, startPoint x: 394, startPoint y: 475, endPoint x: 327, endPoint y: 467, distance: 67.5
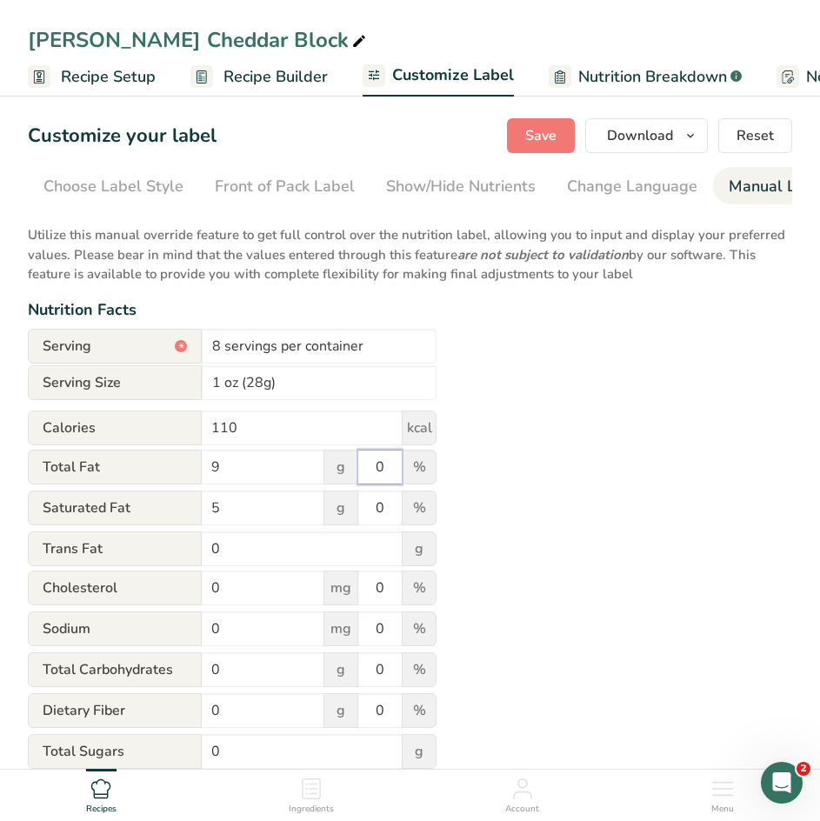
click at [327, 467] on div "Total Fat 9 g 0 %" at bounding box center [232, 467] width 409 height 37
type input "2"
type input "12"
drag, startPoint x: 389, startPoint y: 511, endPoint x: 330, endPoint y: 523, distance: 59.5
drag, startPoint x: 330, startPoint y: 523, endPoint x: 511, endPoint y: 564, distance: 185.4
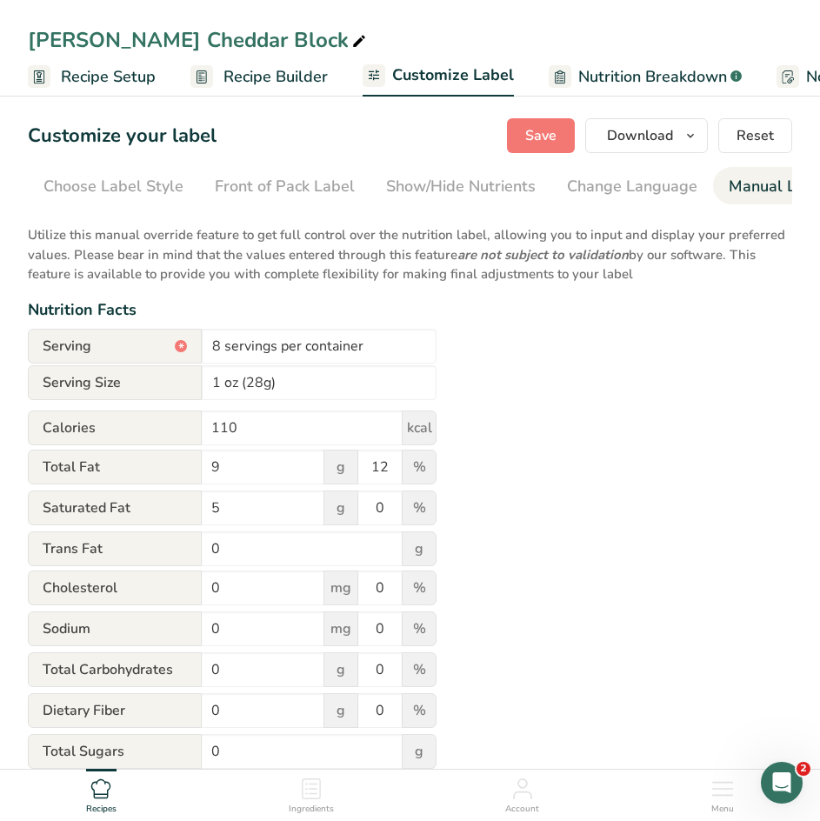
click at [511, 564] on div "Utilize this manual override feature to get full control over the nutrition lab…" at bounding box center [410, 638] width 764 height 847
drag, startPoint x: 384, startPoint y: 514, endPoint x: 350, endPoint y: 515, distance: 33.9
click at [350, 515] on div "Saturated Fat 5 g 0 %" at bounding box center [232, 508] width 409 height 37
type input "25"
click at [233, 586] on input "0" at bounding box center [263, 587] width 123 height 35
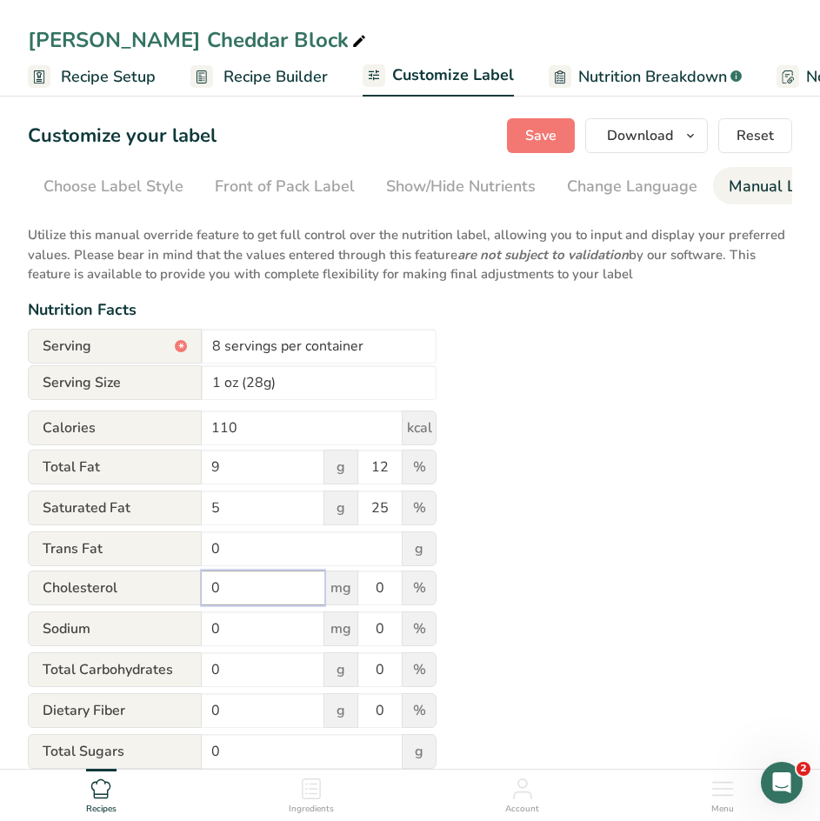
click at [233, 586] on input "0" at bounding box center [263, 587] width 123 height 35
type input "25"
drag, startPoint x: 387, startPoint y: 594, endPoint x: 329, endPoint y: 598, distance: 58.4
click at [329, 598] on div "[MEDICAL_DATA] 25 mg 0 %" at bounding box center [232, 588] width 409 height 37
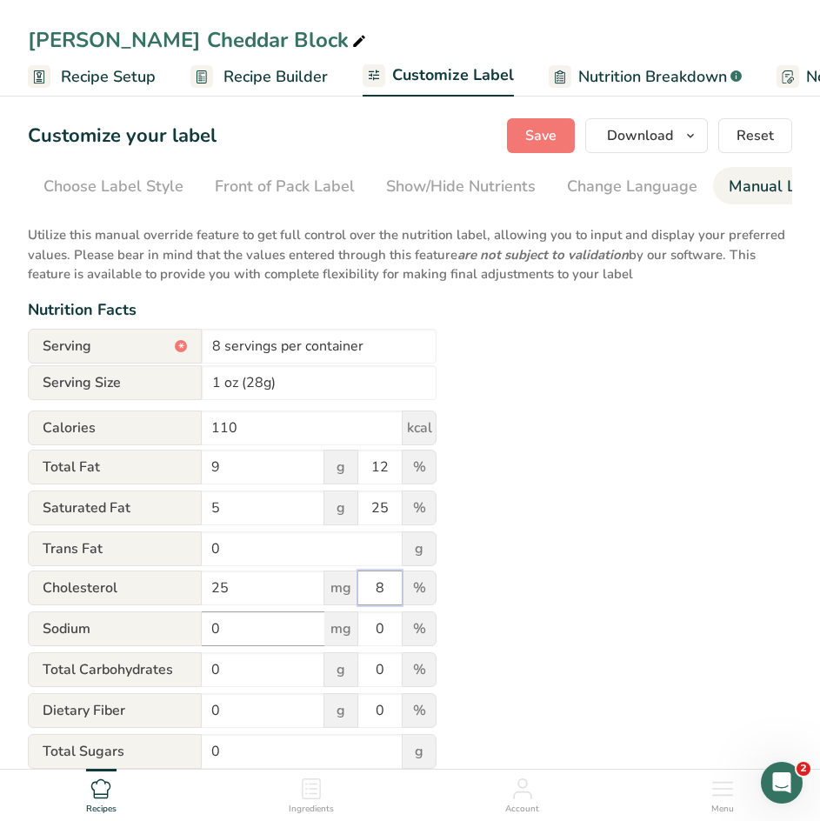
type input "8"
click at [237, 637] on input "0" at bounding box center [263, 628] width 123 height 35
type input "170"
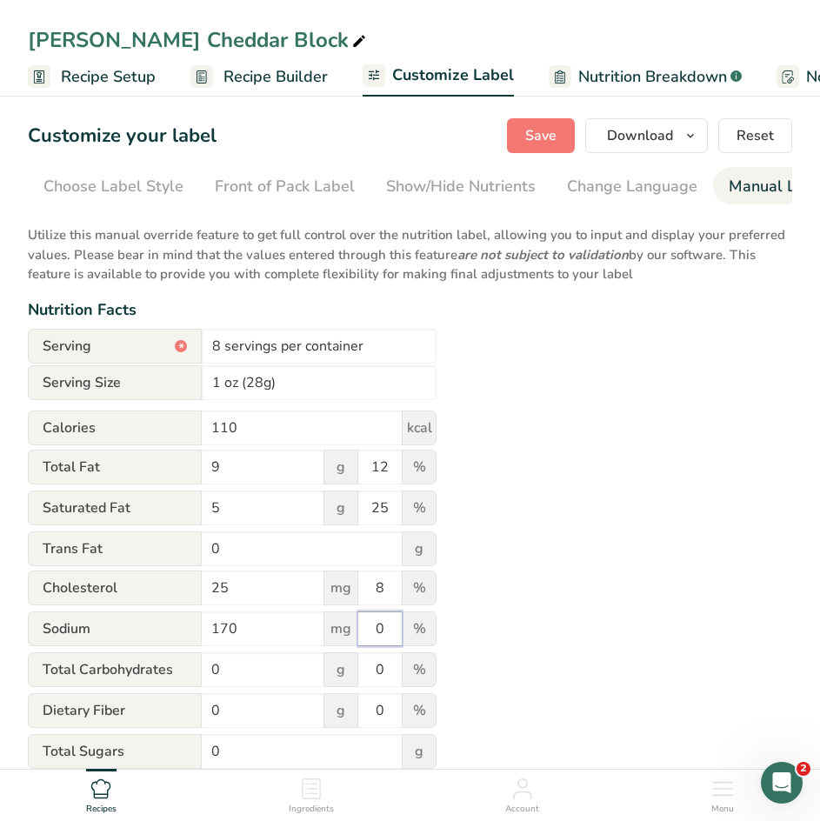
drag, startPoint x: 387, startPoint y: 636, endPoint x: 348, endPoint y: 633, distance: 39.3
click at [348, 633] on div "Sodium 170 mg 0 %" at bounding box center [232, 629] width 409 height 37
type input "7"
click at [489, 593] on div "Utilize this manual override feature to get full control over the nutrition lab…" at bounding box center [410, 638] width 764 height 847
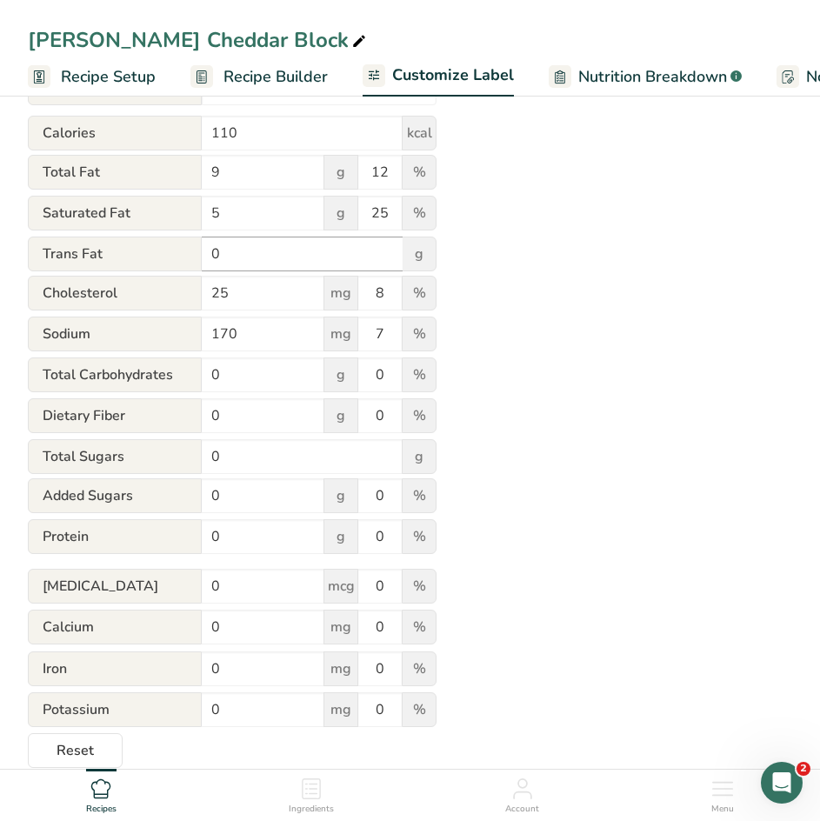
scroll to position [296, 0]
drag, startPoint x: 229, startPoint y: 547, endPoint x: 151, endPoint y: 532, distance: 78.8
click at [151, 532] on div "Protein 0 g 0 %" at bounding box center [232, 536] width 409 height 37
type input "7"
drag, startPoint x: 390, startPoint y: 541, endPoint x: 307, endPoint y: 528, distance: 84.5
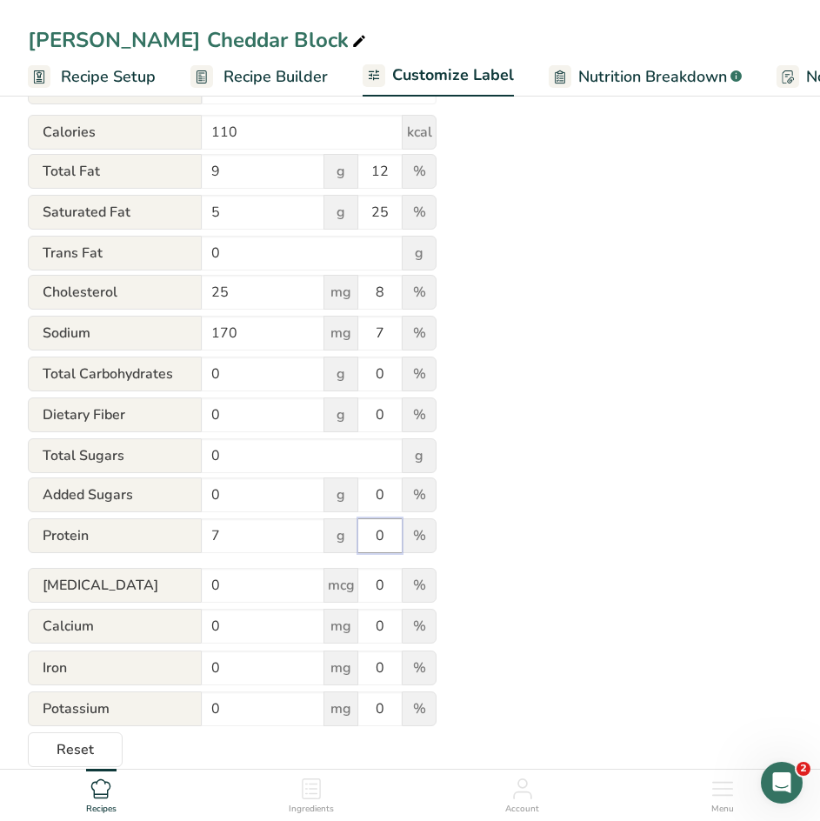
drag, startPoint x: 307, startPoint y: 528, endPoint x: 383, endPoint y: 535, distance: 76.9
click at [383, 535] on input "0" at bounding box center [379, 535] width 43 height 35
type input "14"
drag, startPoint x: 239, startPoint y: 635, endPoint x: 127, endPoint y: 633, distance: 112.2
click at [127, 633] on div "Calcium 0 mg 0 %" at bounding box center [232, 626] width 409 height 37
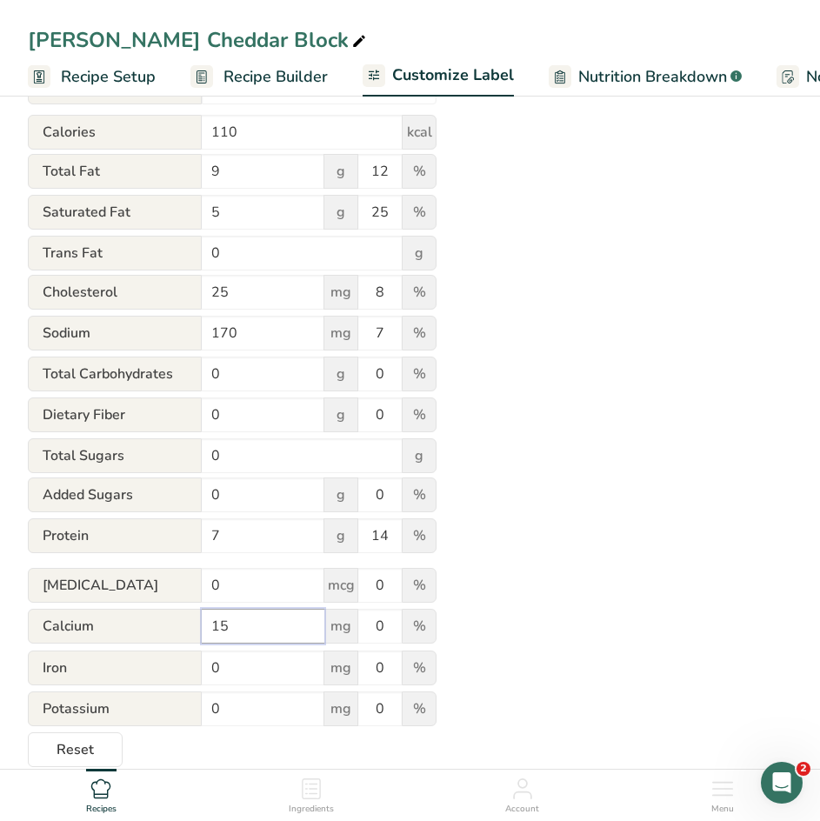
type input "15"
drag, startPoint x: 522, startPoint y: 663, endPoint x: 504, endPoint y: 651, distance: 21.9
click at [504, 651] on div "Utilize this manual override feature to get full control over the nutrition lab…" at bounding box center [410, 342] width 764 height 847
click at [544, 593] on div "Utilize this manual override feature to get full control over the nutrition lab…" at bounding box center [410, 342] width 764 height 847
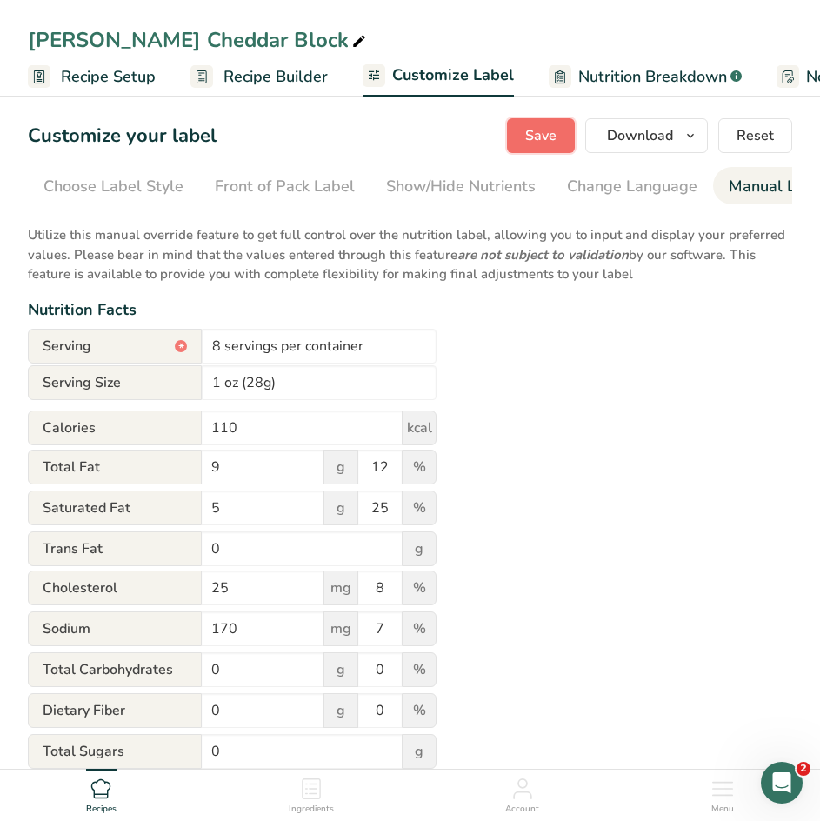
click at [545, 134] on span "Save" at bounding box center [540, 135] width 31 height 21
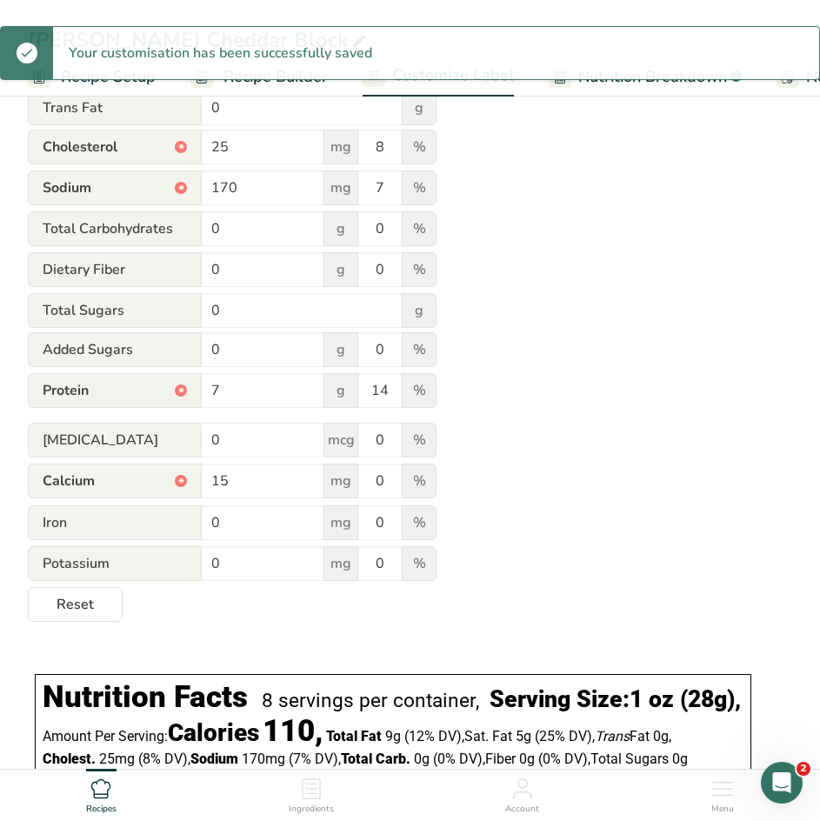
scroll to position [461, 0]
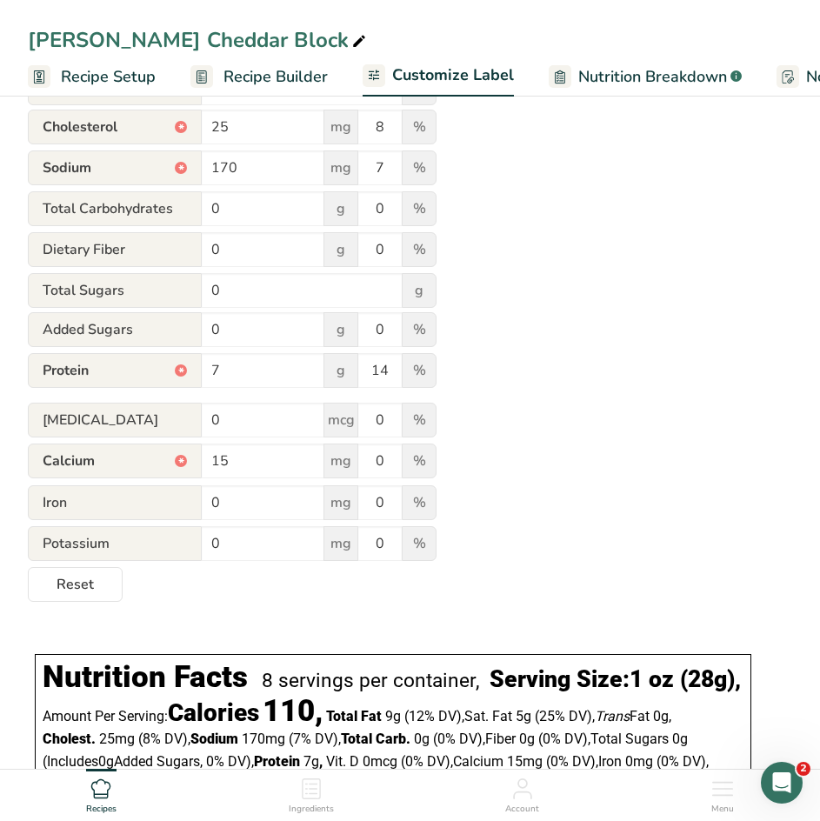
click at [556, 395] on div "Utilize this manual override feature to get full control over the nutrition lab…" at bounding box center [410, 177] width 764 height 847
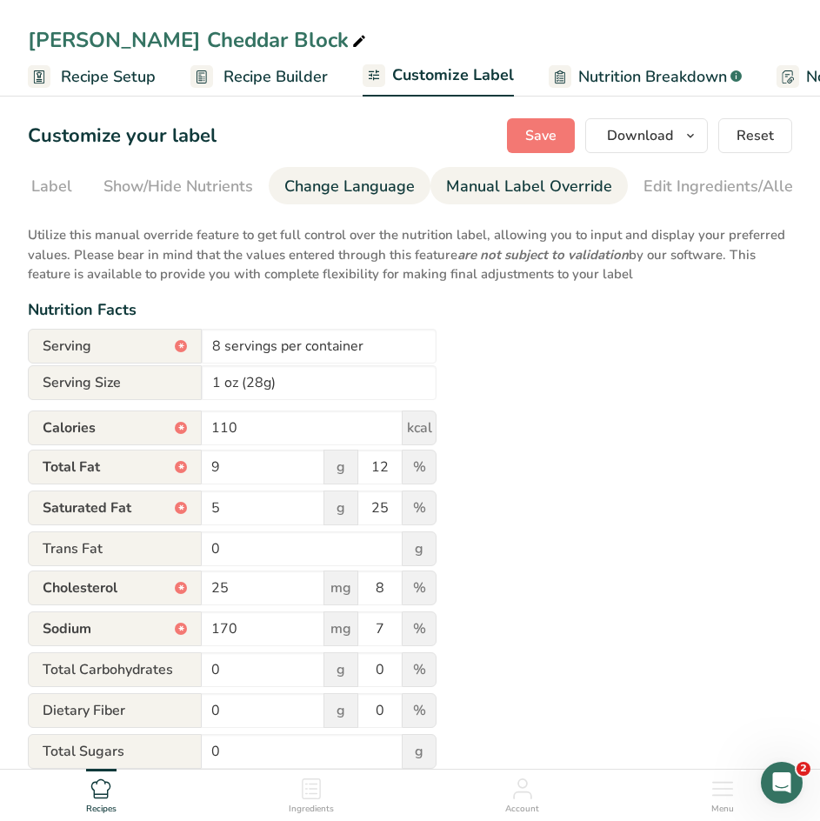
scroll to position [0, 499]
click at [514, 196] on div "Edit Ingredients/Allergens List" at bounding box center [537, 186] width 221 height 23
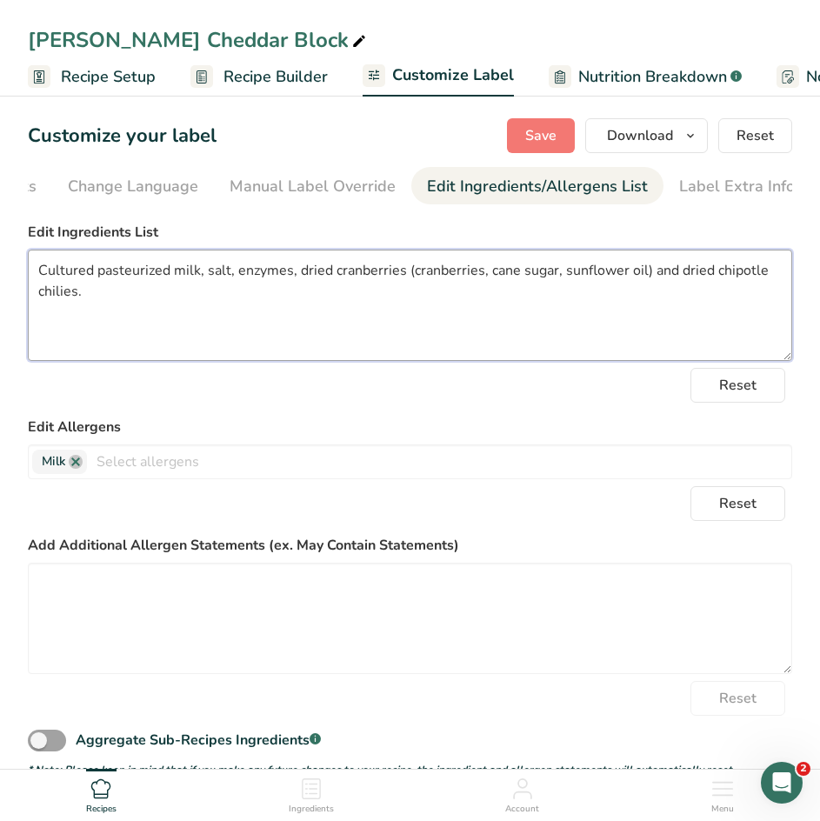
drag, startPoint x: 125, startPoint y: 304, endPoint x: -38, endPoint y: 253, distance: 171.3
click at [0, 253] on html "[PERSON_NAME] Cheddar Block Recipe Setup Recipe Builder Customize Label Nutriti…" at bounding box center [410, 568] width 820 height 1137
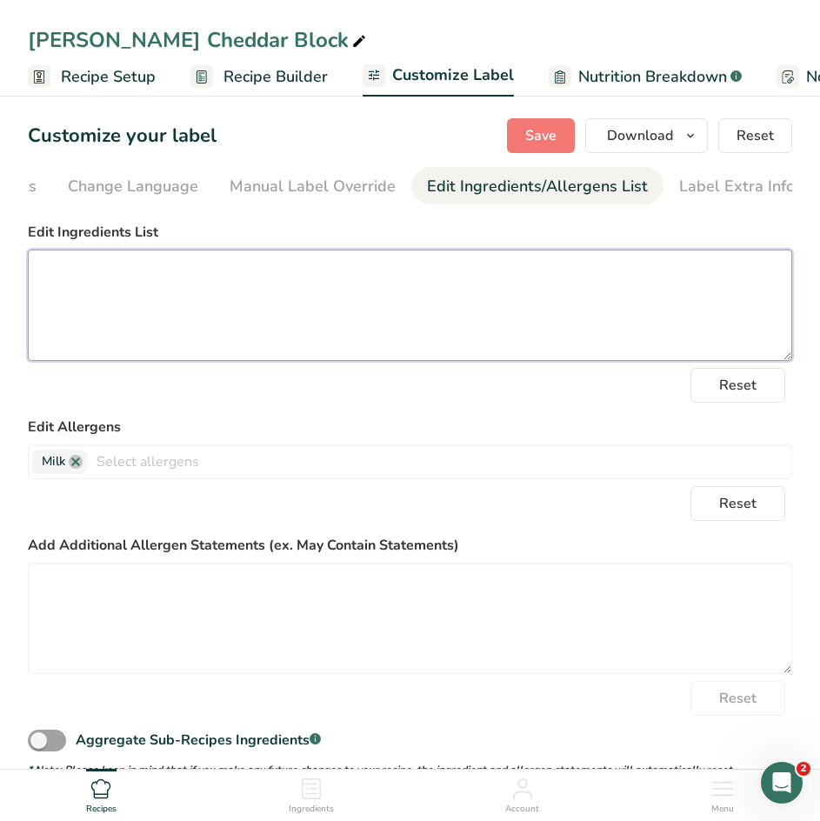
click at [58, 273] on textarea at bounding box center [410, 304] width 764 height 111
paste textarea "Pasteurized milk, cheese cultures, salt, enzymes and dried [PERSON_NAME] weed."
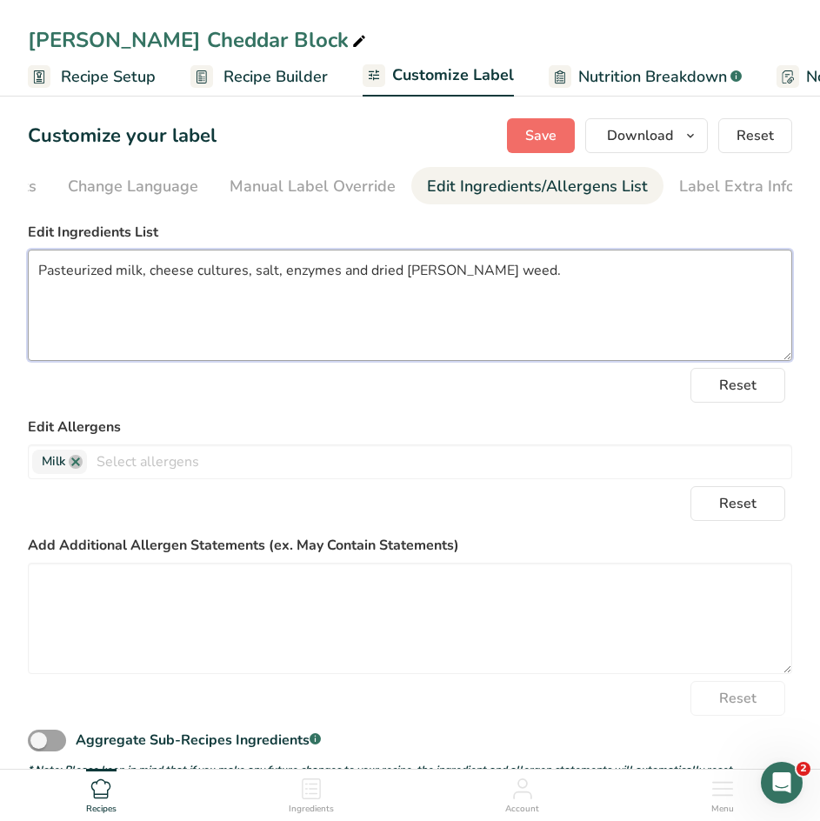
type textarea "Pasteurized milk, cheese cultures, salt, enzymes and dried [PERSON_NAME] weed."
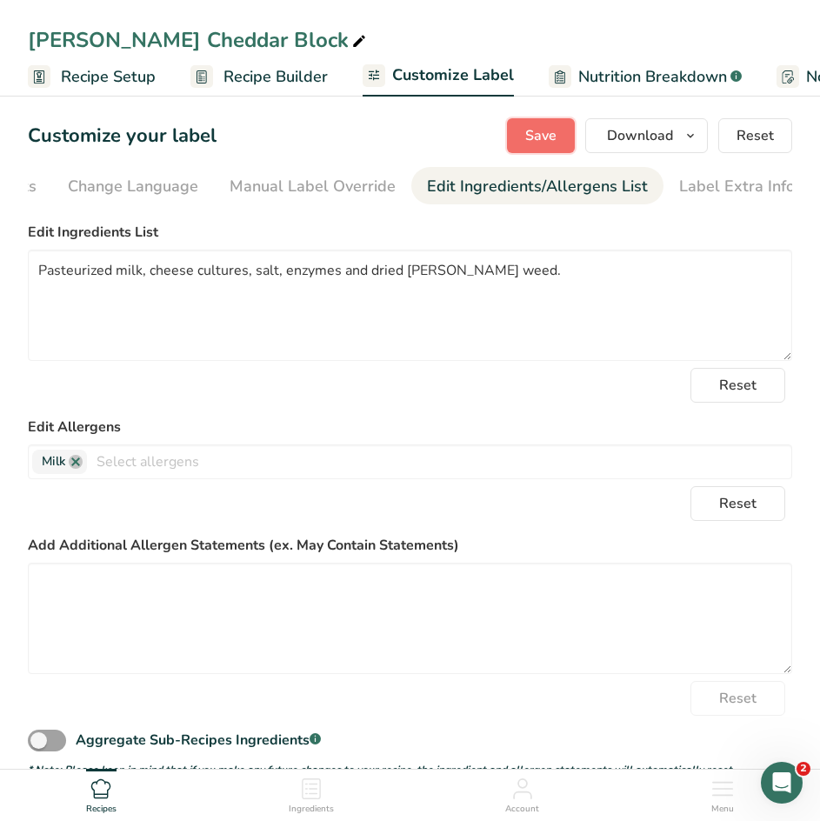
click at [534, 139] on span "Save" at bounding box center [540, 135] width 31 height 21
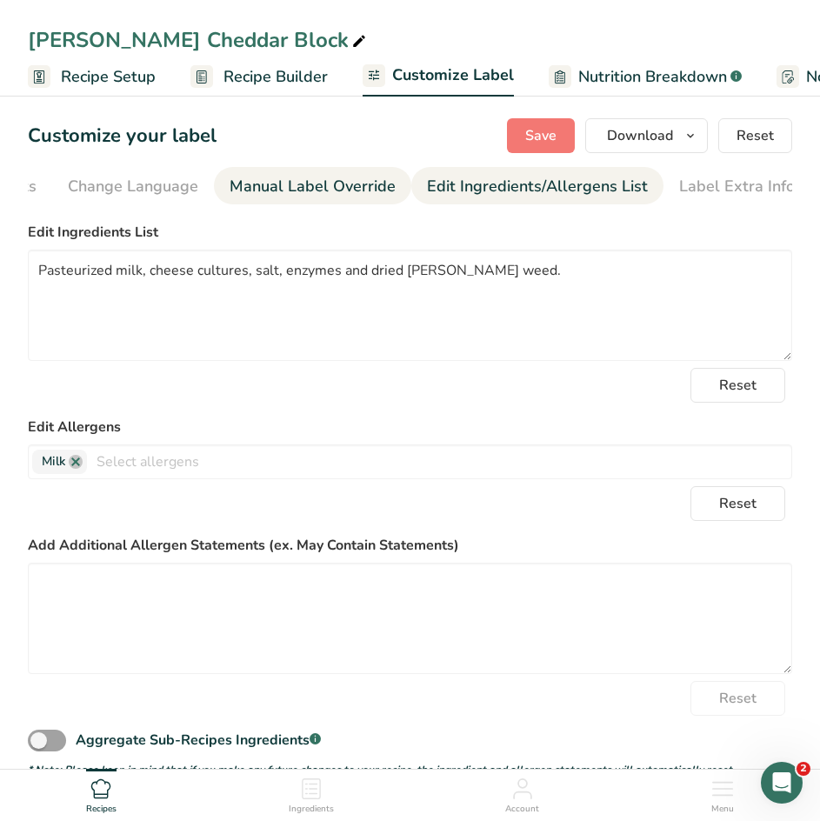
click at [320, 186] on div "Manual Label Override" at bounding box center [312, 186] width 166 height 23
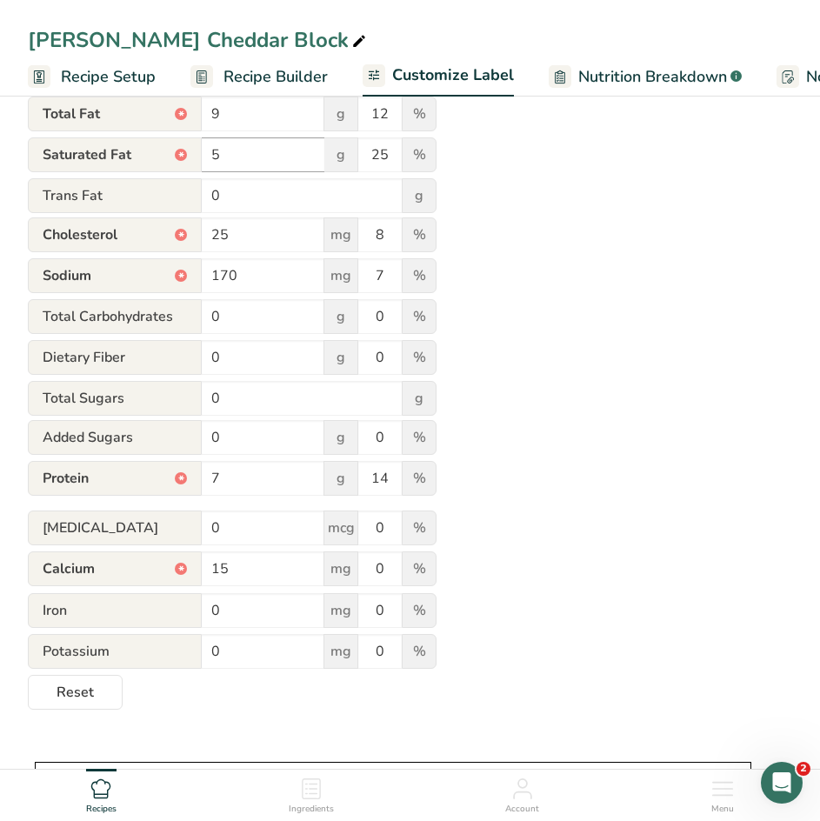
scroll to position [360, 0]
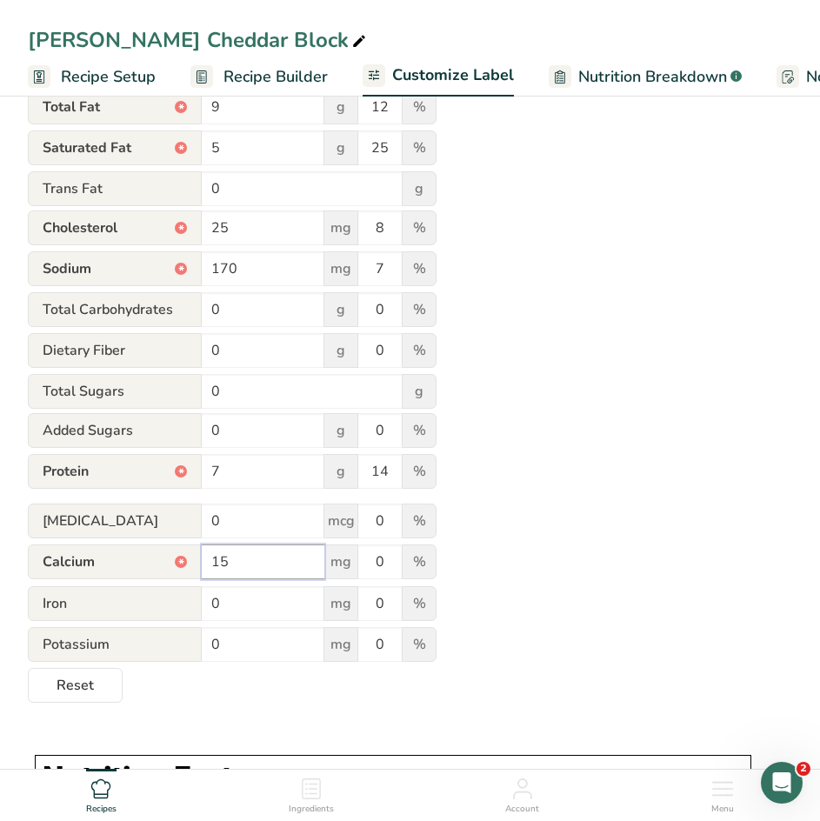
drag, startPoint x: 255, startPoint y: 560, endPoint x: 121, endPoint y: 538, distance: 135.6
click at [121, 538] on form "Serving * 8 servings per container Serving Size 1 oz (28g) Calories * 110 kcal …" at bounding box center [232, 336] width 409 height 734
type input "200"
drag, startPoint x: 391, startPoint y: 566, endPoint x: 327, endPoint y: 562, distance: 64.4
click at [327, 562] on div "Calcium * 200 mg 0 %" at bounding box center [232, 562] width 409 height 37
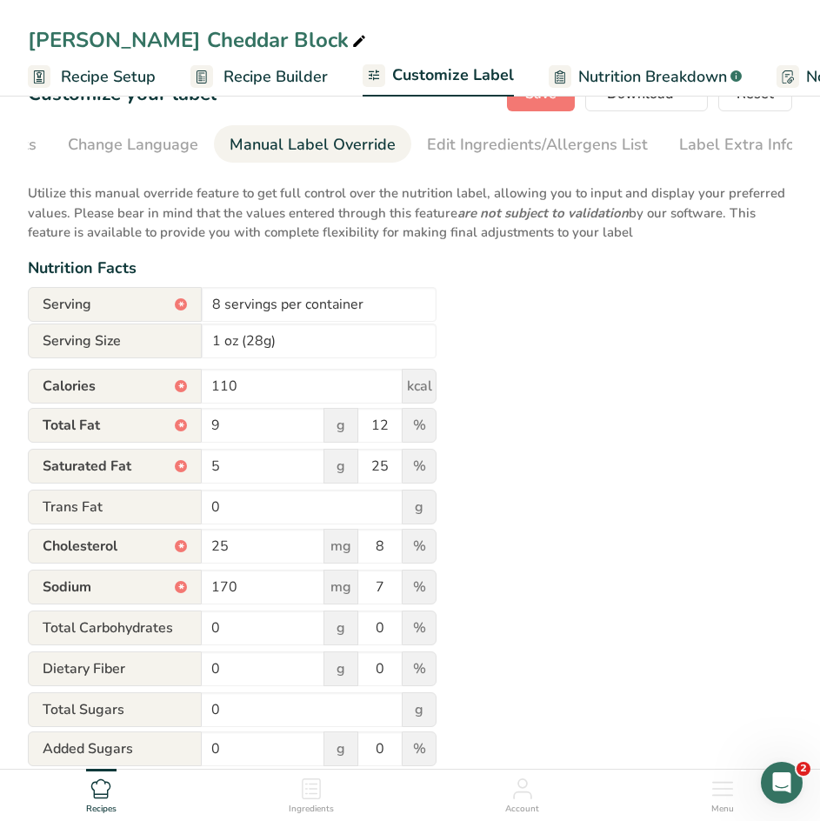
scroll to position [0, 0]
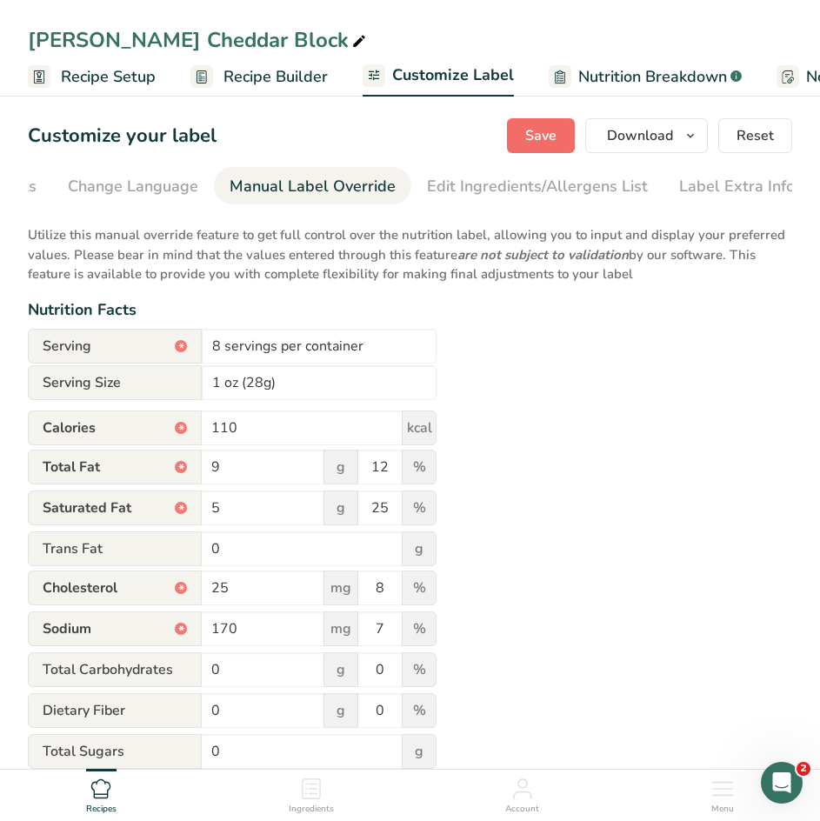
type input "15"
click at [535, 135] on span "Save" at bounding box center [540, 135] width 31 height 21
click at [531, 139] on span "Save" at bounding box center [540, 135] width 31 height 21
click at [531, 139] on div "Save Download Choose what to show on your downloaded label Recipe Name to appea…" at bounding box center [649, 135] width 285 height 35
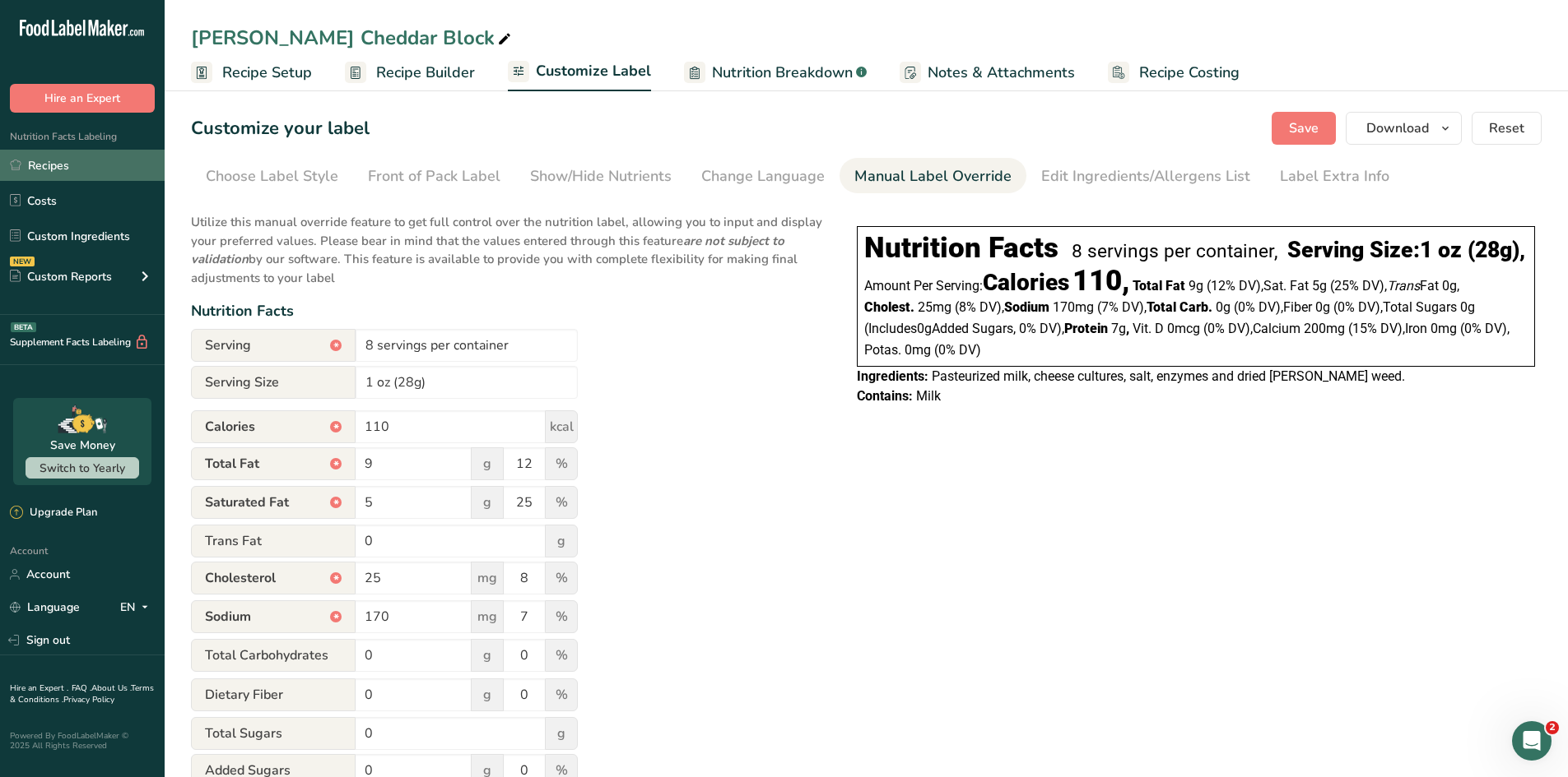
click at [87, 166] on link "Recipes" at bounding box center [82, 165] width 165 height 31
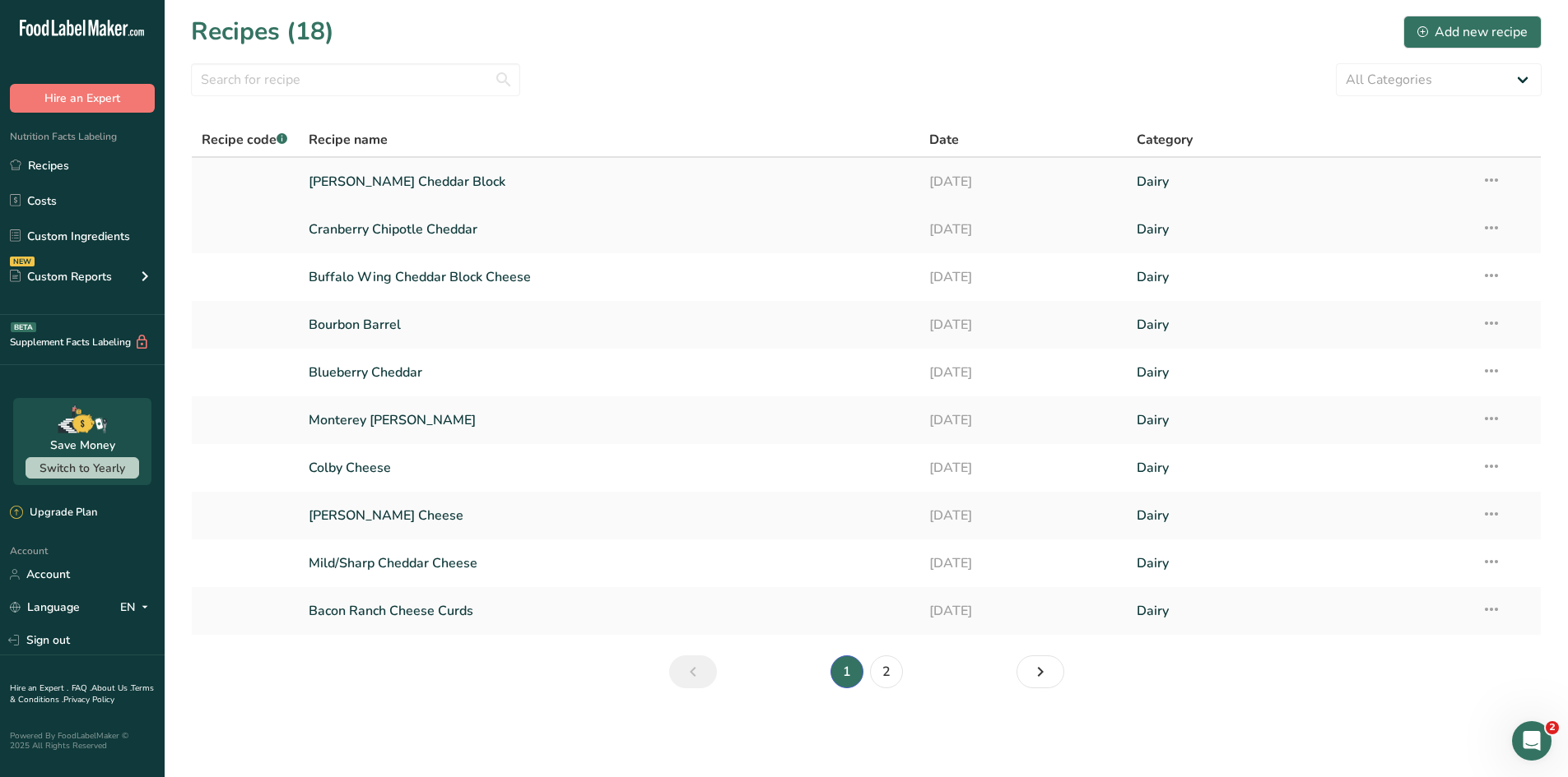
click at [1251, 184] on icon at bounding box center [1491, 180] width 20 height 29
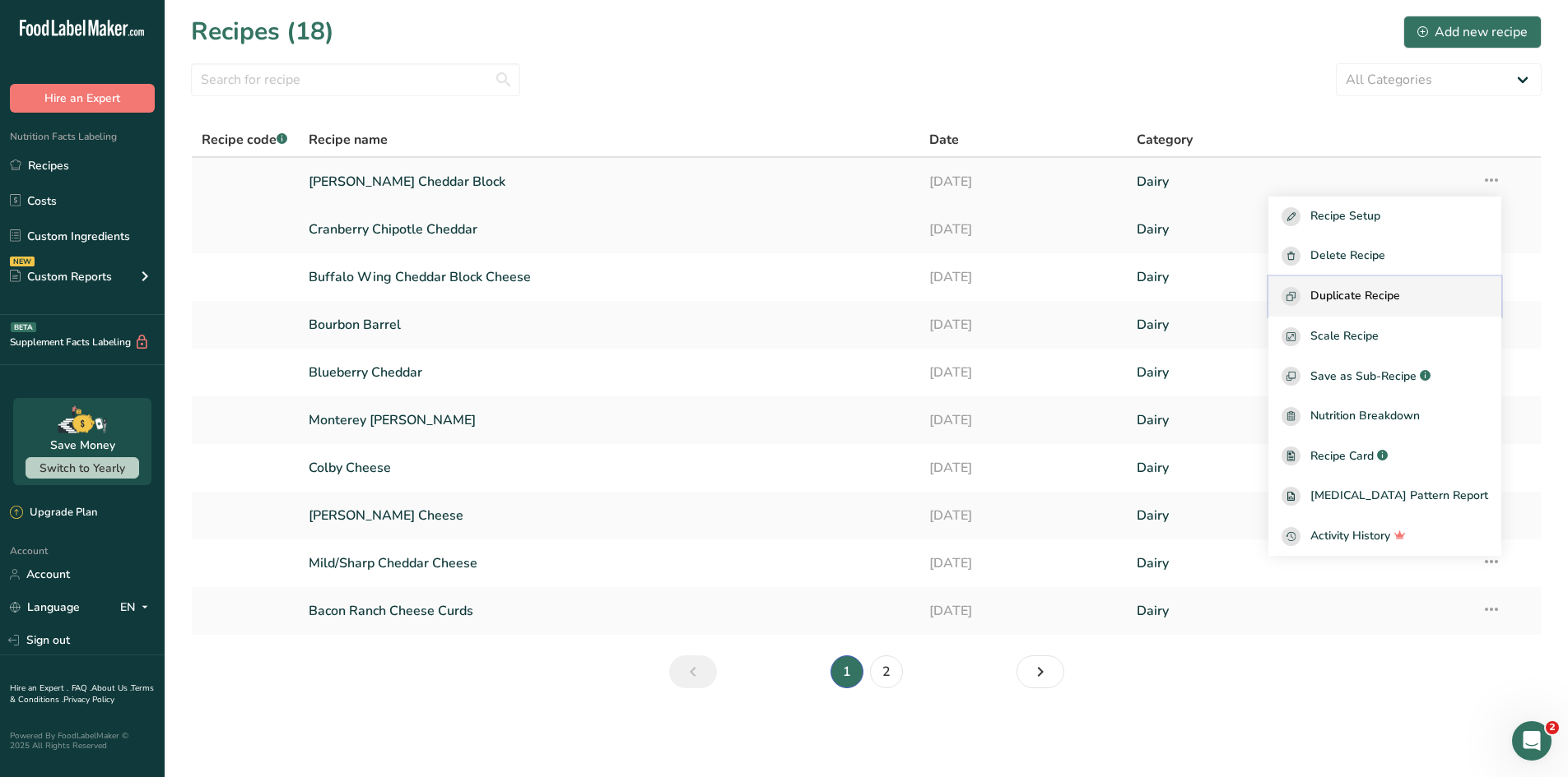
click at [1251, 298] on span "Duplicate Recipe" at bounding box center [1355, 296] width 90 height 19
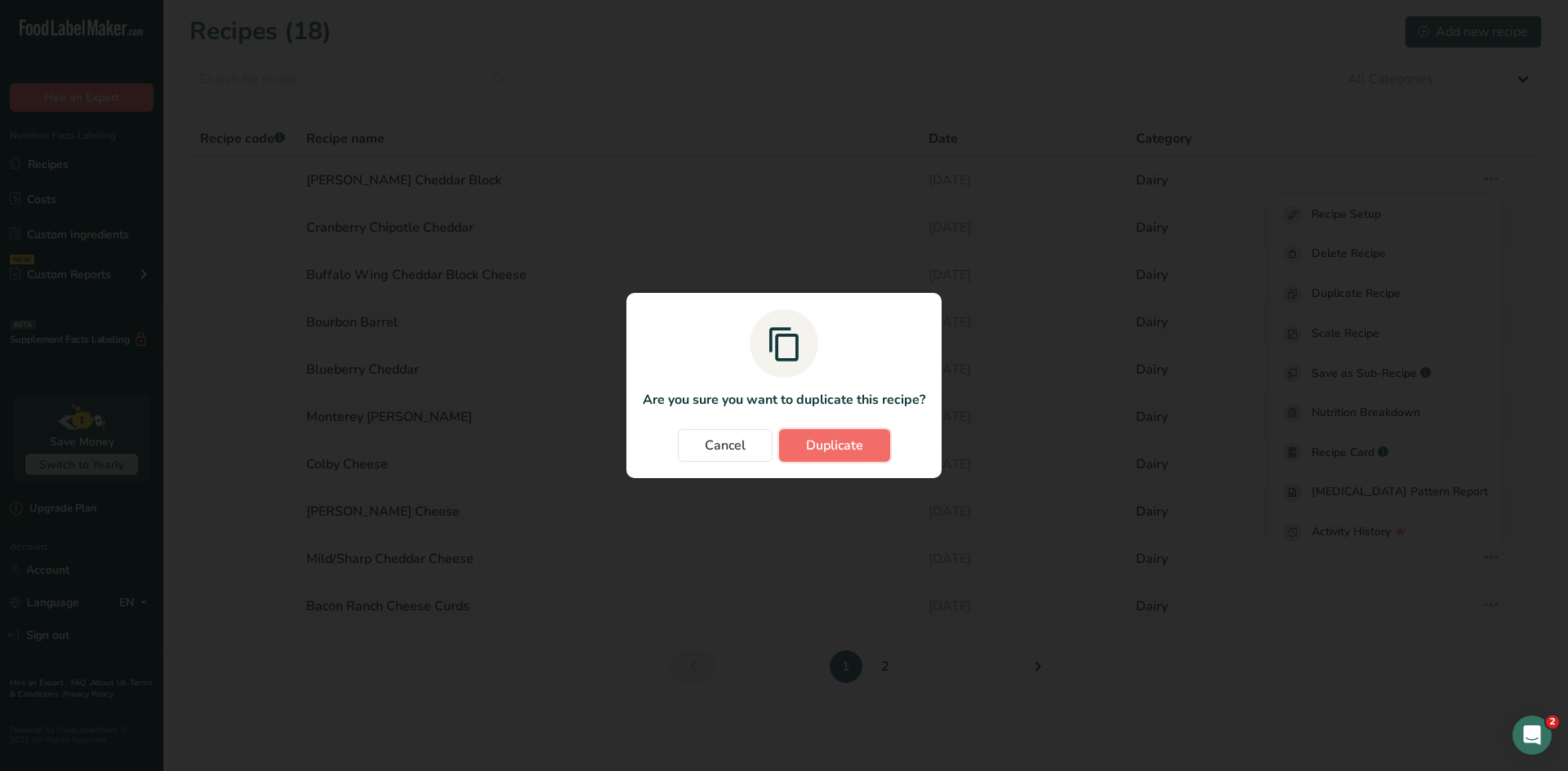
click at [843, 449] on span "Duplicate" at bounding box center [834, 445] width 57 height 20
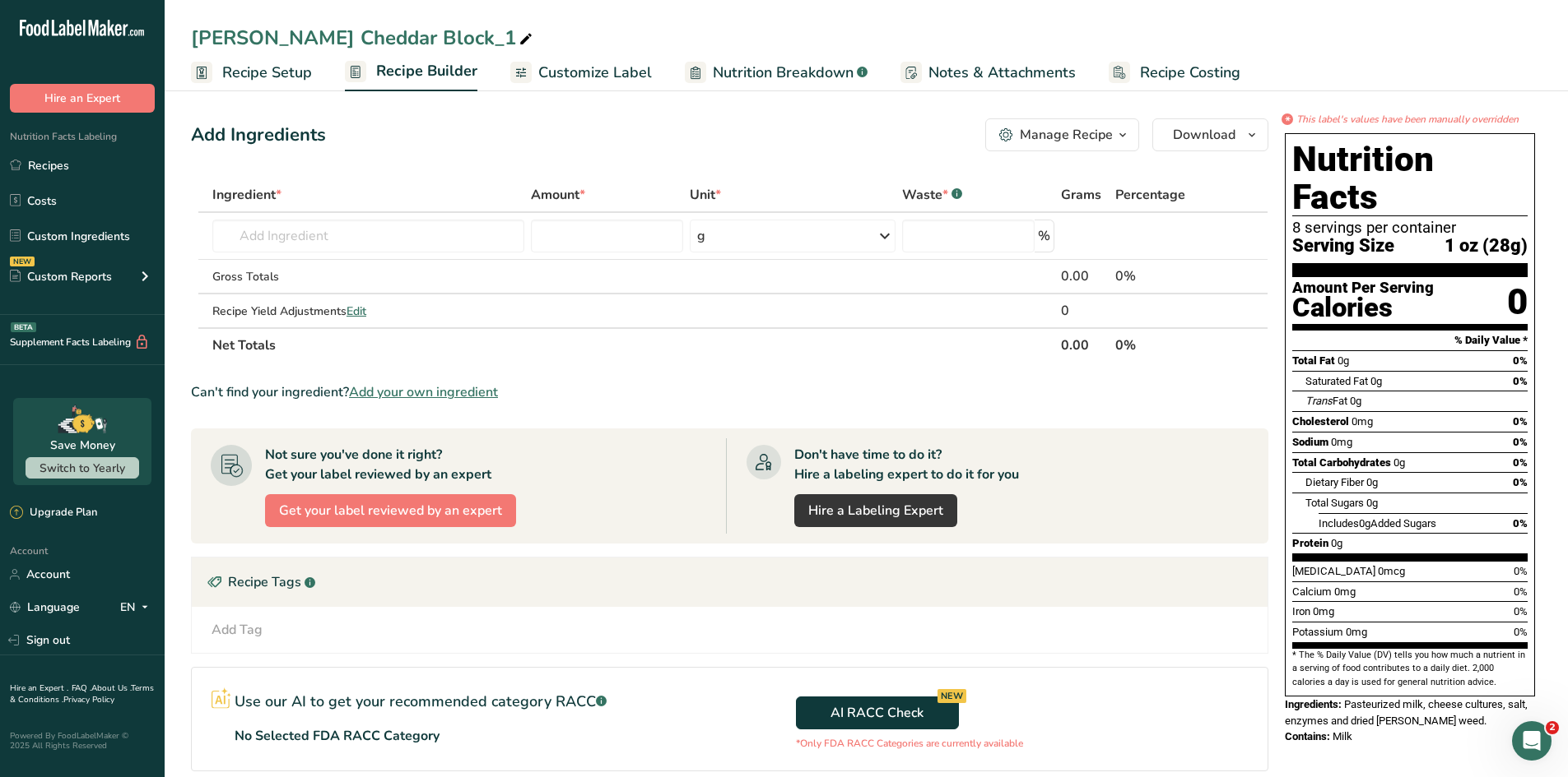
click at [330, 153] on div "Add Ingredients Manage Recipe Delete Recipe Duplicate Recipe Scale Recipe Save …" at bounding box center [735, 528] width 1087 height 834
click at [519, 45] on icon at bounding box center [526, 40] width 15 height 23
drag, startPoint x: 383, startPoint y: 42, endPoint x: 145, endPoint y: 20, distance: 239.0
click at [145, 20] on div ".a-20{fill:#fff;} Hire an Expert Nutrition Facts Labeling Recipes Costs Custom …" at bounding box center [784, 486] width 1568 height 972
type input "[PERSON_NAME]"
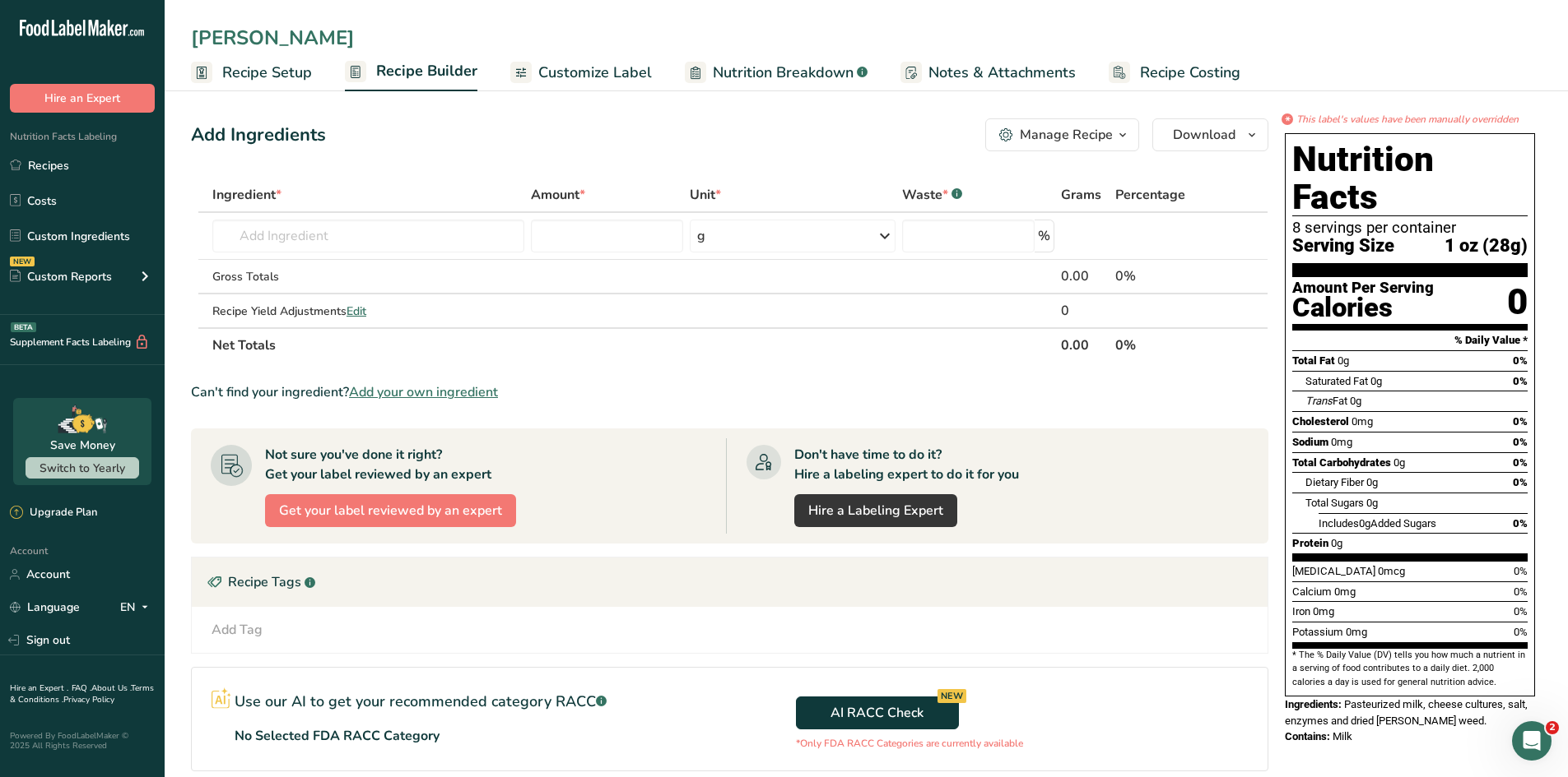
click at [639, 76] on span "Customize Label" at bounding box center [595, 72] width 114 height 22
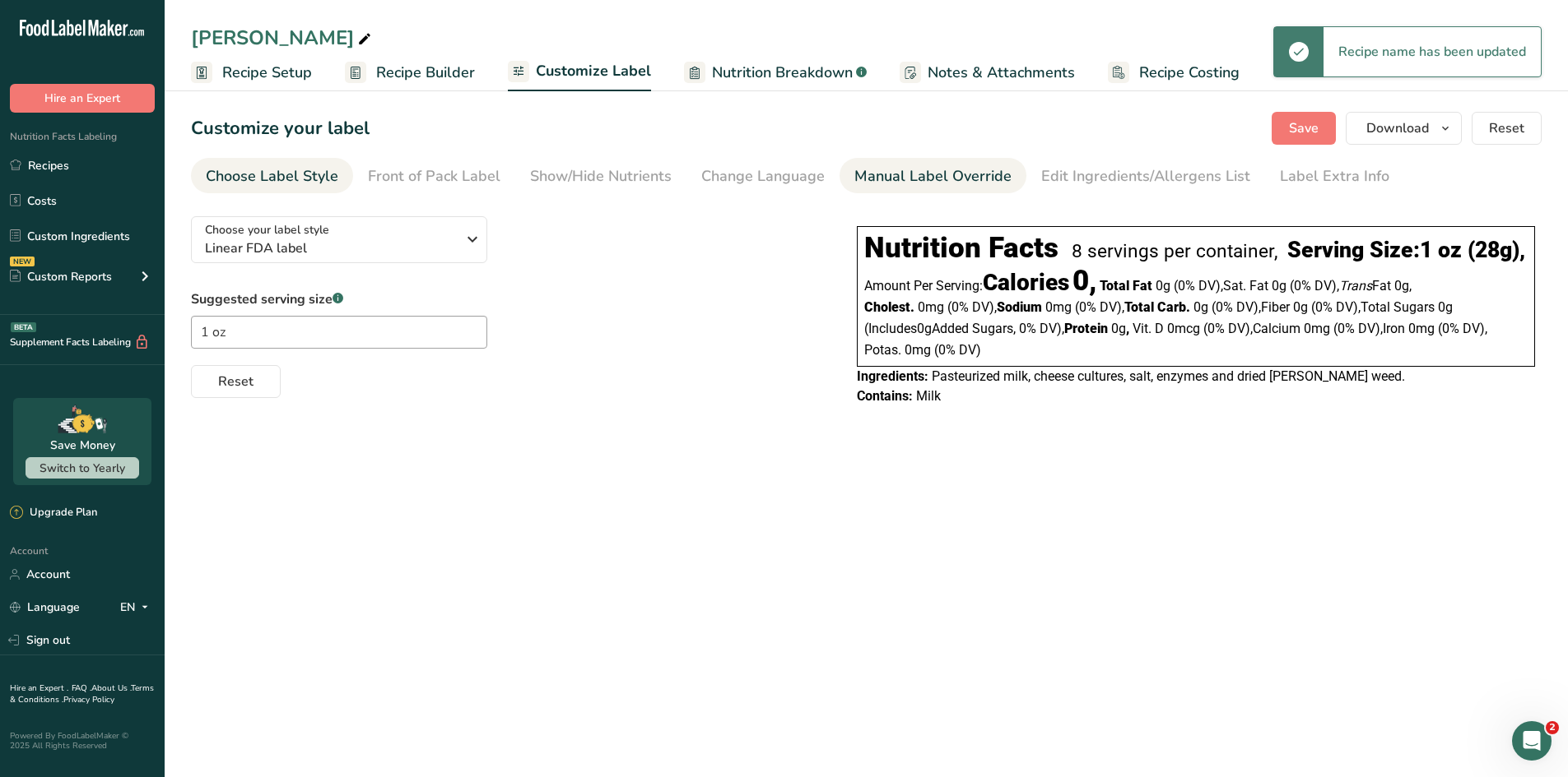
click at [949, 177] on div "Manual Label Override" at bounding box center [933, 176] width 157 height 22
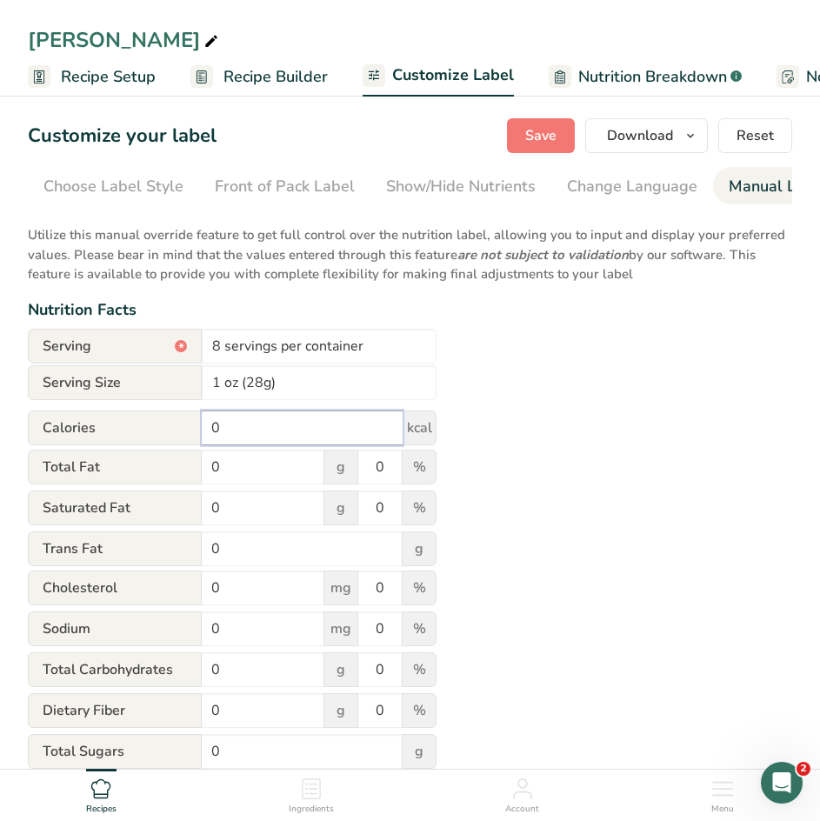
drag, startPoint x: 236, startPoint y: 430, endPoint x: 132, endPoint y: 442, distance: 105.0
click at [132, 442] on div "Calories 0 kcal" at bounding box center [232, 427] width 409 height 35
type input "110"
drag, startPoint x: 230, startPoint y: 475, endPoint x: 130, endPoint y: 469, distance: 100.2
click at [130, 469] on div "Total Fat 0 g 0 %" at bounding box center [232, 467] width 409 height 37
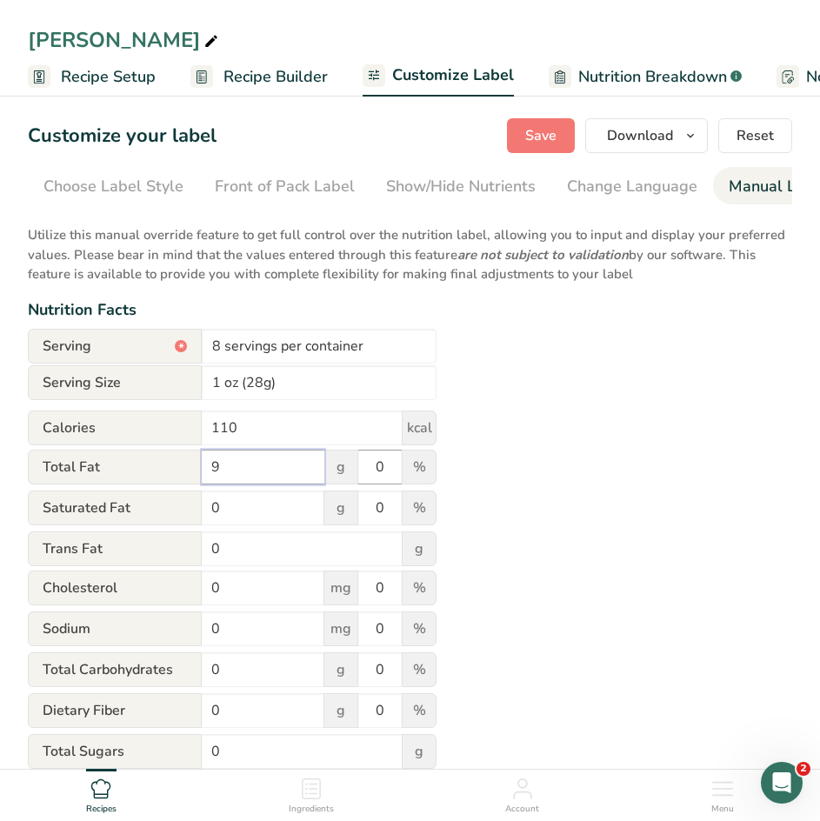
type input "9"
drag, startPoint x: 389, startPoint y: 471, endPoint x: 342, endPoint y: 469, distance: 46.1
click at [342, 469] on div "Total Fat 9 g 0 %" at bounding box center [232, 467] width 409 height 37
type input "12"
drag, startPoint x: 246, startPoint y: 523, endPoint x: 130, endPoint y: 516, distance: 115.8
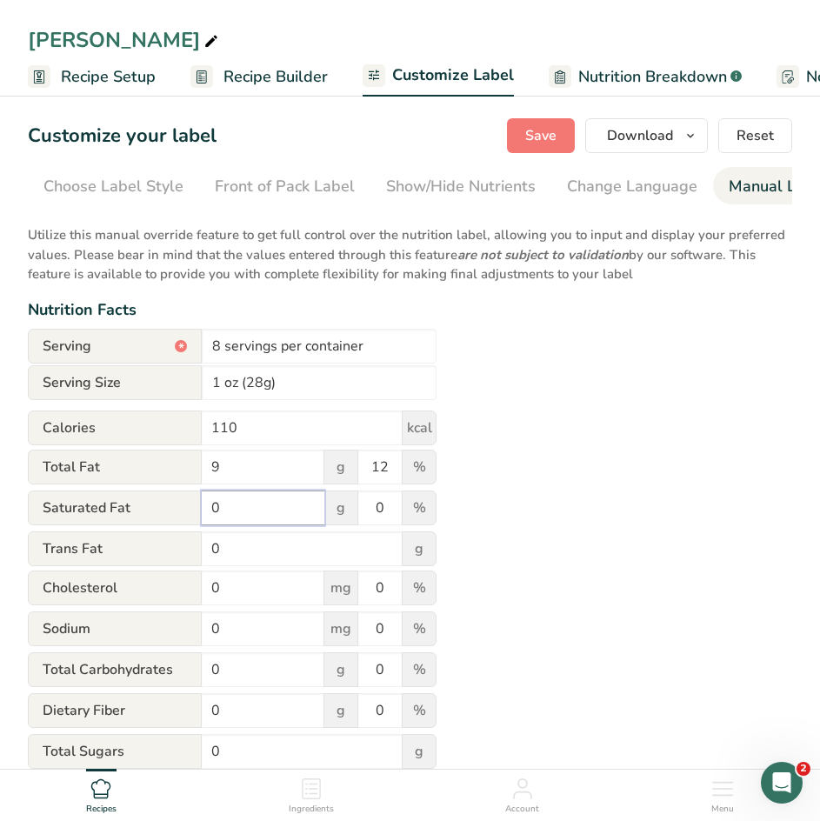
click at [130, 516] on div "Saturated Fat 0 g 0 %" at bounding box center [232, 508] width 409 height 37
type input "5"
drag, startPoint x: 386, startPoint y: 521, endPoint x: 328, endPoint y: 524, distance: 58.3
click at [328, 524] on div "Saturated Fat 5 g 0 %" at bounding box center [232, 508] width 409 height 37
type input "25"
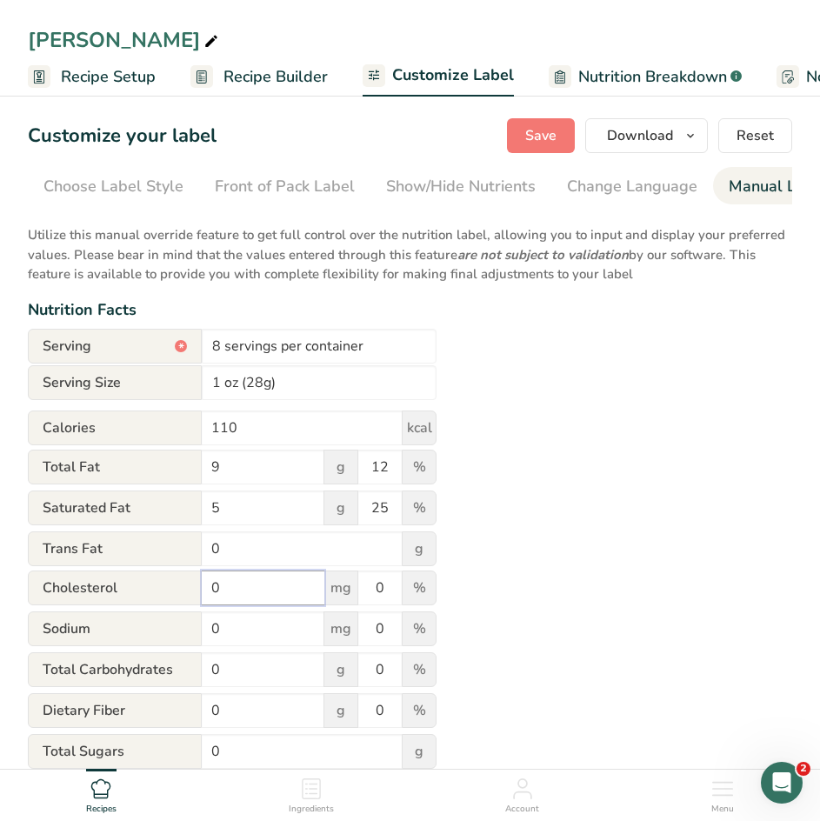
drag, startPoint x: 236, startPoint y: 595, endPoint x: 141, endPoint y: 562, distance: 101.2
click at [141, 562] on form "Serving * 8 servings per container Serving Size 1 oz (28g) Calories 110 kcal To…" at bounding box center [232, 696] width 409 height 734
type input "30"
drag, startPoint x: 387, startPoint y: 588, endPoint x: 314, endPoint y: 580, distance: 73.4
click at [314, 580] on div "[MEDICAL_DATA] 30 mg 0 %" at bounding box center [232, 588] width 409 height 37
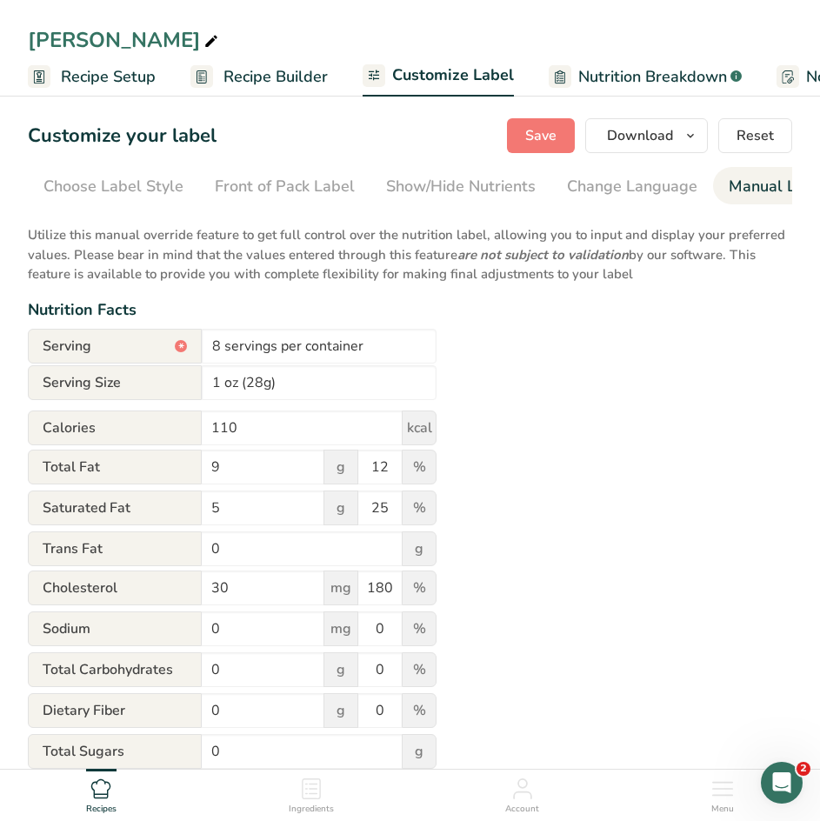
click at [627, 498] on div "Utilize this manual override feature to get full control over the nutrition lab…" at bounding box center [410, 638] width 764 height 847
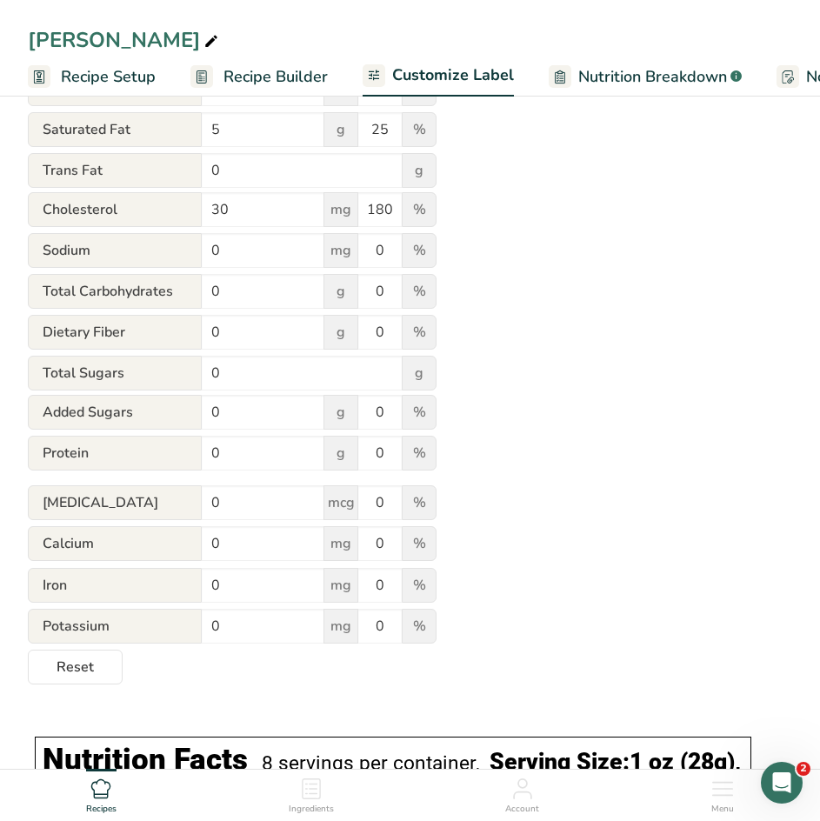
scroll to position [382, 0]
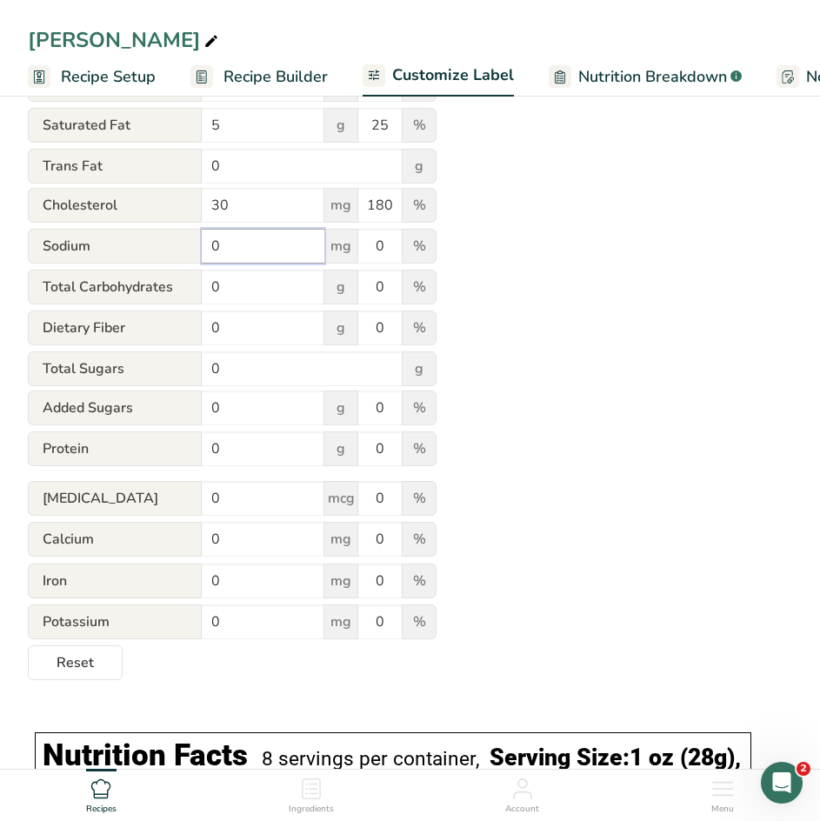
drag, startPoint x: 224, startPoint y: 248, endPoint x: 107, endPoint y: 215, distance: 121.9
click at [107, 215] on form "Serving * 8 servings per container Serving Size 1 oz (28g) Calories 110 kcal To…" at bounding box center [232, 313] width 409 height 734
click at [382, 209] on input "180" at bounding box center [379, 205] width 43 height 35
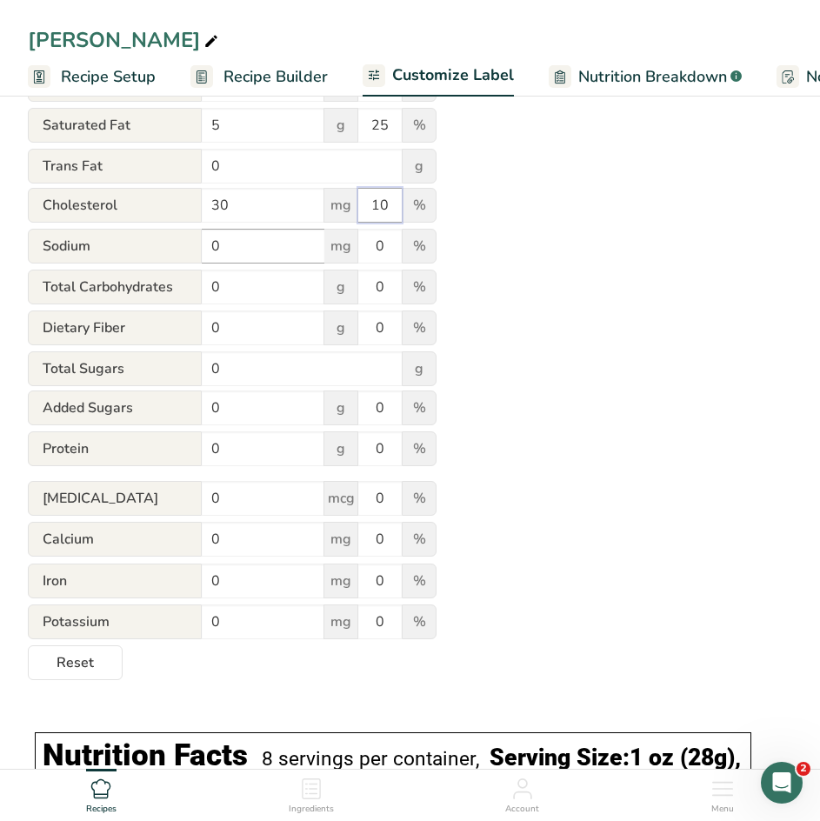
type input "10"
drag, startPoint x: 239, startPoint y: 247, endPoint x: 107, endPoint y: 229, distance: 133.3
click at [107, 229] on form "Serving * 8 servings per container Serving Size 1 oz (28g) Calories 110 kcal To…" at bounding box center [232, 313] width 409 height 734
type input "180"
drag, startPoint x: 395, startPoint y: 257, endPoint x: 322, endPoint y: 249, distance: 72.7
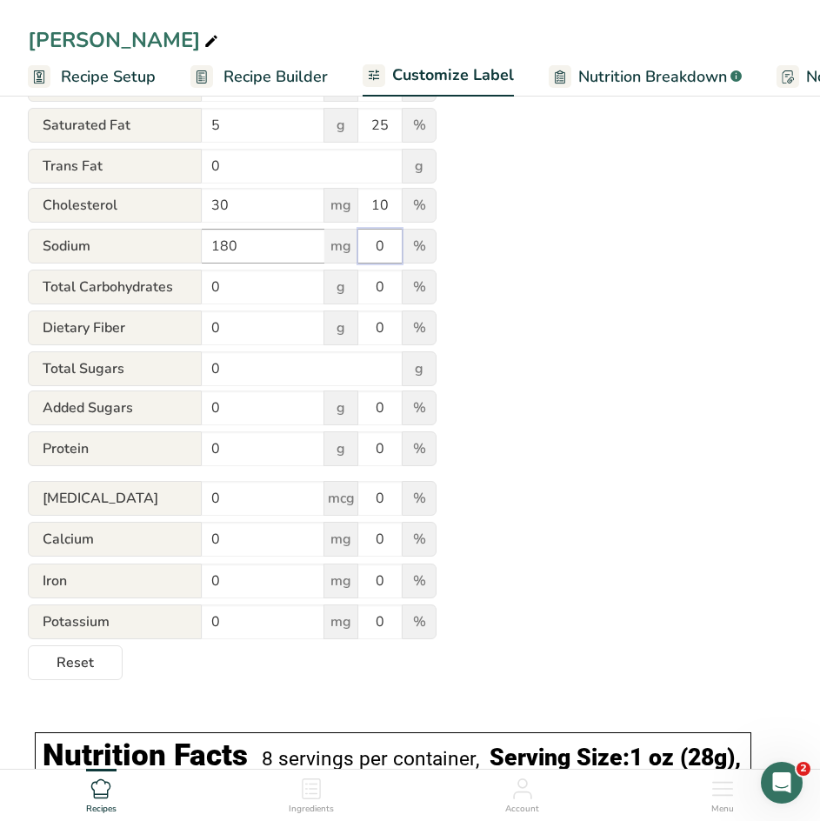
click at [322, 249] on div "Sodium 180 mg 0 %" at bounding box center [232, 247] width 409 height 37
type input "8"
click at [513, 276] on div "Utilize this manual override feature to get full control over the nutrition lab…" at bounding box center [410, 255] width 764 height 847
drag, startPoint x: 231, startPoint y: 454, endPoint x: 101, endPoint y: 418, distance: 135.2
click at [101, 418] on form "Serving * 8 servings per container Serving Size 1 oz (28g) Calories 110 kcal To…" at bounding box center [232, 313] width 409 height 734
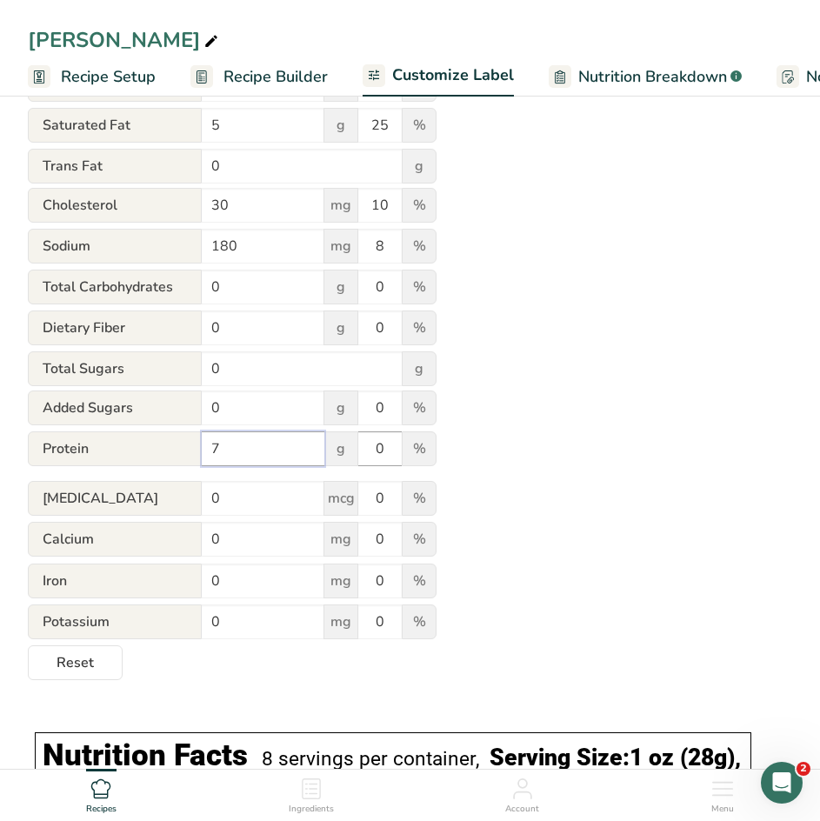
type input "7"
drag, startPoint x: 367, startPoint y: 456, endPoint x: 483, endPoint y: 455, distance: 116.5
click at [483, 455] on div "Utilize this manual override feature to get full control over the nutrition lab…" at bounding box center [410, 255] width 764 height 847
type input "14"
click at [483, 455] on div "Utilize this manual override feature to get full control over the nutrition lab…" at bounding box center [410, 255] width 764 height 847
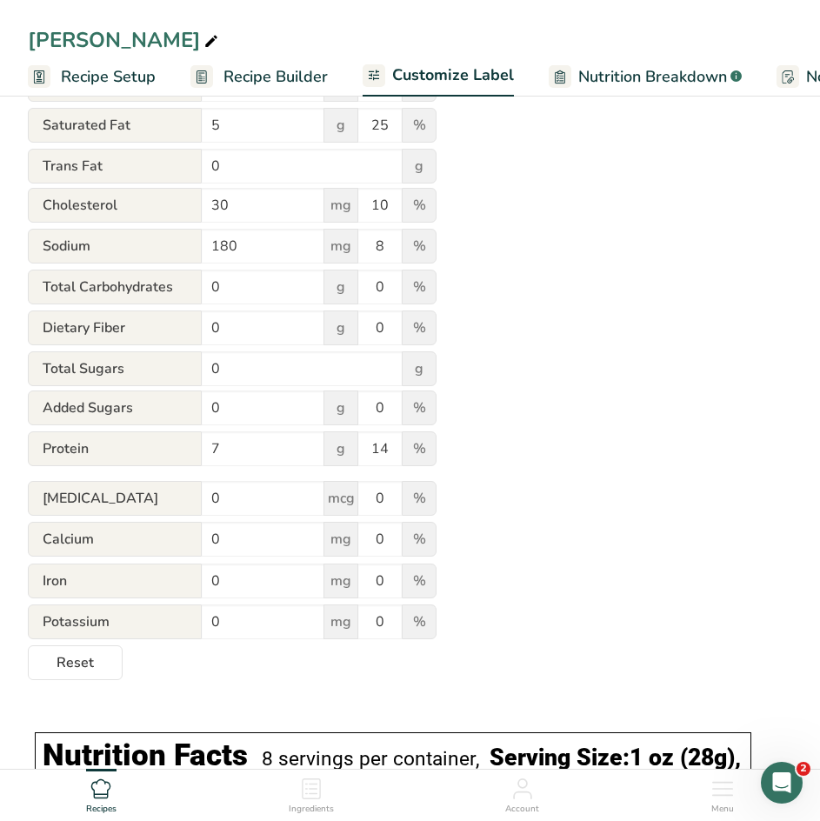
scroll to position [621, 0]
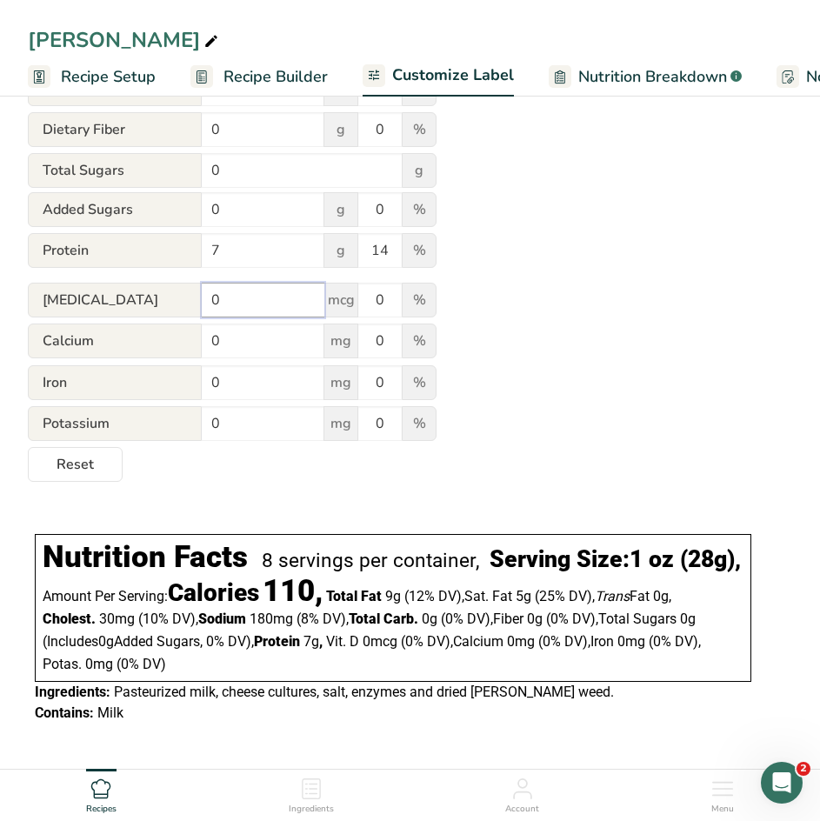
drag, startPoint x: 243, startPoint y: 267, endPoint x: 30, endPoint y: 268, distance: 212.1
click at [30, 282] on div "[MEDICAL_DATA] 0 mcg 0 %" at bounding box center [232, 300] width 409 height 37
type input "0.2"
drag, startPoint x: 384, startPoint y: 261, endPoint x: 343, endPoint y: 257, distance: 41.0
click at [343, 282] on div "[MEDICAL_DATA] 0.2 mcg 0 %" at bounding box center [232, 300] width 409 height 37
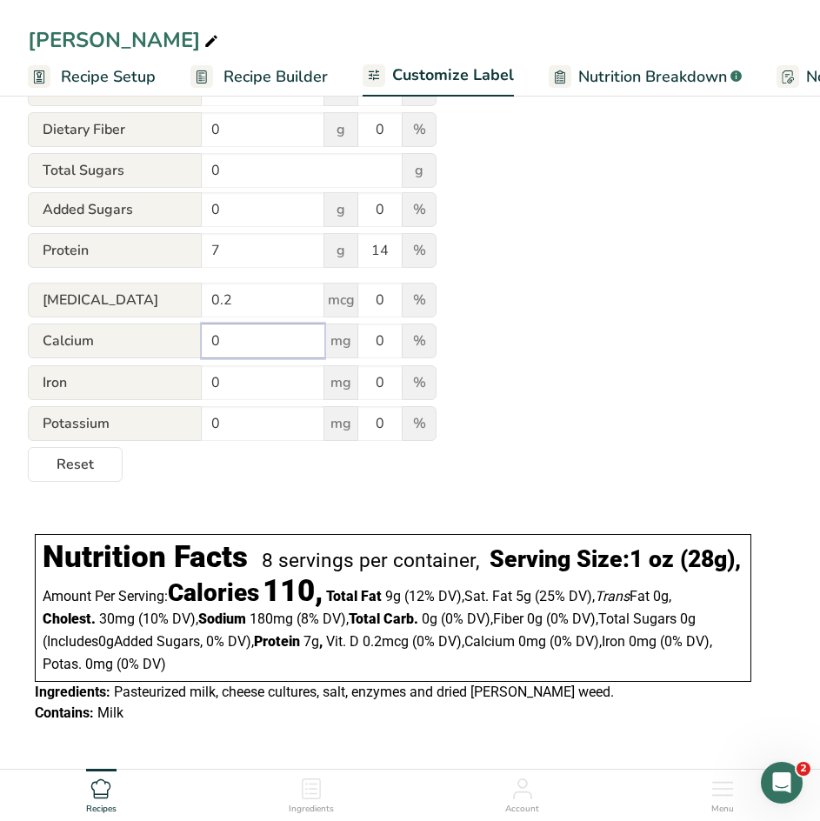
drag, startPoint x: 268, startPoint y: 299, endPoint x: 75, endPoint y: 270, distance: 195.1
click at [75, 270] on form "Serving * 8 servings per container Serving Size 1 oz (28g) Calories 110 kcal To…" at bounding box center [232, 115] width 409 height 734
type input "200"
drag, startPoint x: 387, startPoint y: 303, endPoint x: 303, endPoint y: 296, distance: 83.8
click at [303, 323] on div "Calcium 200 mg 0 %" at bounding box center [232, 341] width 409 height 37
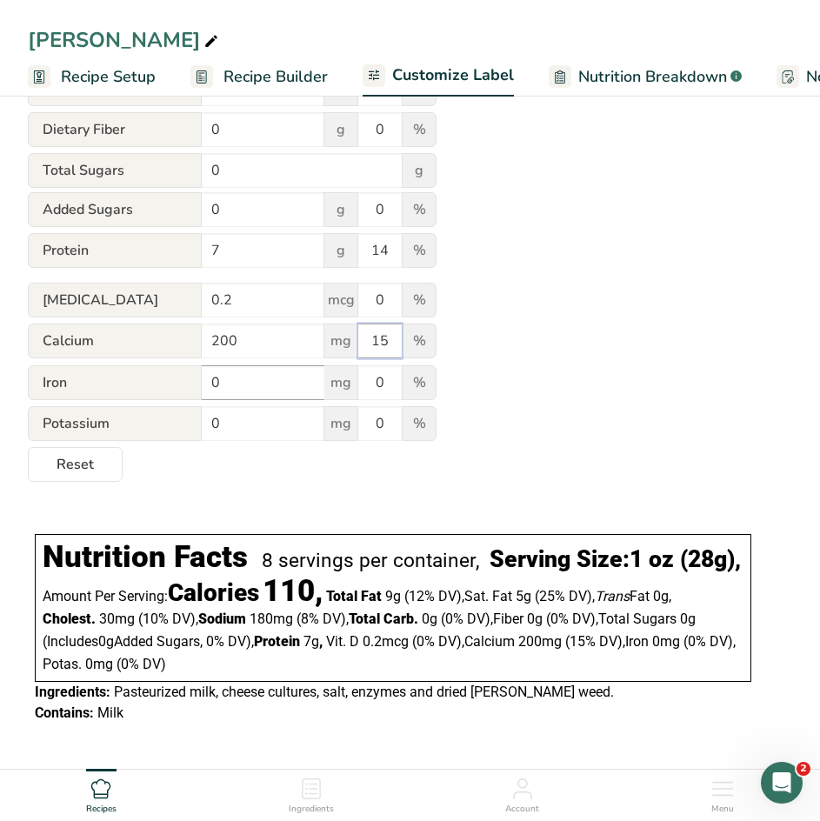
type input "15"
drag, startPoint x: 243, startPoint y: 348, endPoint x: 135, endPoint y: 339, distance: 109.0
click at [135, 365] on div "Iron 0 mg 0 %" at bounding box center [232, 383] width 409 height 37
type input "0.3"
drag, startPoint x: 389, startPoint y: 347, endPoint x: 348, endPoint y: 341, distance: 41.3
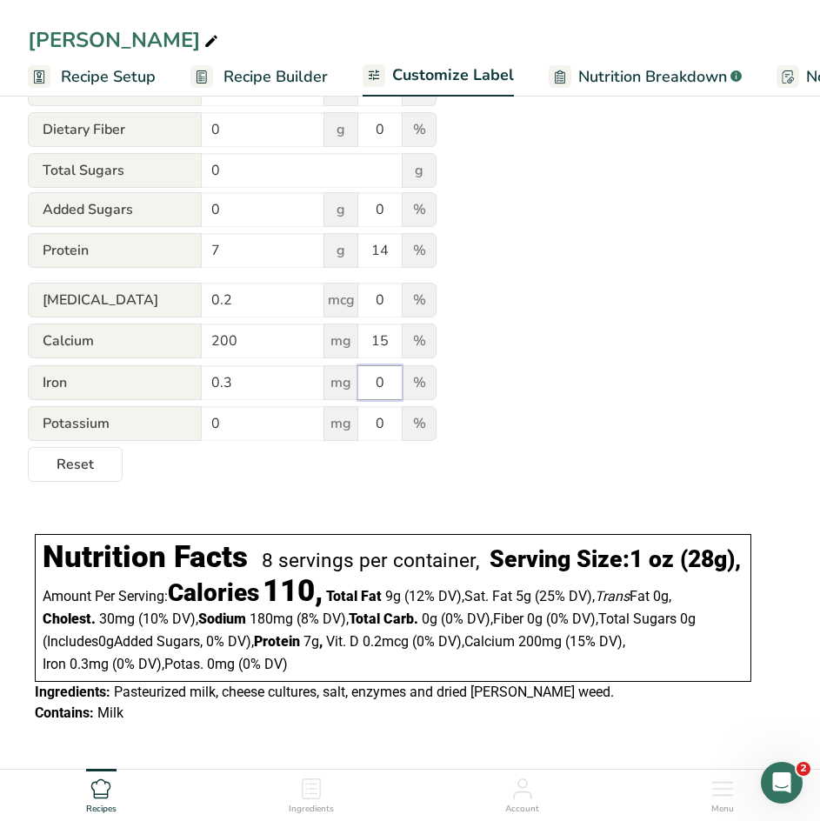
click at [348, 365] on div "Iron 0.3 mg 0 %" at bounding box center [232, 383] width 409 height 37
drag, startPoint x: 243, startPoint y: 400, endPoint x: 116, endPoint y: 394, distance: 127.9
click at [116, 406] on div "Potassium 0 mg 0 %" at bounding box center [232, 424] width 409 height 37
type input "21"
click at [568, 308] on div "Utilize this manual override feature to get full control over the nutrition lab…" at bounding box center [410, 57] width 764 height 847
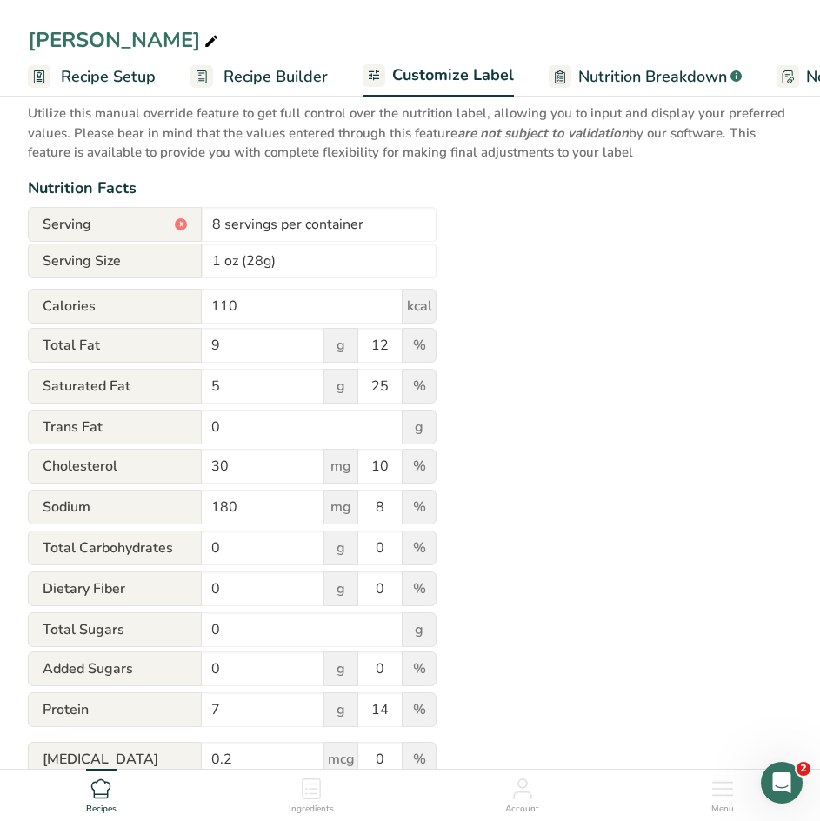
scroll to position [0, 0]
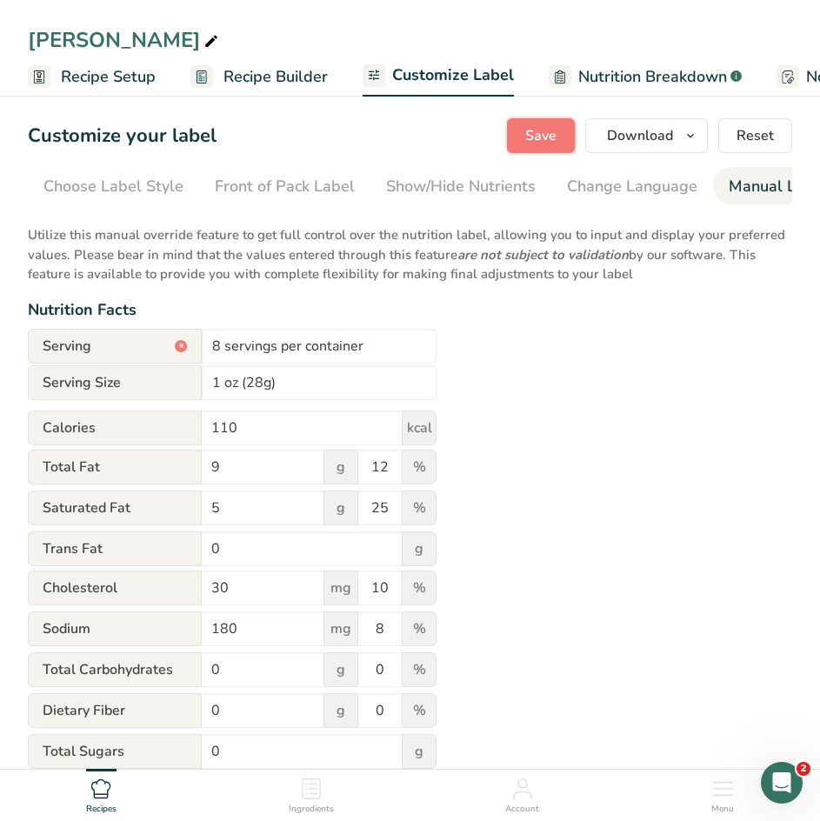
click at [544, 136] on span "Save" at bounding box center [540, 135] width 31 height 21
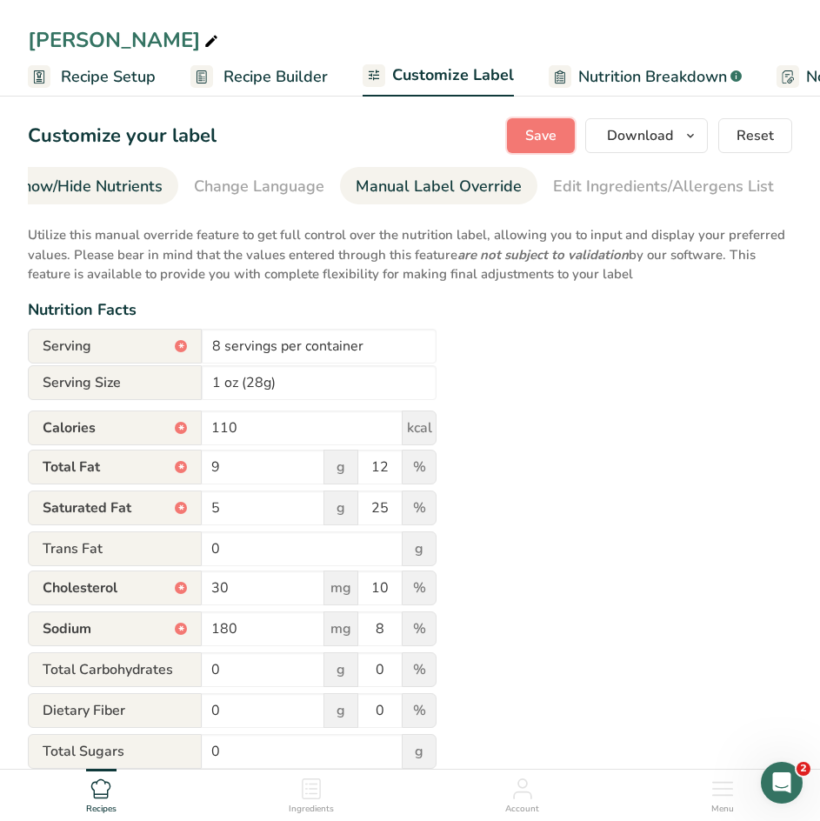
scroll to position [0, 375]
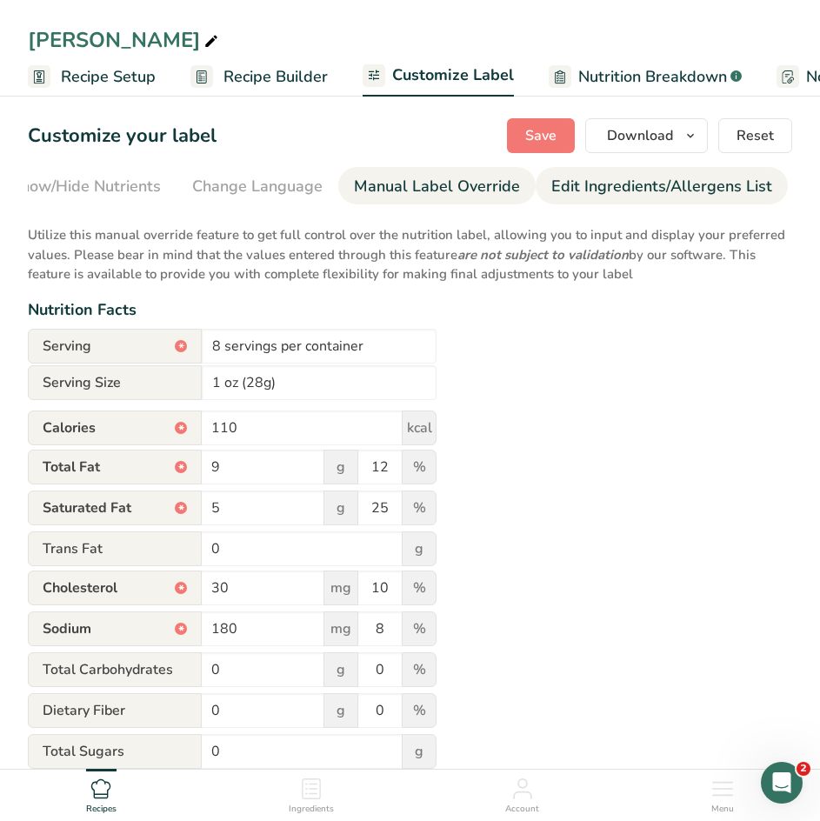
click at [625, 183] on div "Edit Ingredients/Allergens List" at bounding box center [661, 186] width 221 height 23
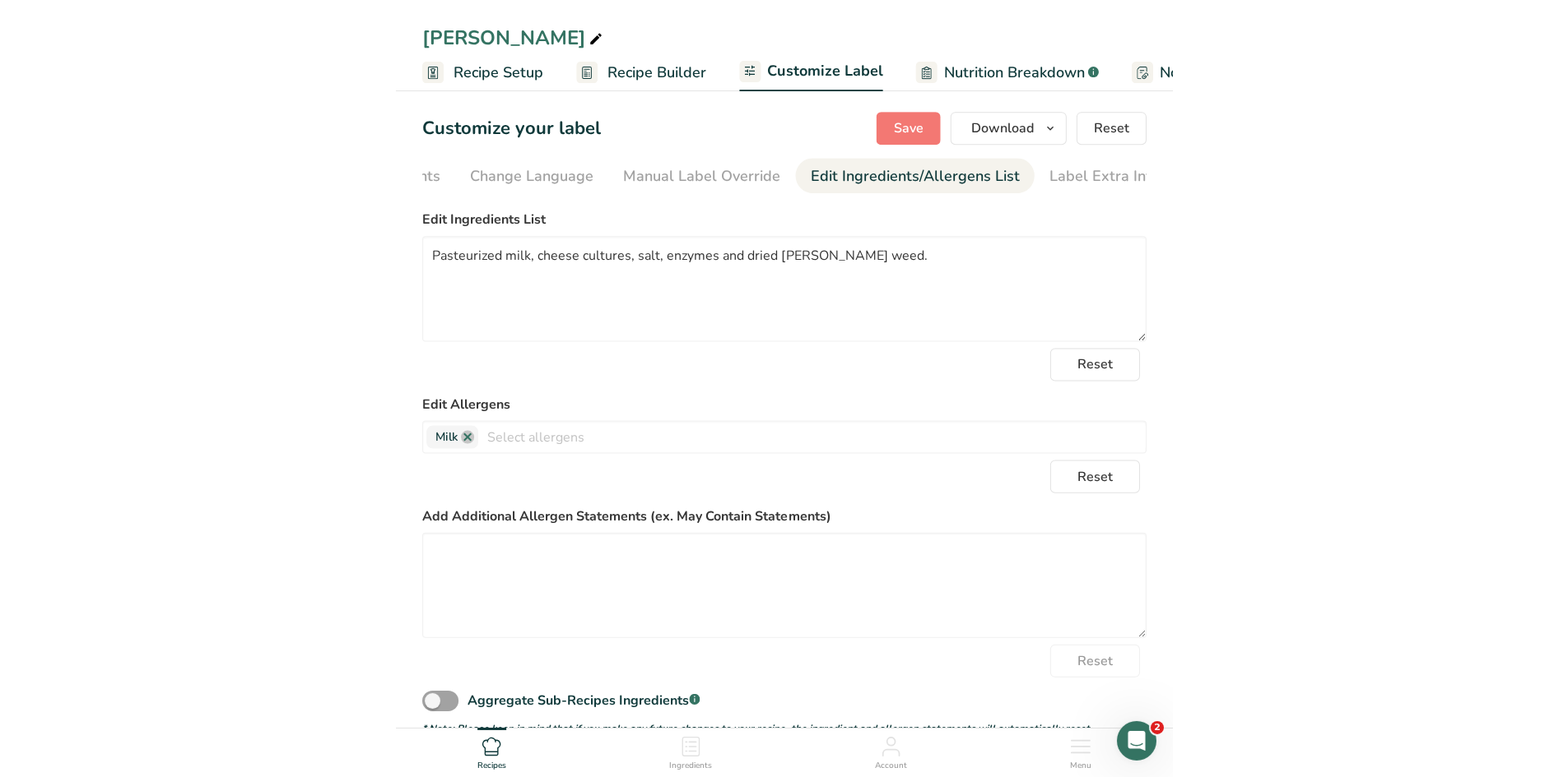
scroll to position [0, 472]
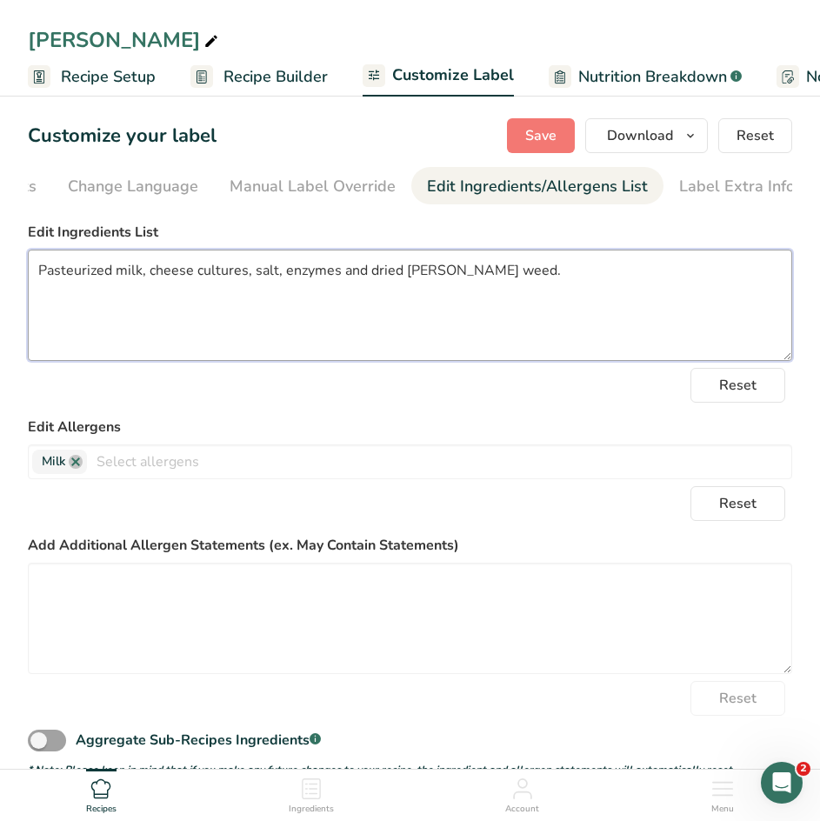
drag, startPoint x: 502, startPoint y: 293, endPoint x: 32, endPoint y: 272, distance: 469.8
click at [32, 272] on textarea "Pasteurized milk, cheese cultures, salt, enzymes and dried [PERSON_NAME] weed." at bounding box center [410, 304] width 764 height 111
click at [156, 270] on textarea at bounding box center [410, 304] width 764 height 111
paste textarea "Pasteurized milk, cheese cultures, salt, enzymes, color added, and salsa blend …"
type textarea "Pasteurized milk, cheese cultures, salt, enzymes, color added, and salsa blend …"
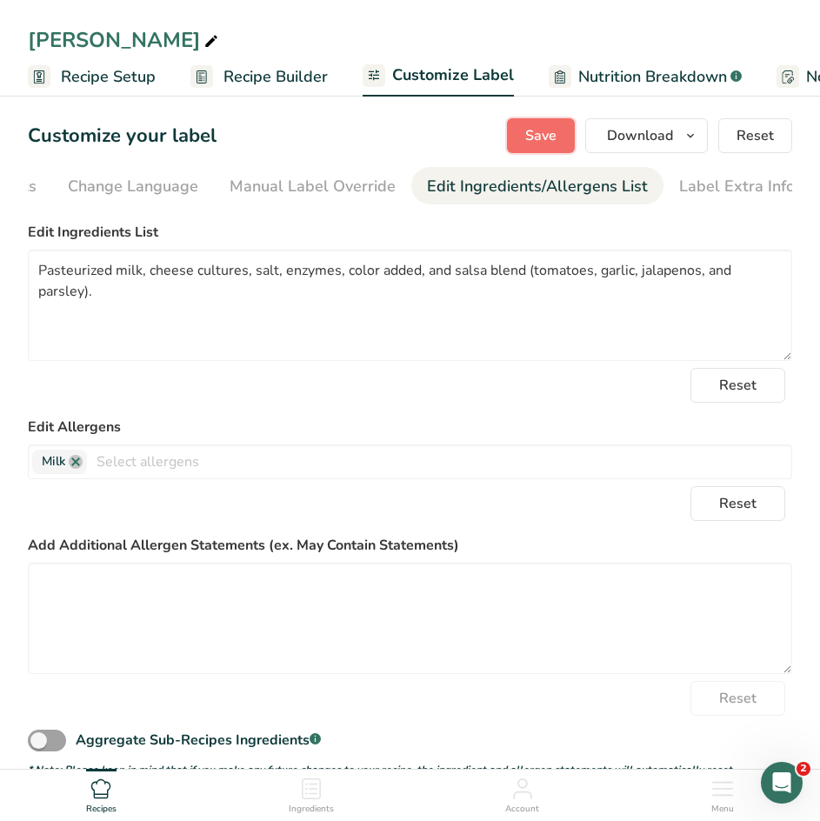
click at [548, 136] on span "Save" at bounding box center [540, 135] width 31 height 21
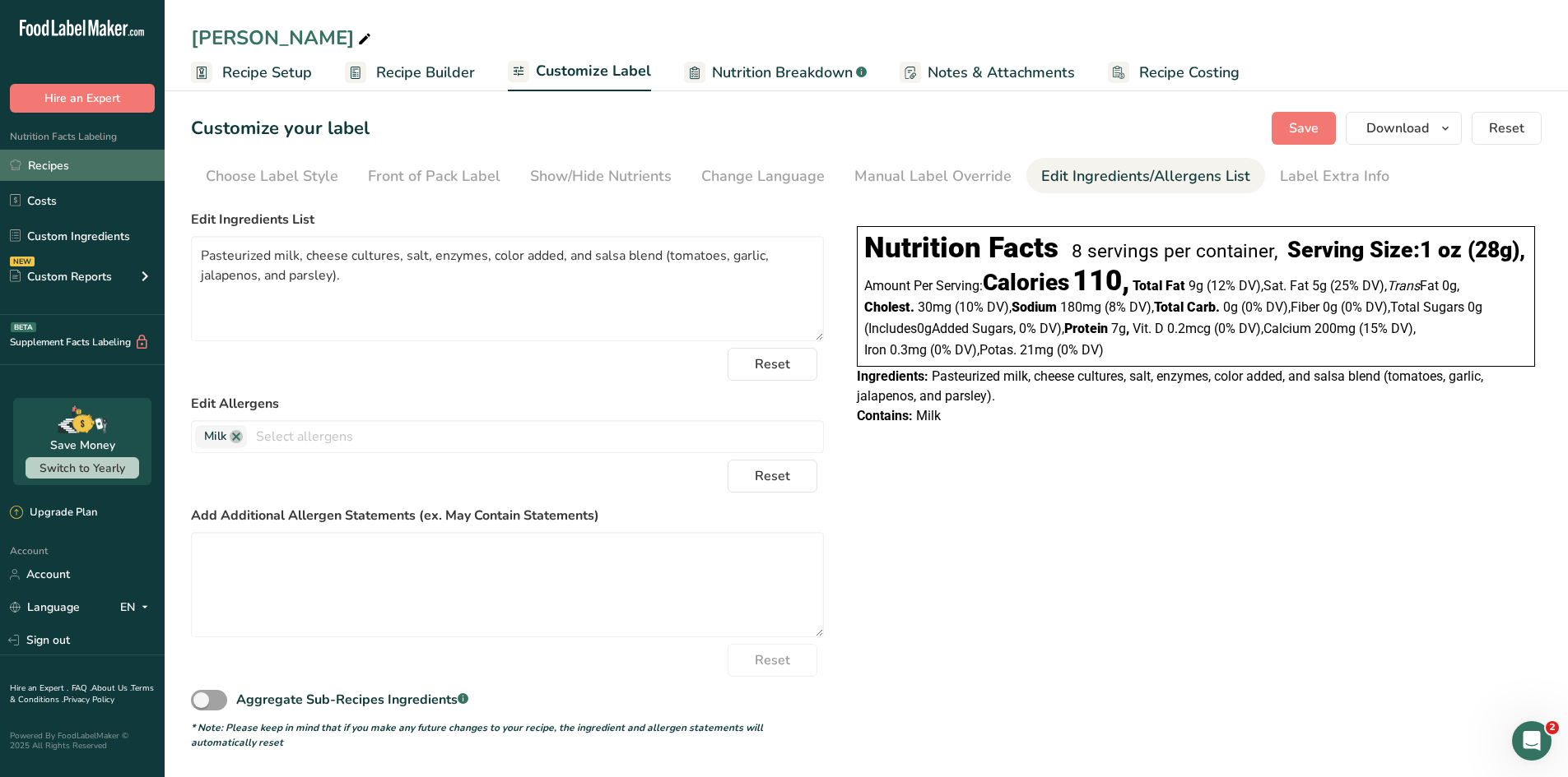
click at [72, 174] on link "Recipes" at bounding box center [82, 165] width 165 height 31
